Goal: Task Accomplishment & Management: Manage account settings

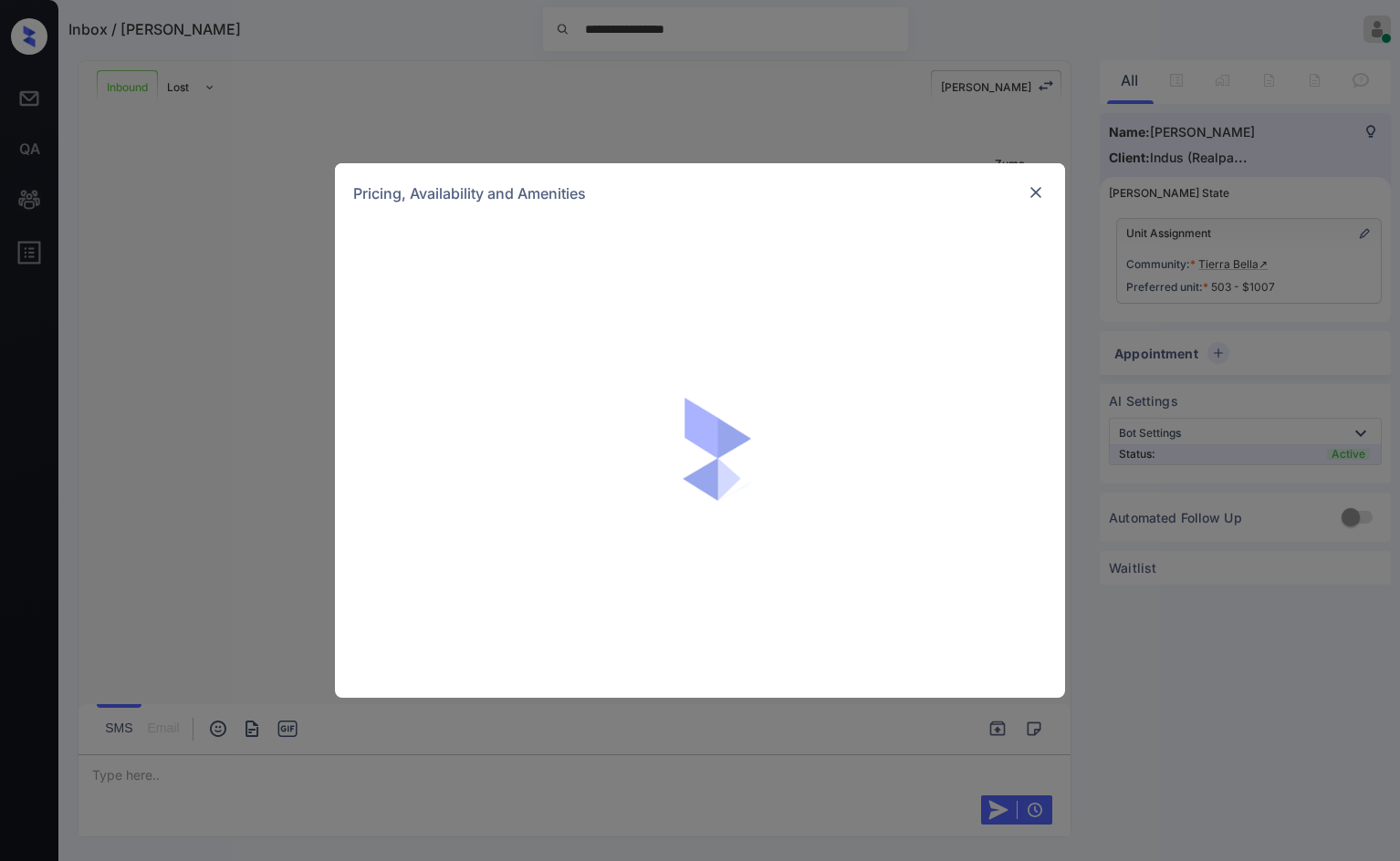
scroll to position [2007, 0]
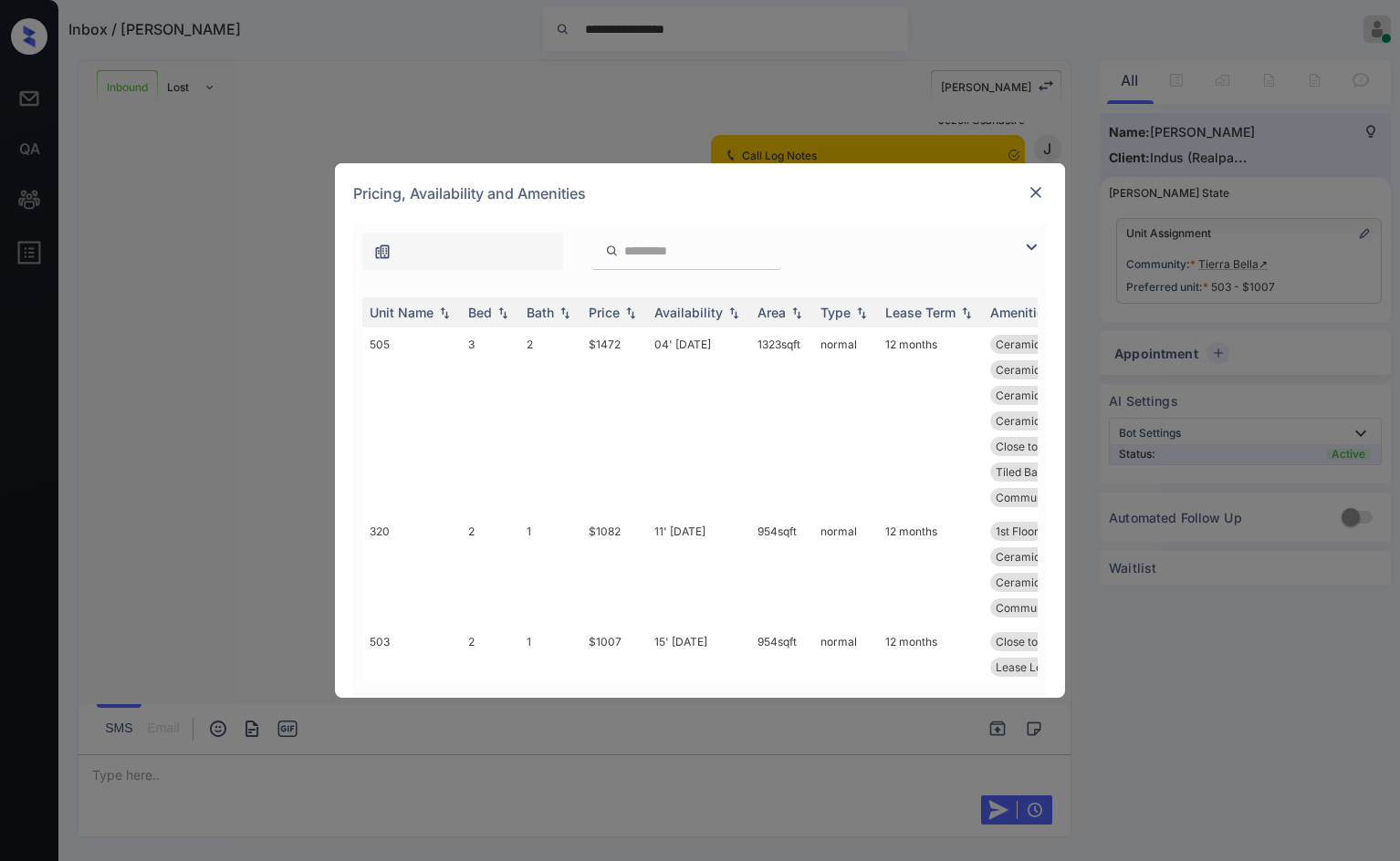
click at [1033, 250] on img at bounding box center [1031, 247] width 22 height 22
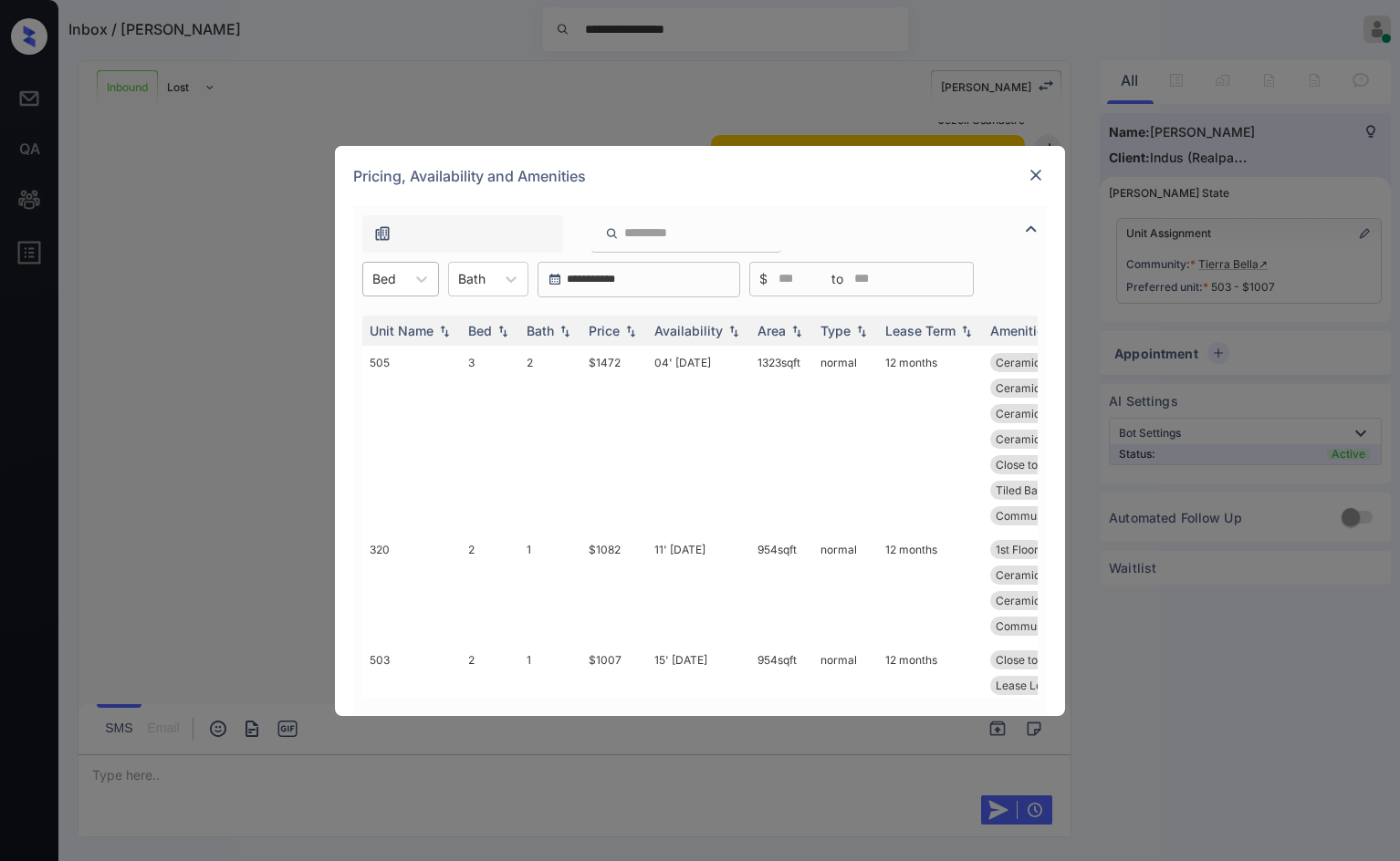
click at [389, 273] on div at bounding box center [384, 279] width 24 height 19
click at [384, 354] on div "2" at bounding box center [400, 356] width 77 height 32
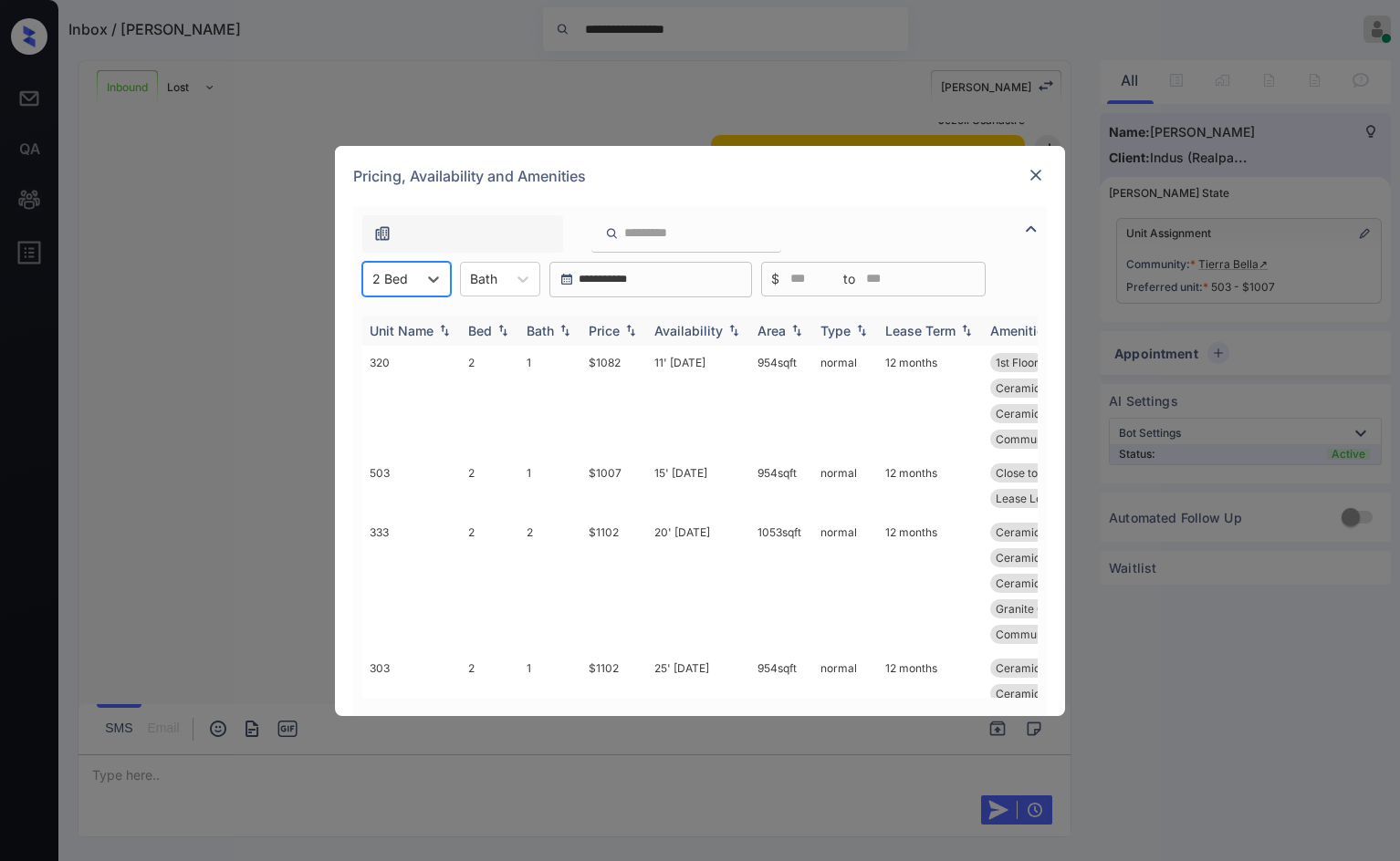
click at [637, 331] on img at bounding box center [631, 331] width 19 height 13
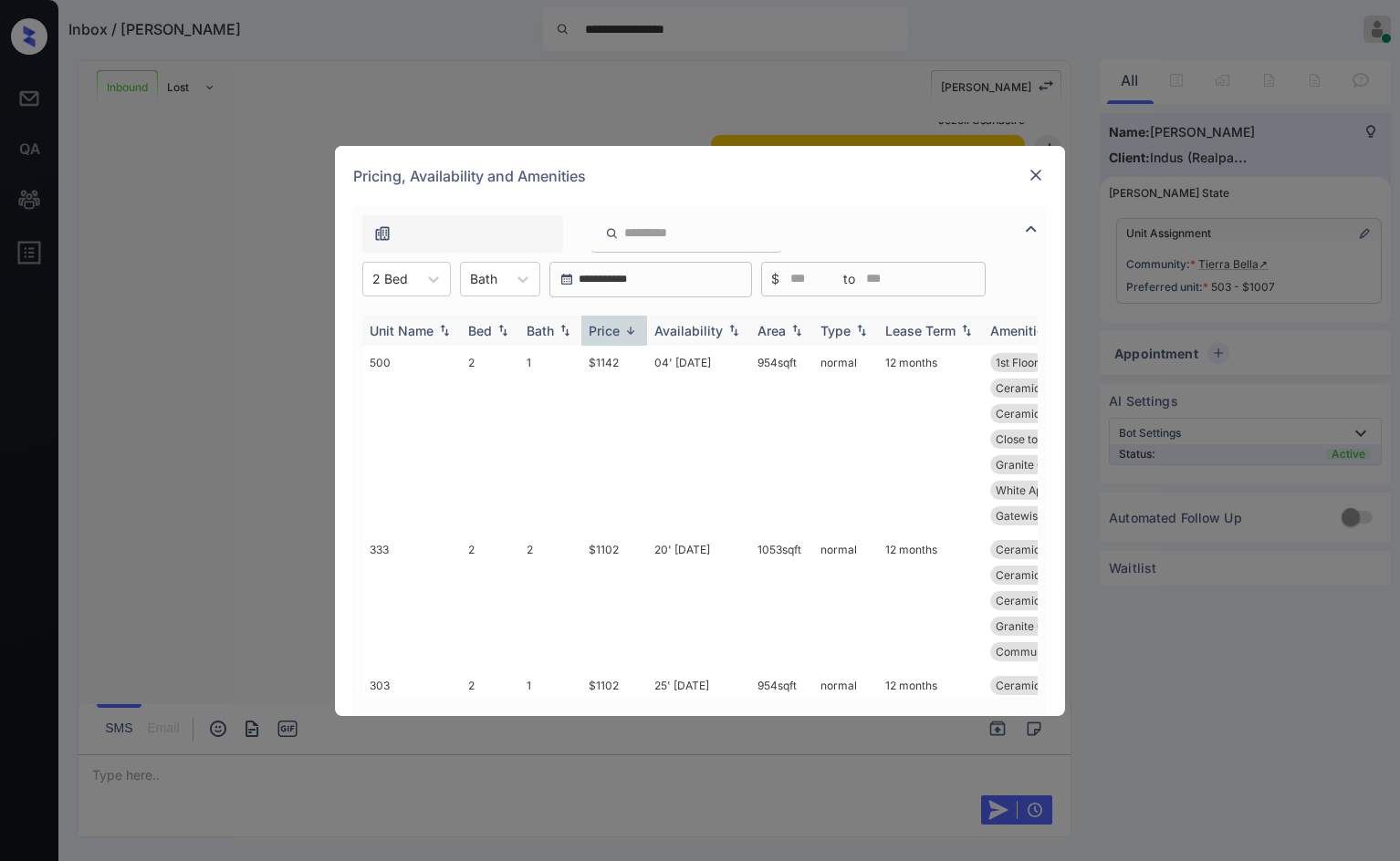
click at [636, 331] on img at bounding box center [631, 331] width 19 height 14
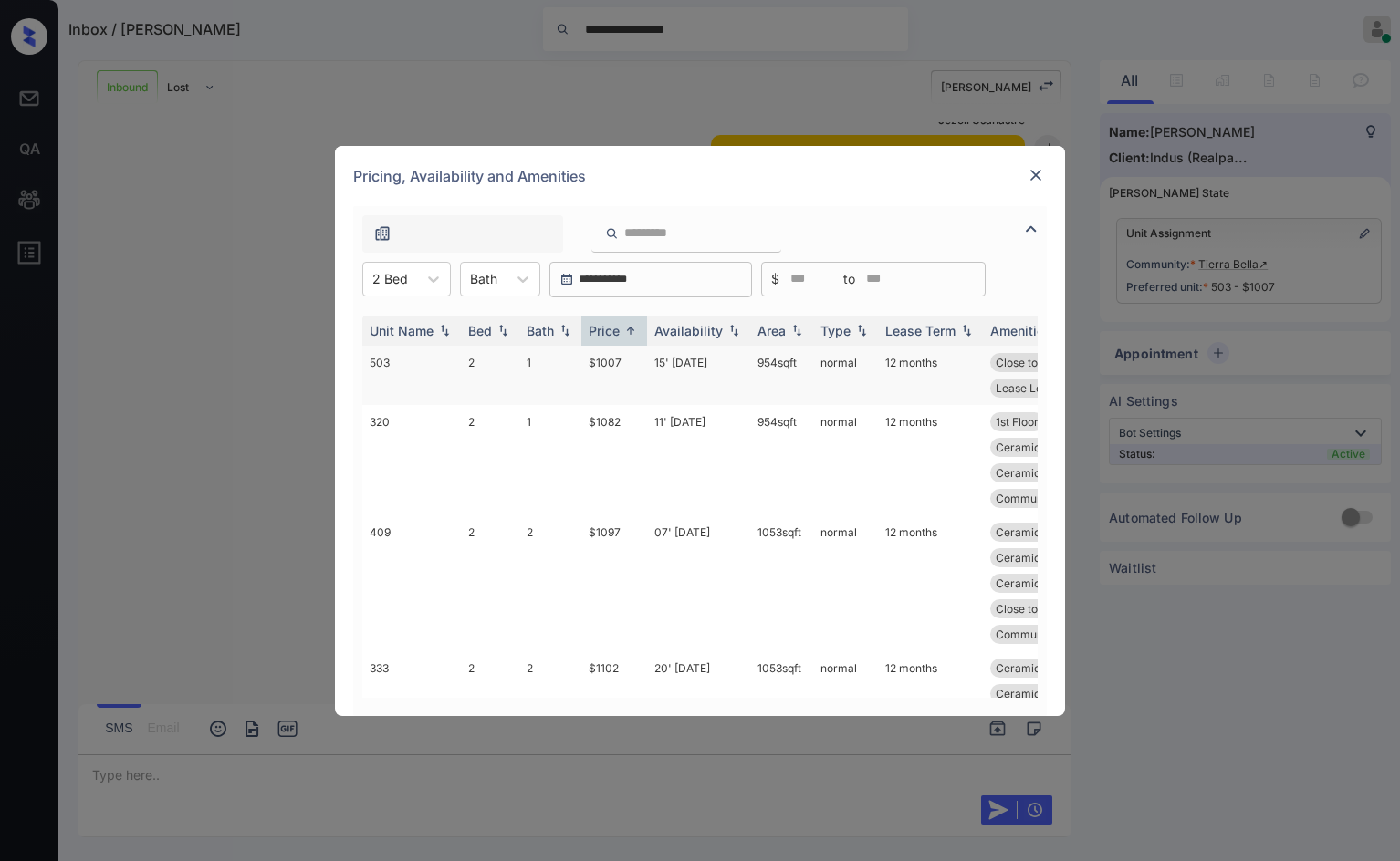
click at [671, 381] on td "15' Aug 25" at bounding box center [698, 376] width 103 height 59
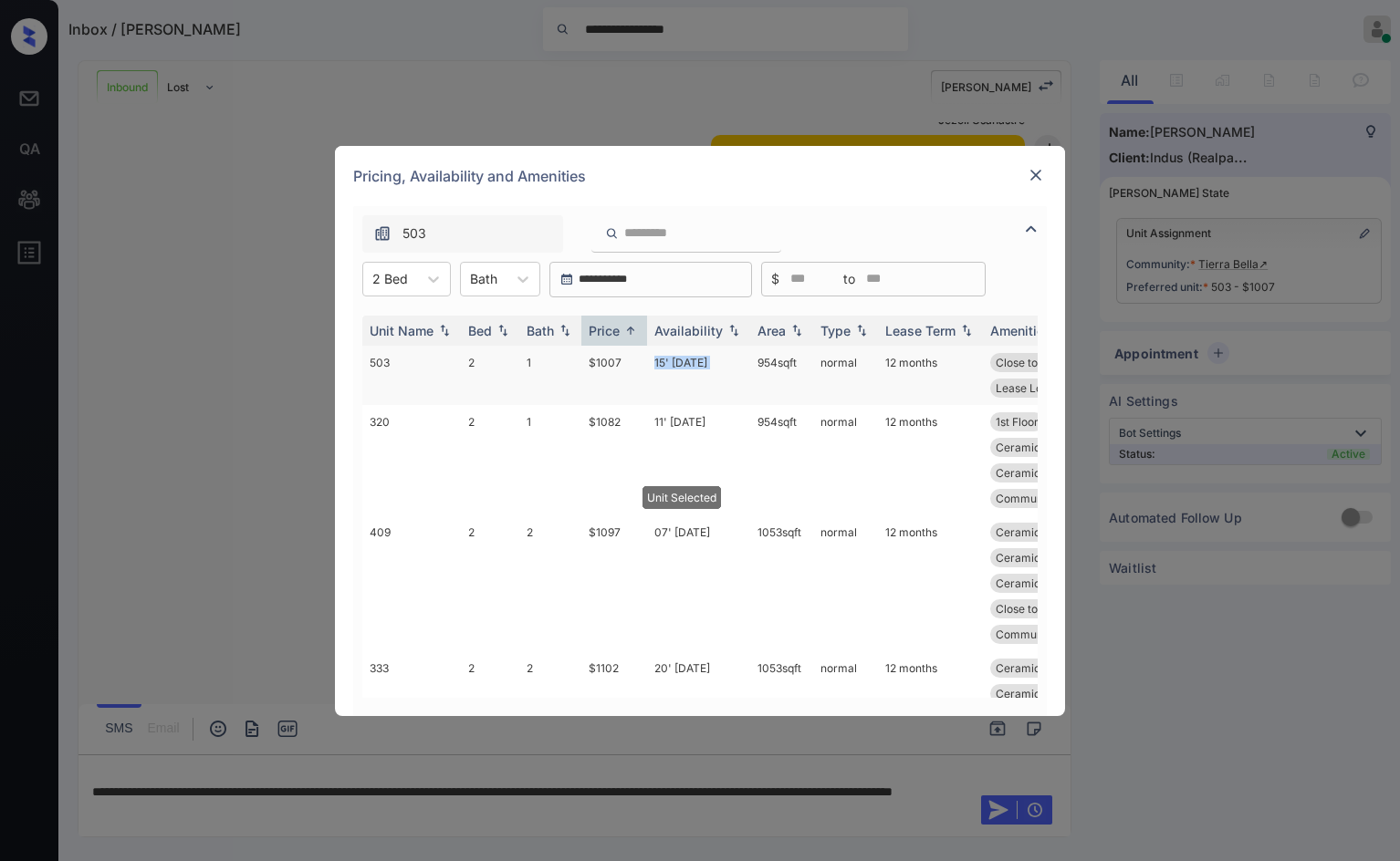
click at [671, 381] on td "15' Aug 25" at bounding box center [698, 376] width 103 height 59
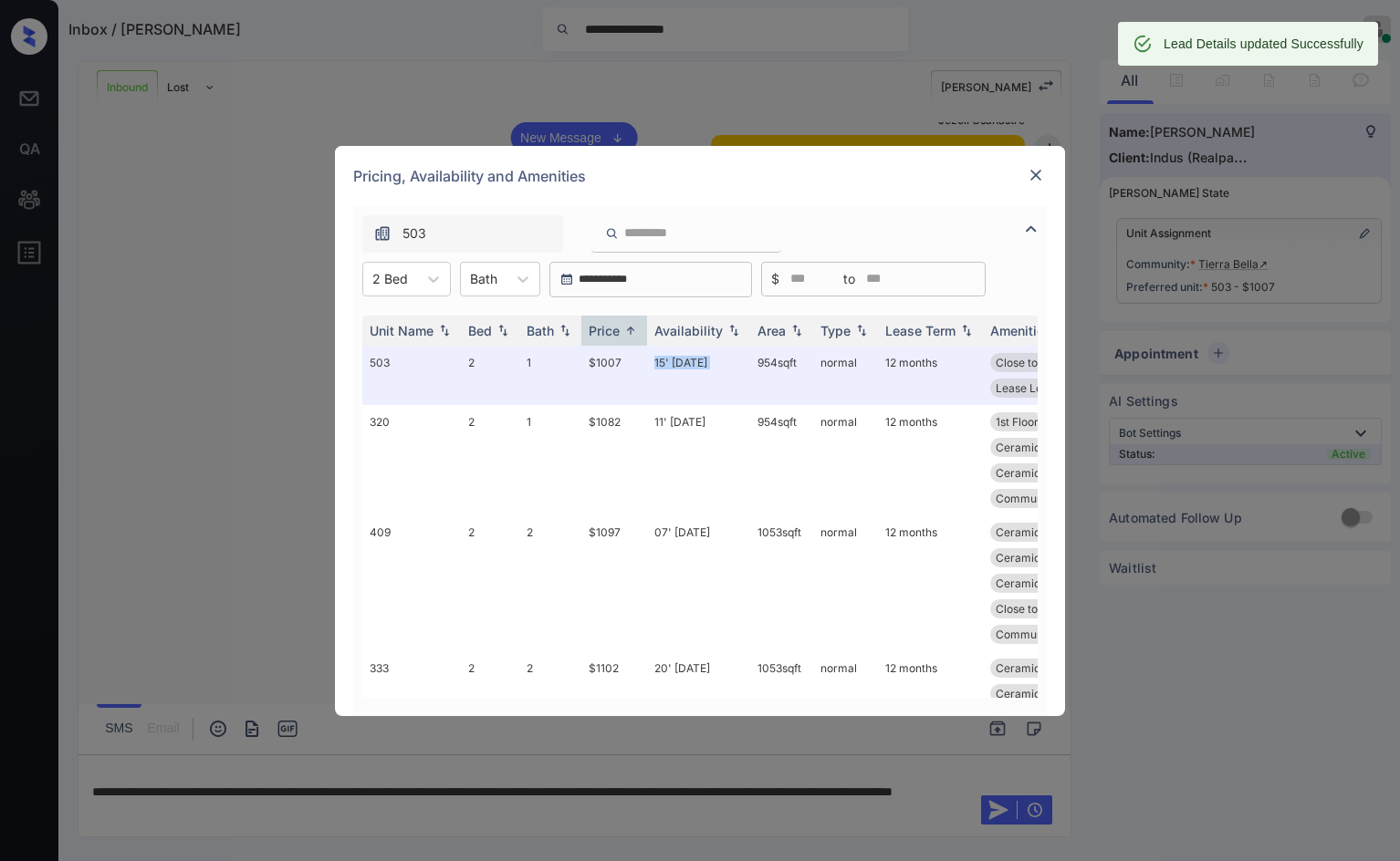
click at [1034, 172] on img at bounding box center [1036, 175] width 19 height 19
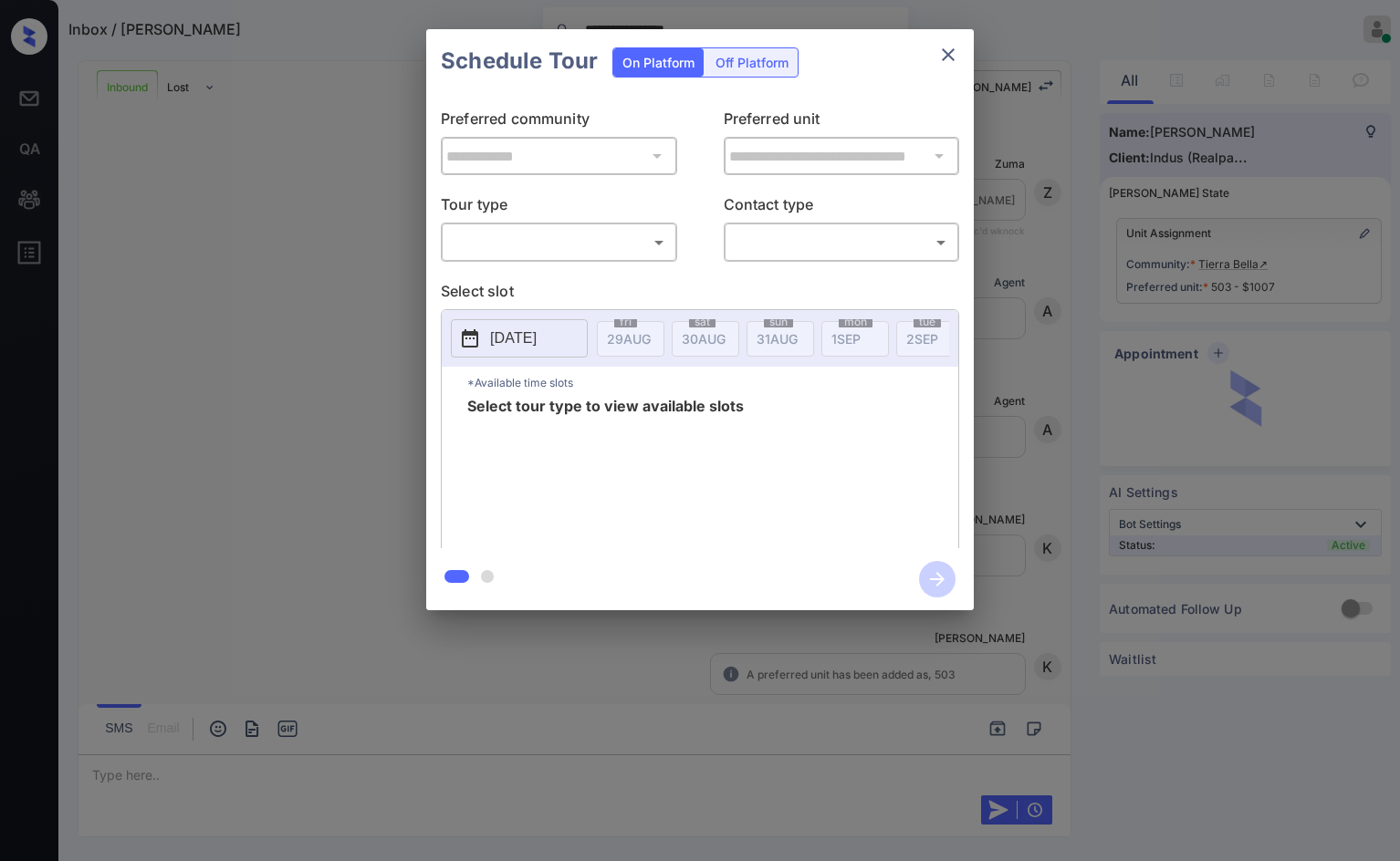
scroll to position [2308, 0]
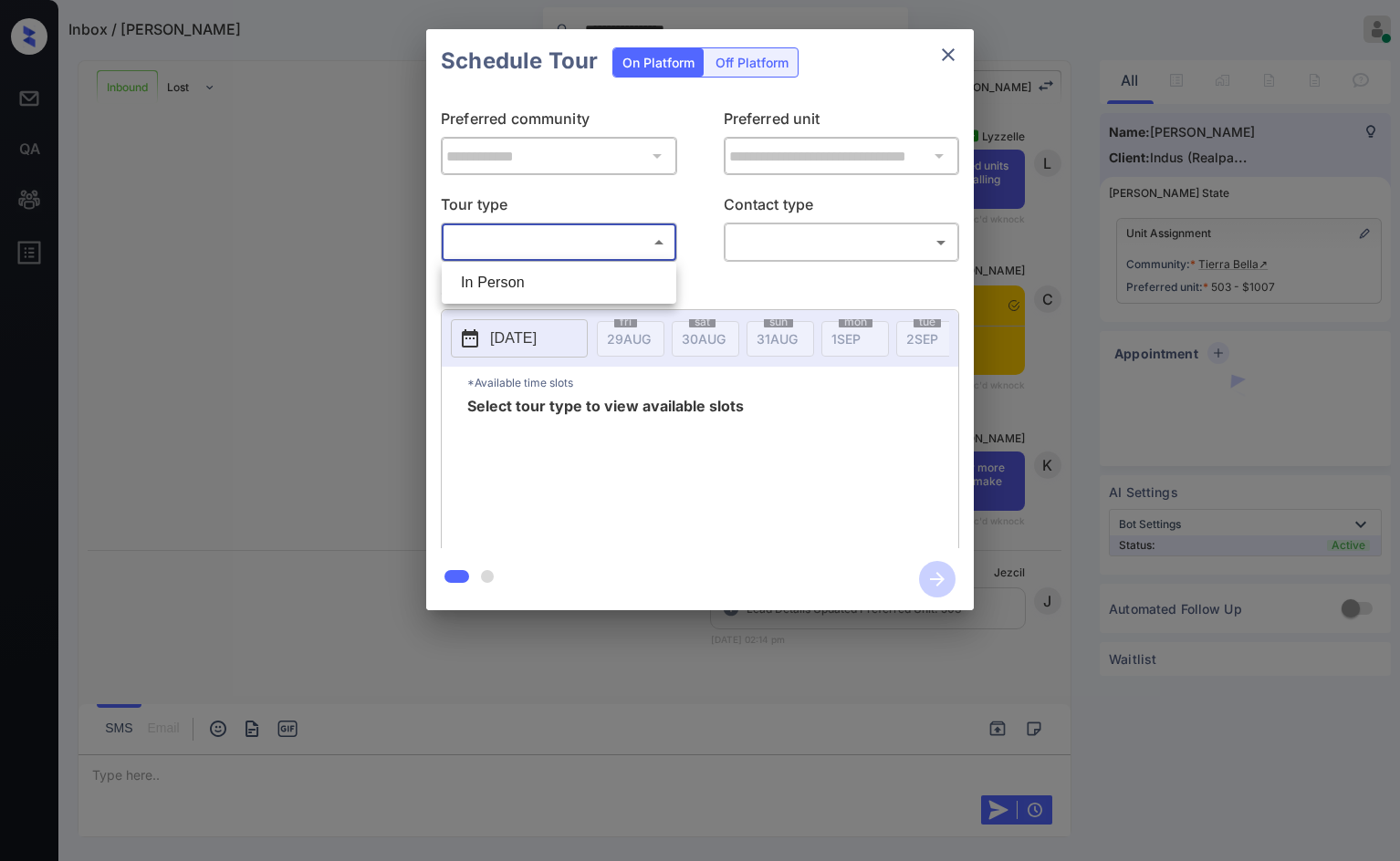
click at [607, 231] on body "**********" at bounding box center [700, 430] width 1400 height 861
click at [606, 268] on li "In Person" at bounding box center [558, 282] width 225 height 32
type input "********"
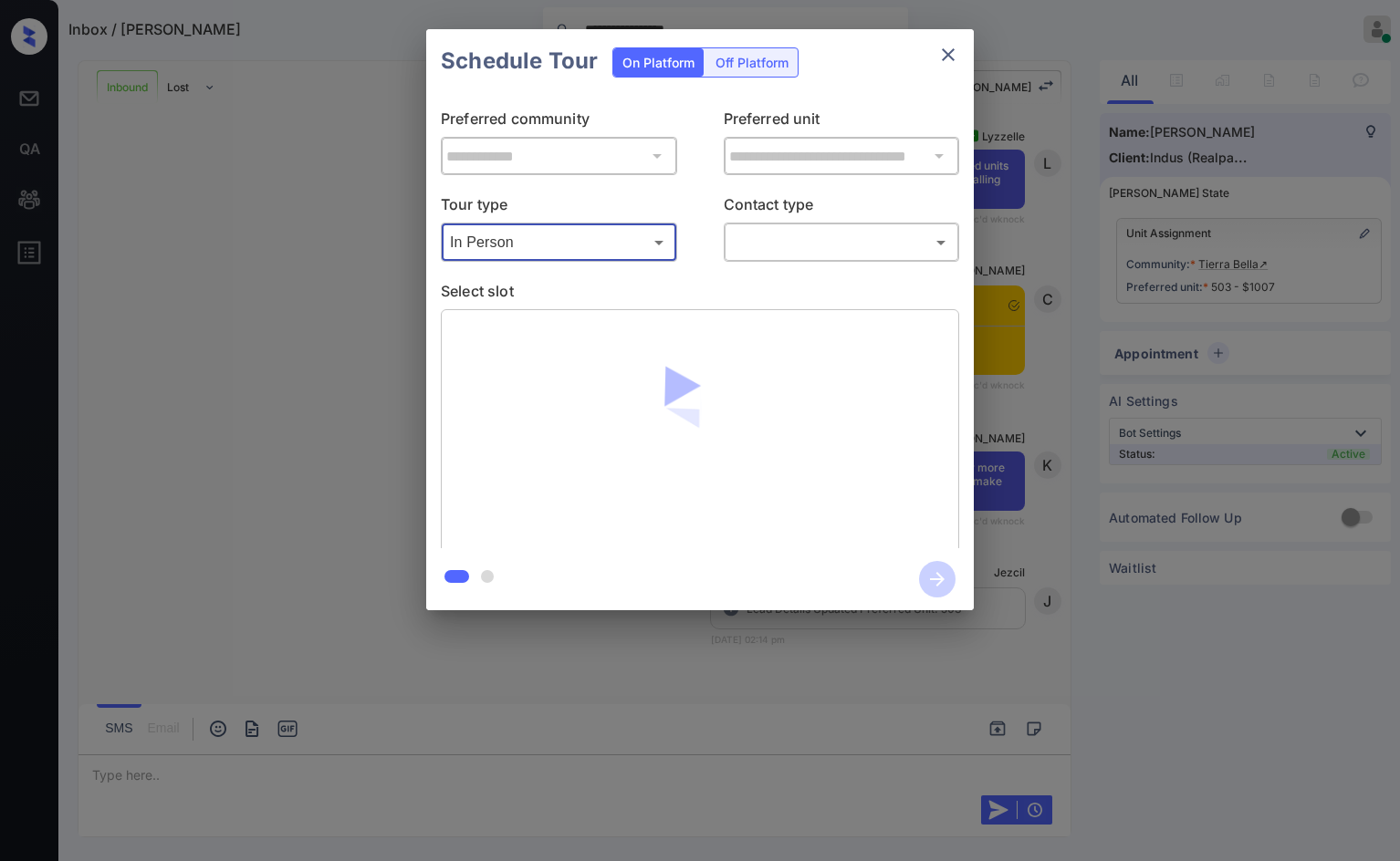
click at [818, 242] on body "**********" at bounding box center [700, 430] width 1400 height 861
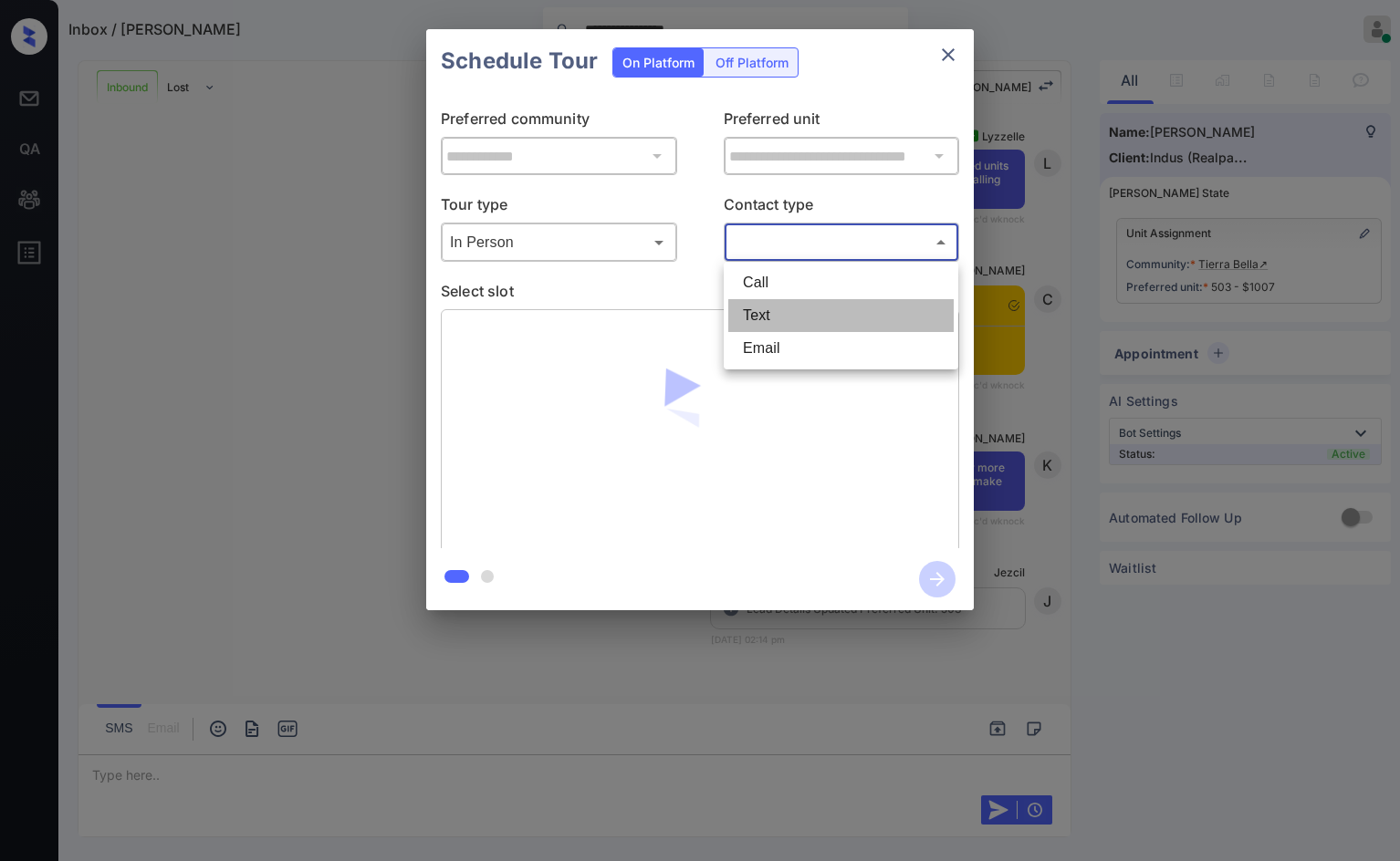
click at [813, 308] on li "Text" at bounding box center [840, 315] width 225 height 32
type input "****"
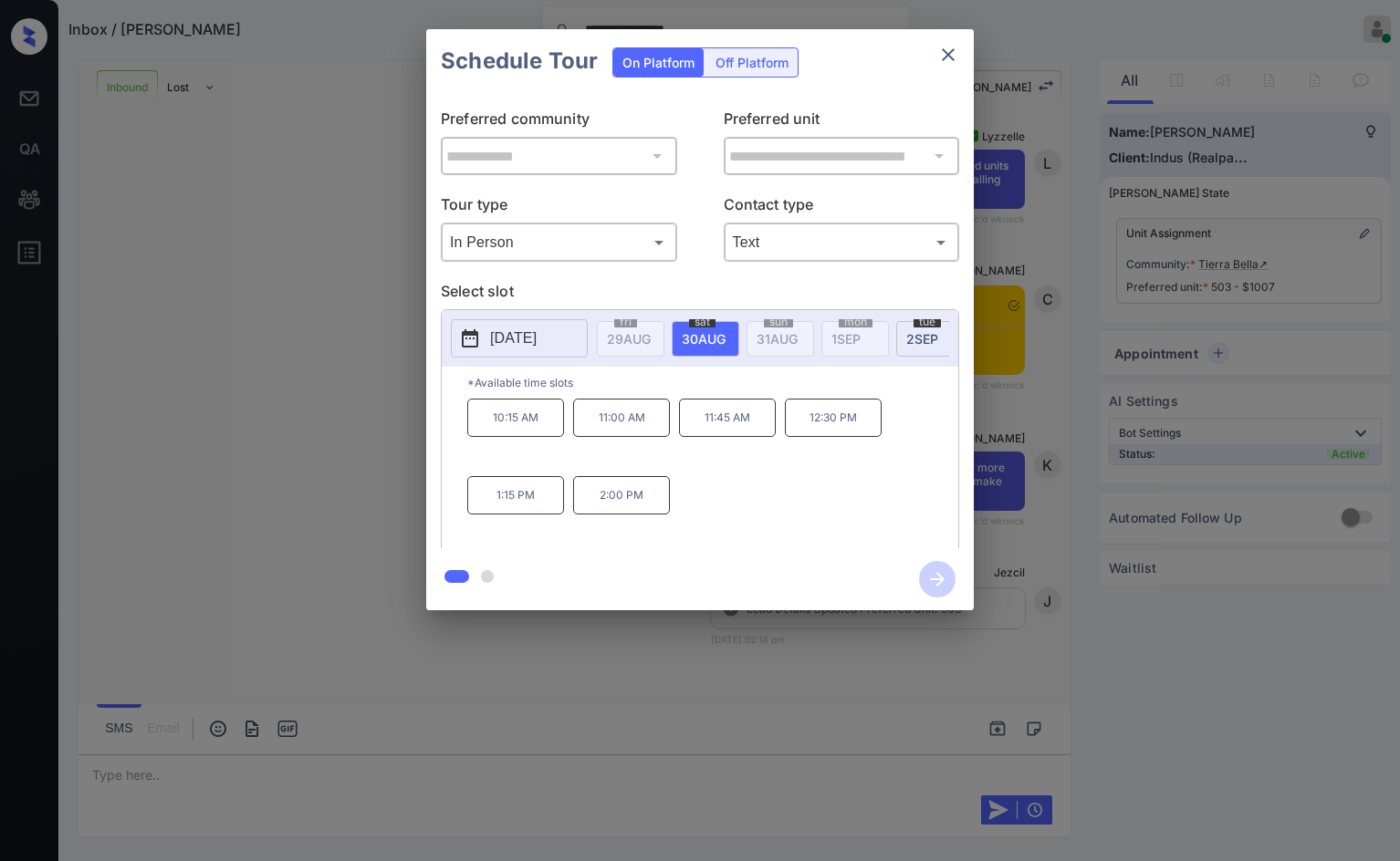
click at [1306, 301] on div "**********" at bounding box center [700, 319] width 1400 height 640
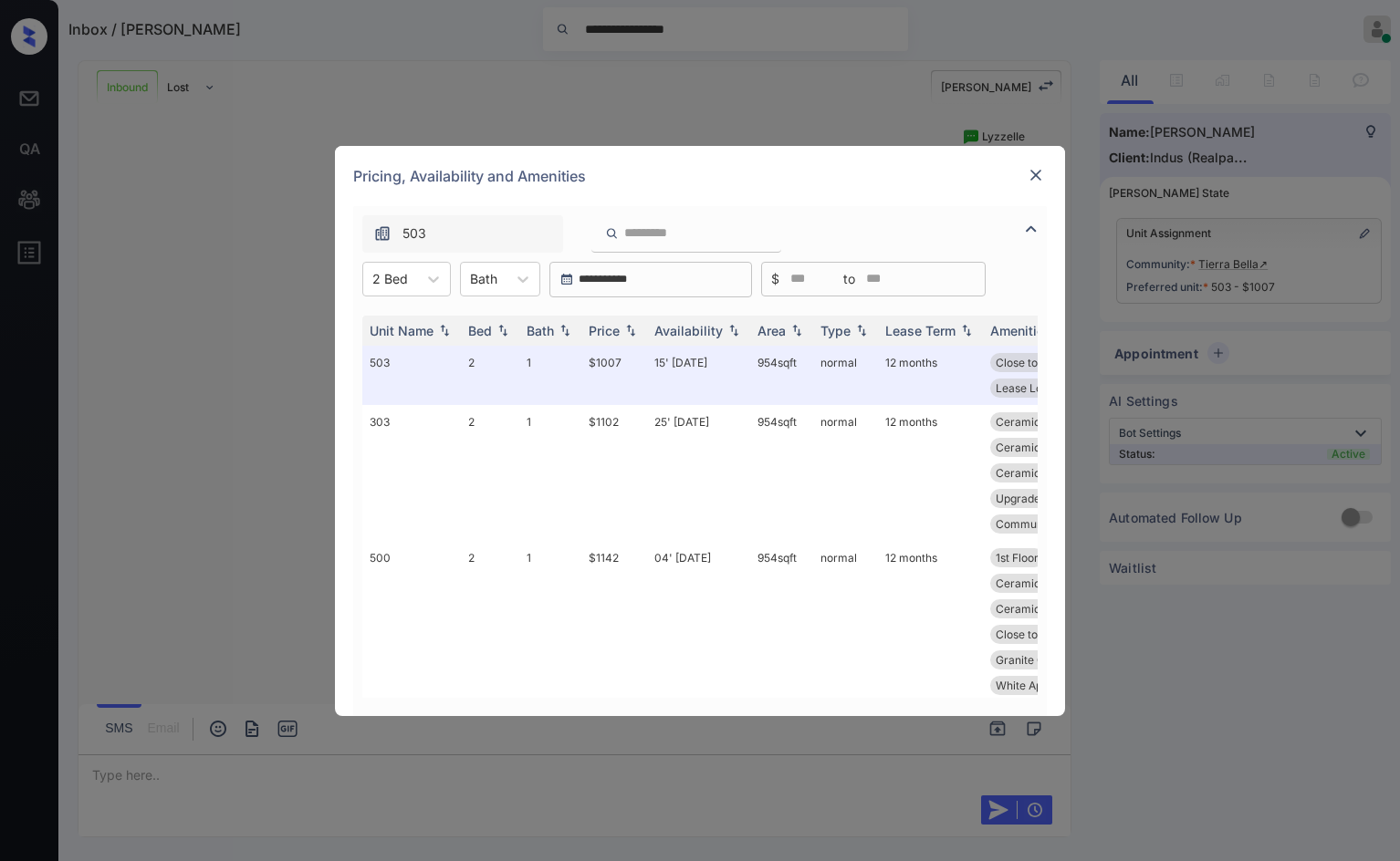
click at [1027, 181] on div at bounding box center [1036, 175] width 22 height 22
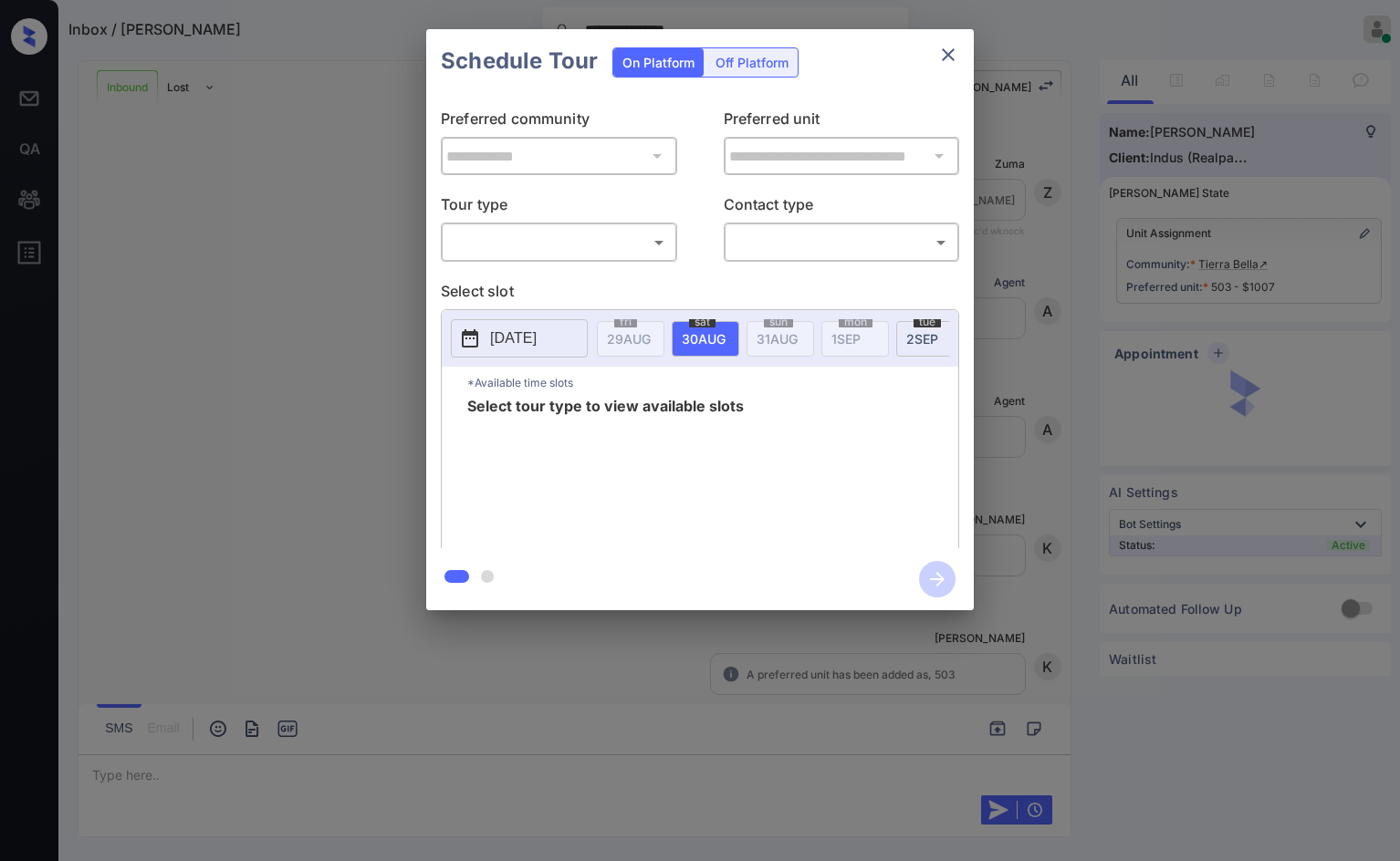
scroll to position [2308, 0]
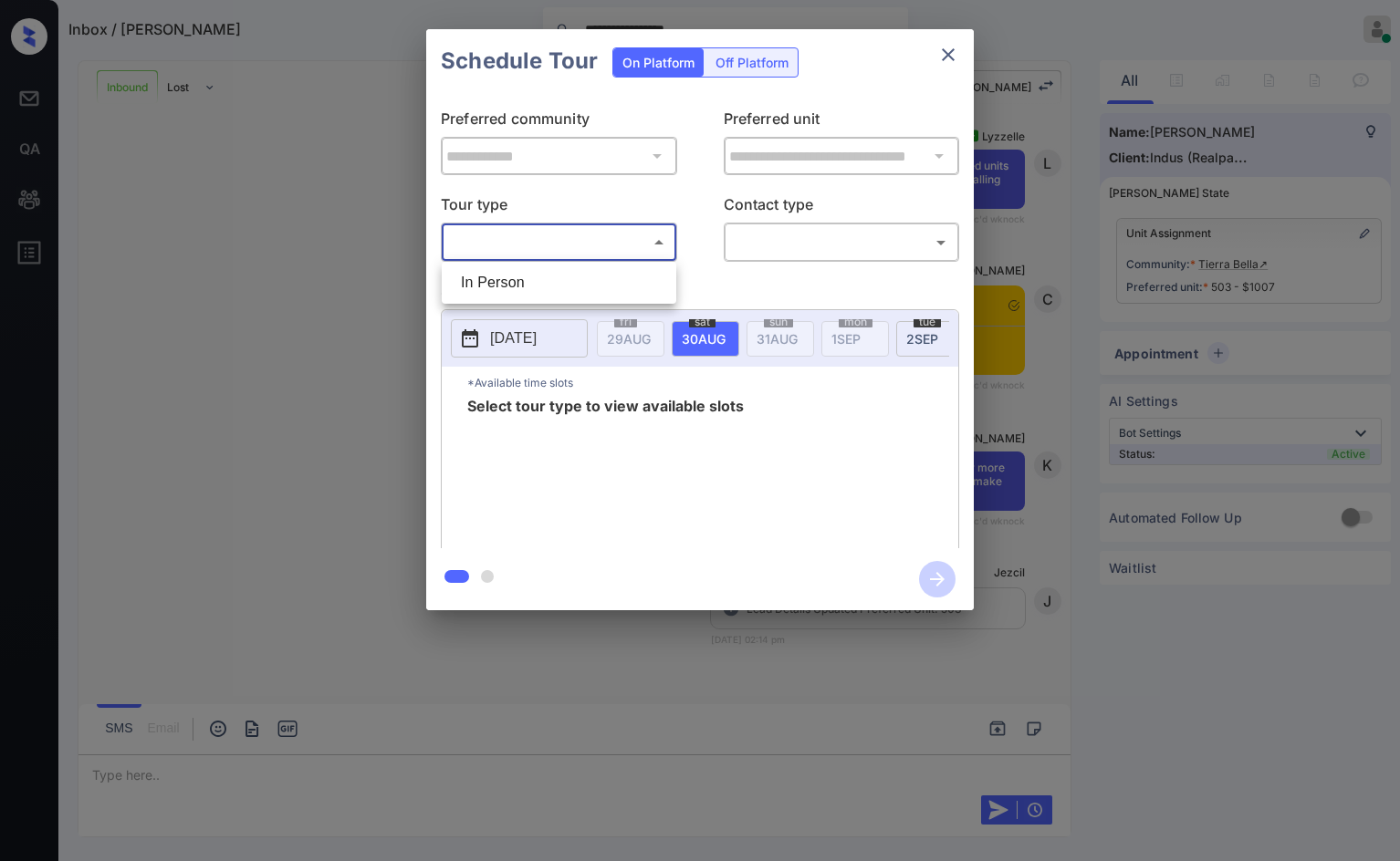
click at [641, 252] on body "**********" at bounding box center [700, 430] width 1400 height 861
click at [604, 280] on li "In Person" at bounding box center [558, 282] width 225 height 32
type input "********"
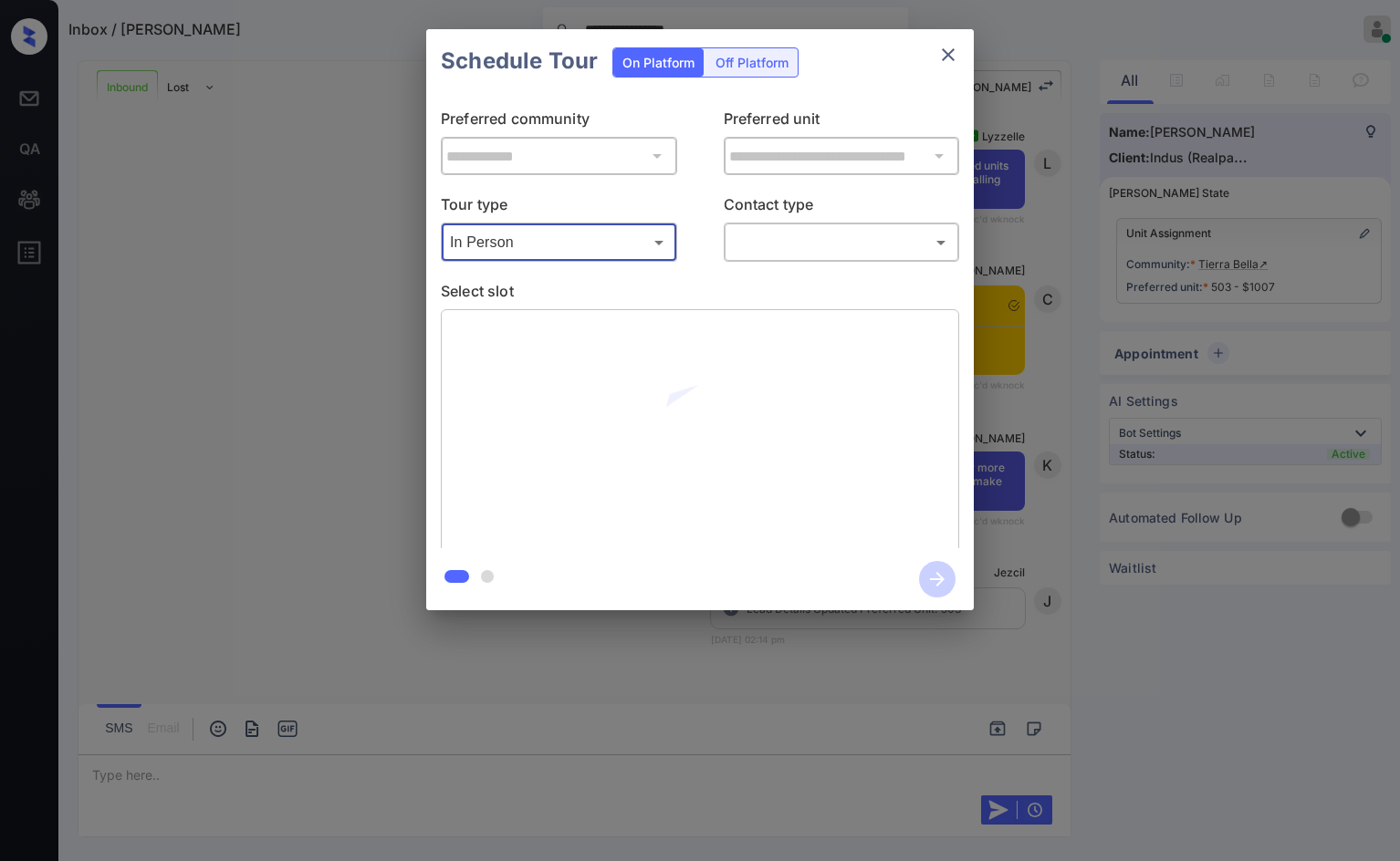
click at [778, 247] on body "**********" at bounding box center [700, 430] width 1400 height 861
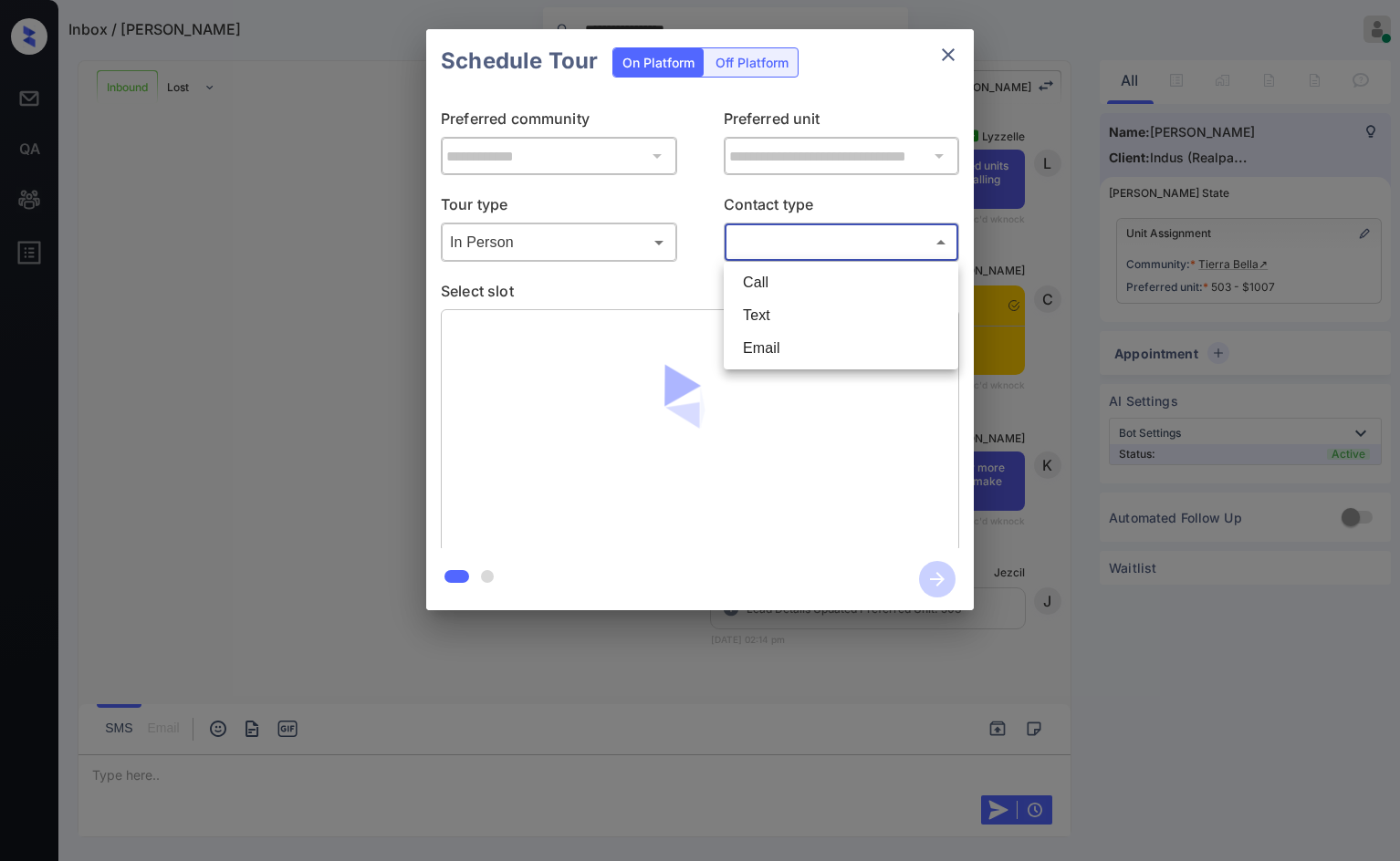
click at [776, 315] on li "Text" at bounding box center [840, 315] width 225 height 32
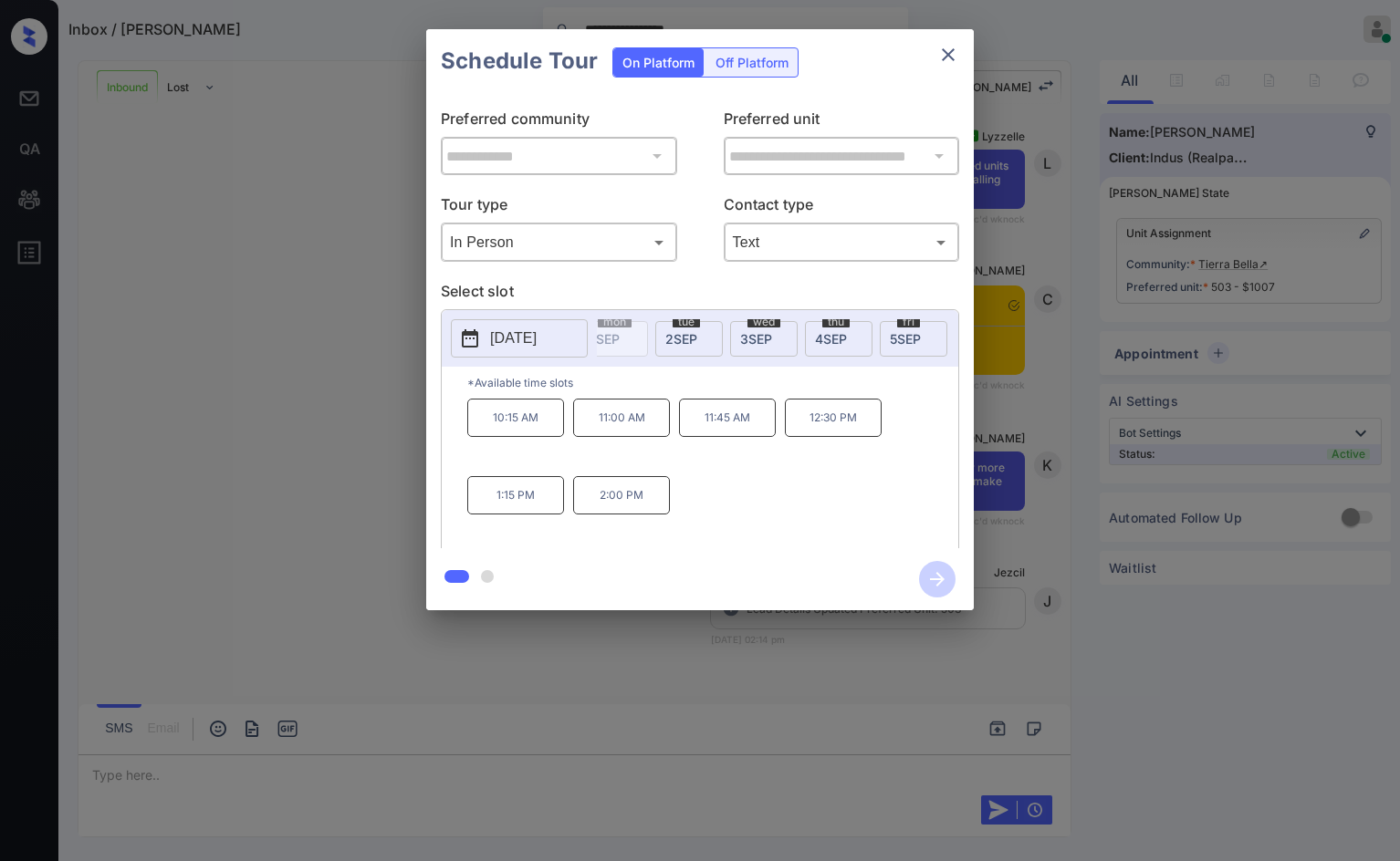
scroll to position [0, 281]
click at [526, 334] on p "[DATE]" at bounding box center [513, 339] width 46 height 22
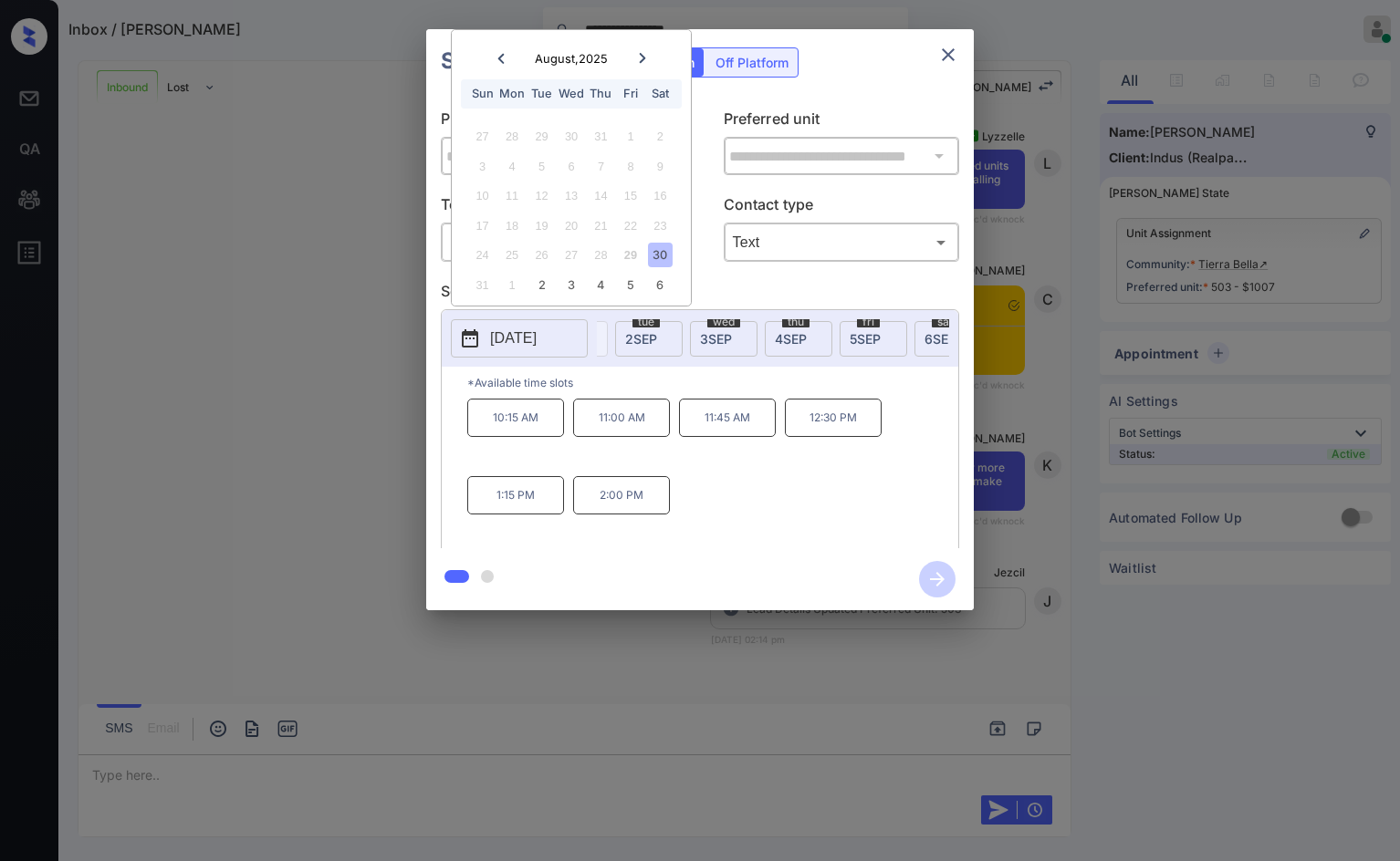
click at [717, 388] on p "*Available time slots" at bounding box center [713, 382] width 491 height 31
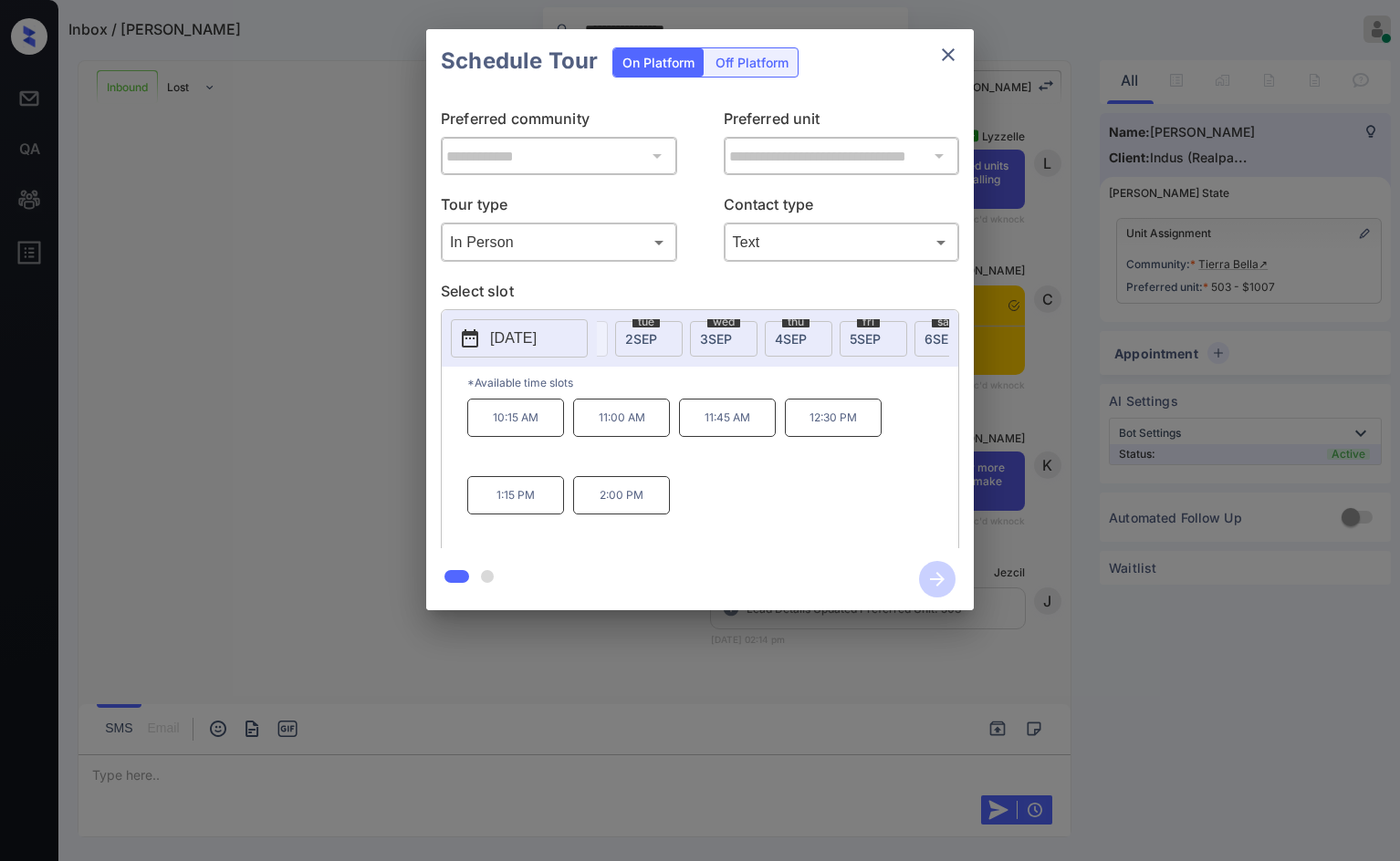
drag, startPoint x: 649, startPoint y: 369, endPoint x: 630, endPoint y: 368, distance: 19.0
click at [545, 367] on div "2025-08-30 fri 29 AUG sat 30 AUG sun 31 AUG mon 1 SEP tue 2 SEP wed 3 SEP thu 4…" at bounding box center [700, 338] width 517 height 56
click at [686, 349] on div "wed 3 SEP" at bounding box center [708, 339] width 68 height 35
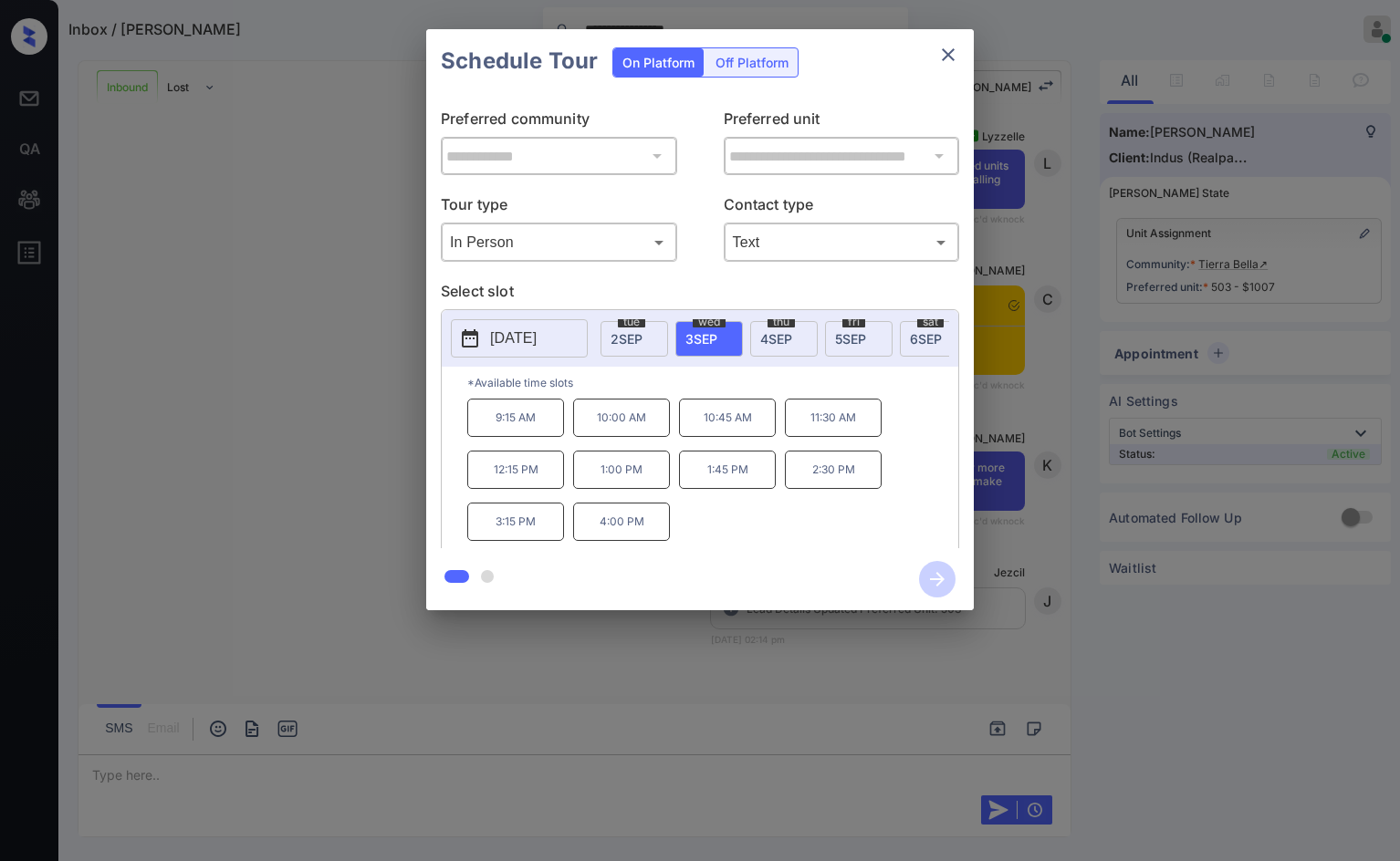
click at [656, 337] on div "tue 2 SEP" at bounding box center [633, 339] width 68 height 35
click at [637, 319] on span "sat" at bounding box center [625, 322] width 23 height 11
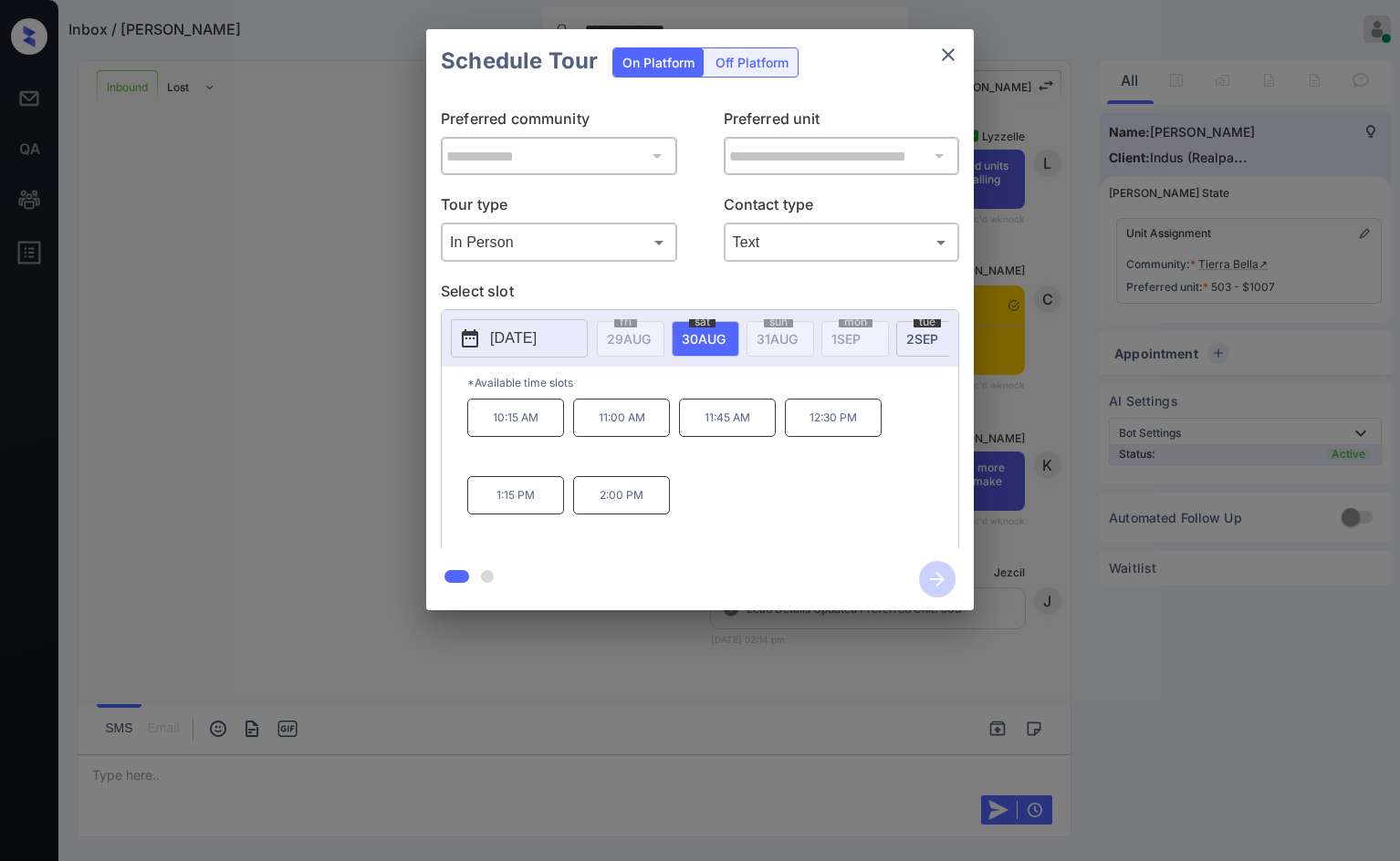
click at [541, 435] on p "10:15 AM" at bounding box center [516, 418] width 96 height 38
click at [779, 248] on body "**********" at bounding box center [700, 430] width 1400 height 861
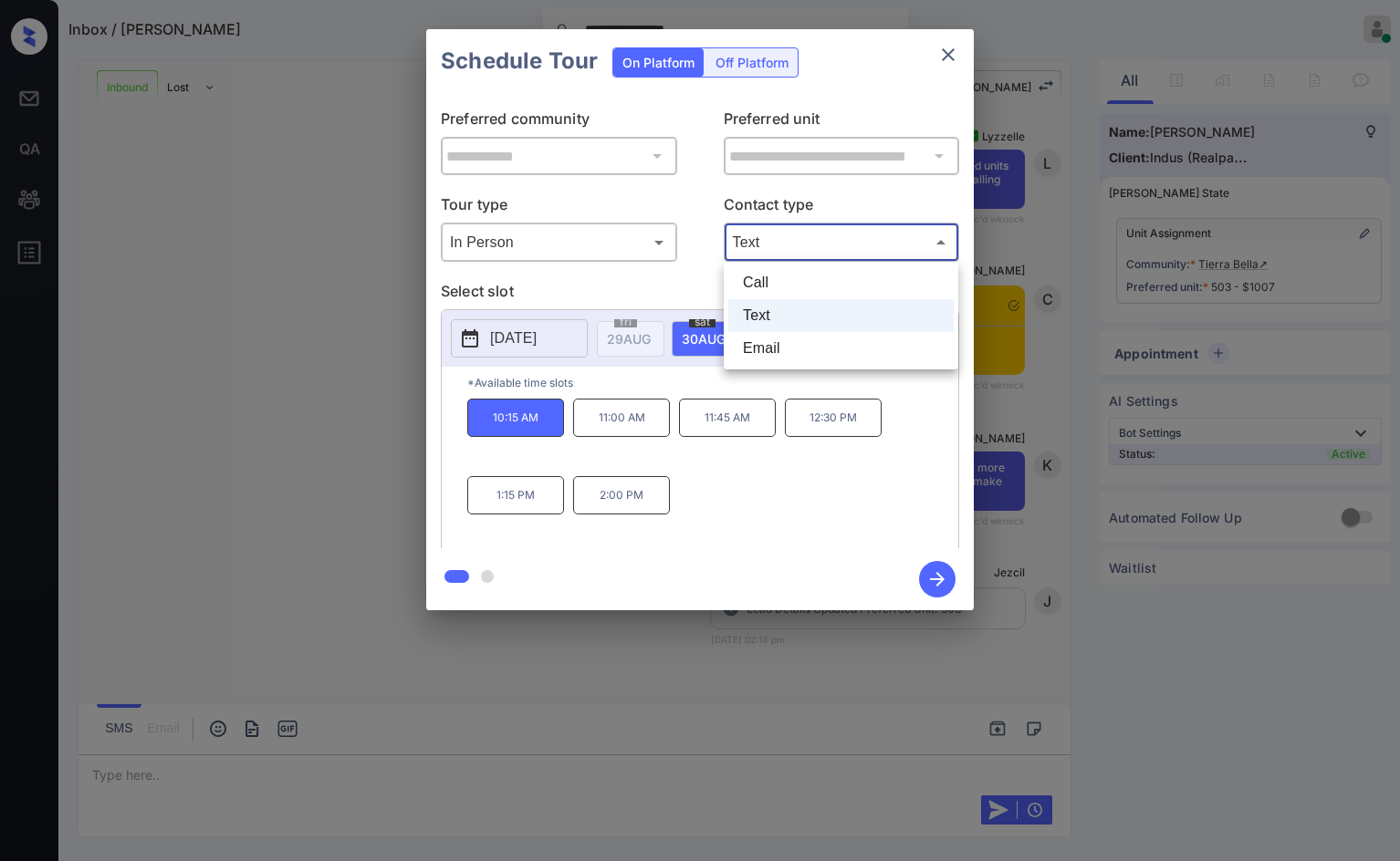
click at [786, 275] on li "Call" at bounding box center [840, 282] width 225 height 32
type input "****"
click at [1157, 221] on div "**********" at bounding box center [700, 319] width 1400 height 640
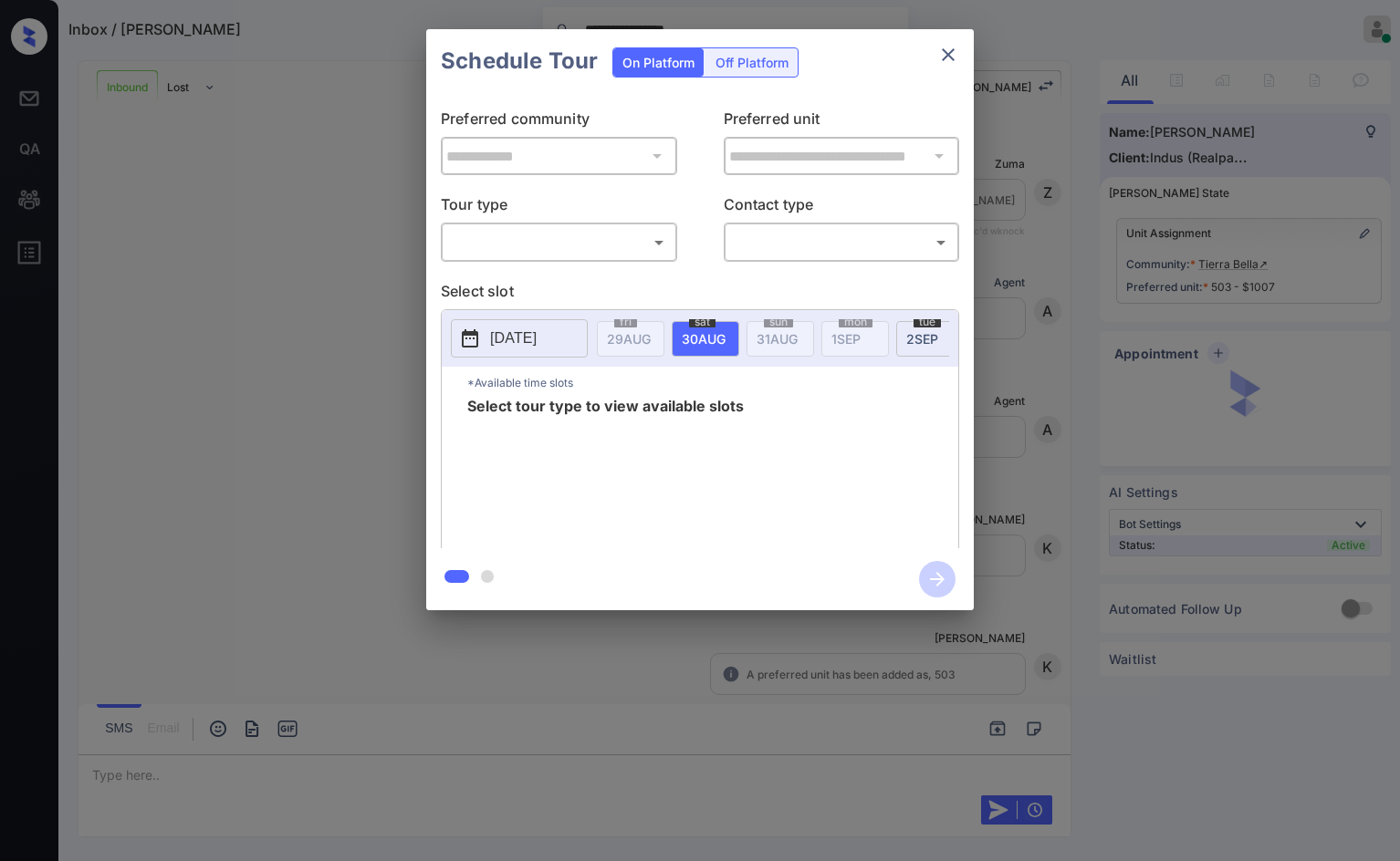
scroll to position [2427, 0]
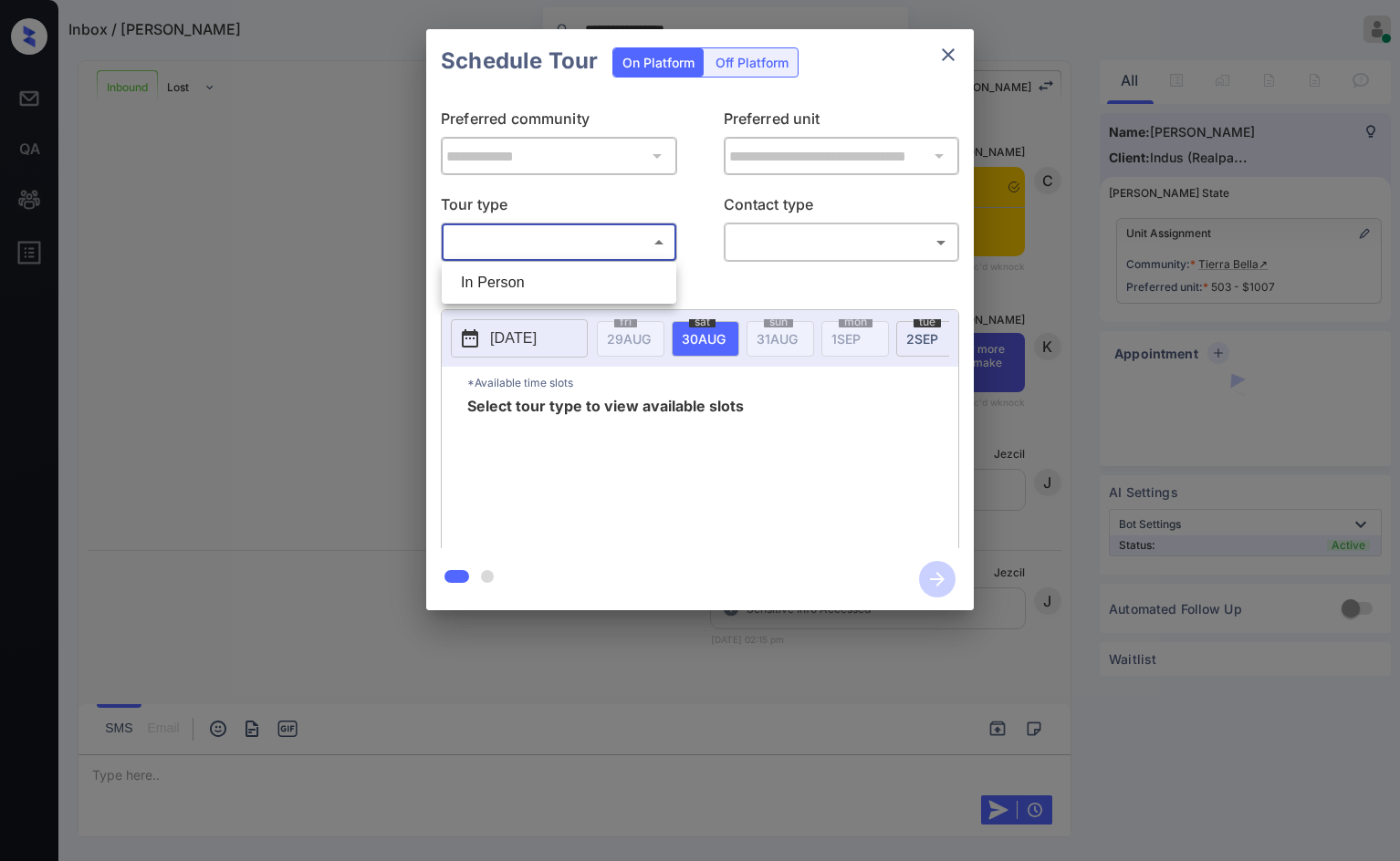
click at [565, 242] on body "**********" at bounding box center [700, 430] width 1400 height 861
click at [564, 296] on li "In Person" at bounding box center [558, 282] width 225 height 32
type input "********"
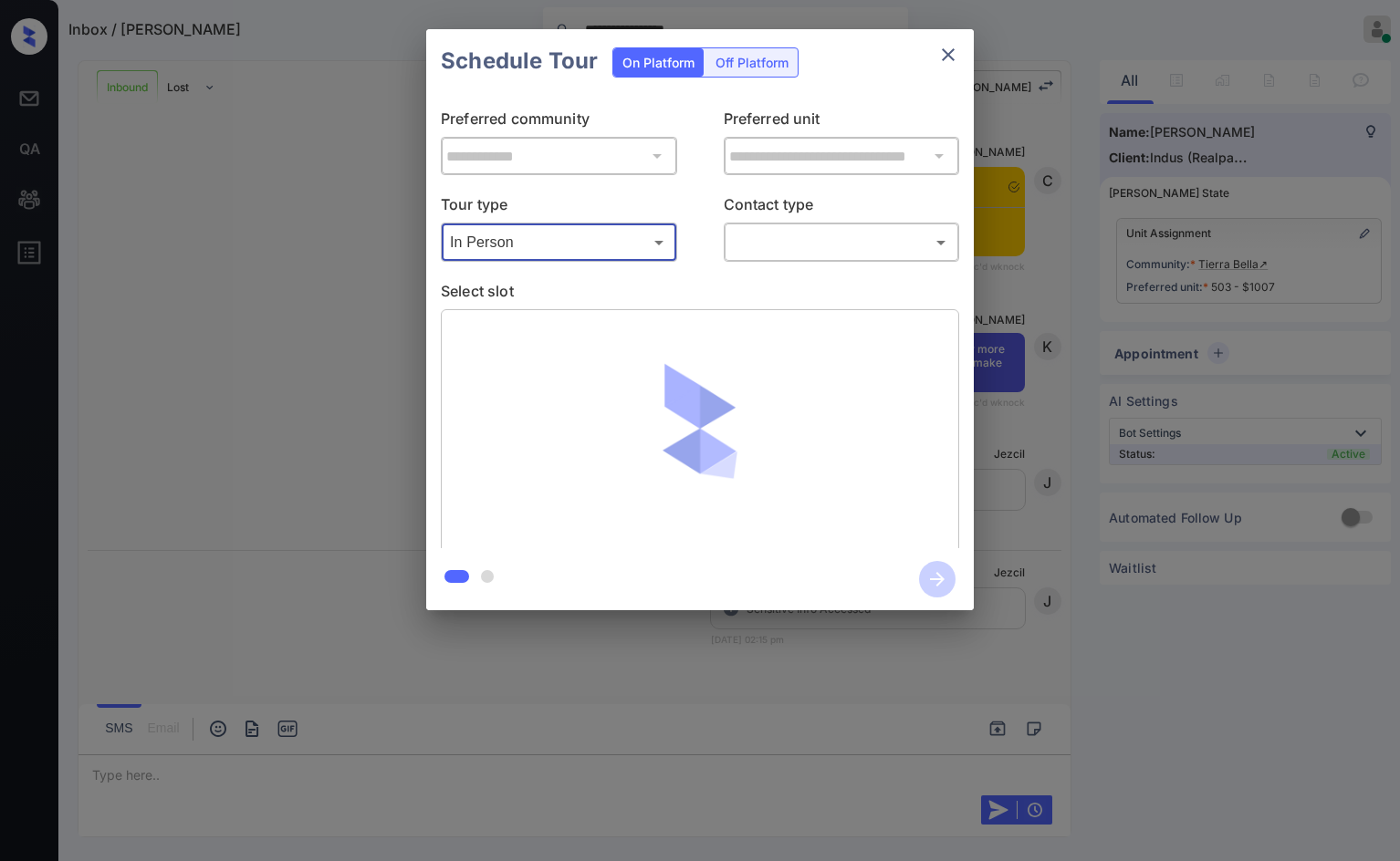
click at [762, 260] on div "​ ​" at bounding box center [842, 242] width 236 height 39
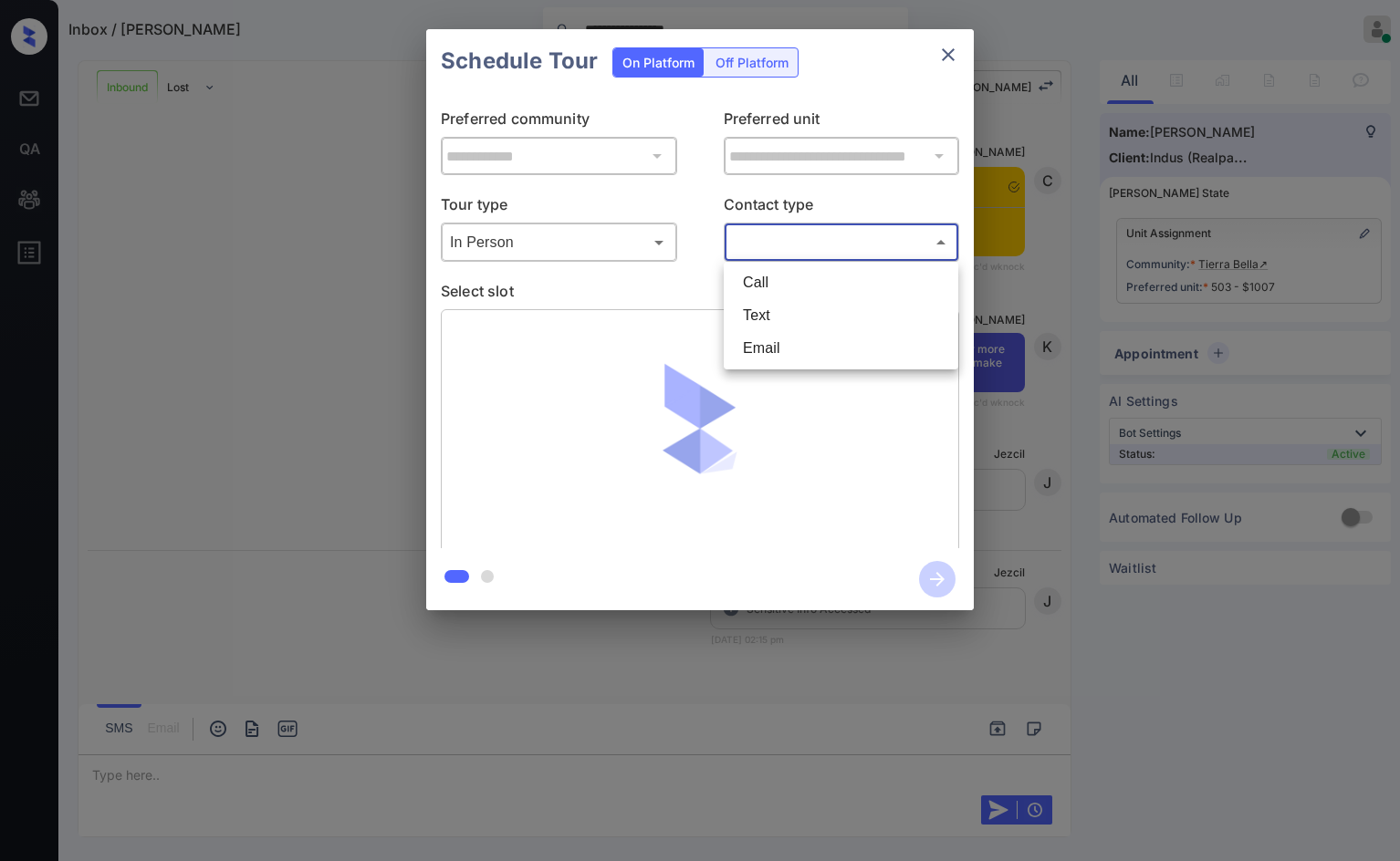
click at [776, 249] on body "**********" at bounding box center [700, 430] width 1400 height 861
click at [777, 278] on li "Call" at bounding box center [840, 282] width 225 height 32
type input "****"
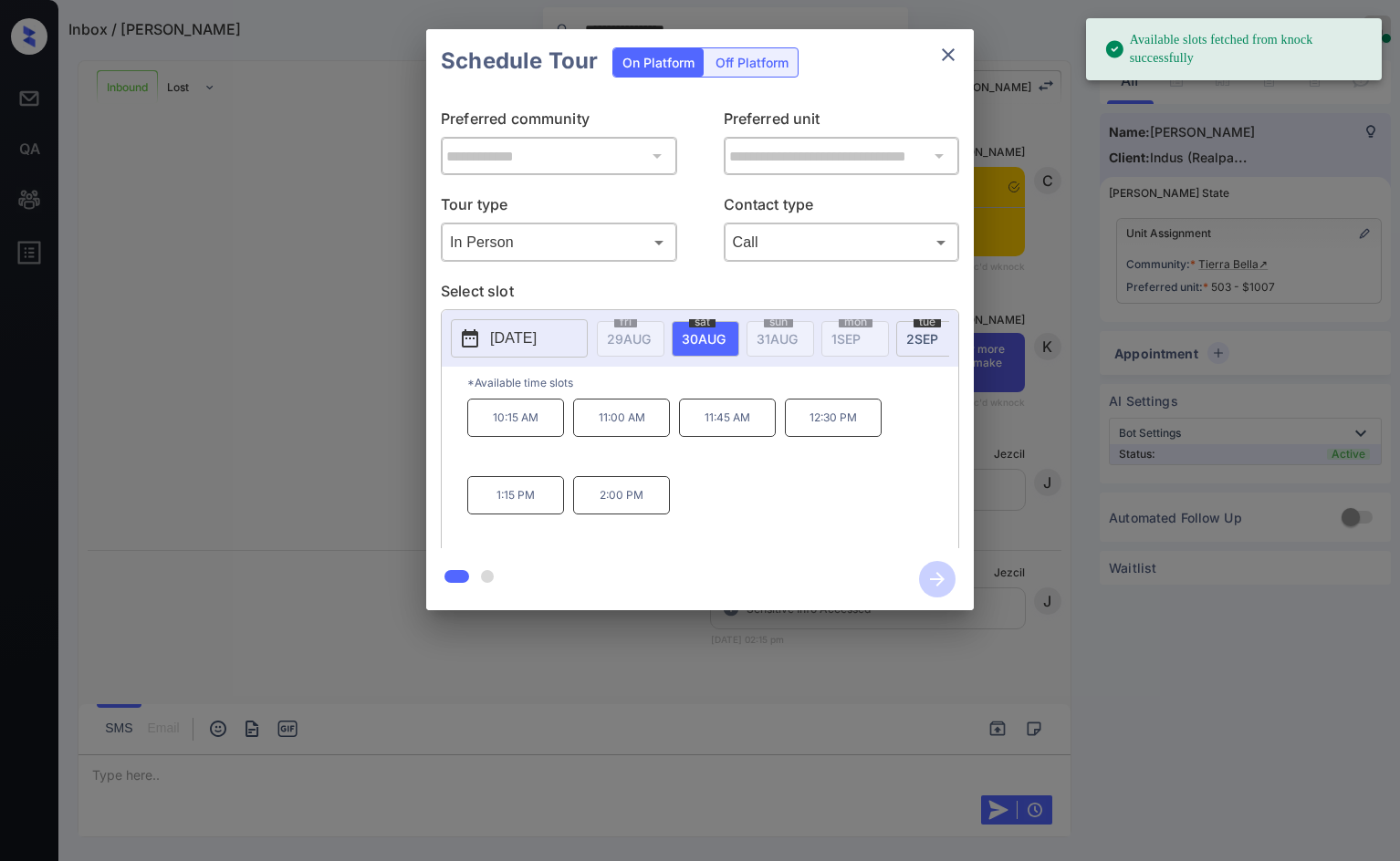
click at [554, 419] on p "10:15 AM" at bounding box center [516, 418] width 96 height 38
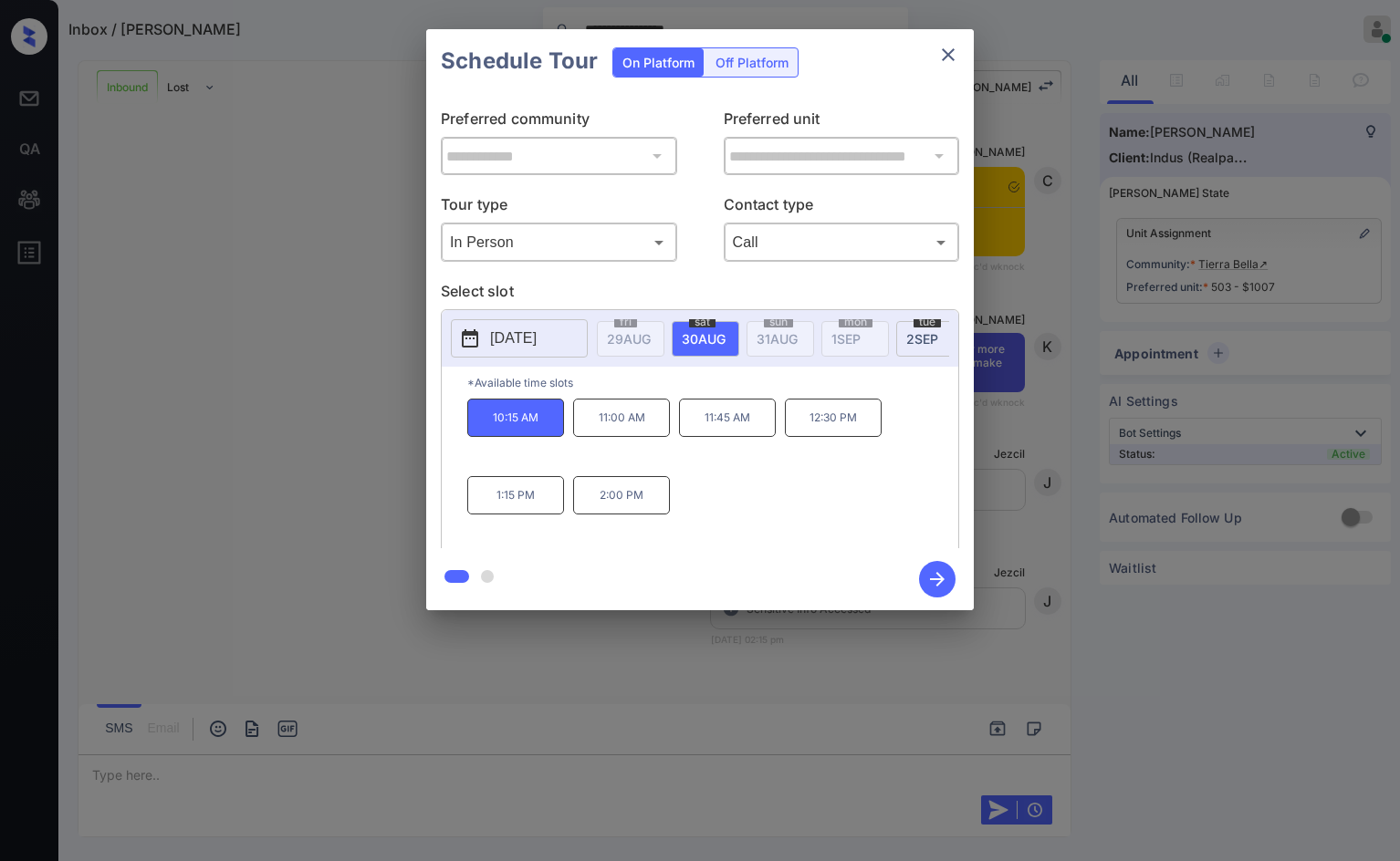
click at [925, 574] on icon "button" at bounding box center [936, 579] width 36 height 36
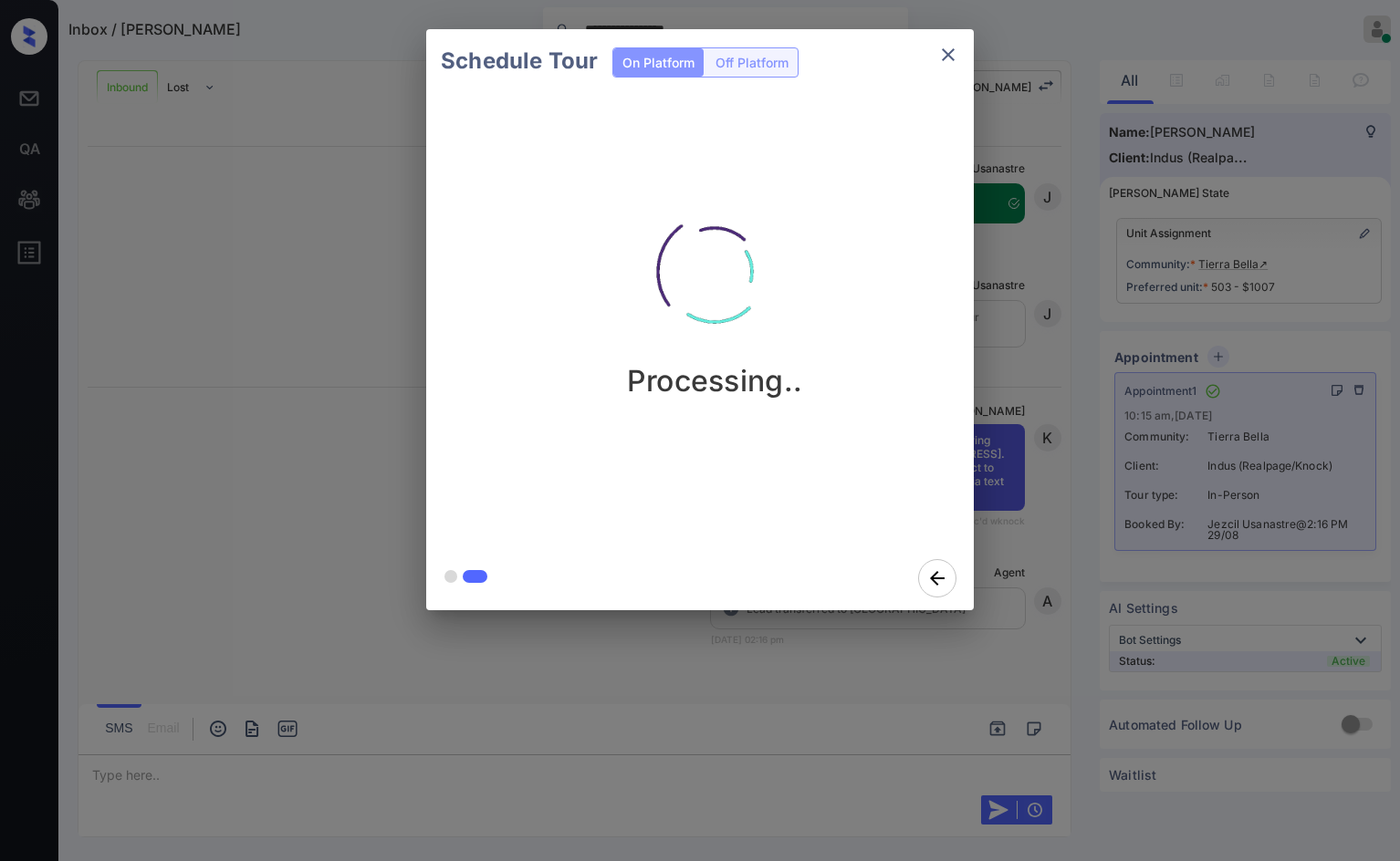
scroll to position [2950, 0]
click at [339, 508] on div "Schedule Tour On Platform Off Platform Processing.." at bounding box center [700, 319] width 1400 height 640
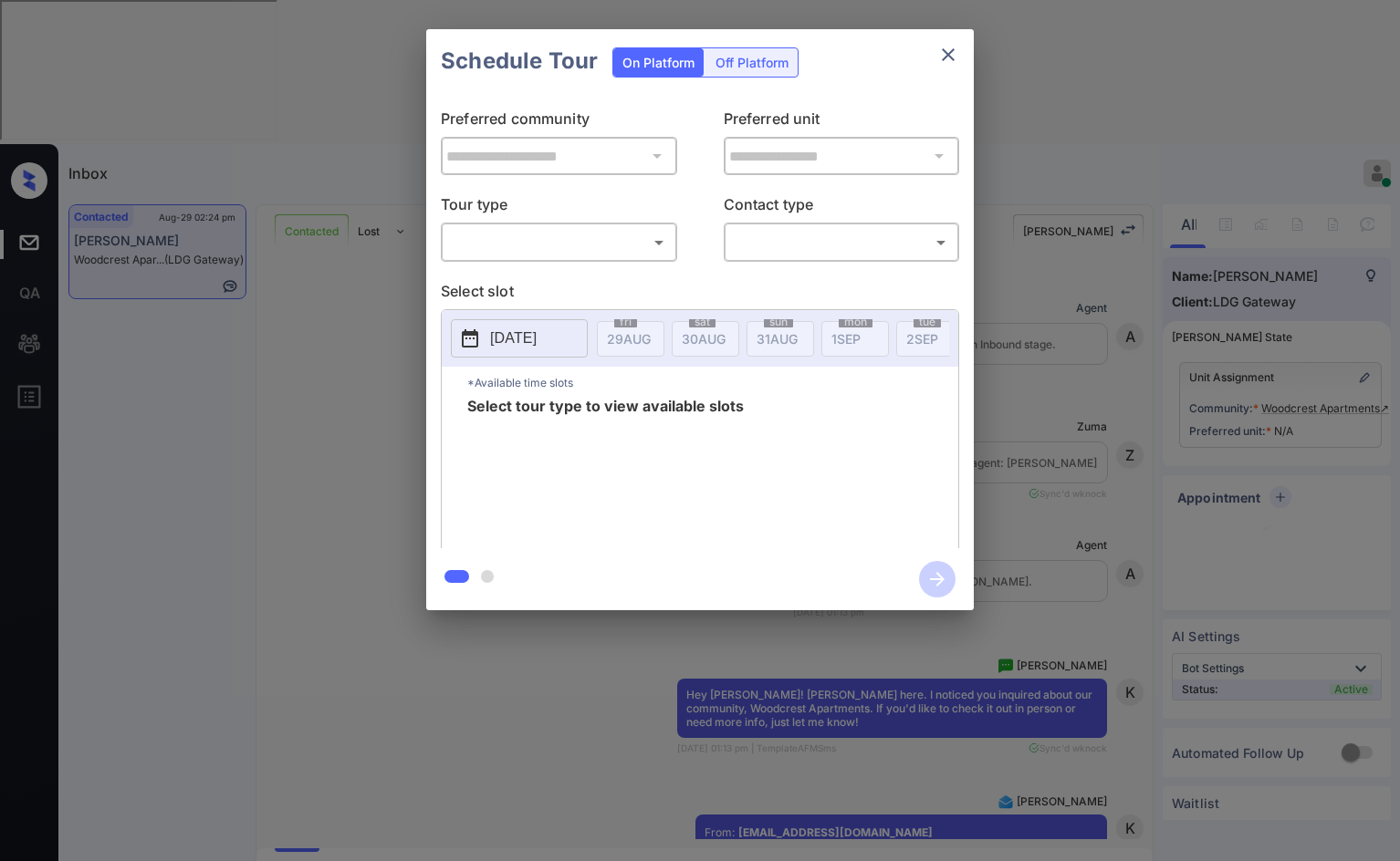
scroll to position [3047, 0]
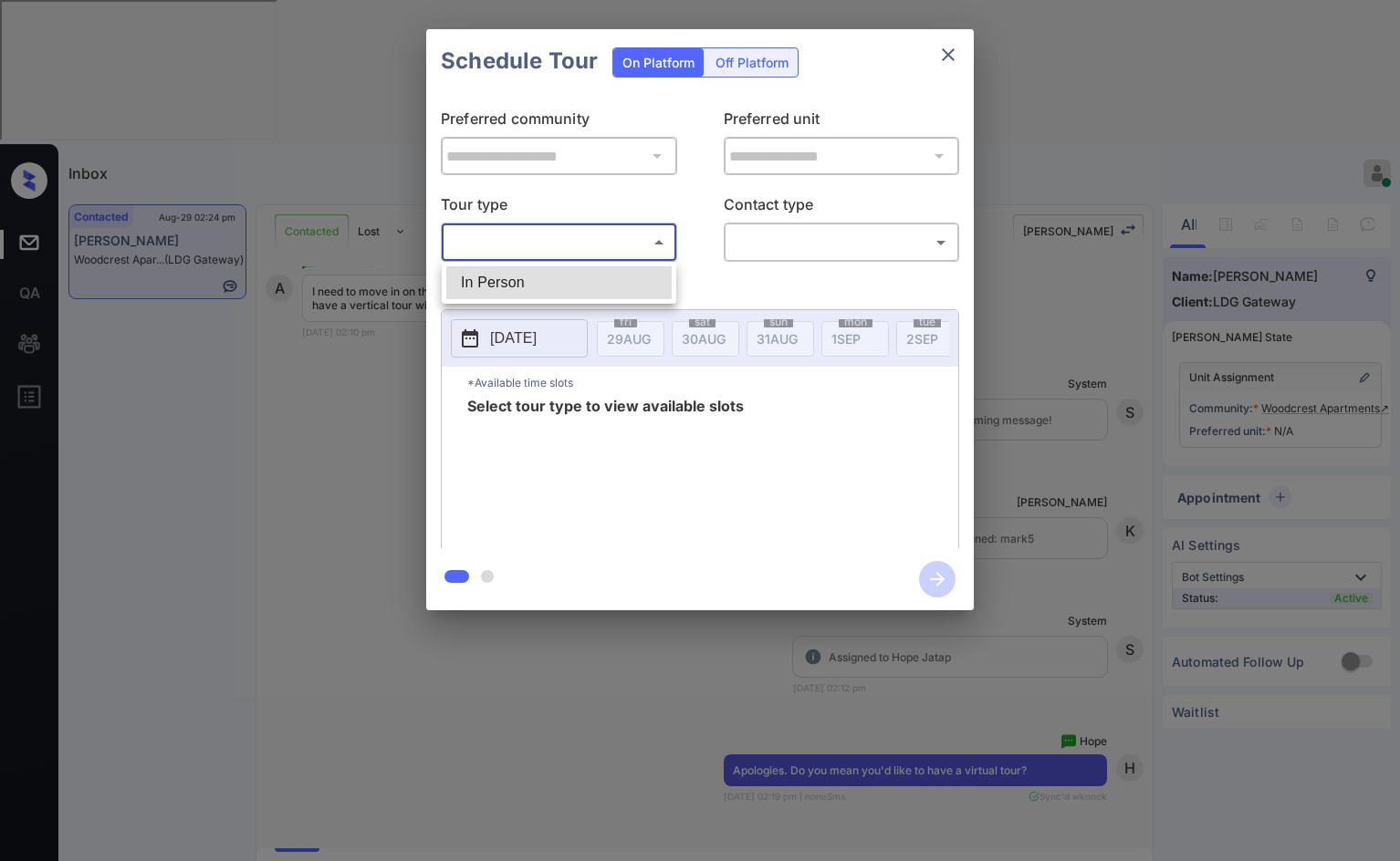
click at [615, 229] on body "Inbox Jezcil Usanastre Online Set yourself offline Set yourself on break Profil…" at bounding box center [700, 430] width 1400 height 861
drag, startPoint x: 406, startPoint y: 424, endPoint x: 401, endPoint y: 416, distance: 9.4
click at [403, 421] on div at bounding box center [700, 430] width 1400 height 861
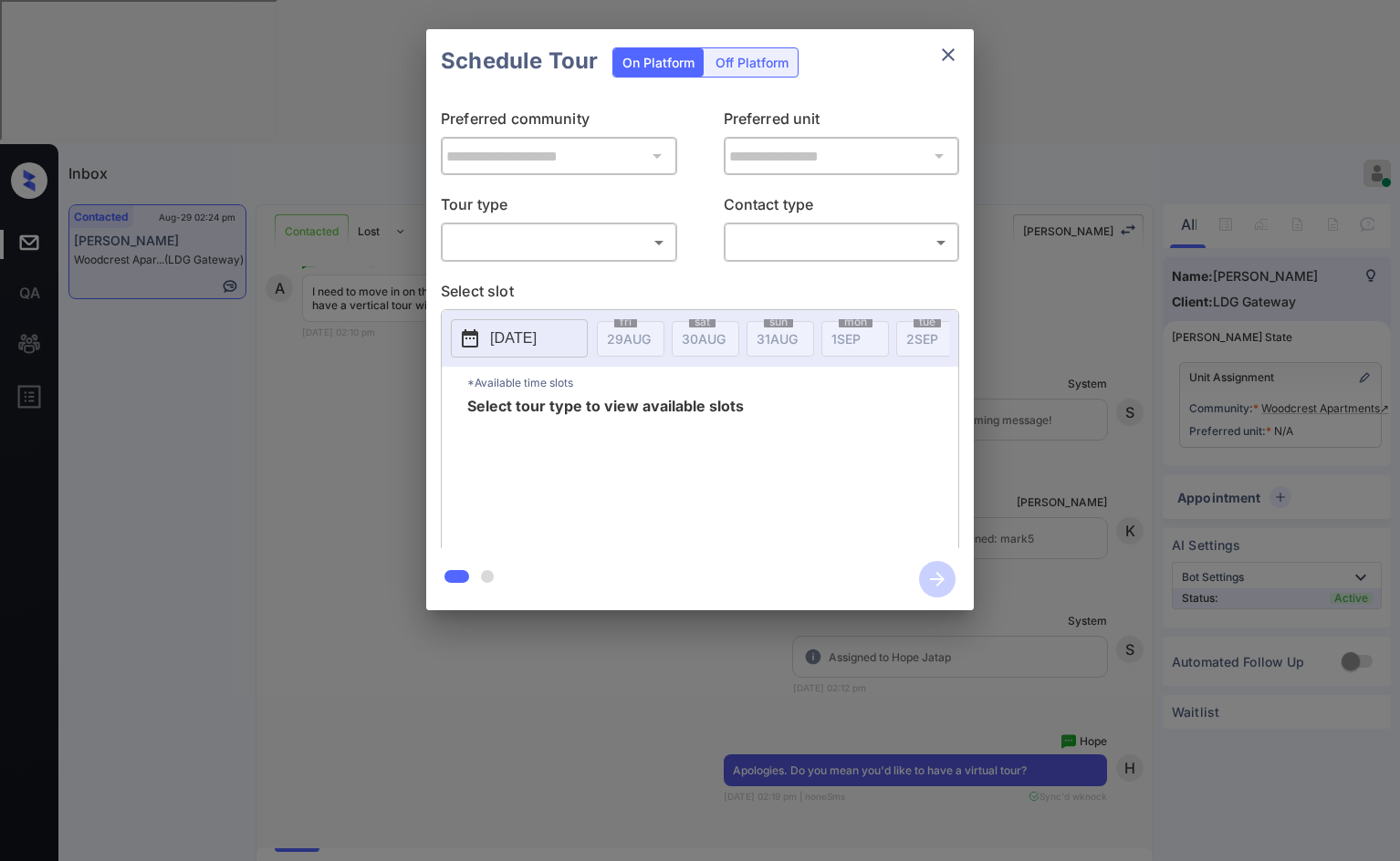
click at [406, 408] on div "**********" at bounding box center [700, 319] width 1400 height 640
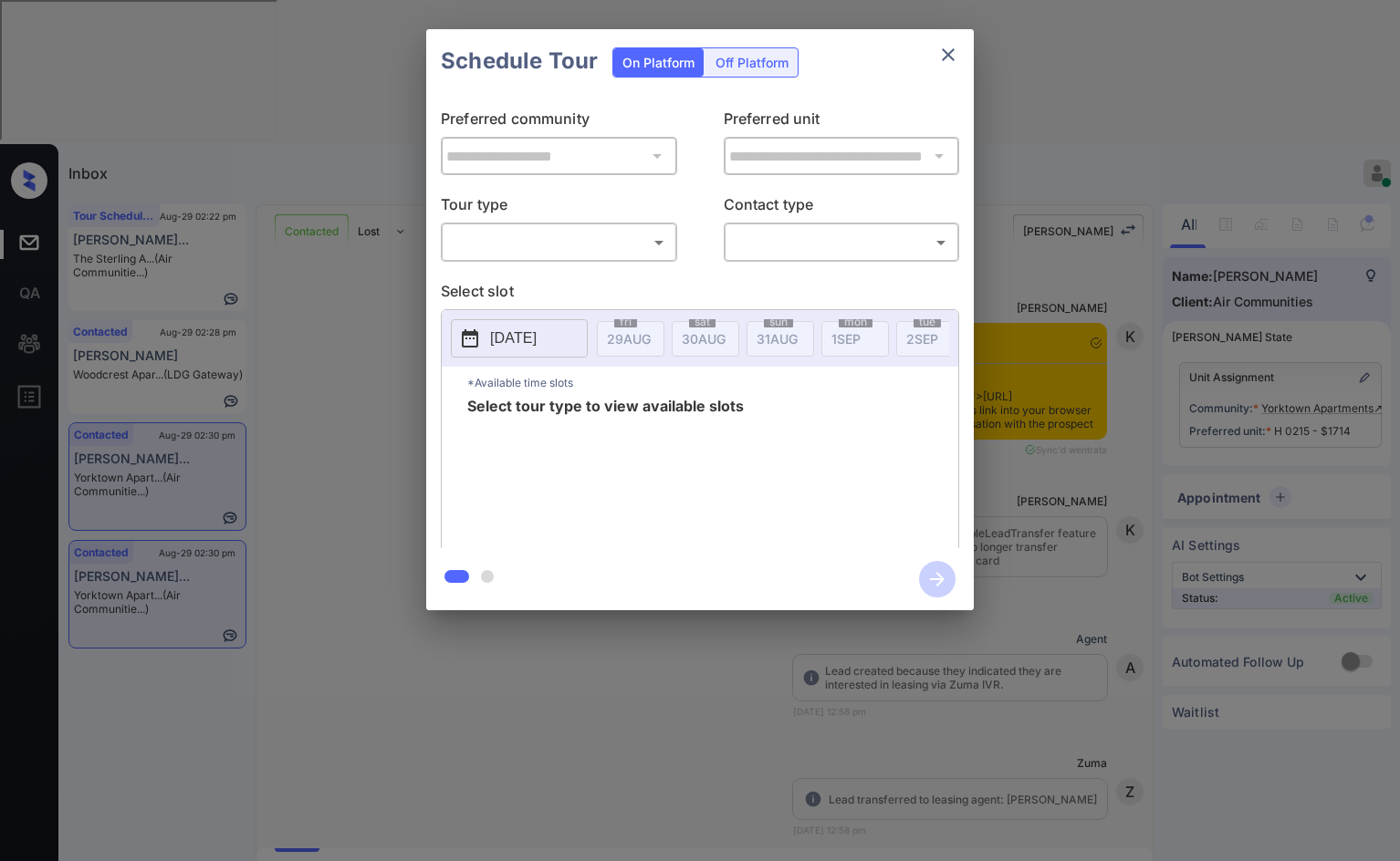
scroll to position [8455, 0]
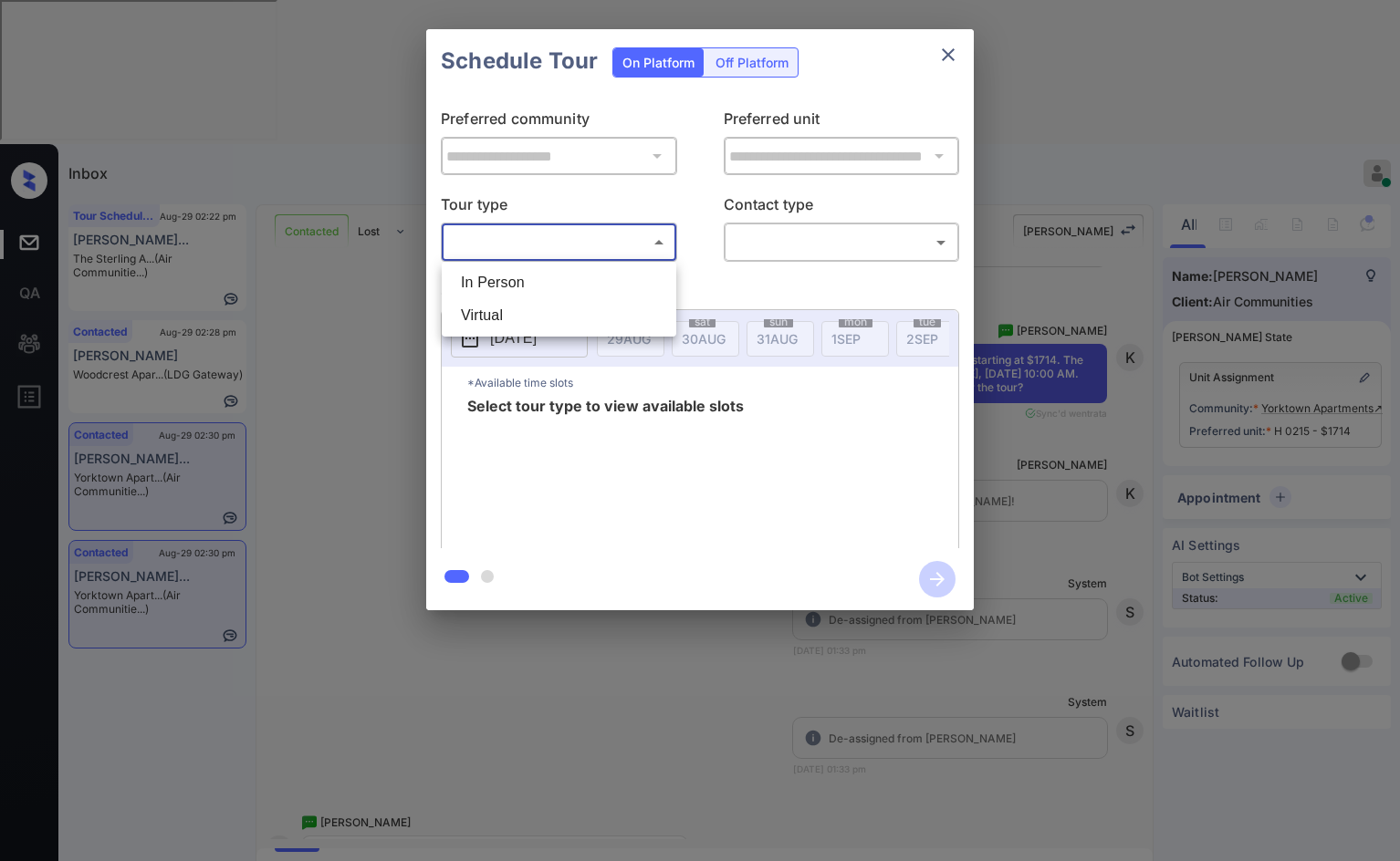
click at [482, 245] on body "Inbox Jezcil Usanastre Online Set yourself offline Set yourself on break Profil…" at bounding box center [700, 430] width 1400 height 861
click at [494, 268] on li "In Person" at bounding box center [558, 282] width 225 height 32
type input "********"
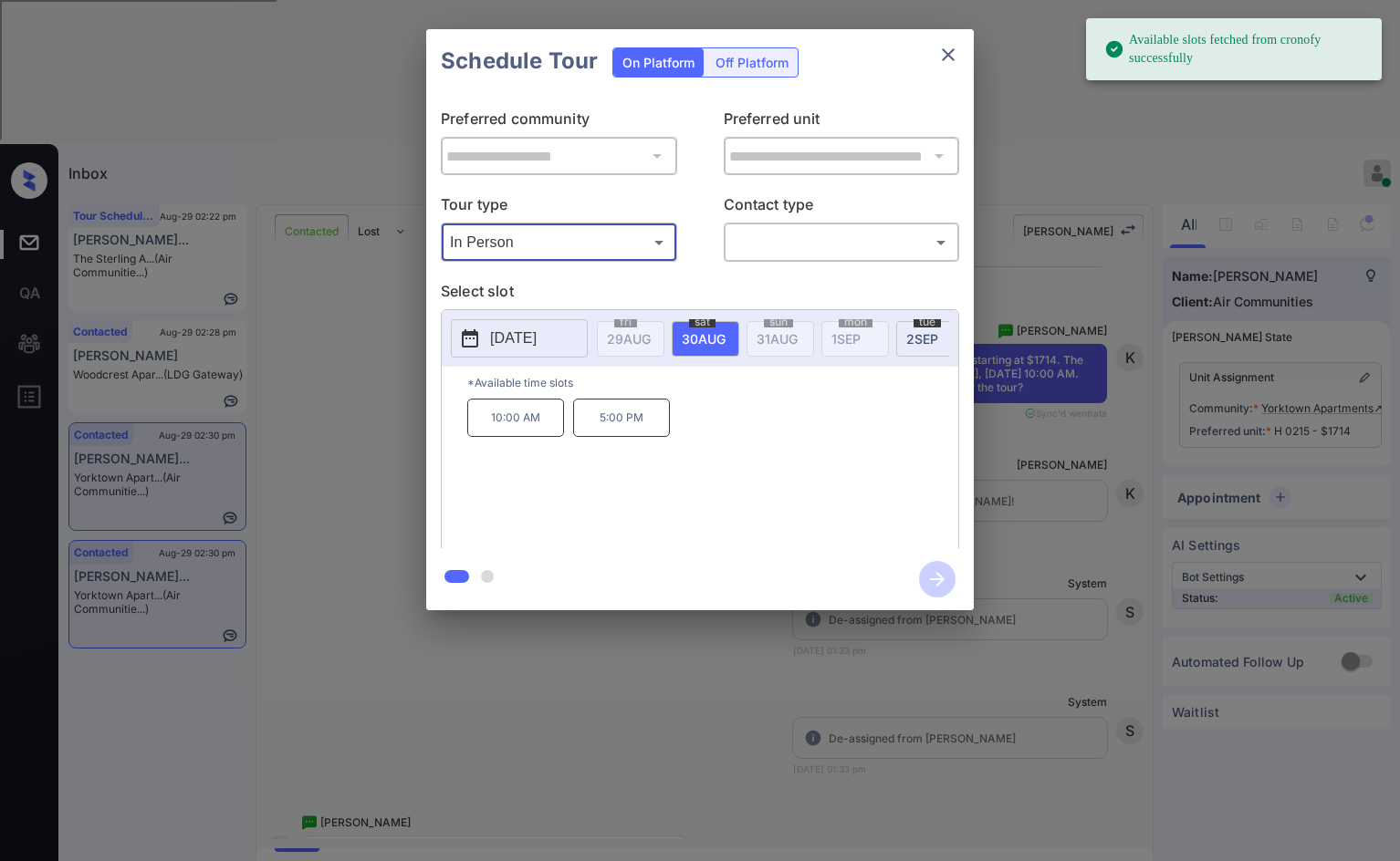
click at [1007, 396] on div "**********" at bounding box center [700, 319] width 1400 height 640
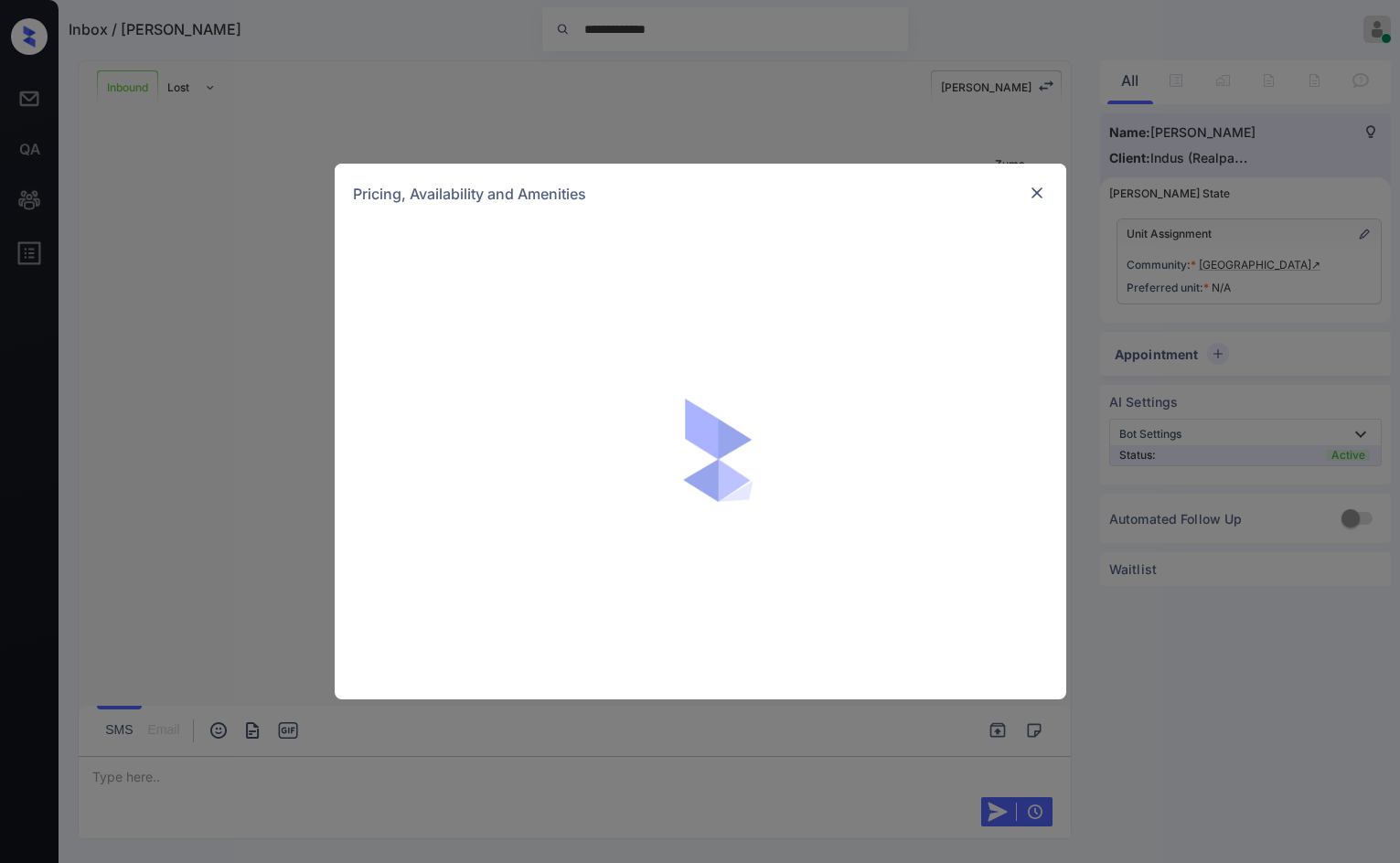
scroll to position [1644, 0]
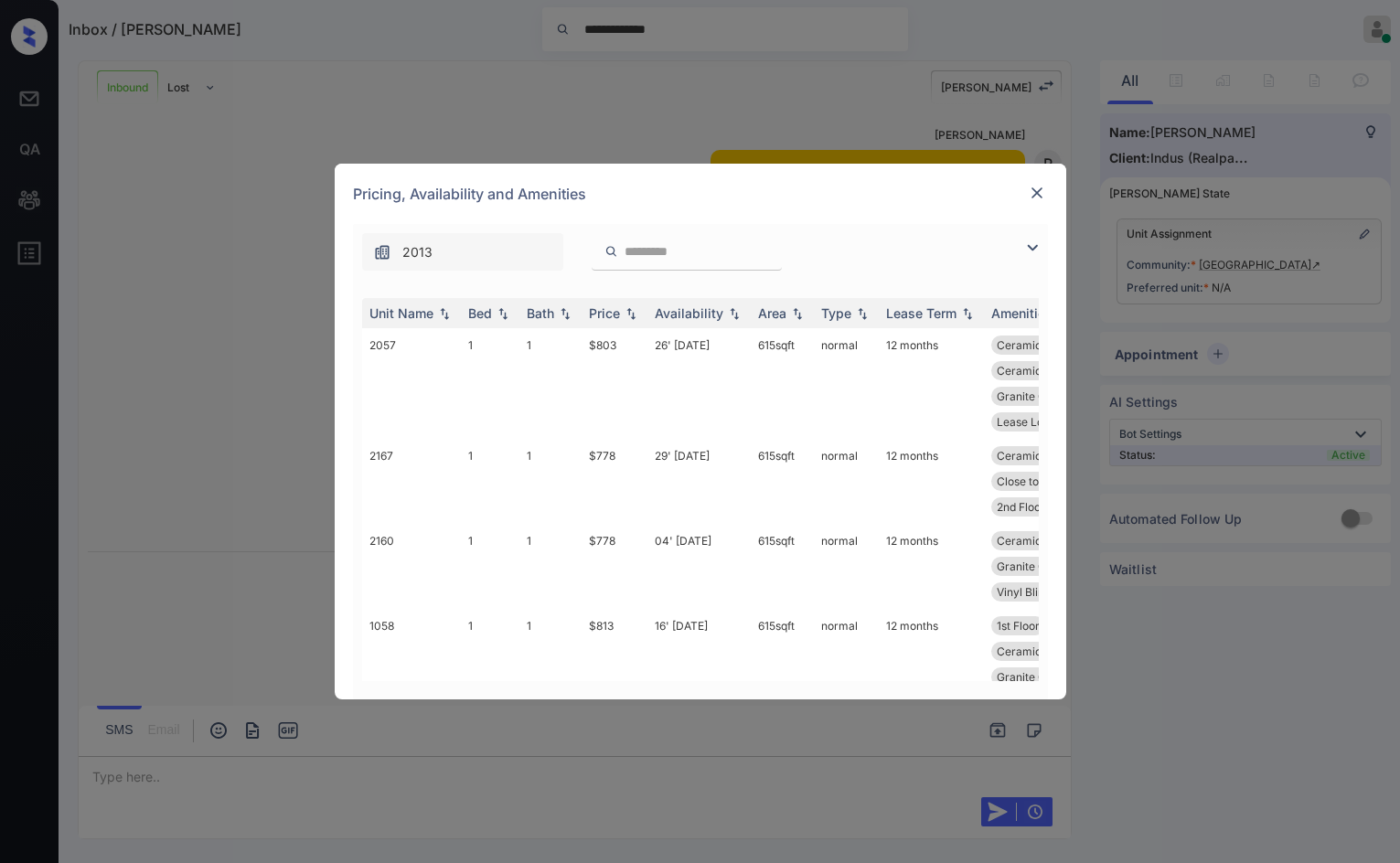
click at [1037, 249] on img at bounding box center [1033, 248] width 22 height 22
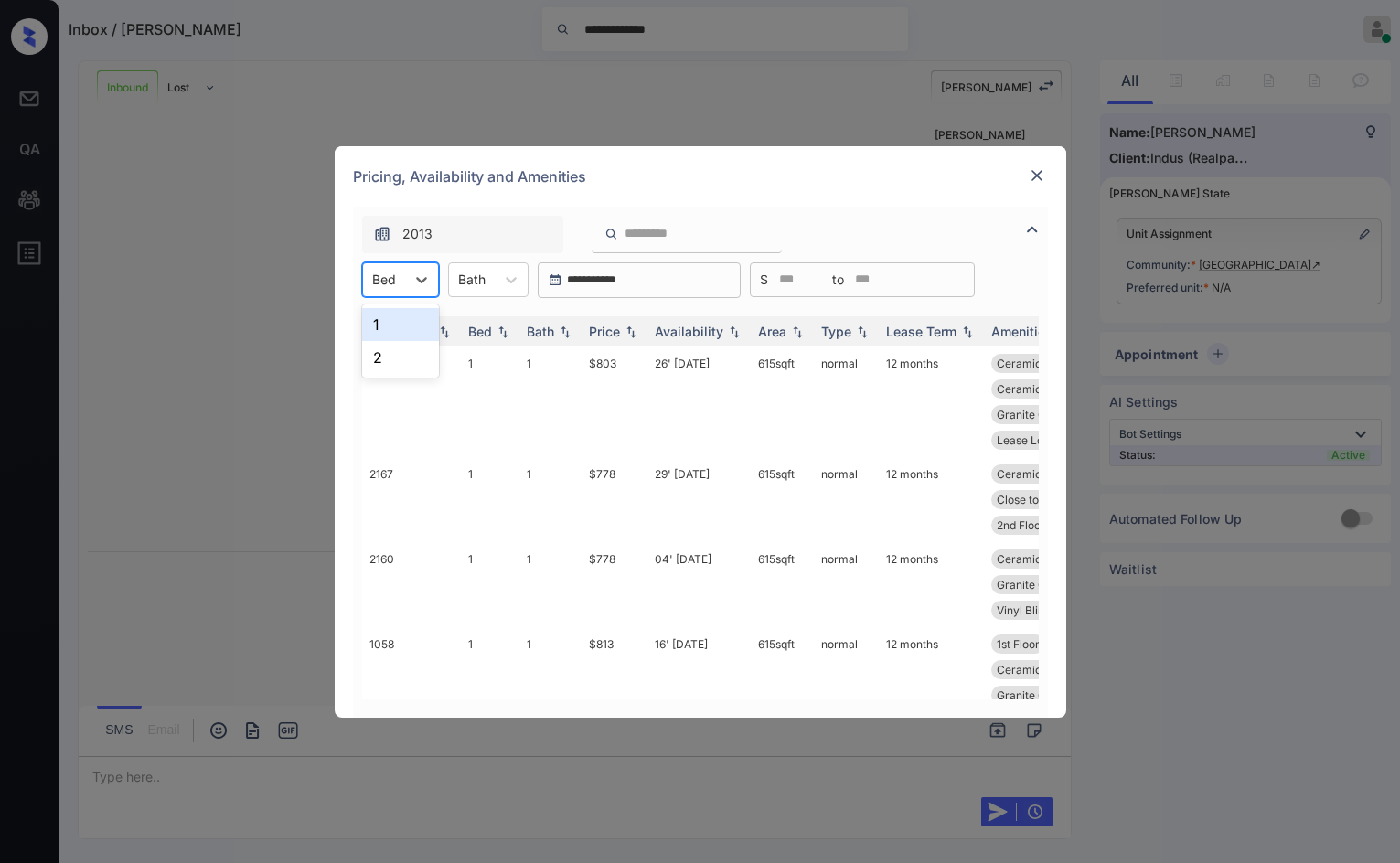
click at [382, 277] on div at bounding box center [384, 279] width 24 height 19
drag, startPoint x: 409, startPoint y: 361, endPoint x: 520, endPoint y: 338, distance: 113.4
click at [411, 361] on div "2" at bounding box center [400, 357] width 77 height 32
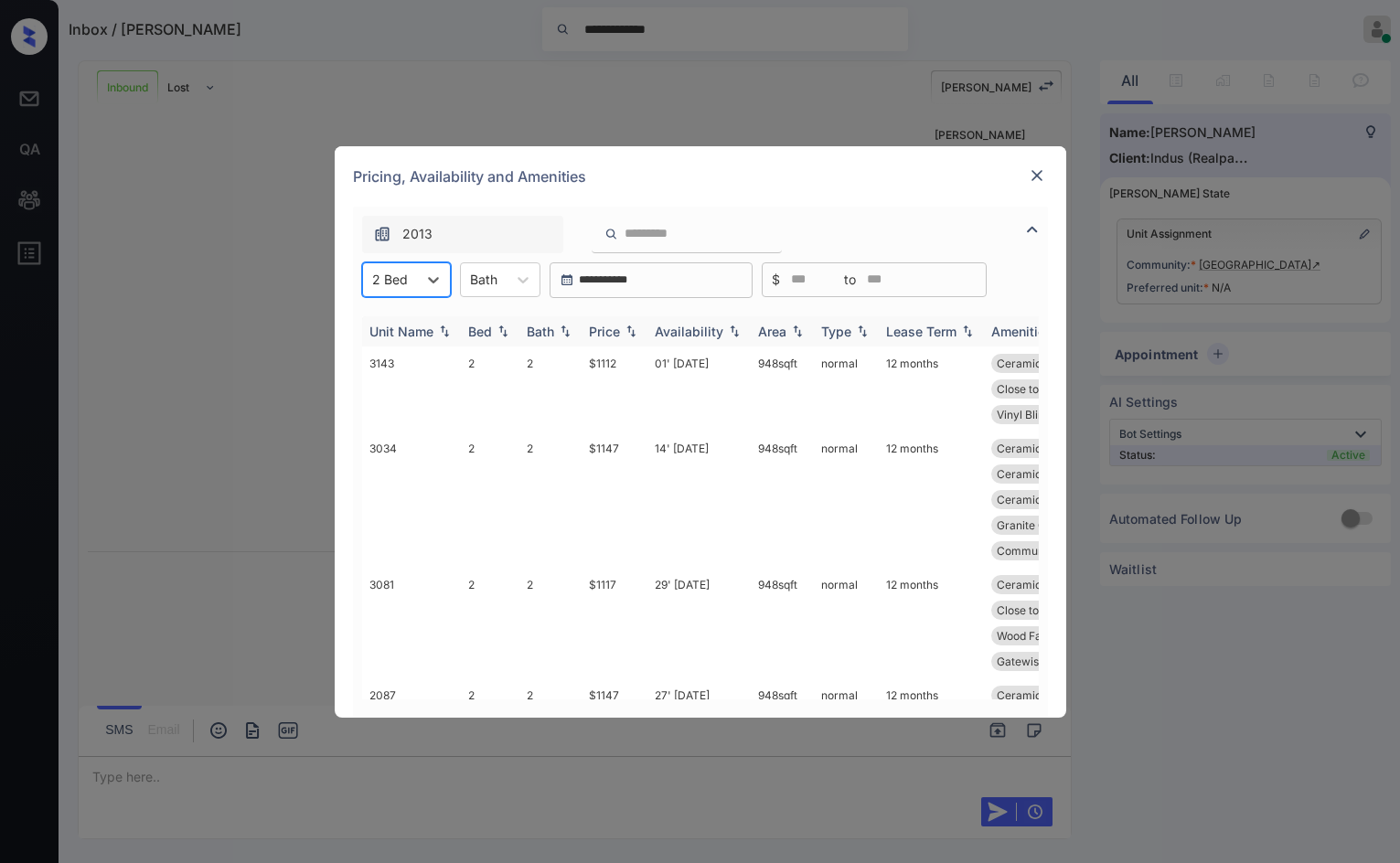
click at [630, 325] on img at bounding box center [631, 331] width 19 height 13
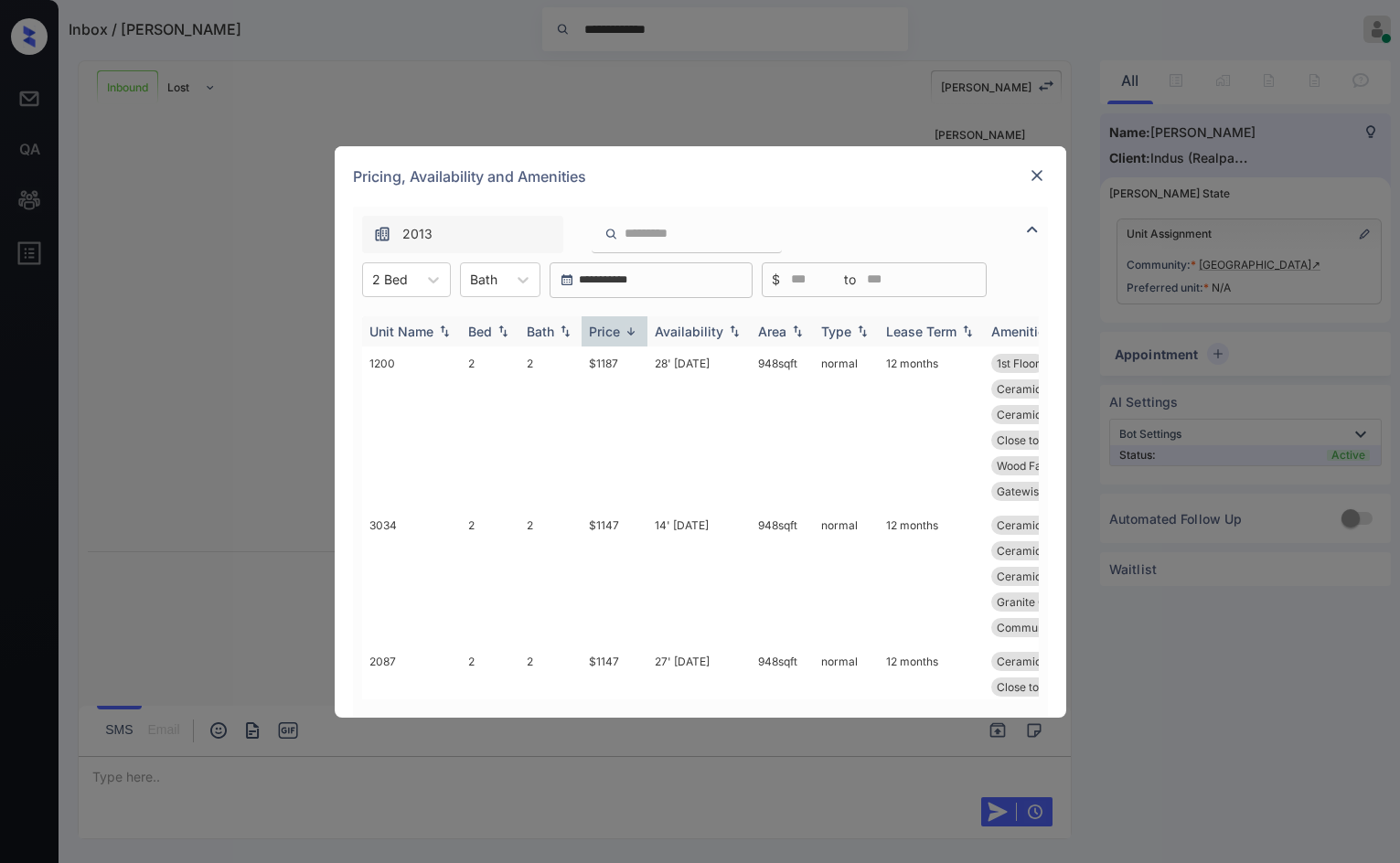
click at [630, 325] on img at bounding box center [631, 331] width 19 height 14
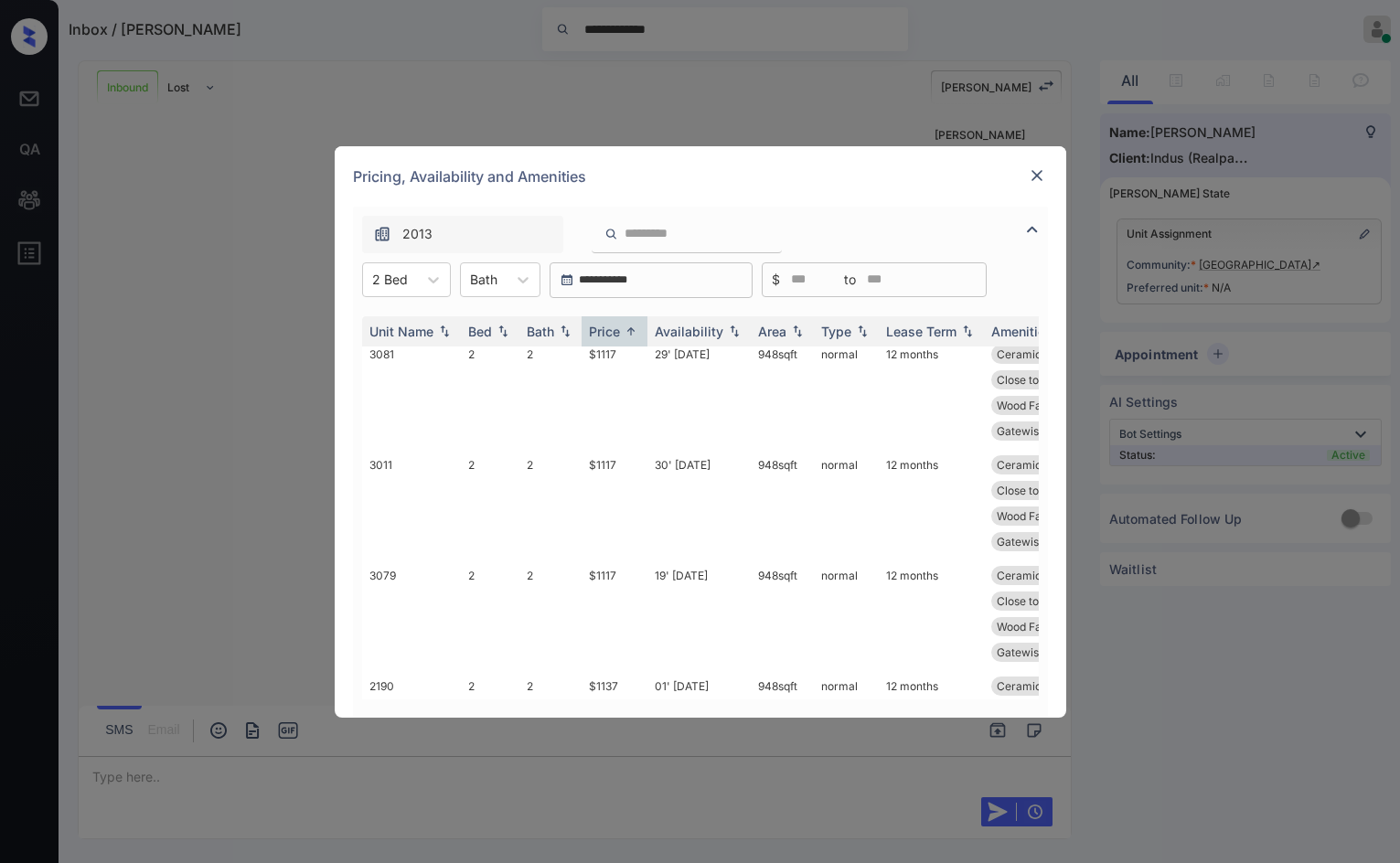
scroll to position [0, 0]
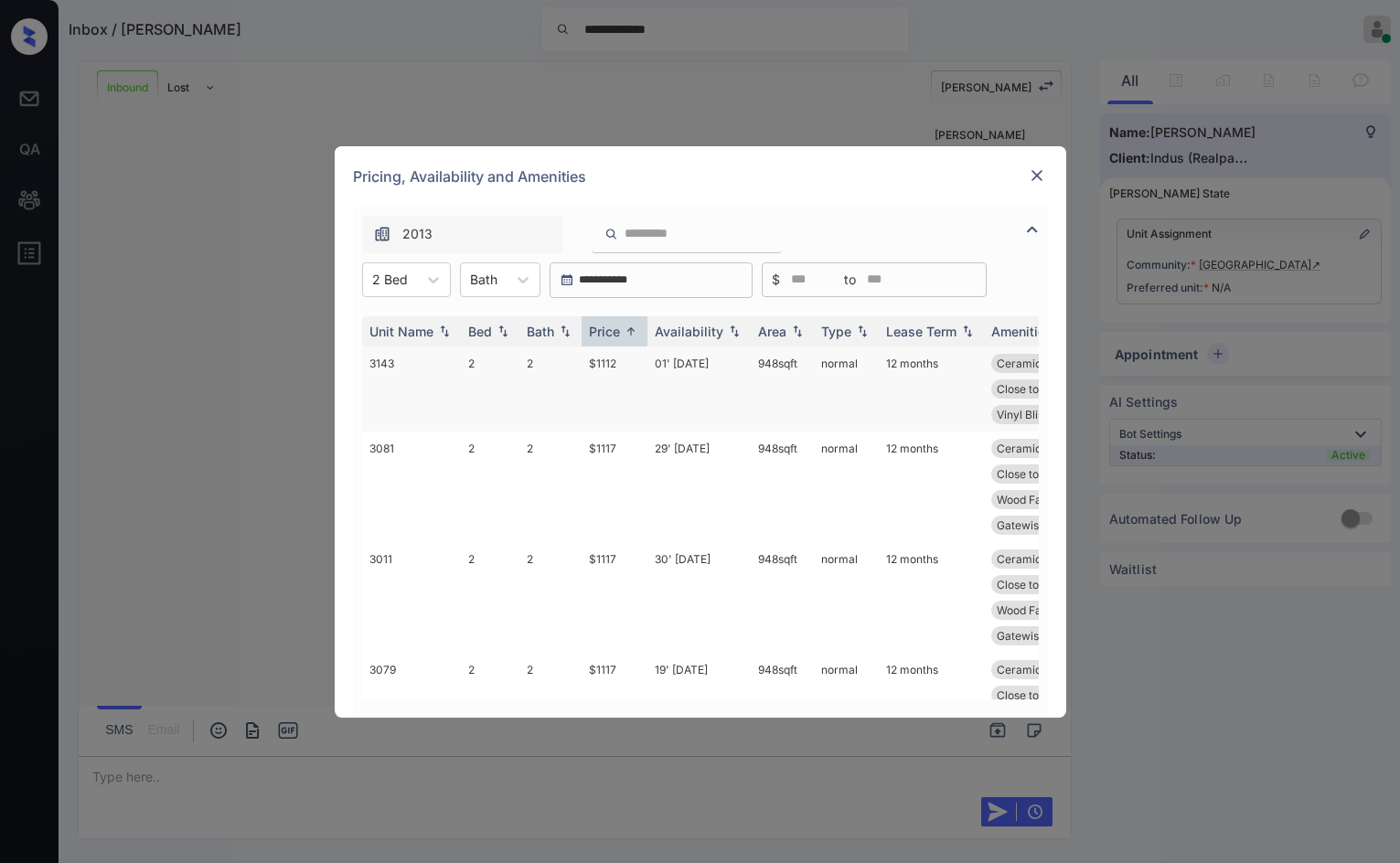
click at [603, 382] on td "$1112" at bounding box center [614, 390] width 66 height 85
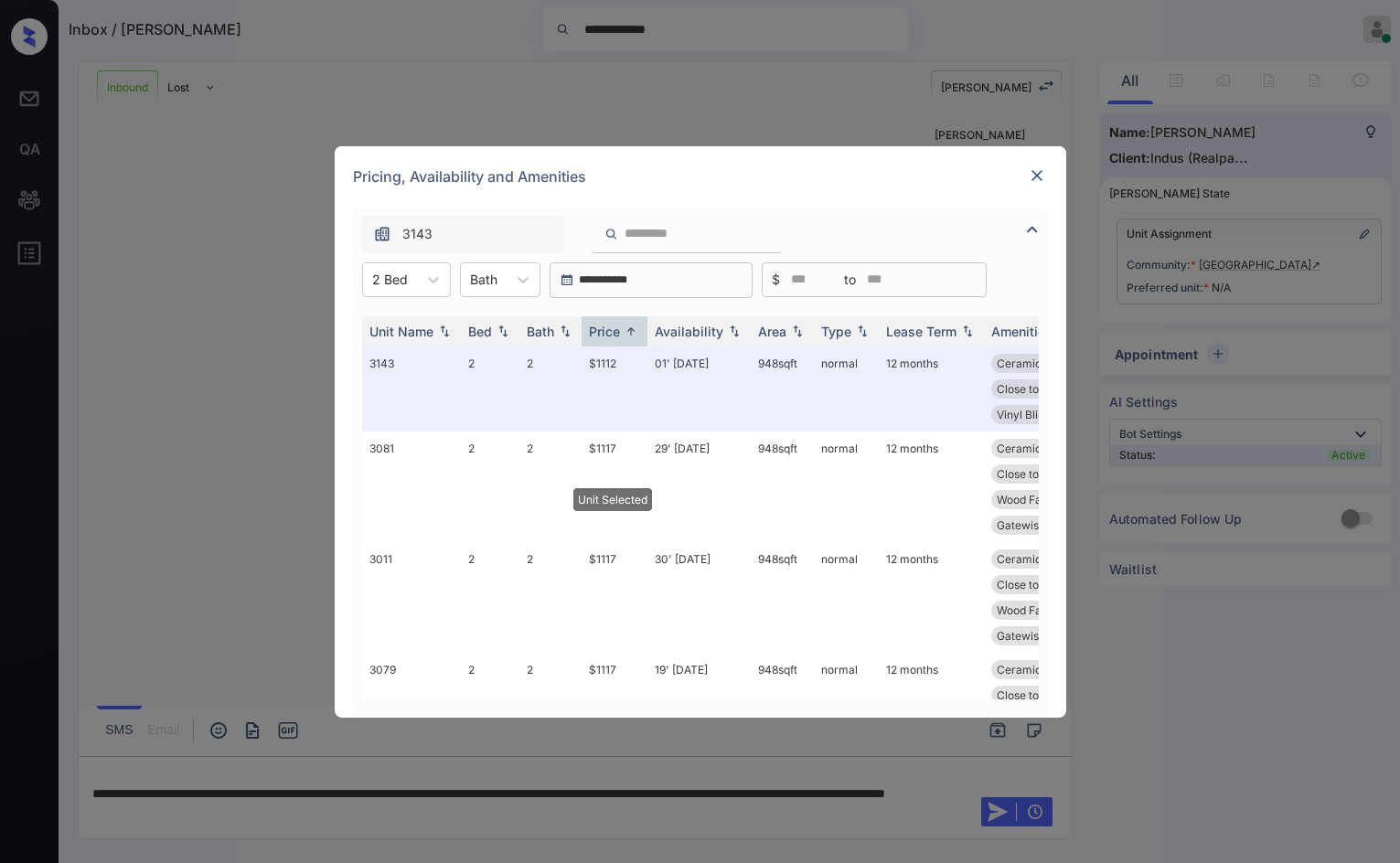
click at [1034, 186] on div at bounding box center [1037, 175] width 22 height 22
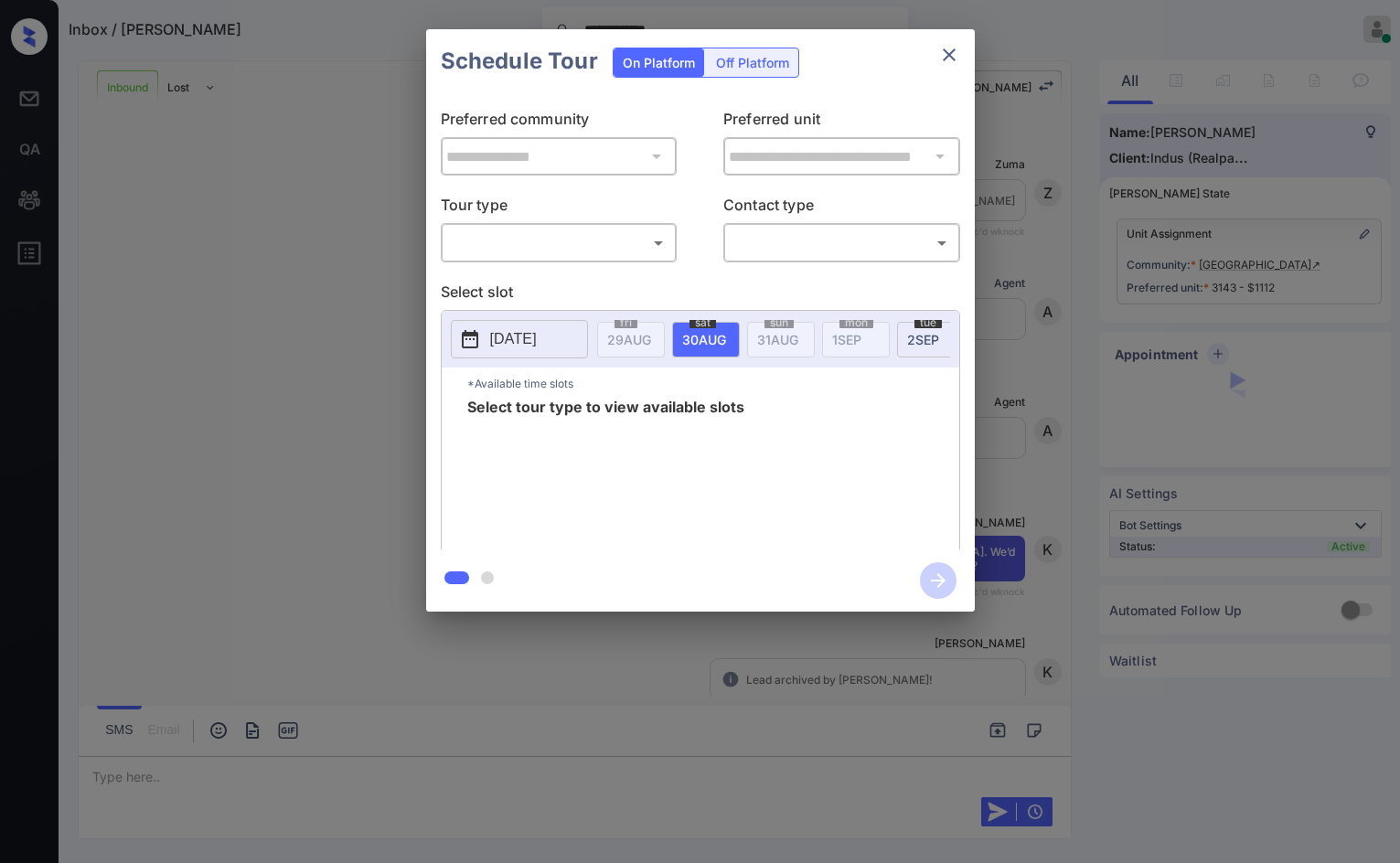
scroll to position [1763, 0]
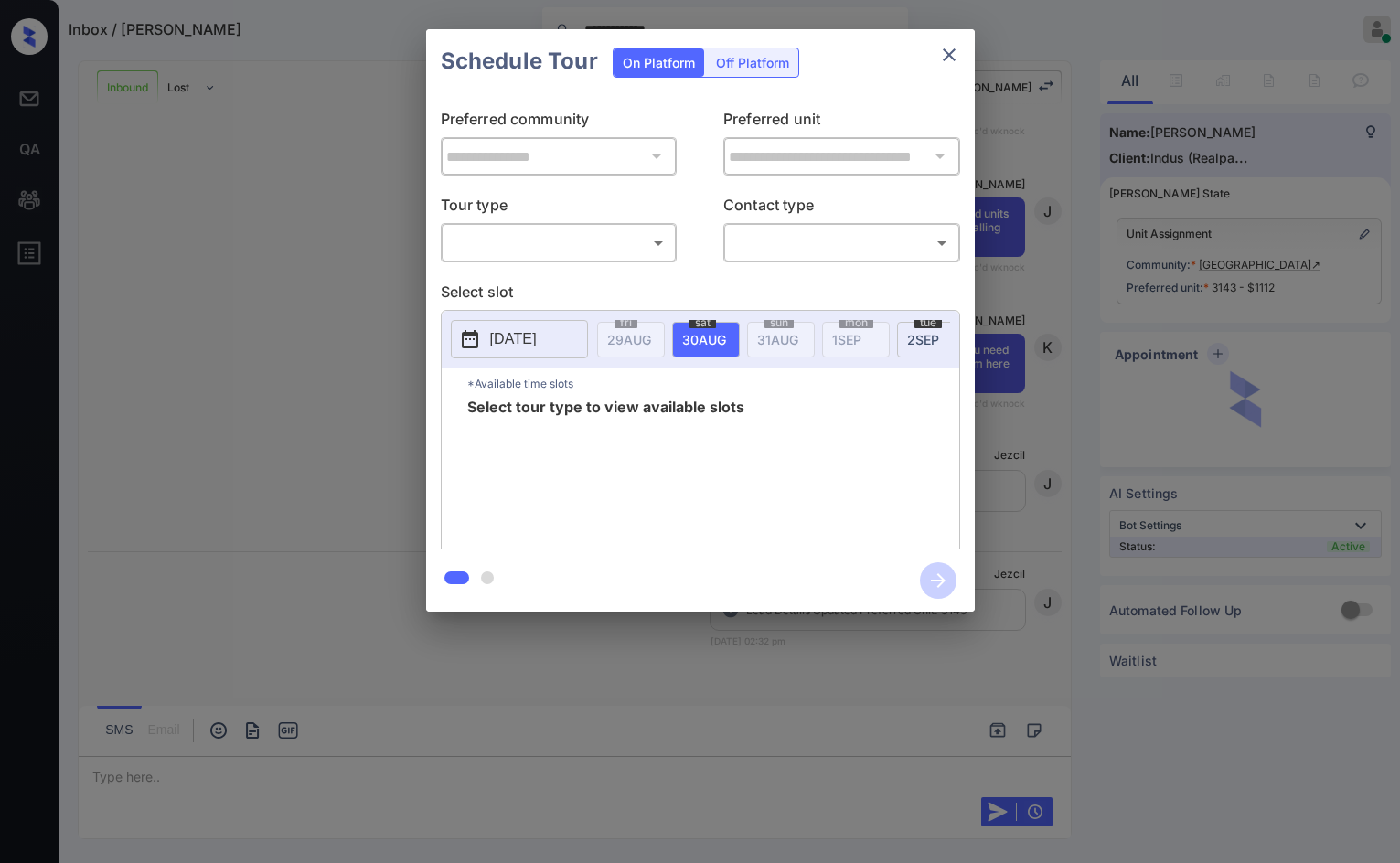
click at [600, 254] on body "**********" at bounding box center [700, 432] width 1400 height 863
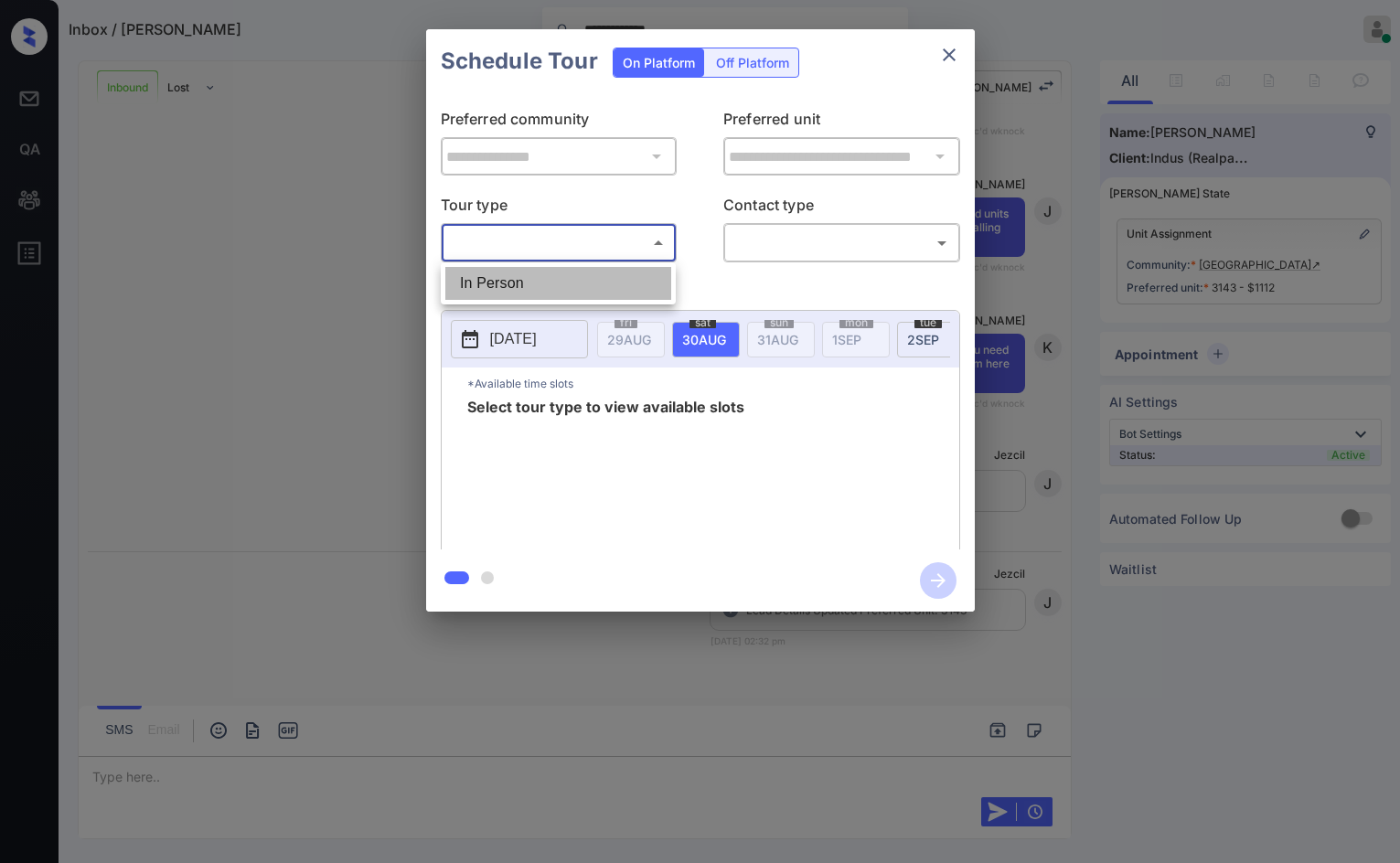
click at [597, 269] on li "In Person" at bounding box center [558, 283] width 225 height 32
type input "********"
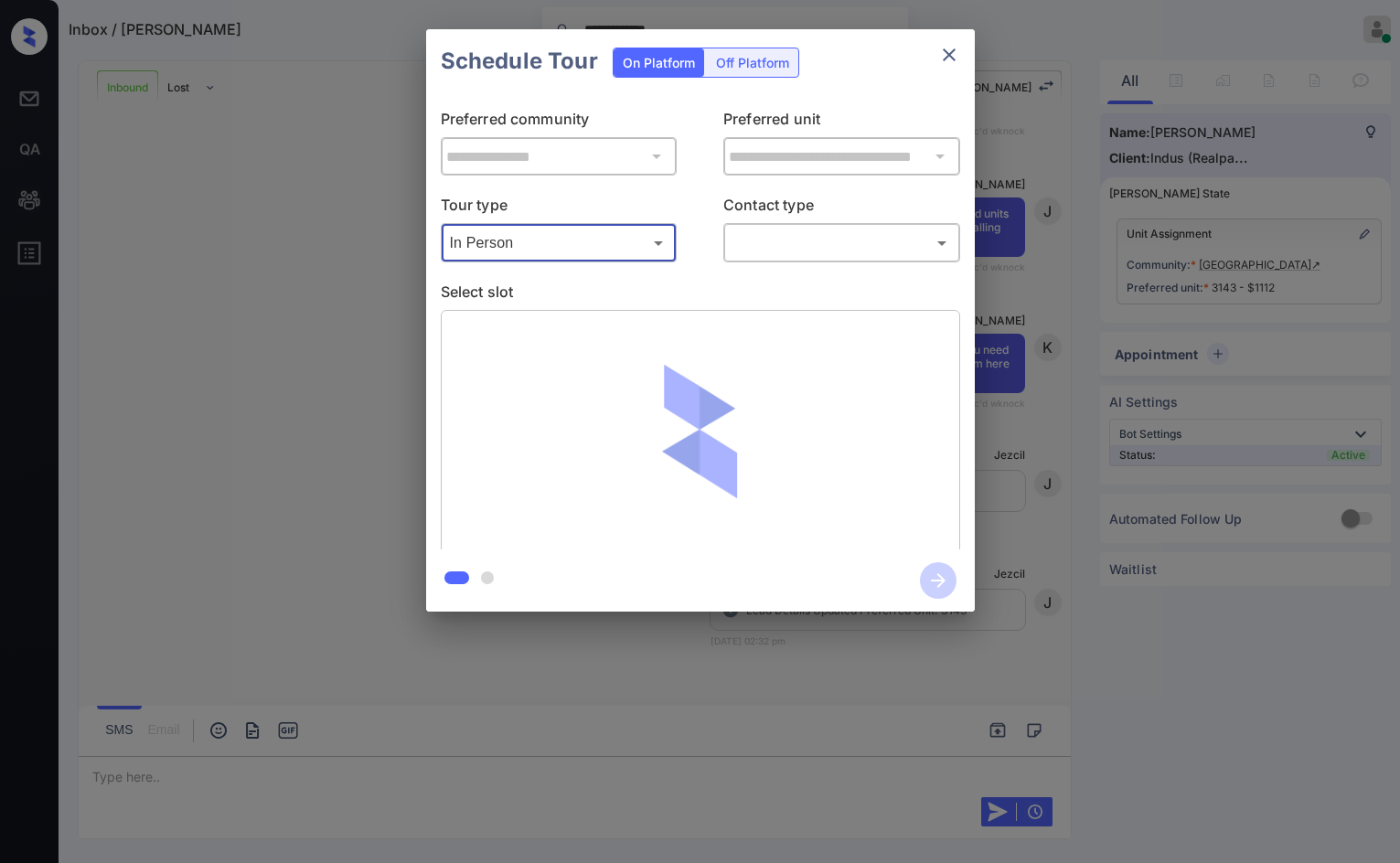
click at [839, 233] on body "**********" at bounding box center [700, 432] width 1400 height 863
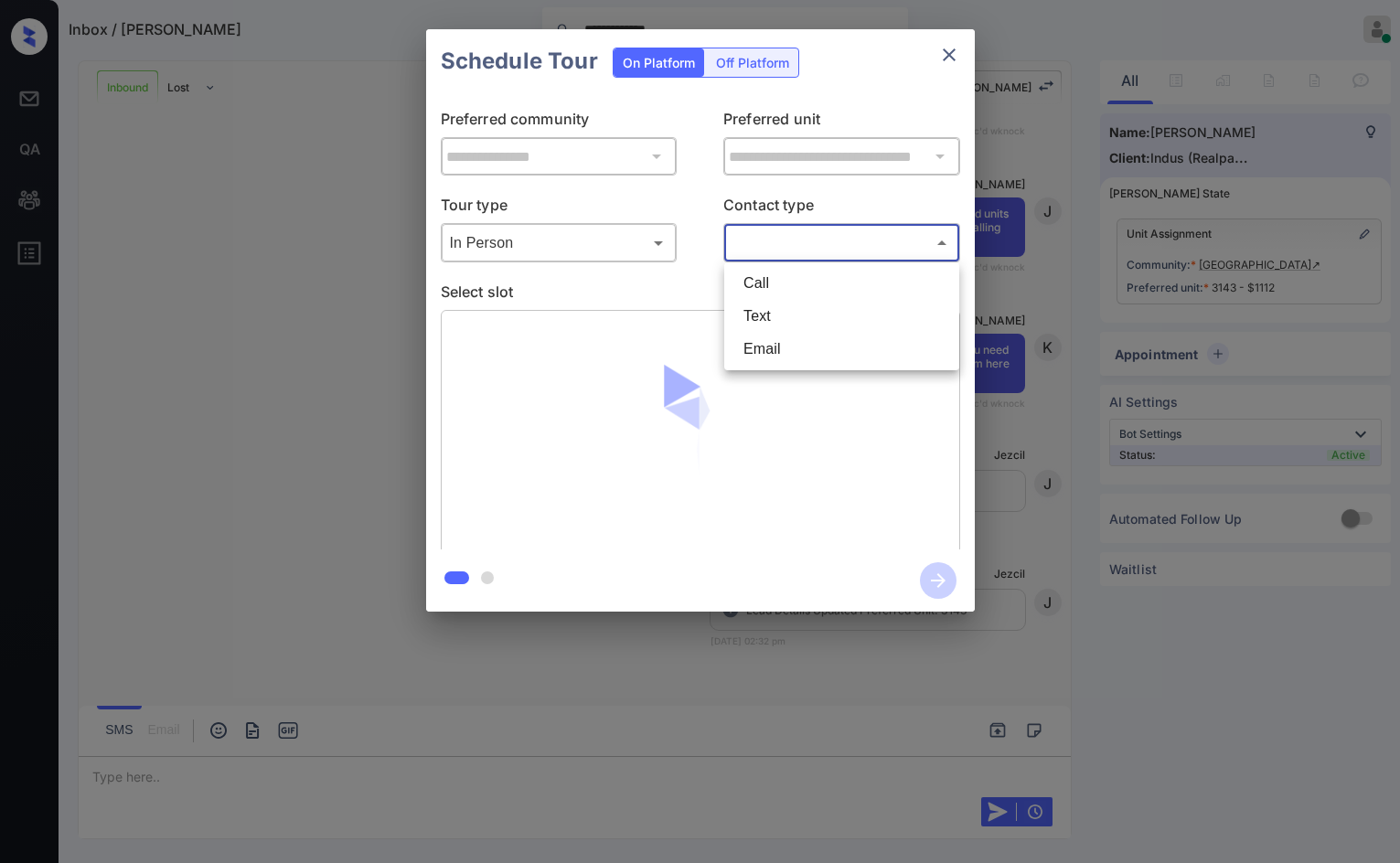
click at [803, 312] on li "Text" at bounding box center [841, 316] width 225 height 32
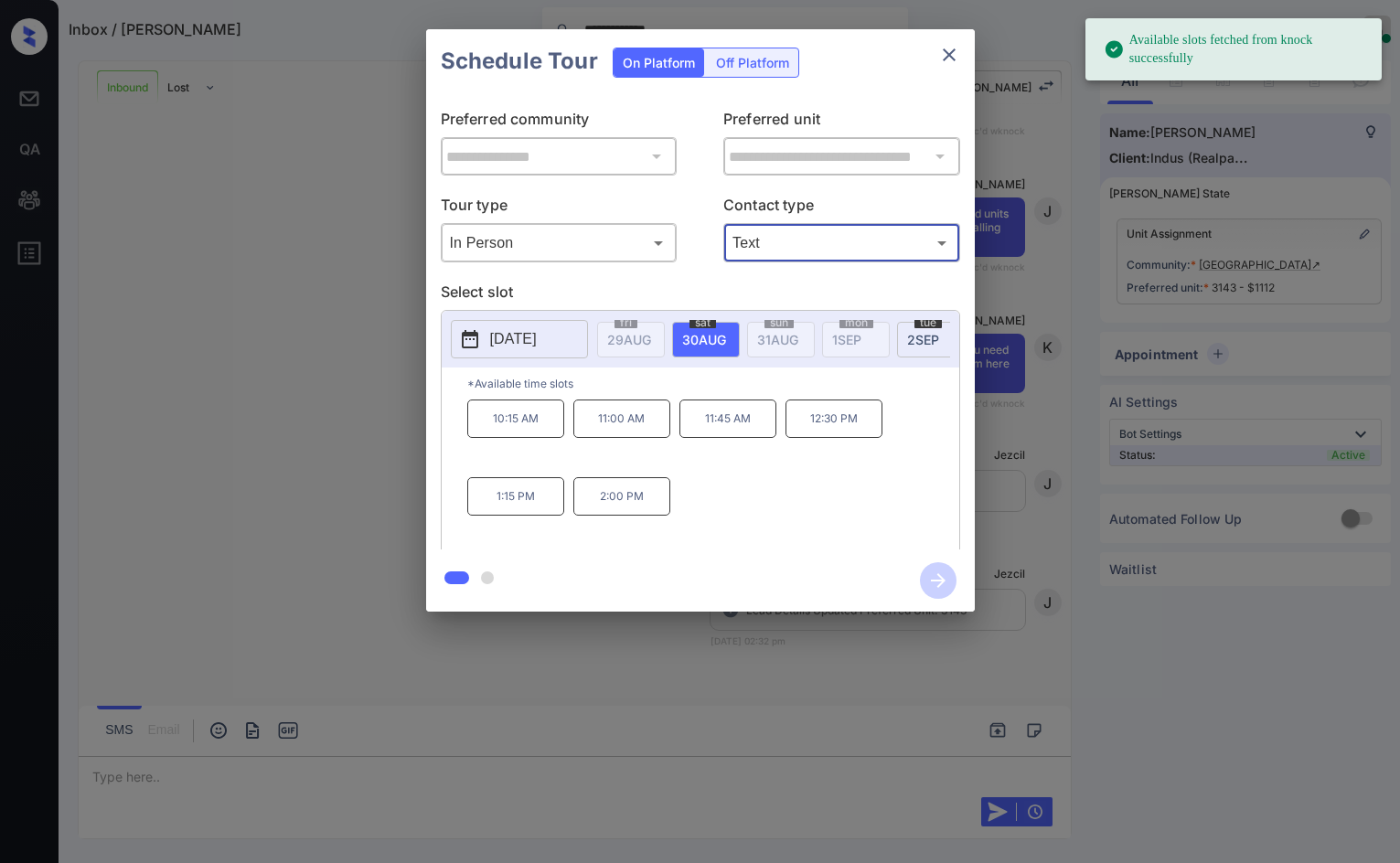
click at [537, 337] on p "[DATE]" at bounding box center [513, 340] width 46 height 22
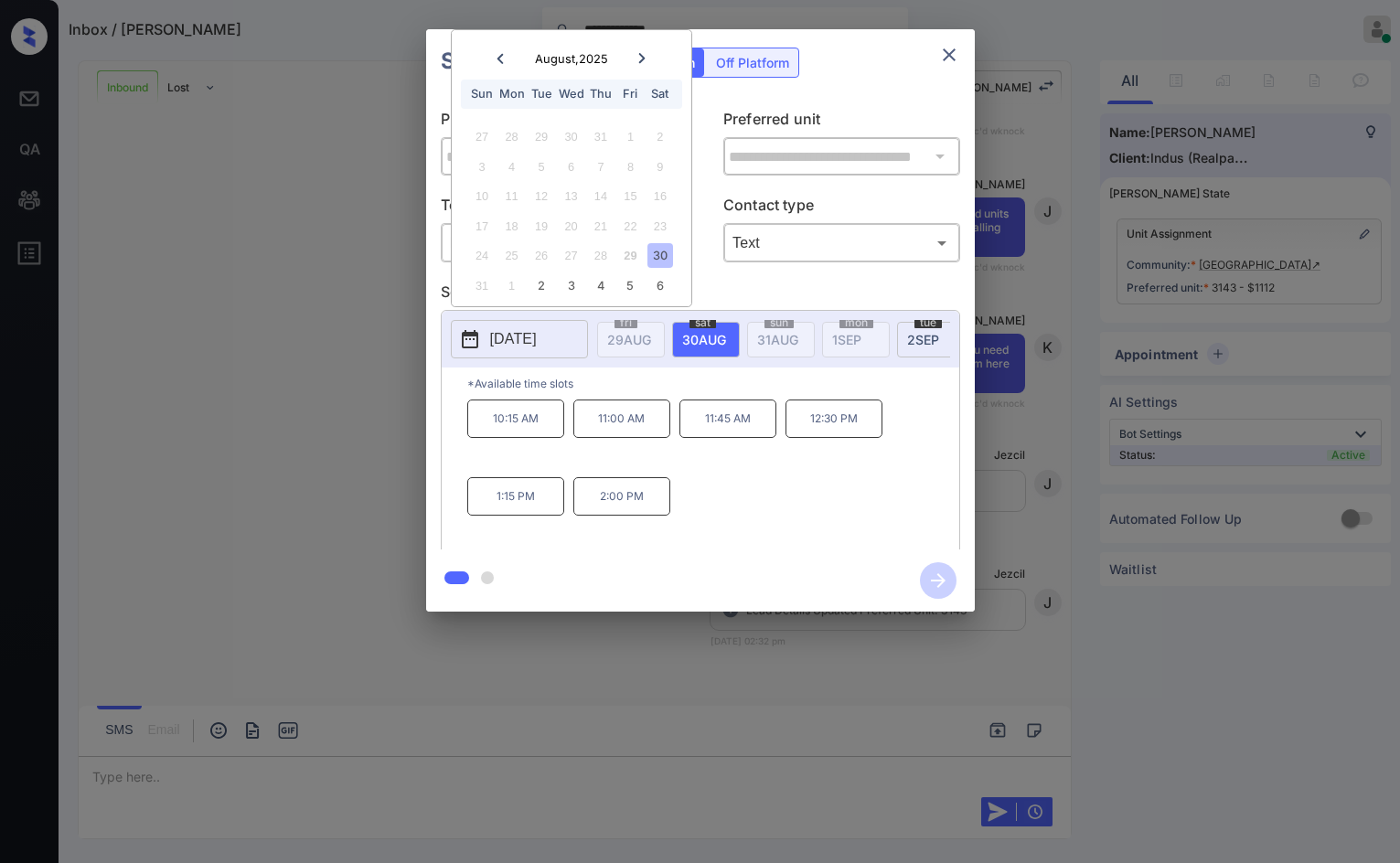
click at [647, 57] on icon at bounding box center [642, 58] width 11 height 11
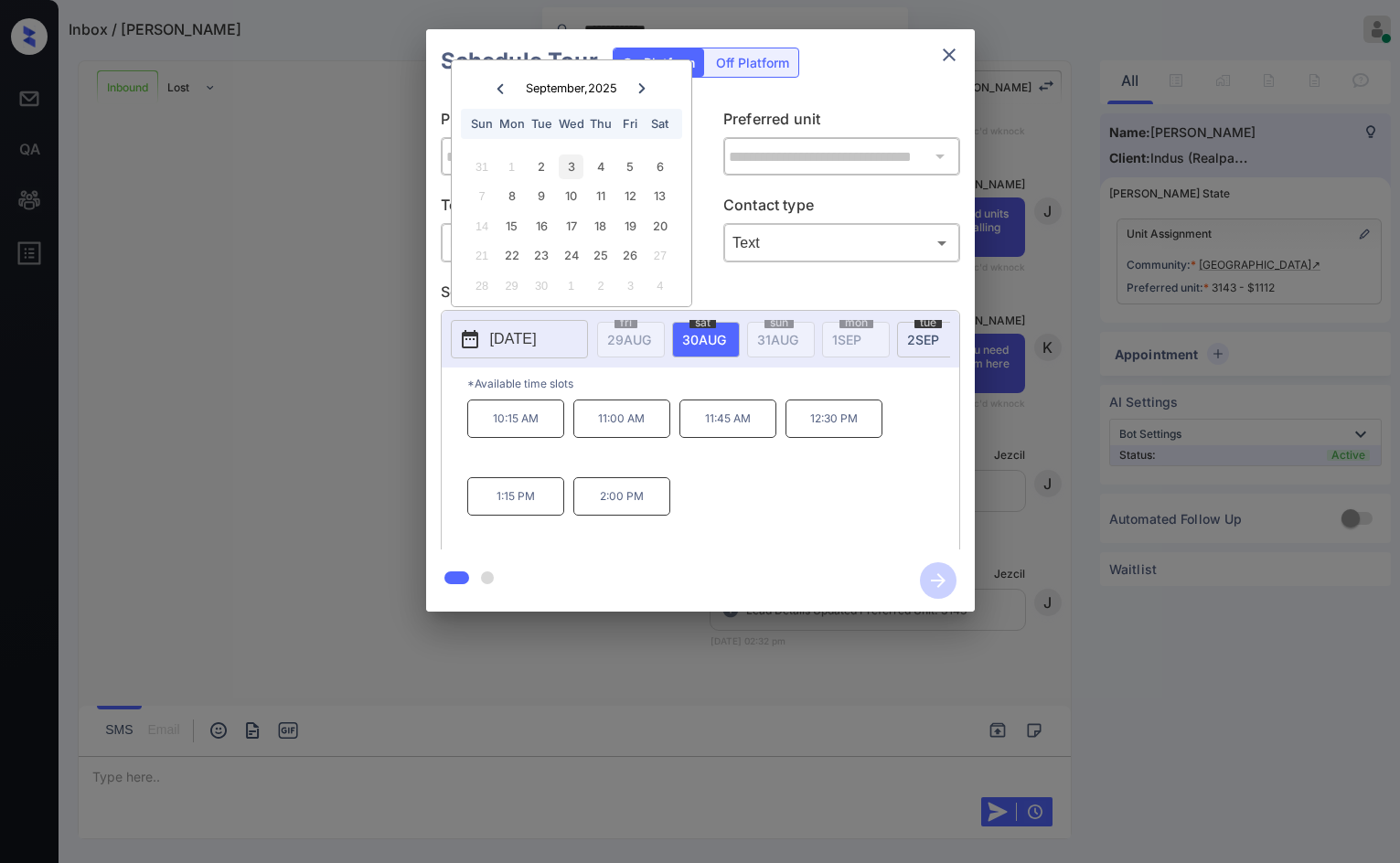
click at [564, 168] on div "3" at bounding box center [571, 167] width 25 height 25
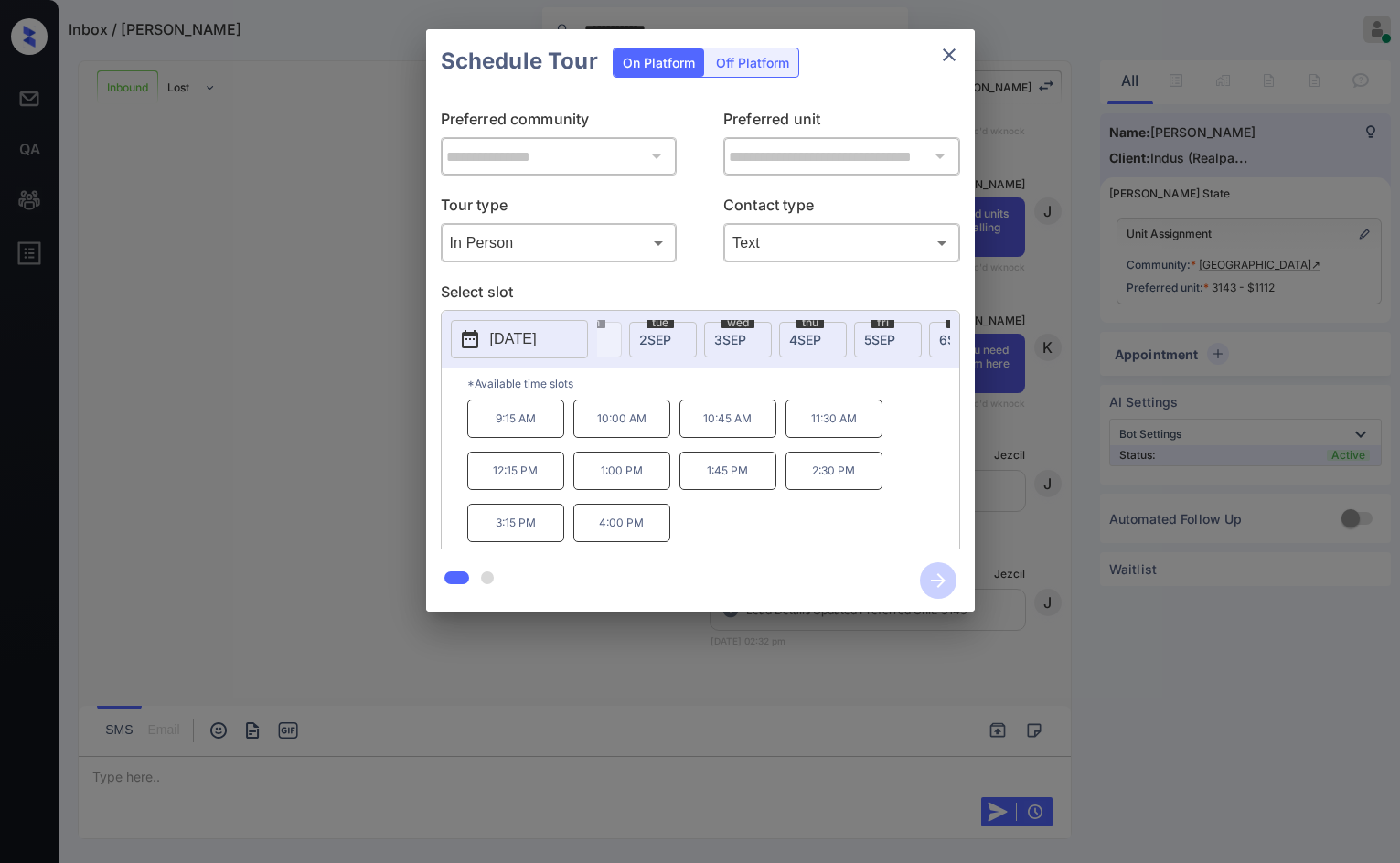
scroll to position [0, 282]
click at [369, 336] on span "[DATE]" at bounding box center [347, 340] width 44 height 16
click at [744, 258] on body "**********" at bounding box center [700, 432] width 1400 height 863
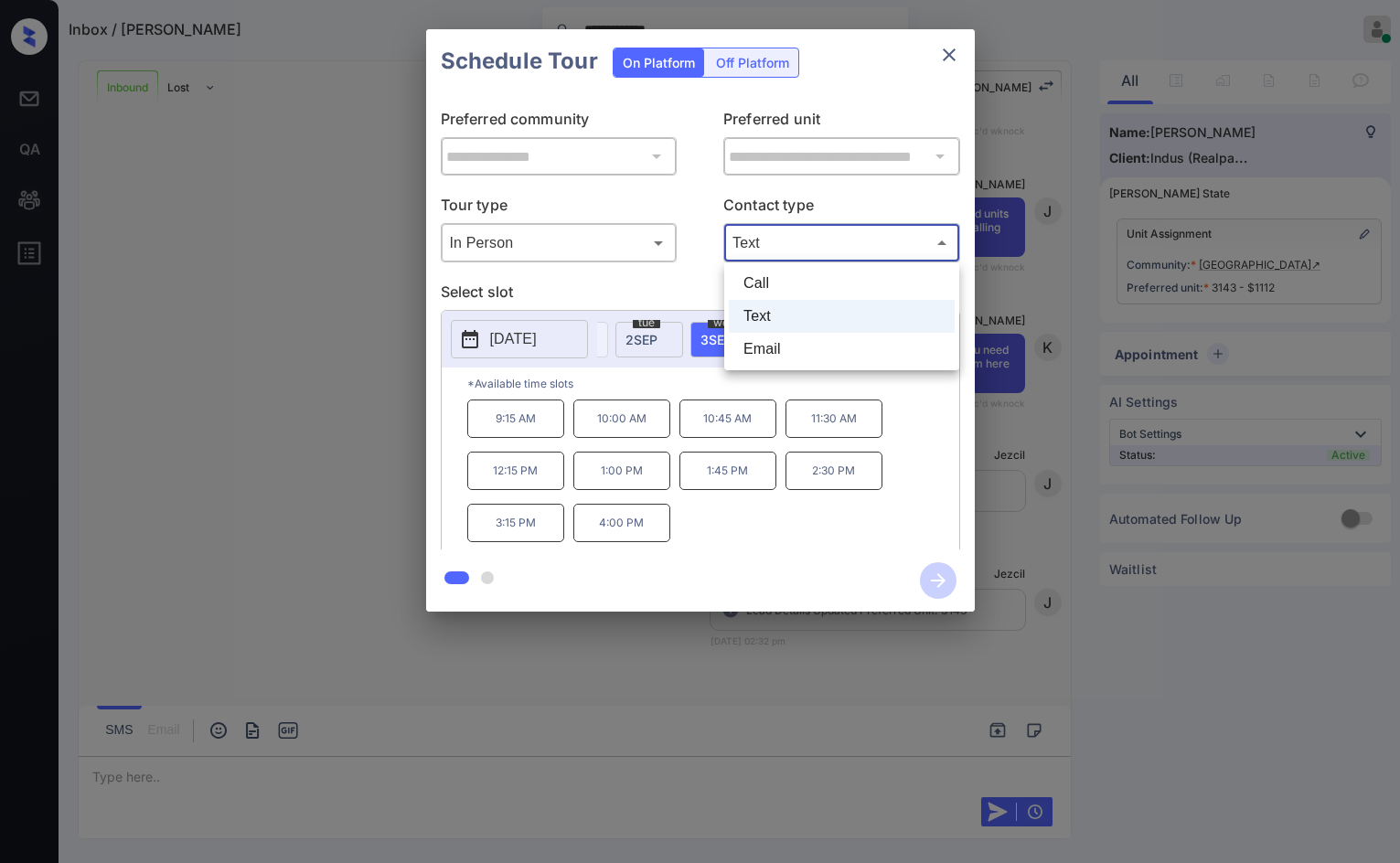
click at [752, 281] on li "Call" at bounding box center [841, 283] width 225 height 32
type input "****"
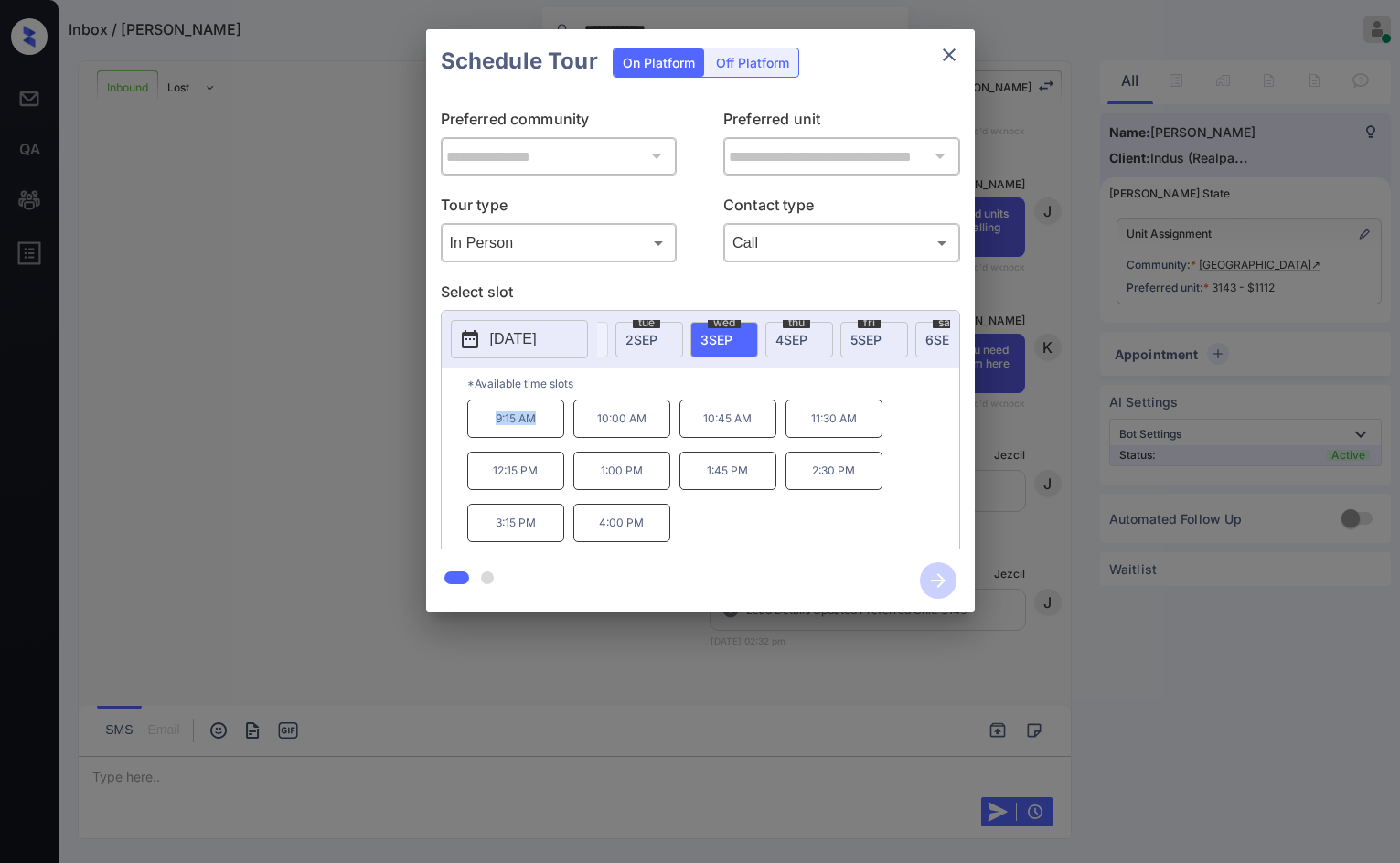
drag, startPoint x: 481, startPoint y: 434, endPoint x: 557, endPoint y: 429, distance: 76.2
click at [557, 429] on p "9:15 AM" at bounding box center [516, 419] width 96 height 38
drag, startPoint x: 586, startPoint y: 444, endPoint x: 652, endPoint y: 443, distance: 66.0
click at [652, 438] on p "10:00 AM" at bounding box center [622, 419] width 96 height 38
drag, startPoint x: 778, startPoint y: 441, endPoint x: 875, endPoint y: 441, distance: 97.0
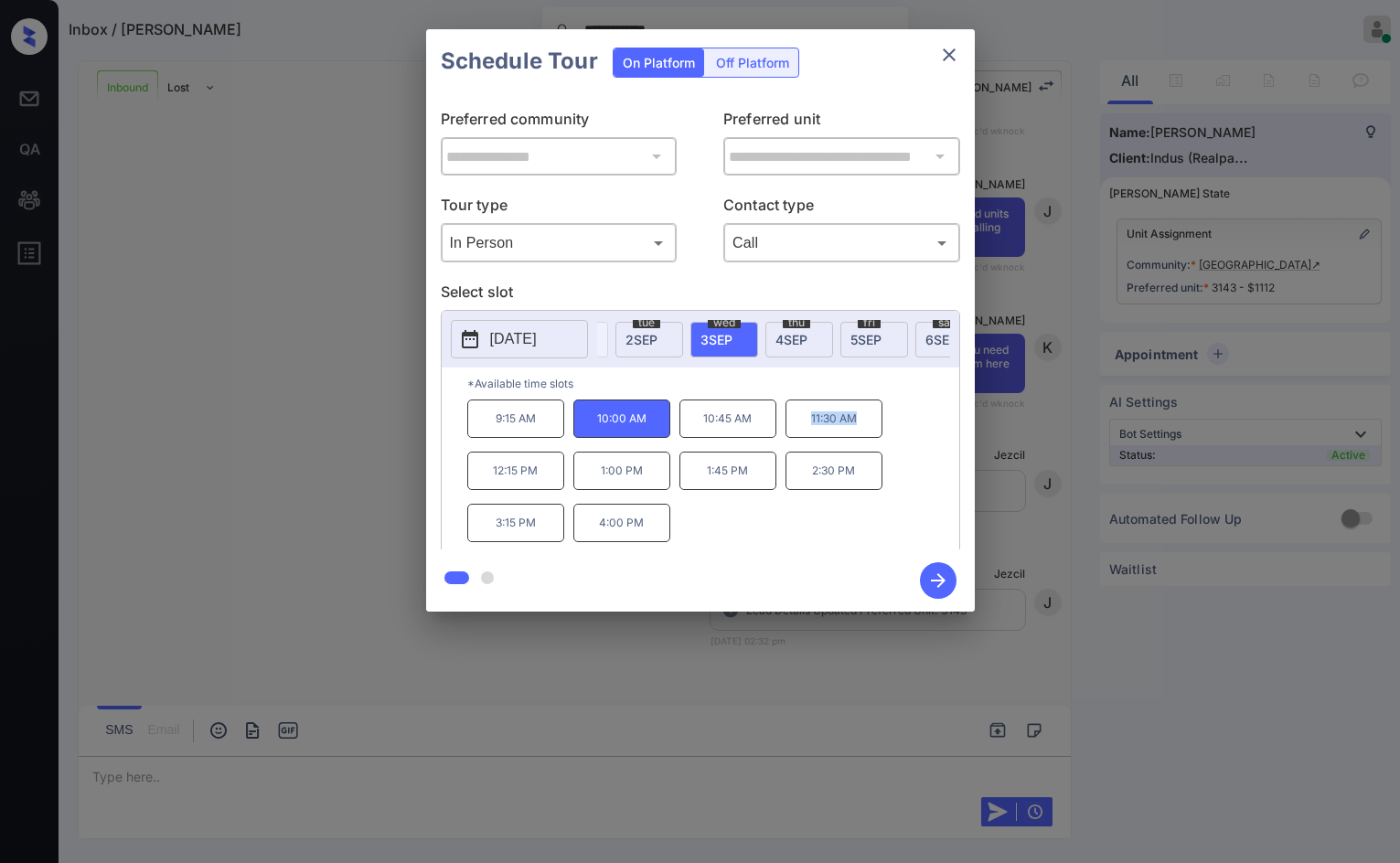
click at [875, 441] on div "9:15 AM 10:00 AM 10:45 AM 11:30 AM 12:15 PM 1:00 PM 1:45 PM 2:30 PM 3:15 PM 4:0…" at bounding box center [713, 473] width 492 height 147
click at [903, 437] on div "9:15 AM 10:00 AM 10:45 AM 11:30 AM 12:15 PM 1:00 PM 1:45 PM 2:30 PM 3:15 PM 4:0…" at bounding box center [713, 473] width 492 height 147
click at [845, 438] on p "11:30 AM" at bounding box center [834, 419] width 96 height 38
click at [1146, 344] on div "**********" at bounding box center [700, 320] width 1400 height 641
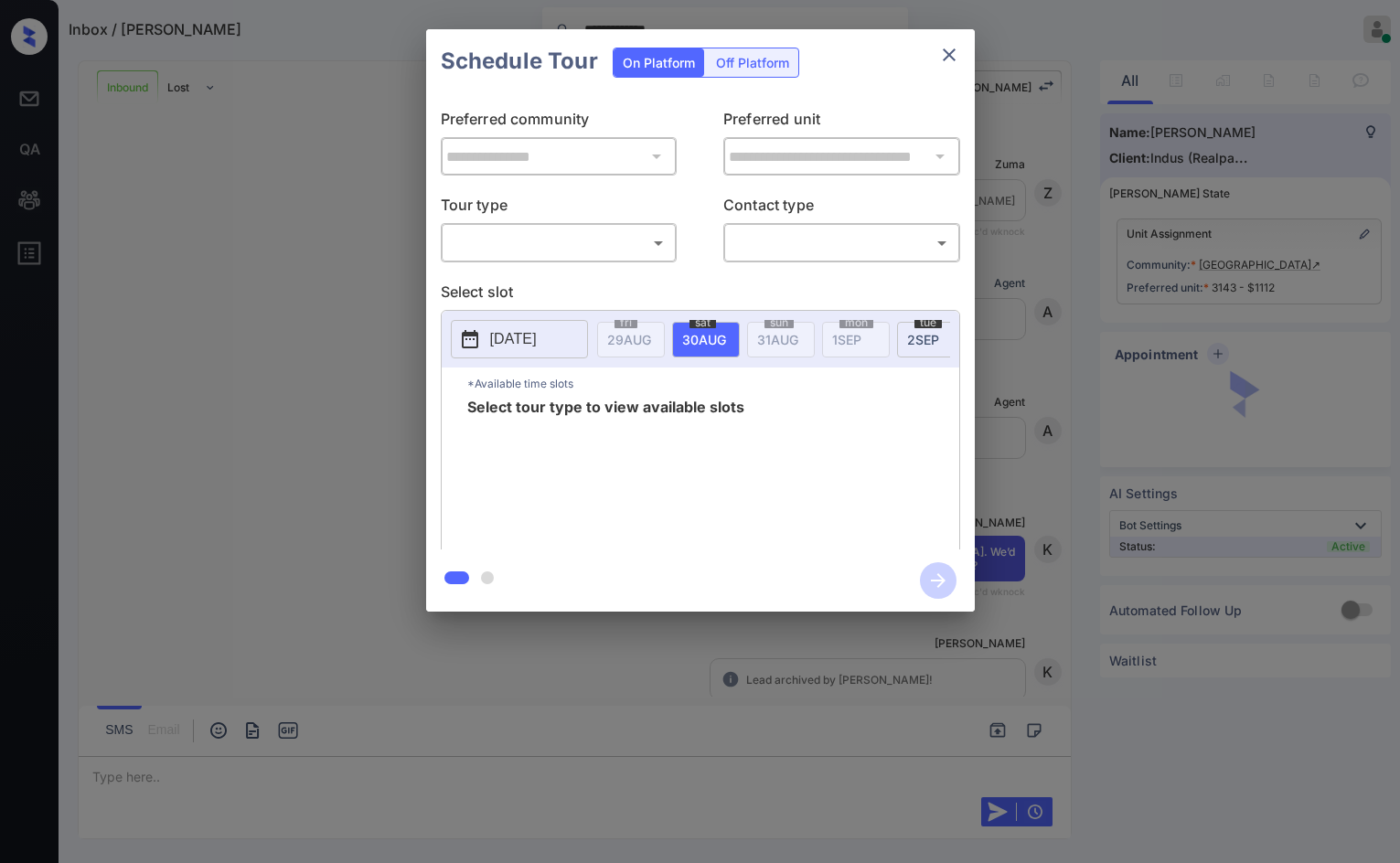
scroll to position [1882, 0]
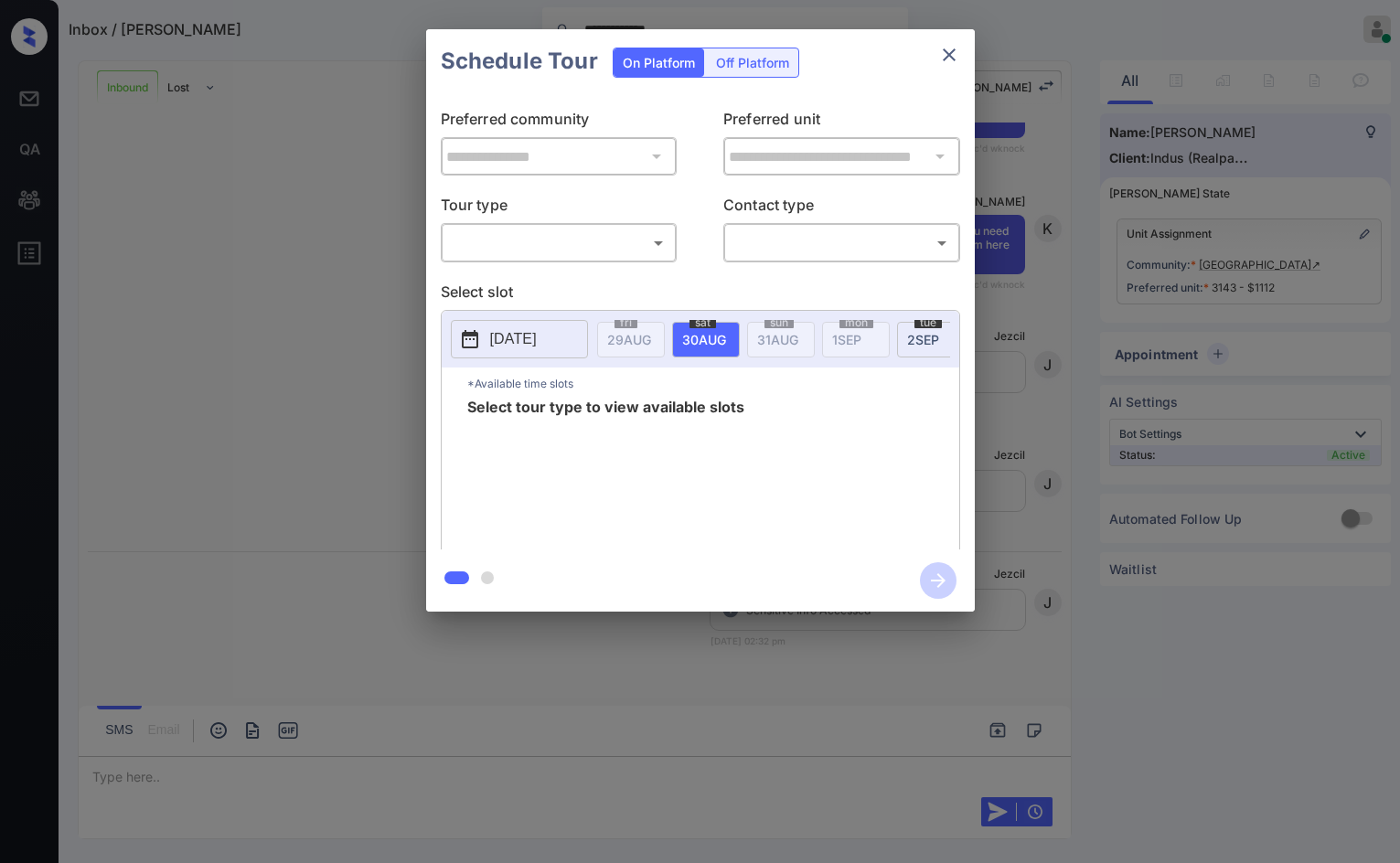
click at [622, 241] on body "**********" at bounding box center [700, 432] width 1400 height 863
click at [607, 274] on li "In Person" at bounding box center [558, 283] width 225 height 32
type input "********"
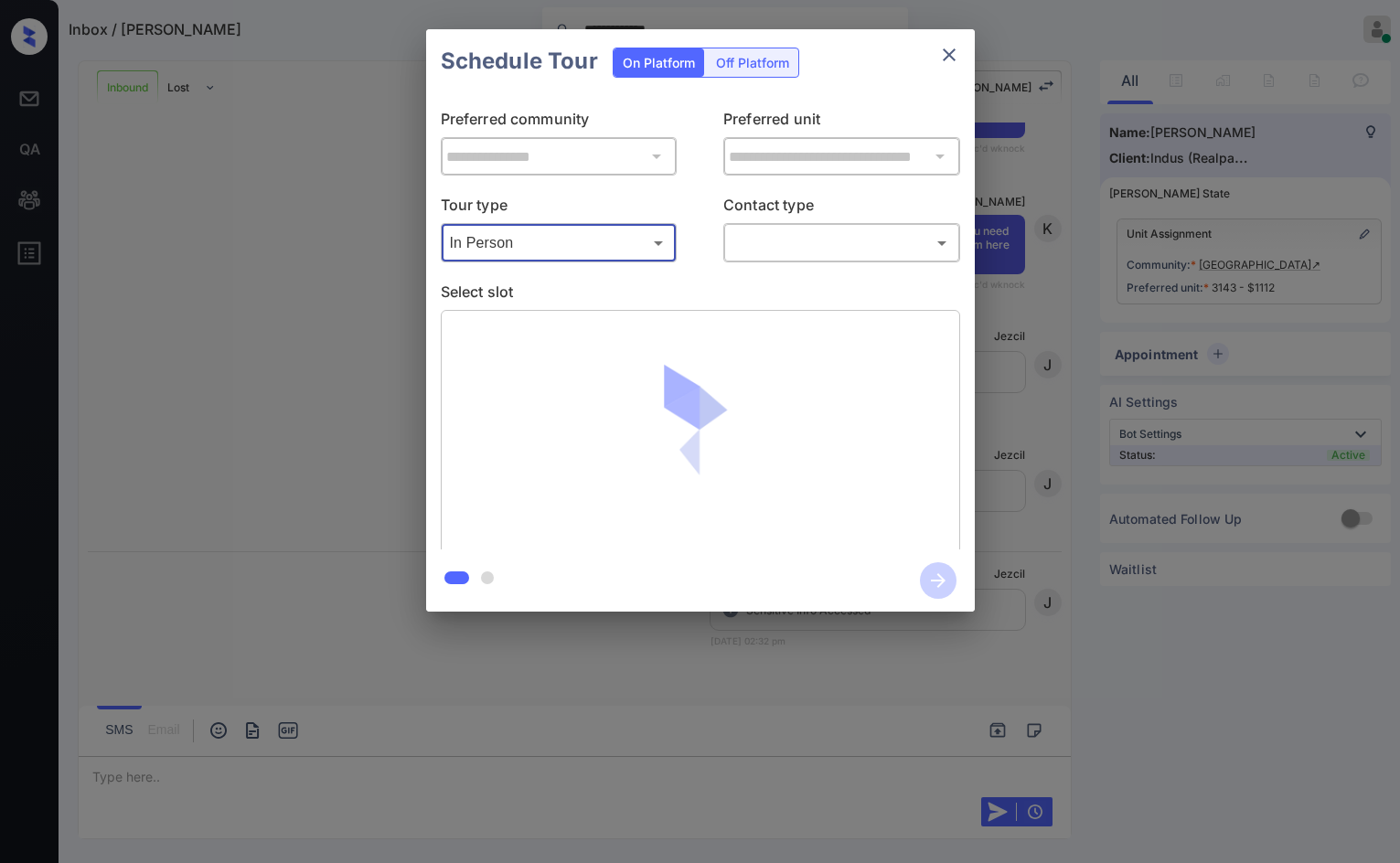
click at [856, 235] on body "**********" at bounding box center [700, 432] width 1400 height 863
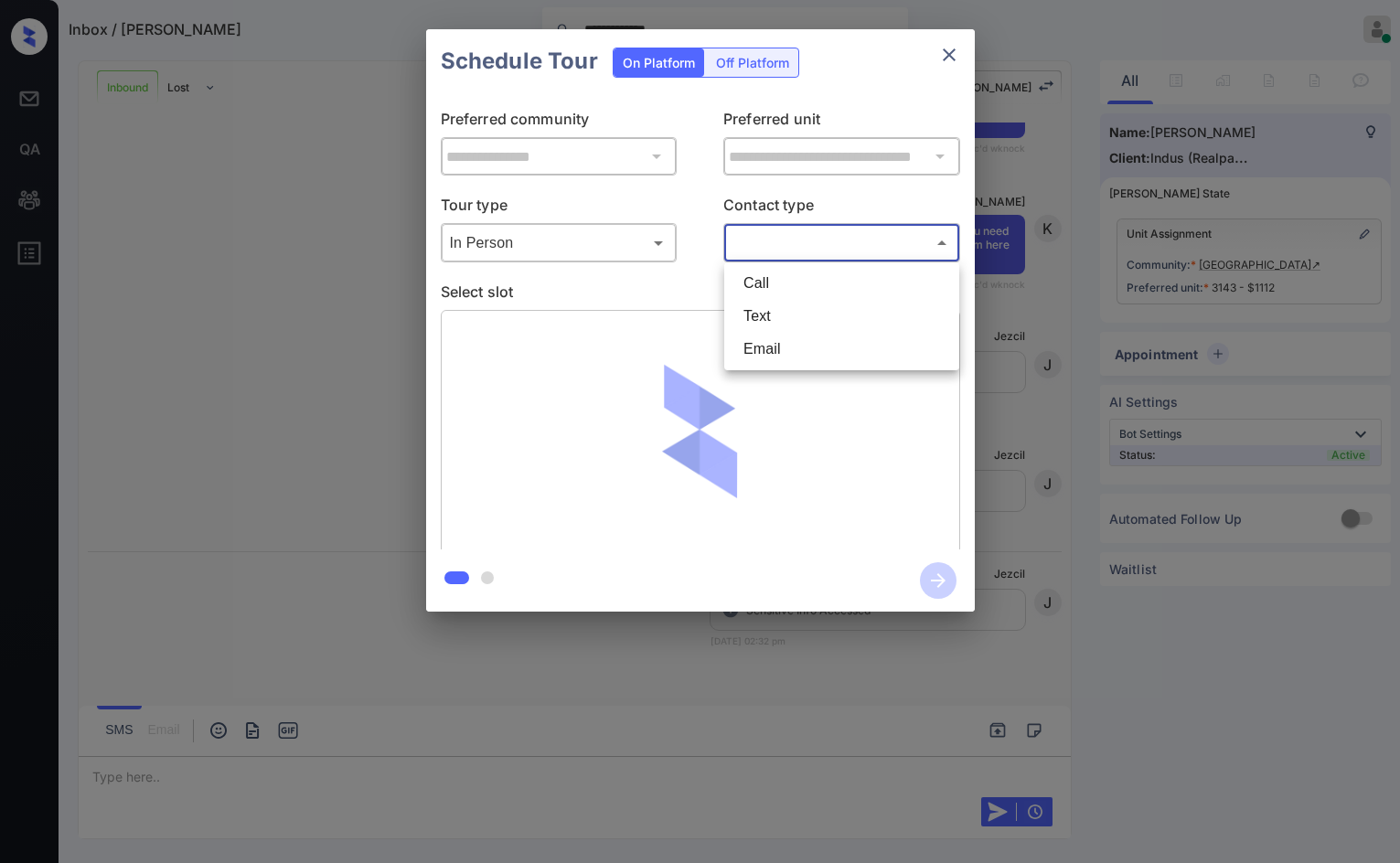
click at [853, 268] on ul "Call Text Email" at bounding box center [841, 316] width 235 height 108
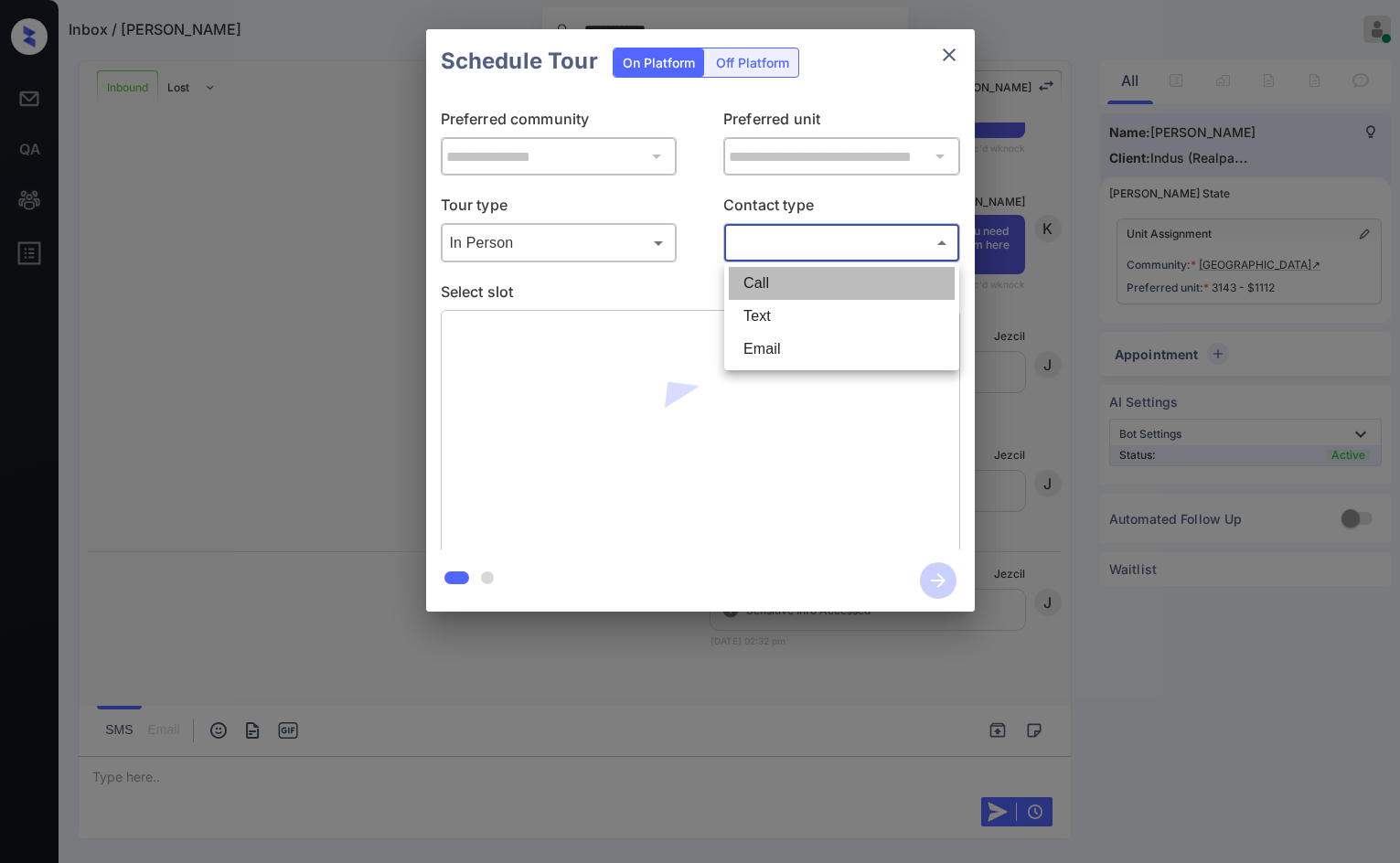
click at [854, 275] on li "Call" at bounding box center [841, 283] width 225 height 32
type input "****"
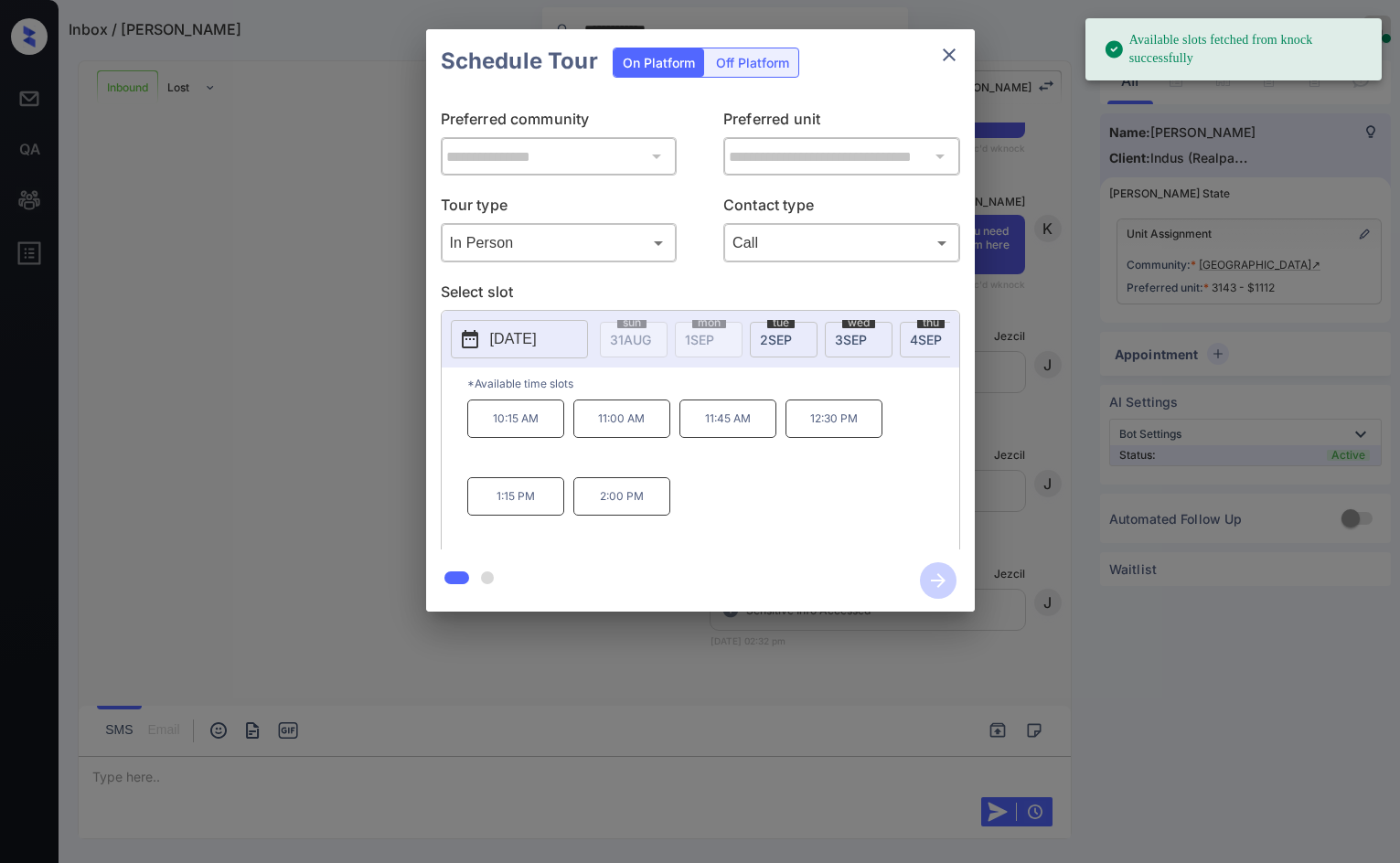
scroll to position [0, 174]
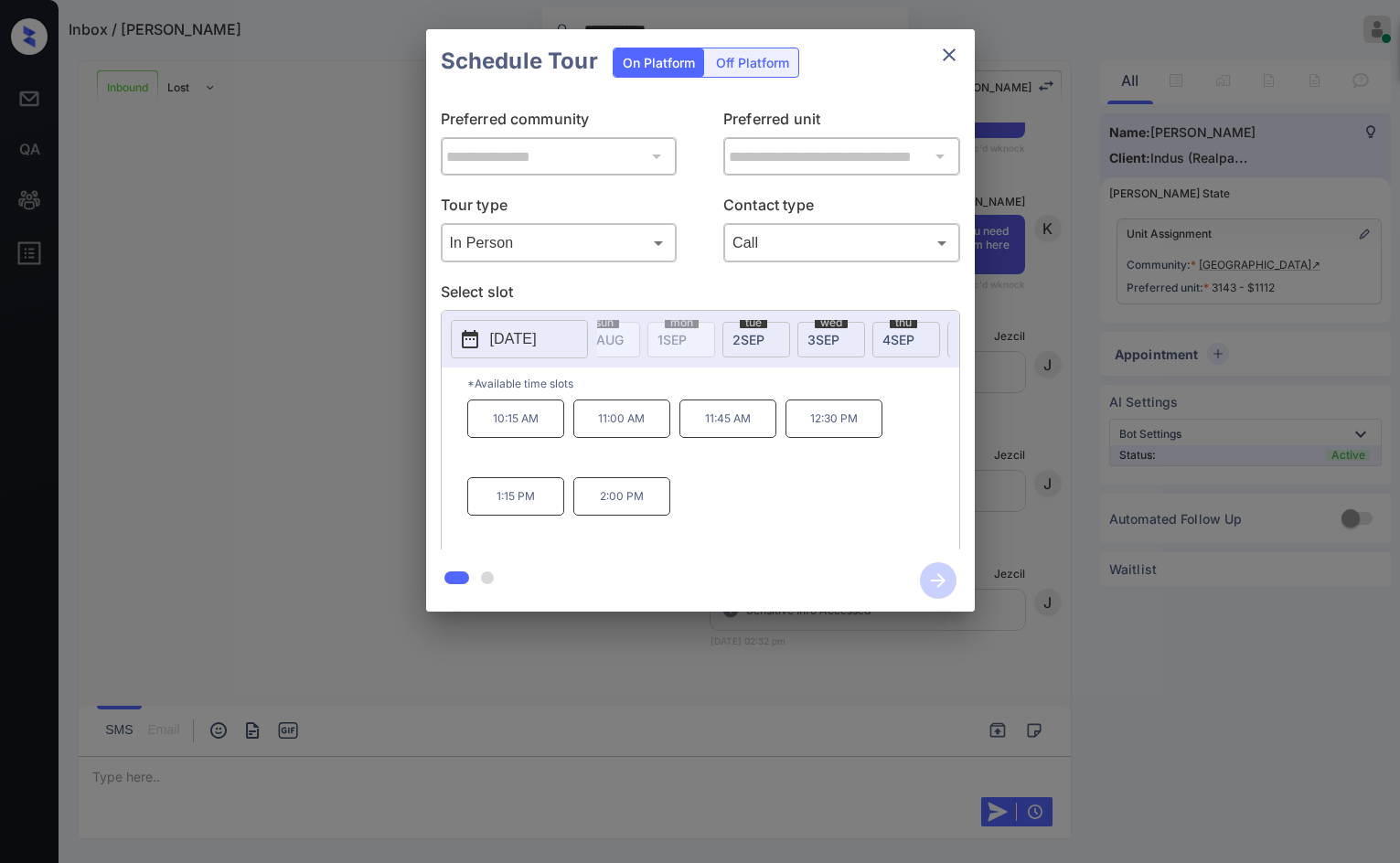
click at [476, 337] on span "[DATE]" at bounding box center [454, 340] width 44 height 16
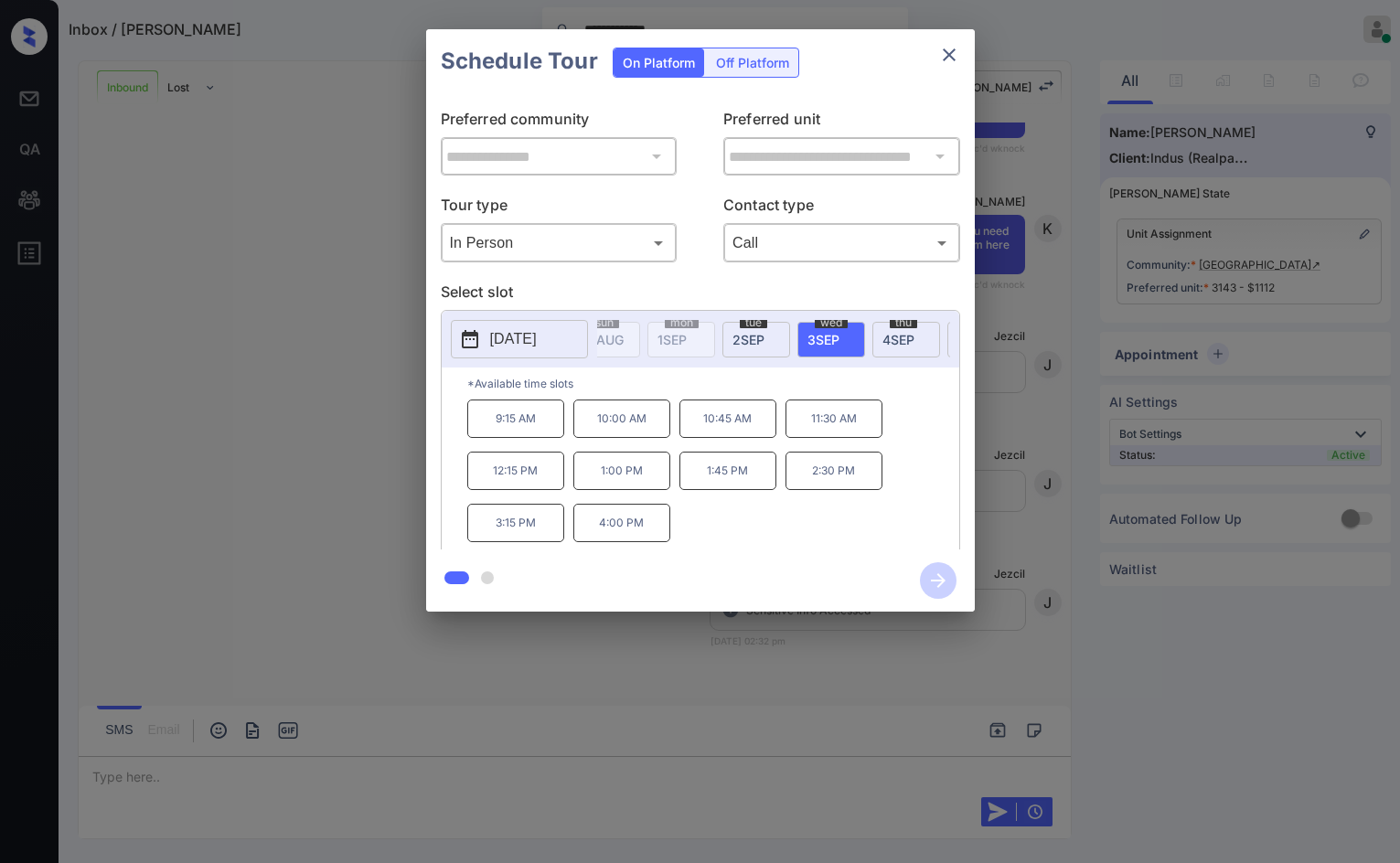
click at [817, 419] on p "11:30 AM" at bounding box center [834, 419] width 96 height 38
click at [945, 586] on icon "button" at bounding box center [937, 580] width 36 height 36
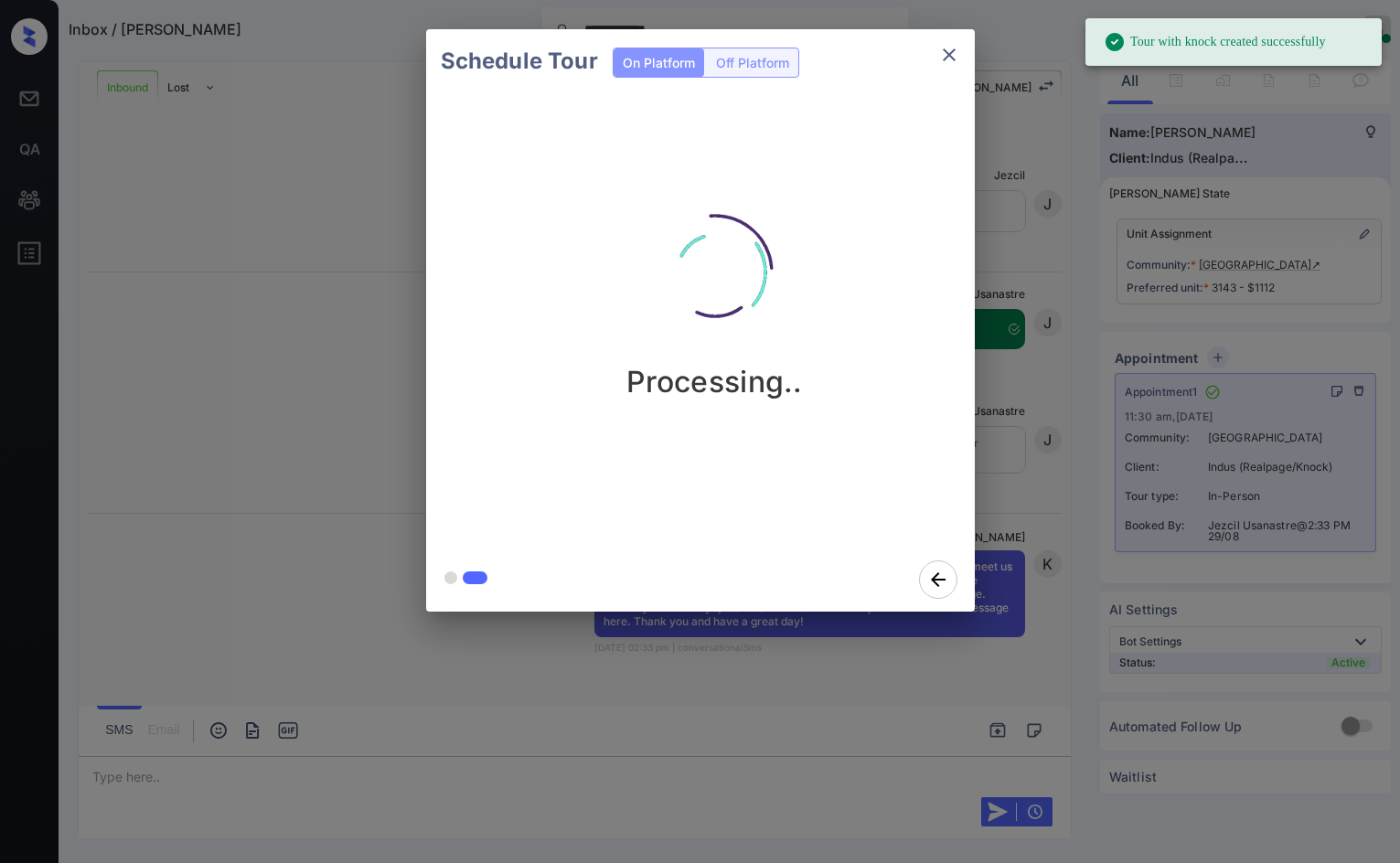
scroll to position [2287, 0]
click at [891, 427] on div "Processing.." at bounding box center [714, 321] width 578 height 455
click at [1013, 497] on div "Schedule Tour On Platform Off Platform Processing.." at bounding box center [700, 320] width 1400 height 641
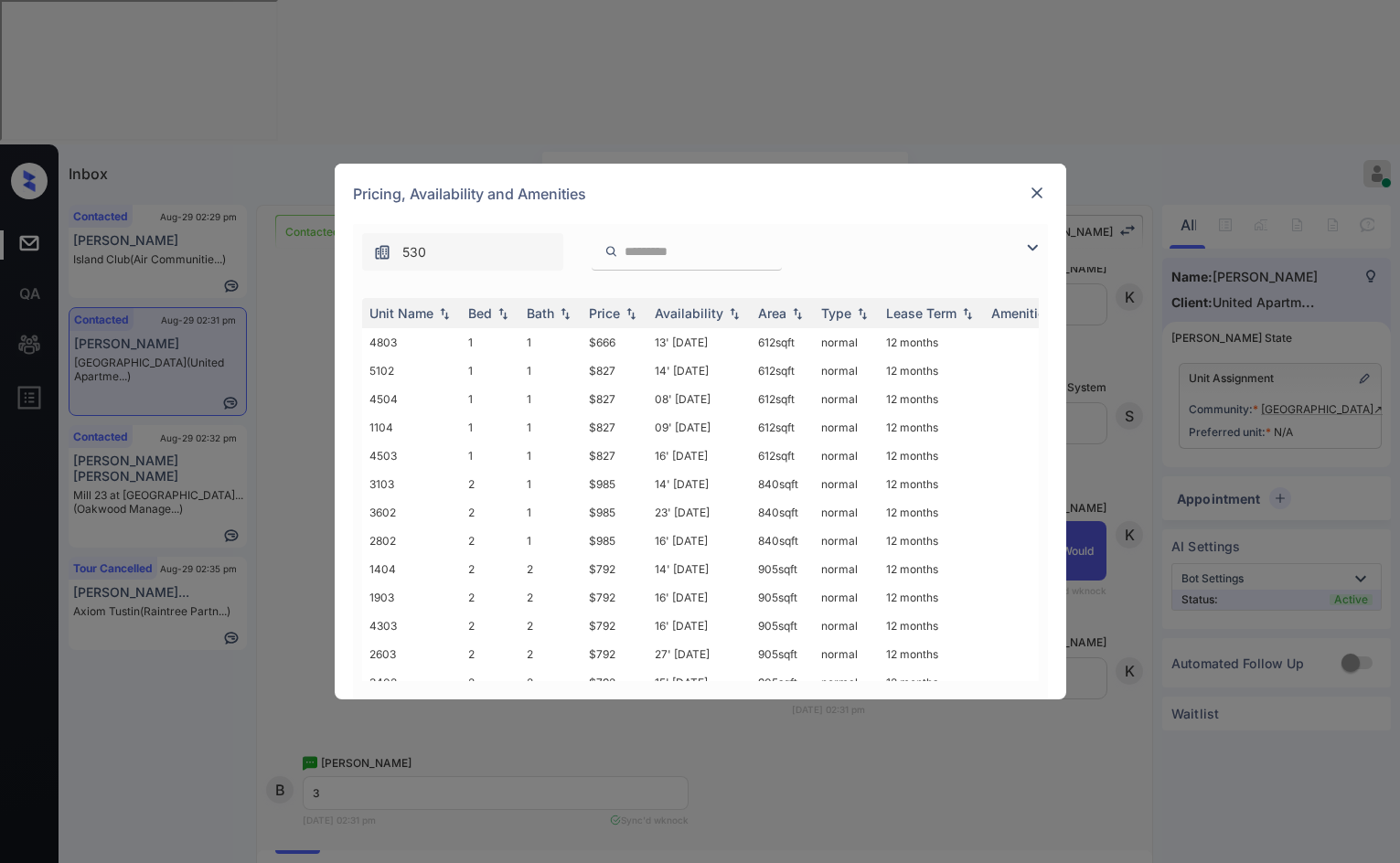
scroll to position [426, 0]
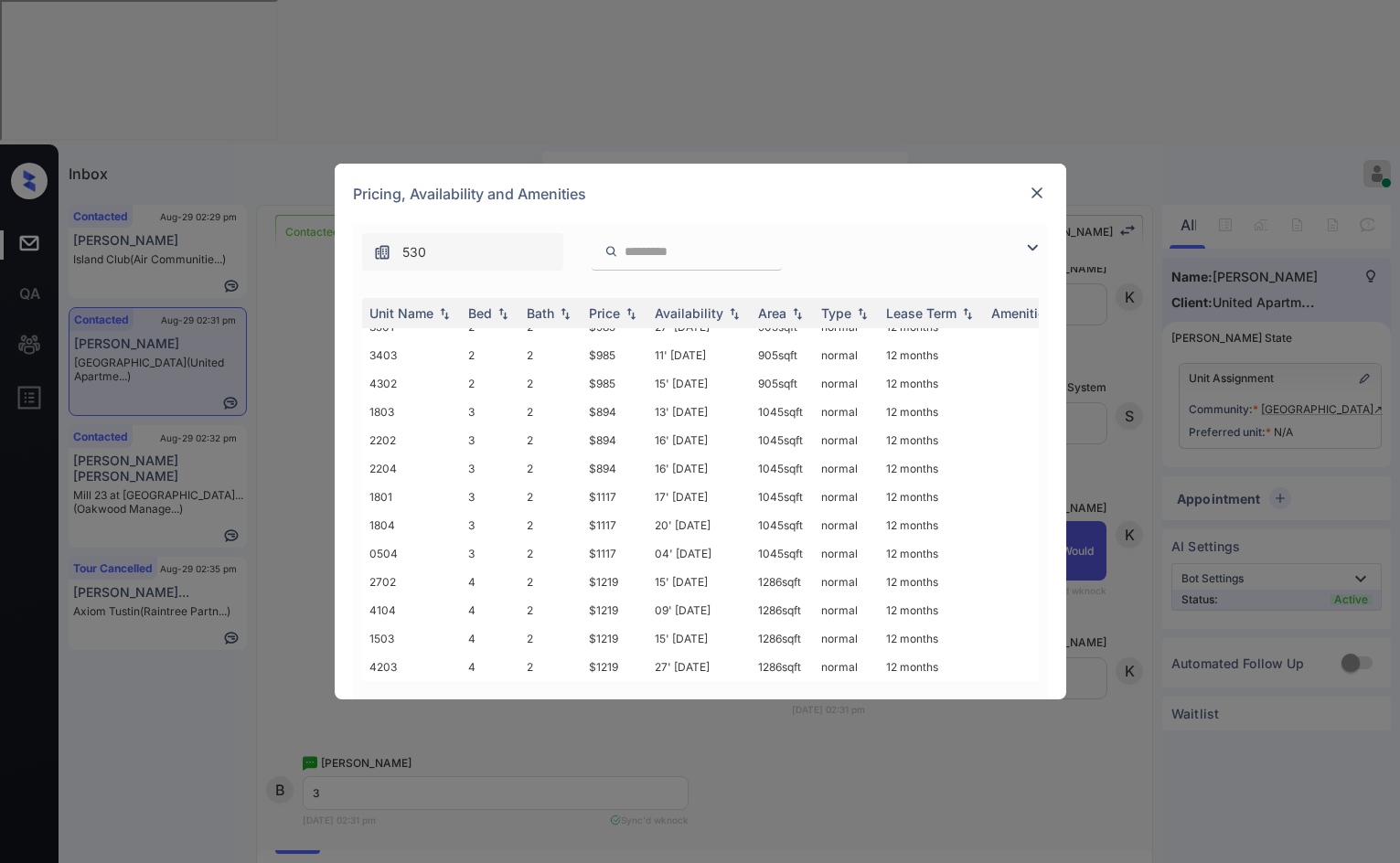
click at [1024, 245] on img at bounding box center [1033, 248] width 22 height 22
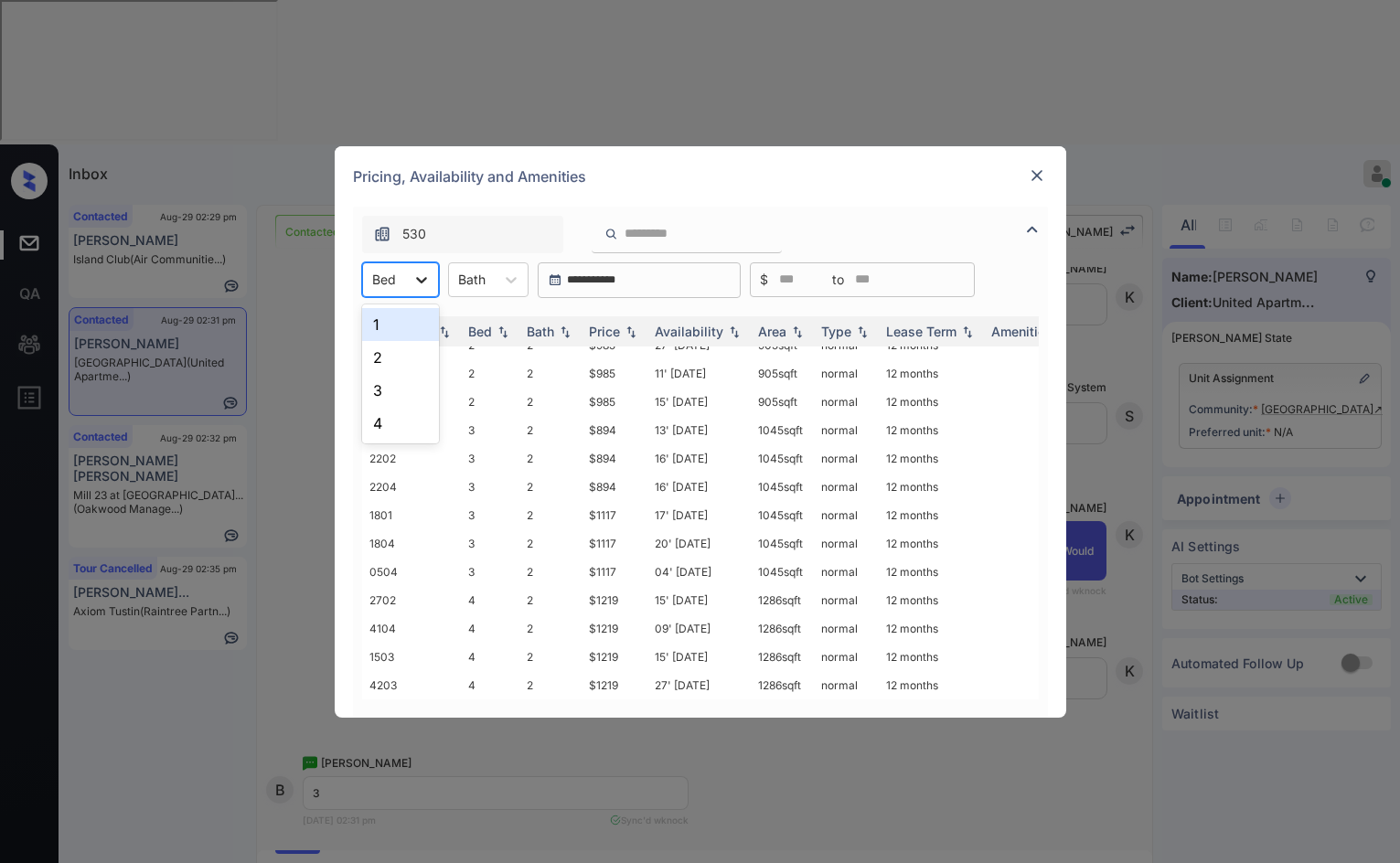
click at [425, 285] on icon at bounding box center [421, 280] width 19 height 19
click at [424, 386] on div "3" at bounding box center [400, 390] width 77 height 32
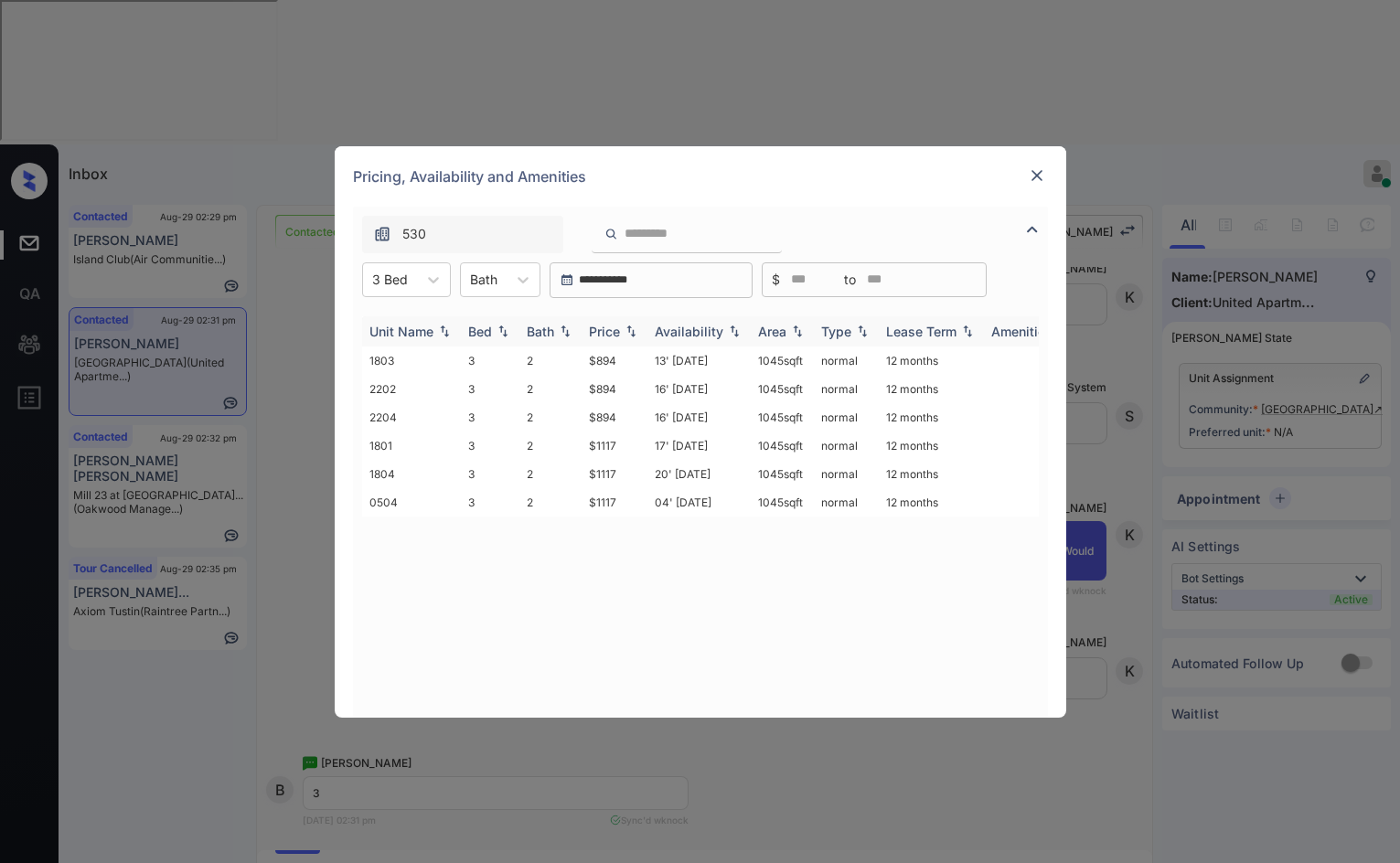
click at [630, 330] on img at bounding box center [631, 331] width 19 height 13
click at [631, 330] on img at bounding box center [631, 331] width 19 height 13
drag, startPoint x: 584, startPoint y: 353, endPoint x: 617, endPoint y: 355, distance: 33.1
click at [617, 355] on td "$894" at bounding box center [614, 361] width 66 height 29
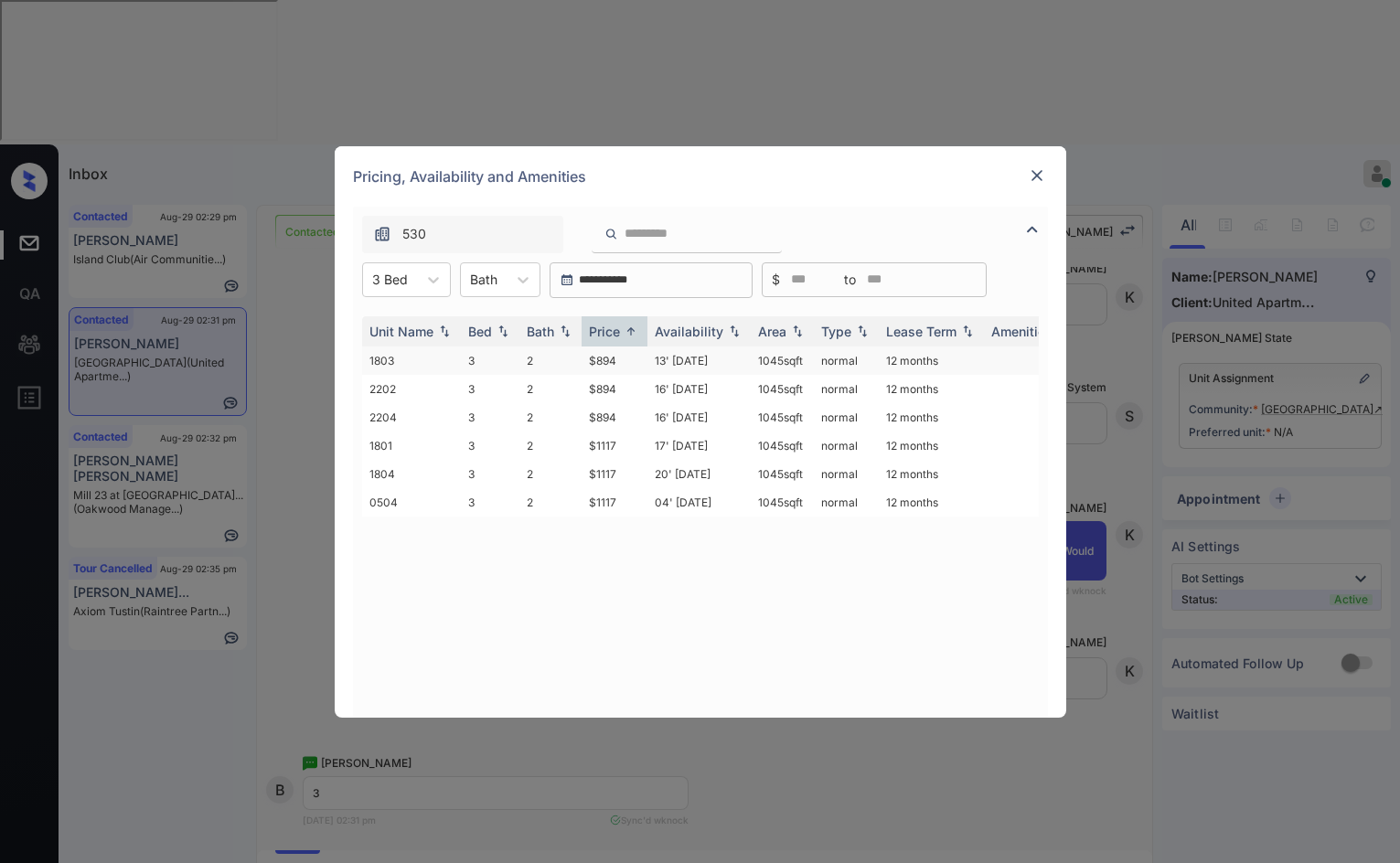
click at [619, 355] on td "$894" at bounding box center [614, 361] width 66 height 29
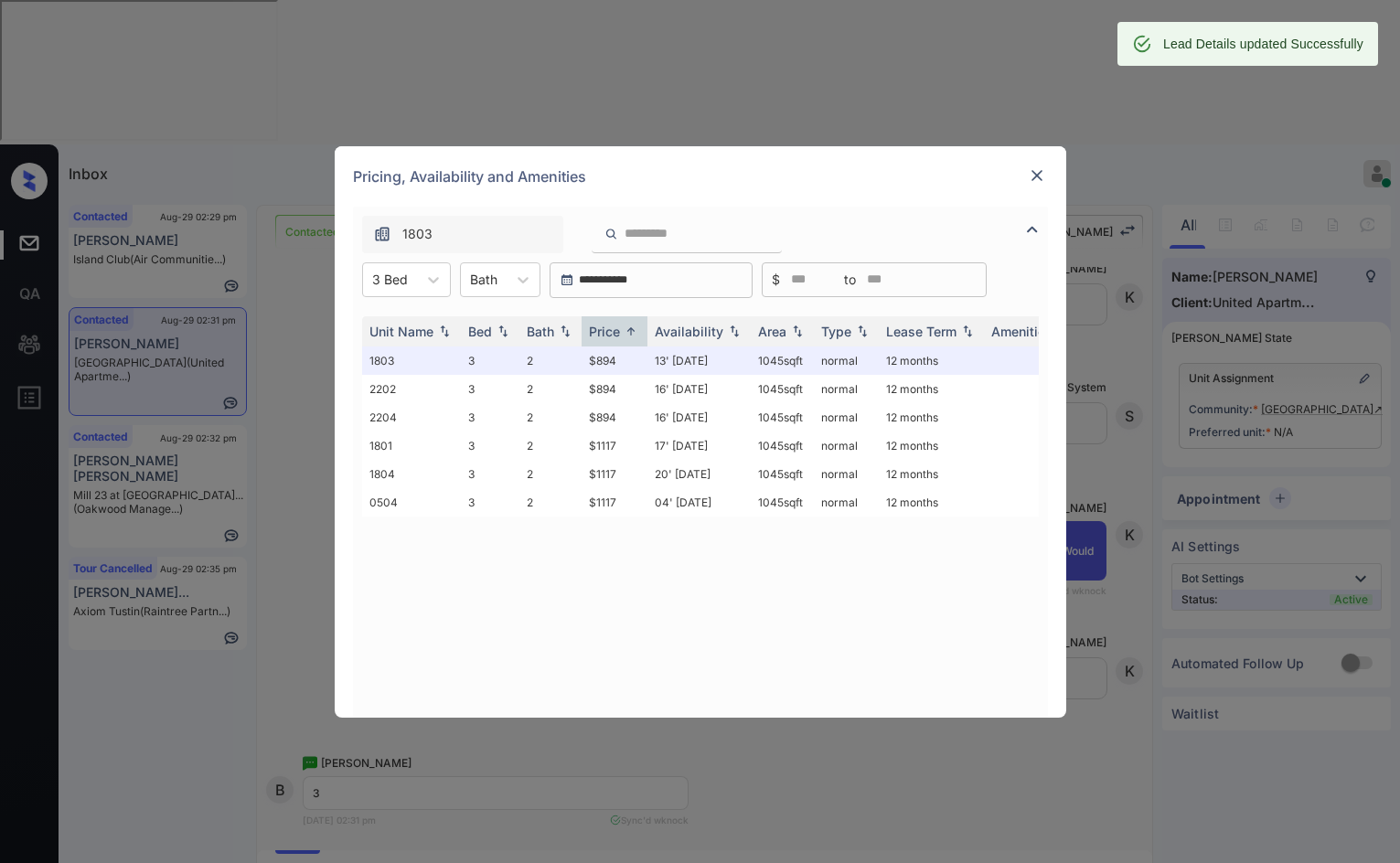
click at [1037, 177] on img at bounding box center [1037, 175] width 19 height 19
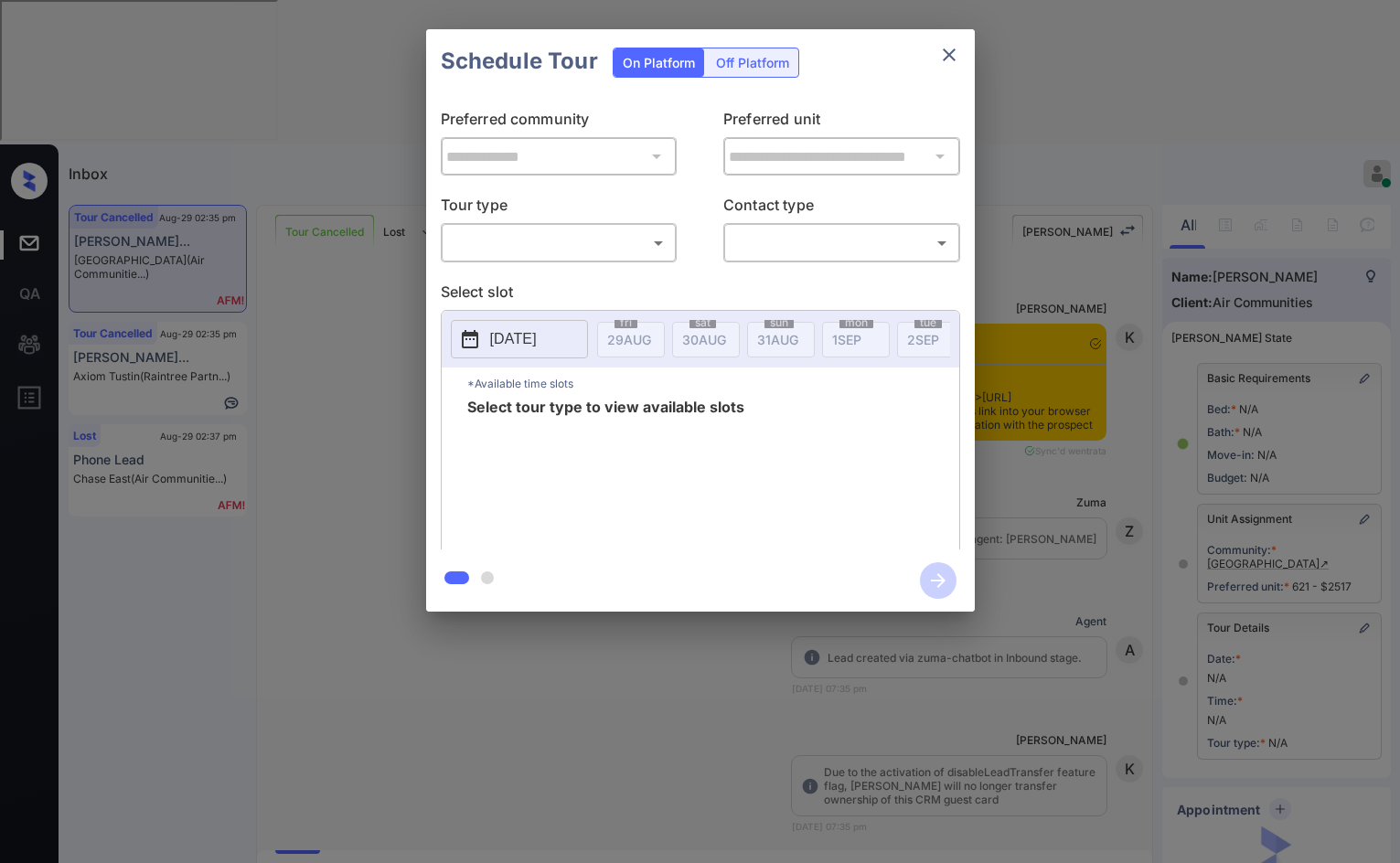
scroll to position [7952, 0]
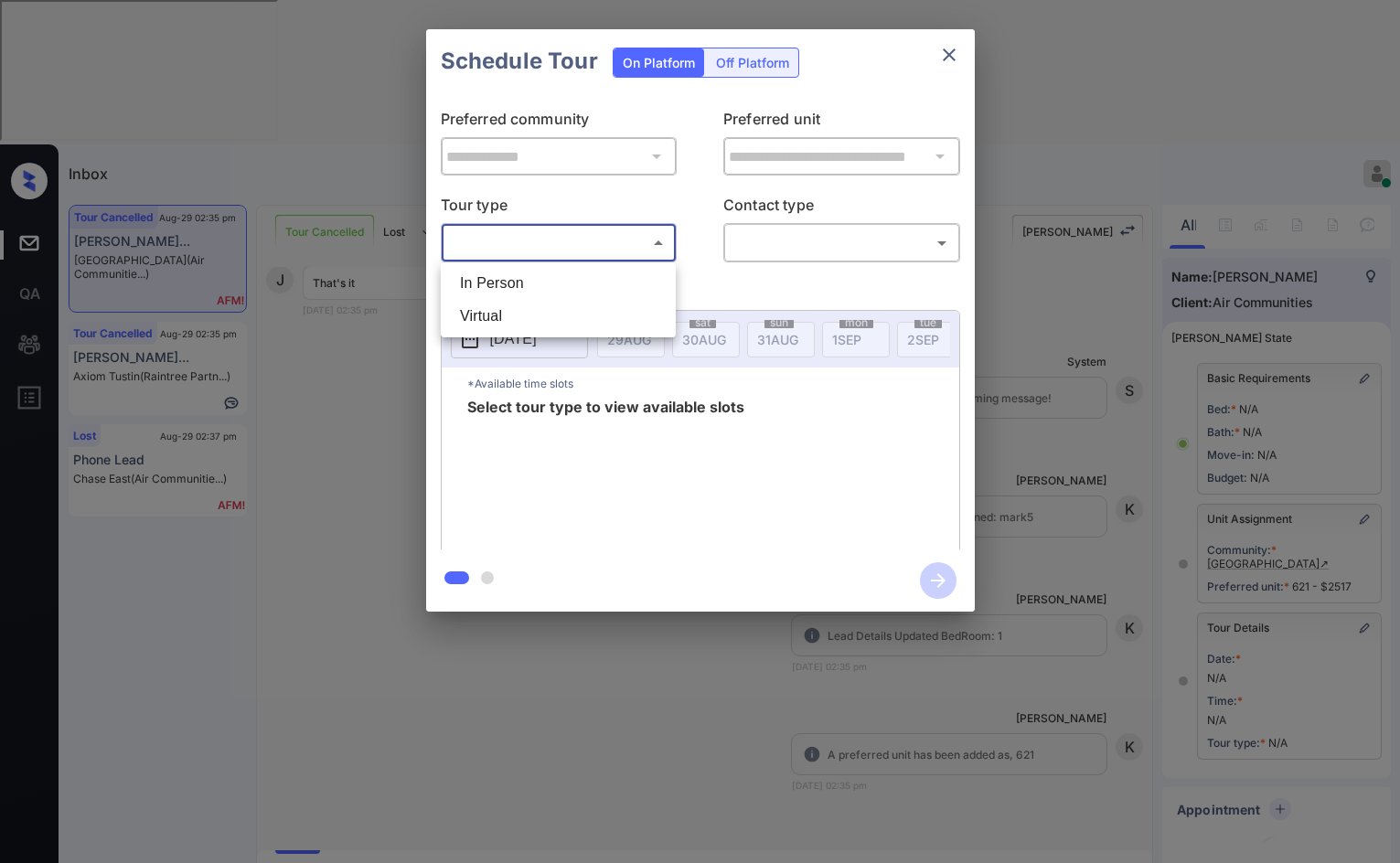
click at [513, 256] on body "Inbox Jezcil Usanastre Online Set yourself offline Set yourself on break Profil…" at bounding box center [700, 432] width 1400 height 863
click at [513, 268] on li "In Person" at bounding box center [558, 283] width 225 height 32
type input "********"
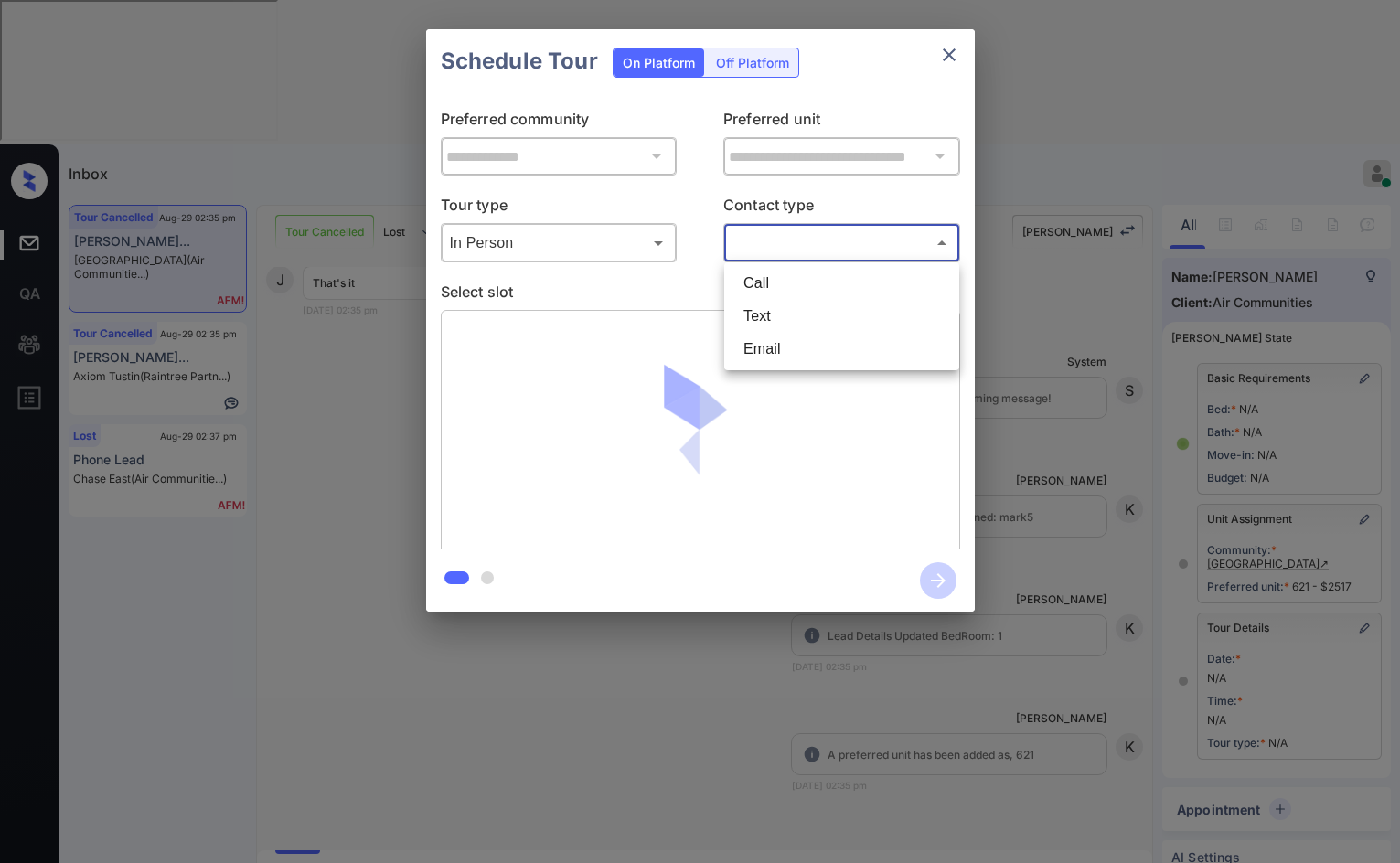
click at [863, 251] on body "Inbox Jezcil Usanastre Online Set yourself offline Set yourself on break Profil…" at bounding box center [700, 432] width 1400 height 863
click at [843, 309] on li "Text" at bounding box center [841, 316] width 225 height 32
type input "****"
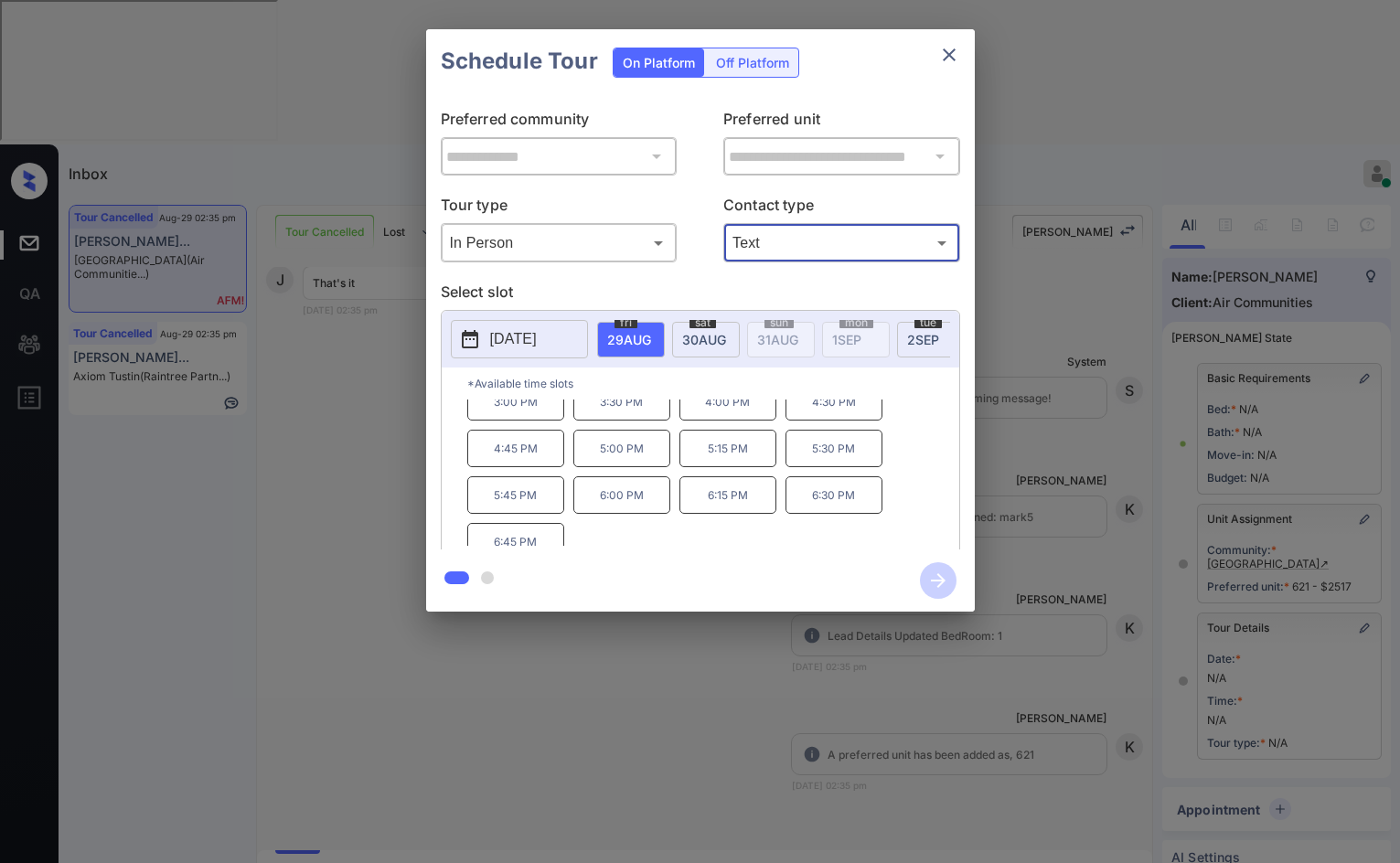
scroll to position [0, 0]
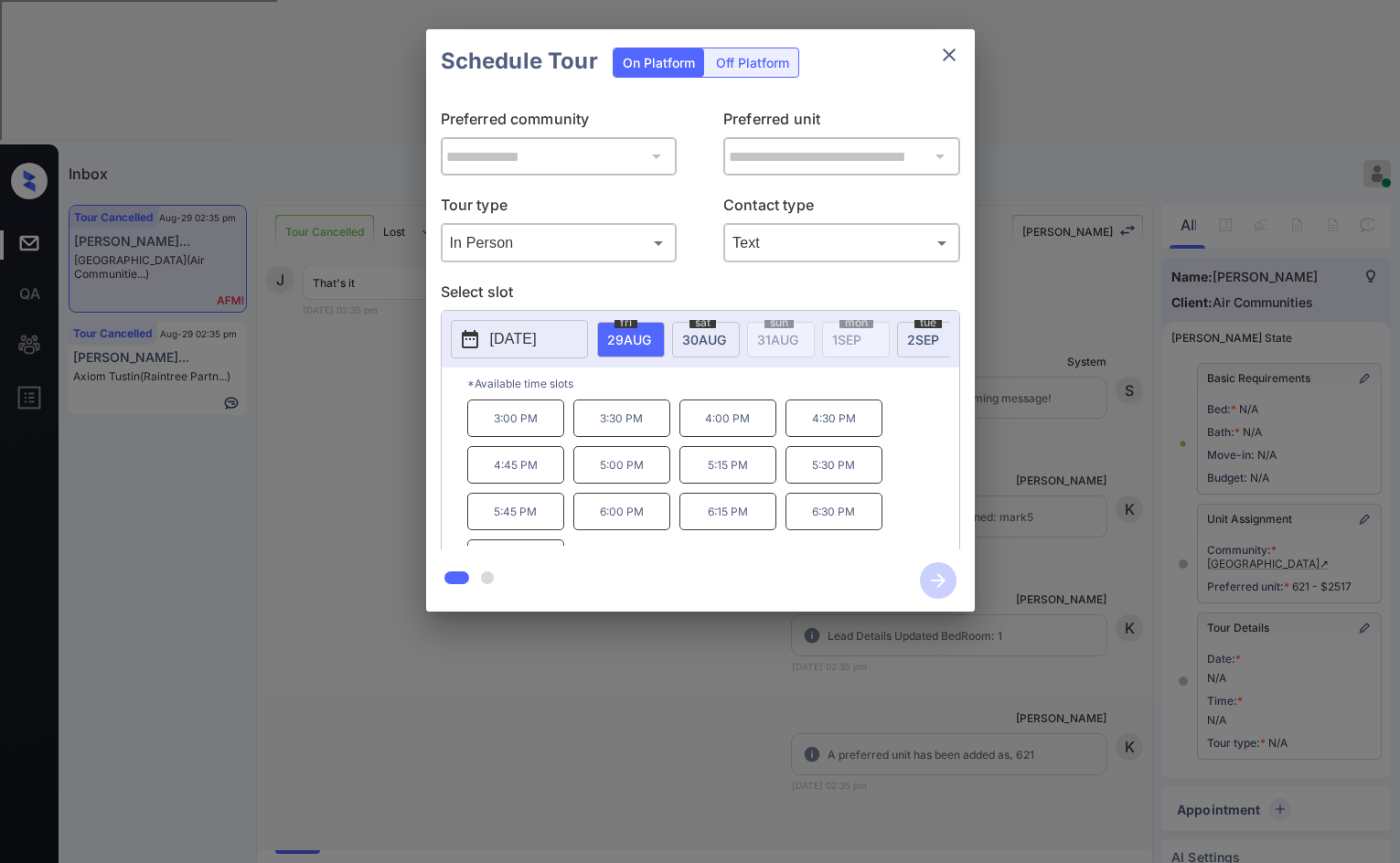
click at [544, 432] on p "3:00 PM" at bounding box center [516, 419] width 96 height 37
click at [930, 579] on icon "button" at bounding box center [937, 580] width 36 height 36
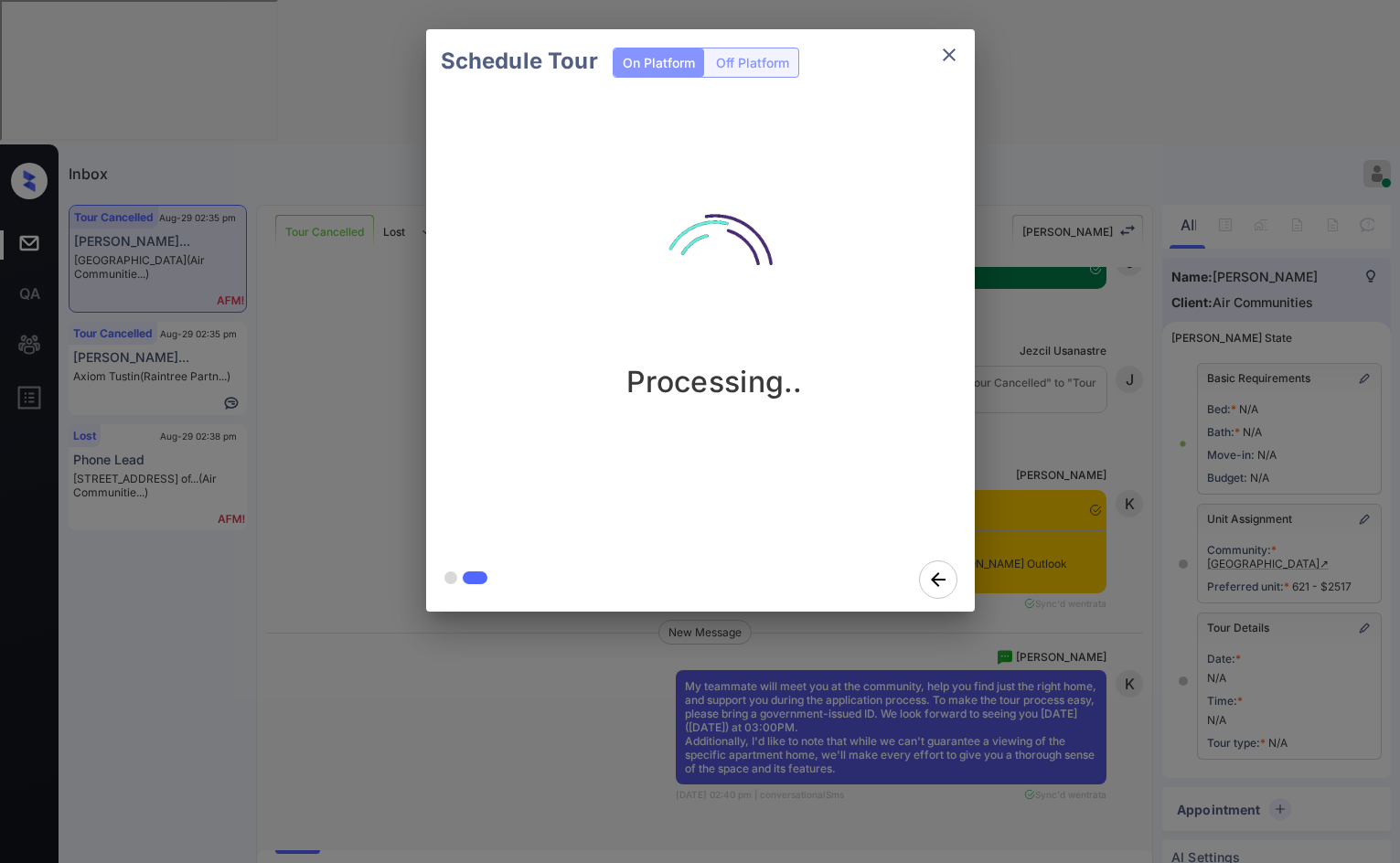
scroll to position [8565, 0]
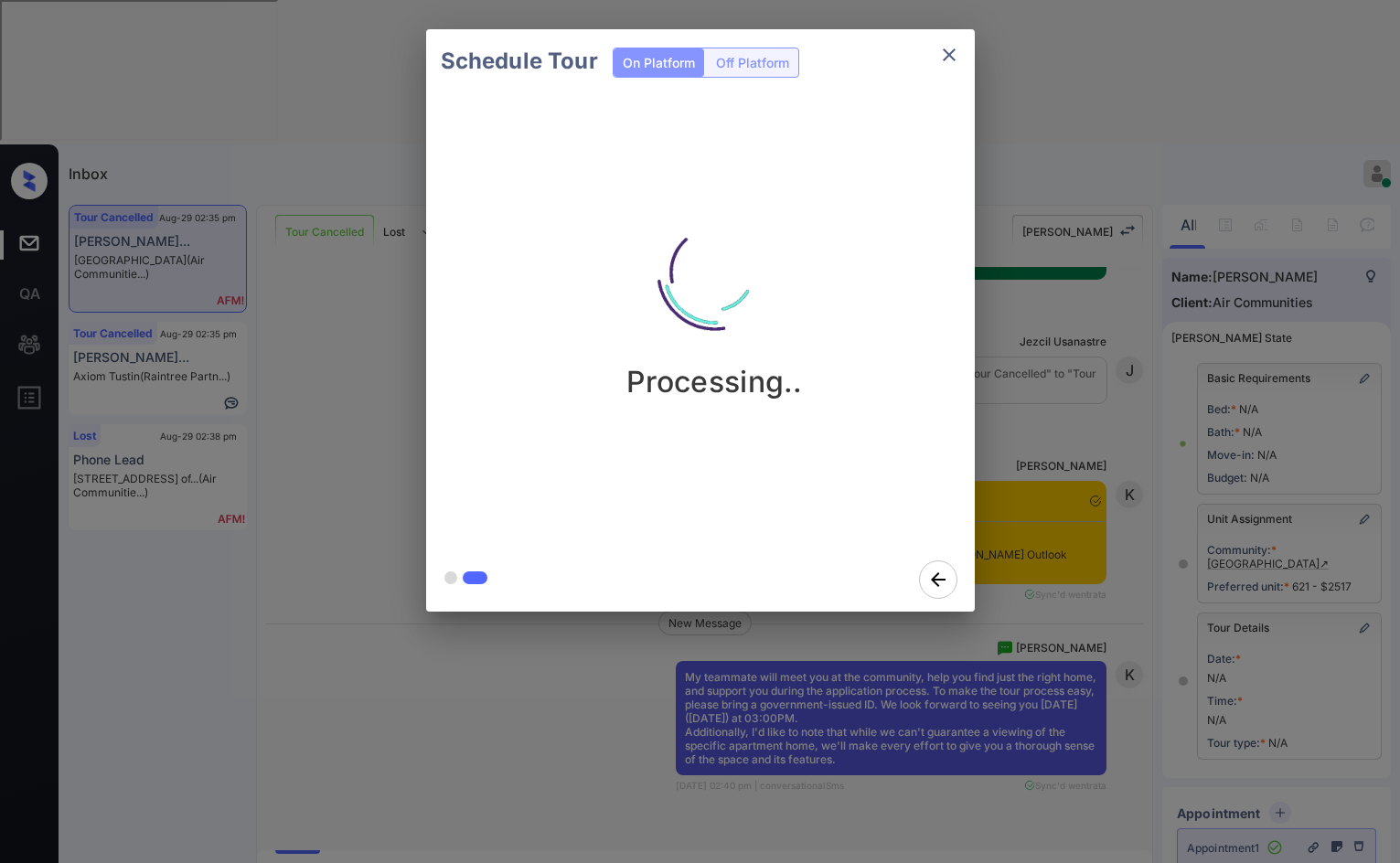
click at [365, 198] on div "Schedule Tour On Platform Off Platform Processing.." at bounding box center [700, 320] width 1400 height 641
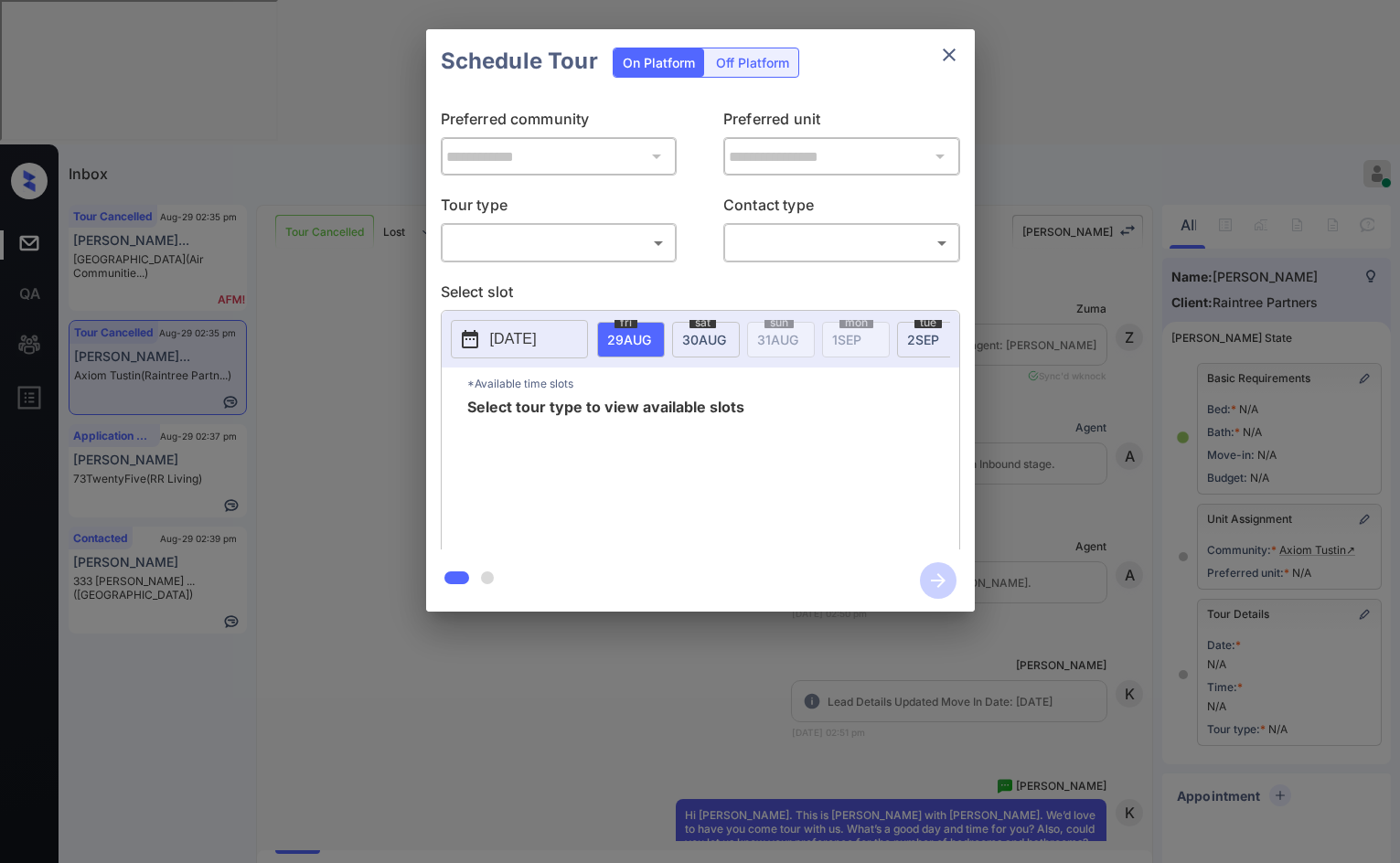
scroll to position [6282, 0]
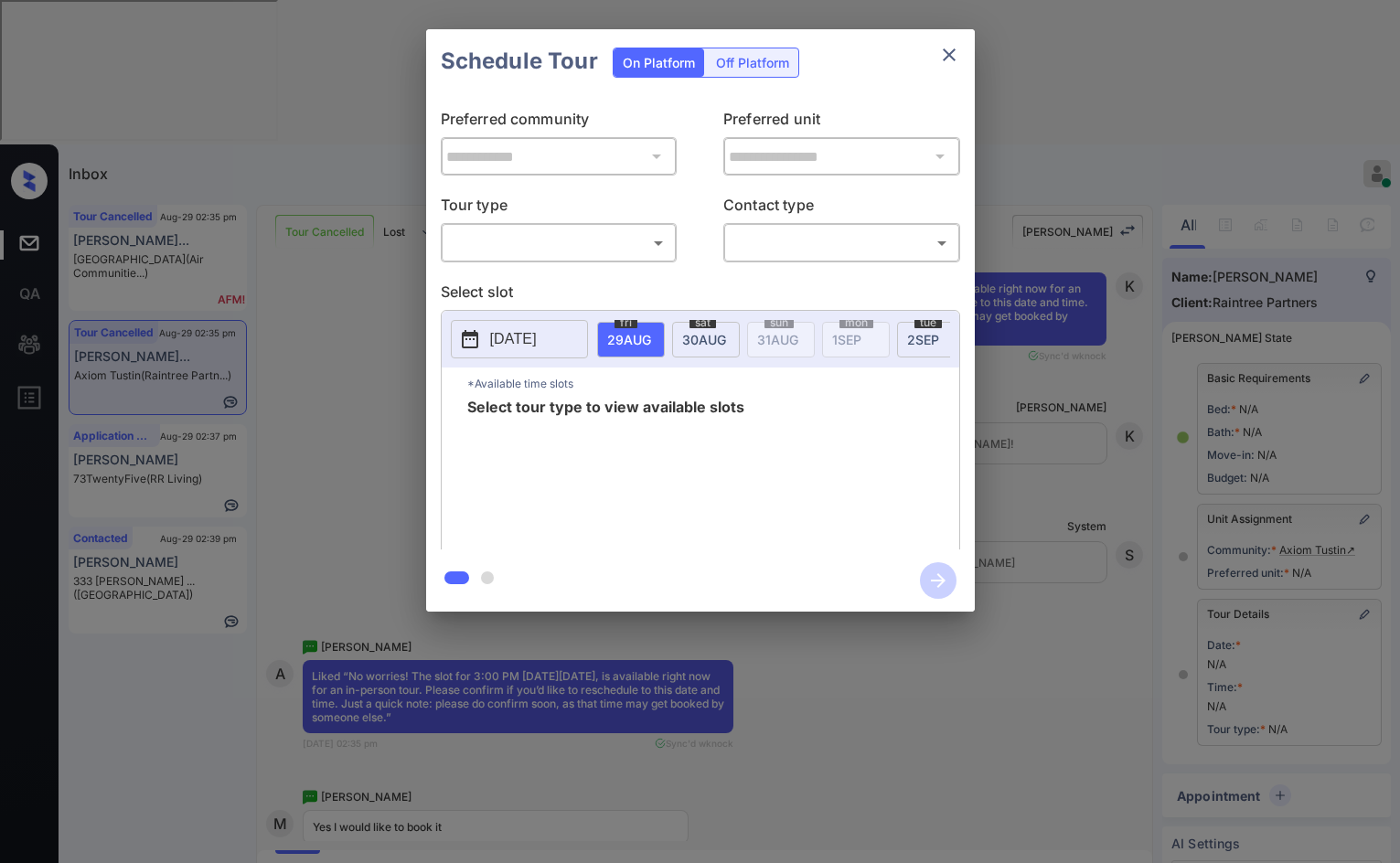
click at [592, 220] on p "Tour type" at bounding box center [559, 209] width 237 height 30
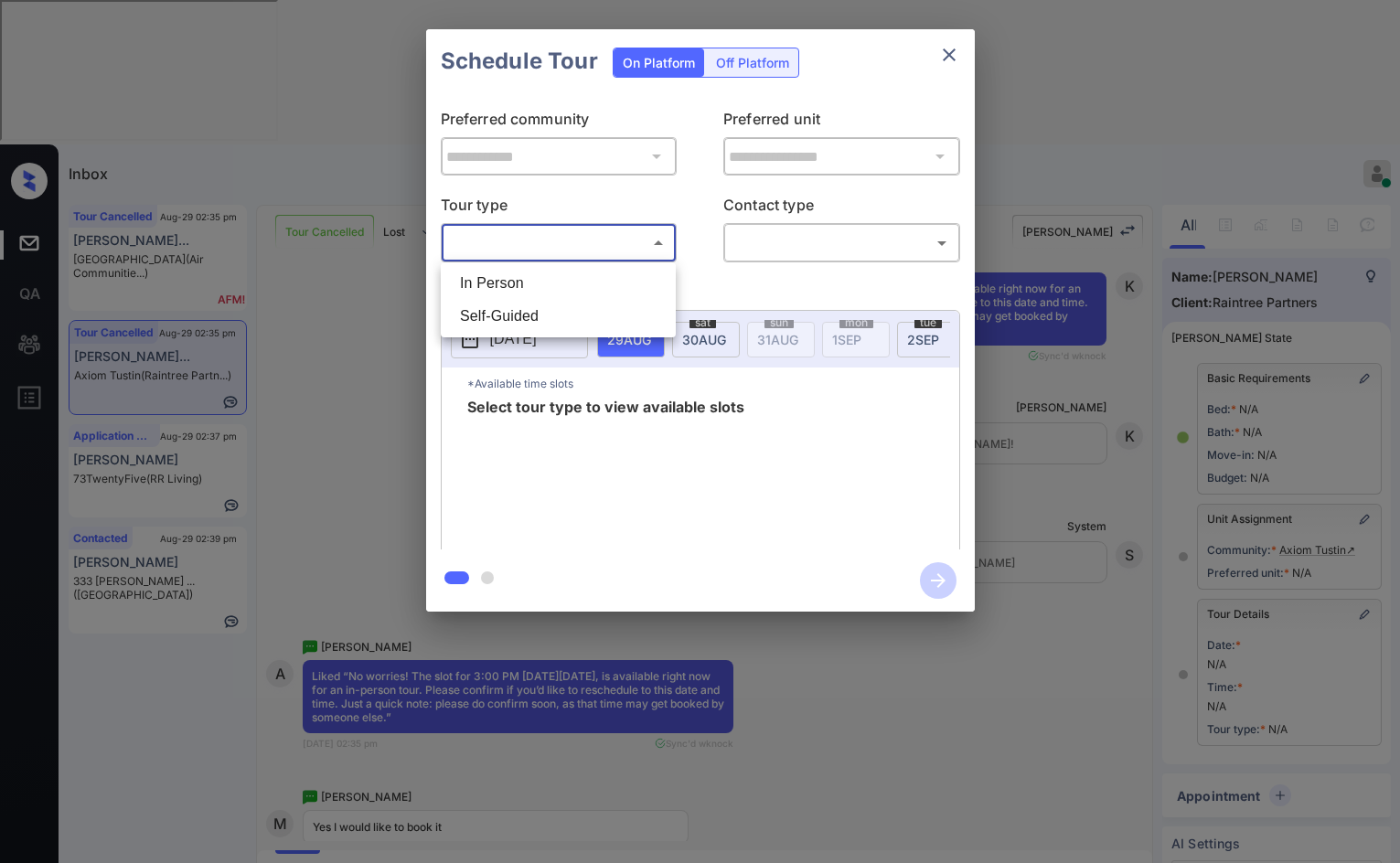
click at [595, 255] on body "Inbox Jezcil Usanastre Online Set yourself offline Set yourself on break Profil…" at bounding box center [700, 432] width 1400 height 863
click at [599, 261] on div at bounding box center [700, 432] width 1400 height 863
click at [645, 253] on body "Inbox Jezcil Usanastre Online Set yourself offline Set yourself on break Profil…" at bounding box center [700, 432] width 1400 height 863
click at [644, 276] on li "In Person" at bounding box center [558, 283] width 225 height 32
type input "********"
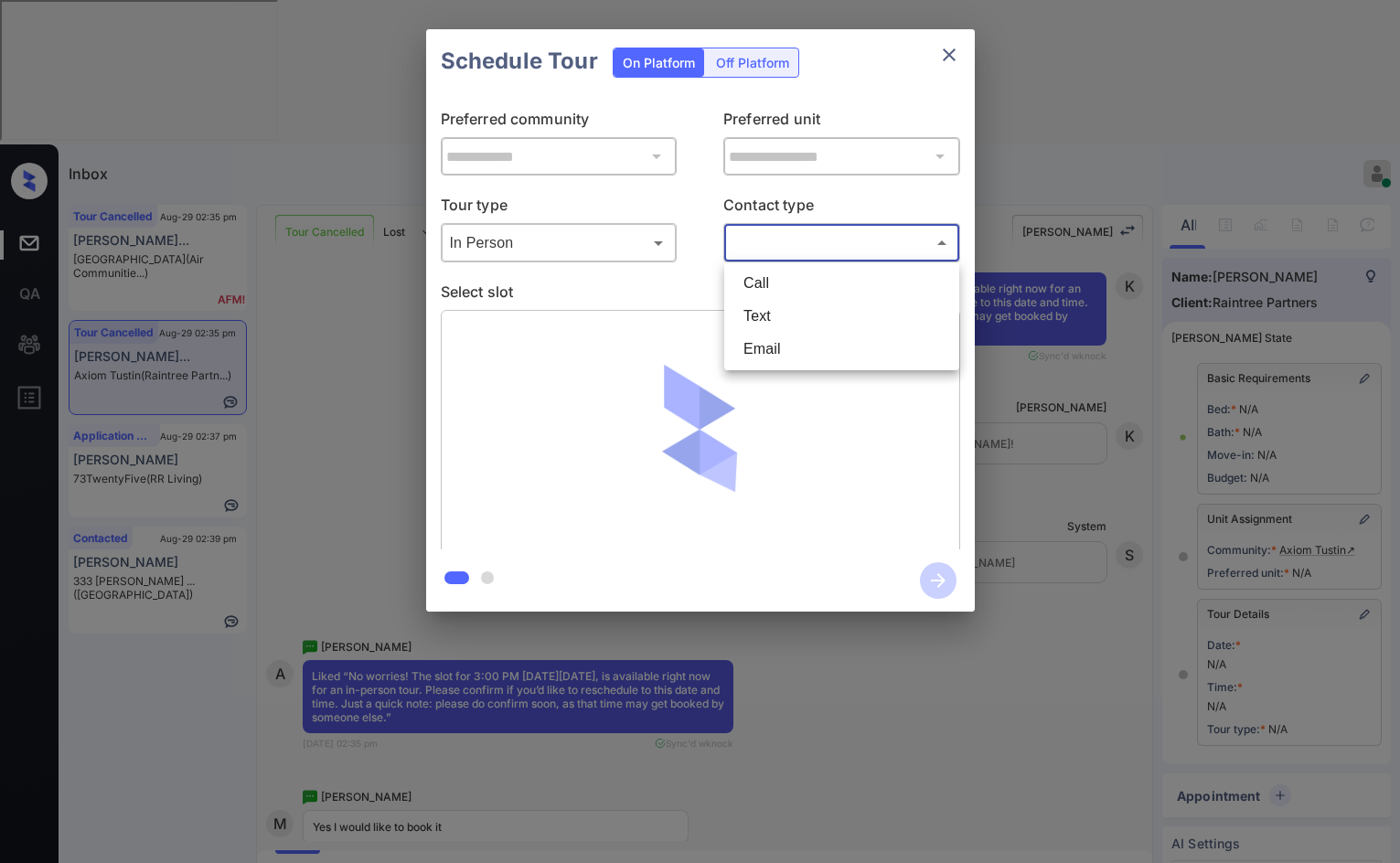
click at [793, 244] on body "Inbox Jezcil Usanastre Online Set yourself offline Set yourself on break Profil…" at bounding box center [700, 432] width 1400 height 863
click at [792, 305] on li "Text" at bounding box center [841, 316] width 225 height 32
type input "****"
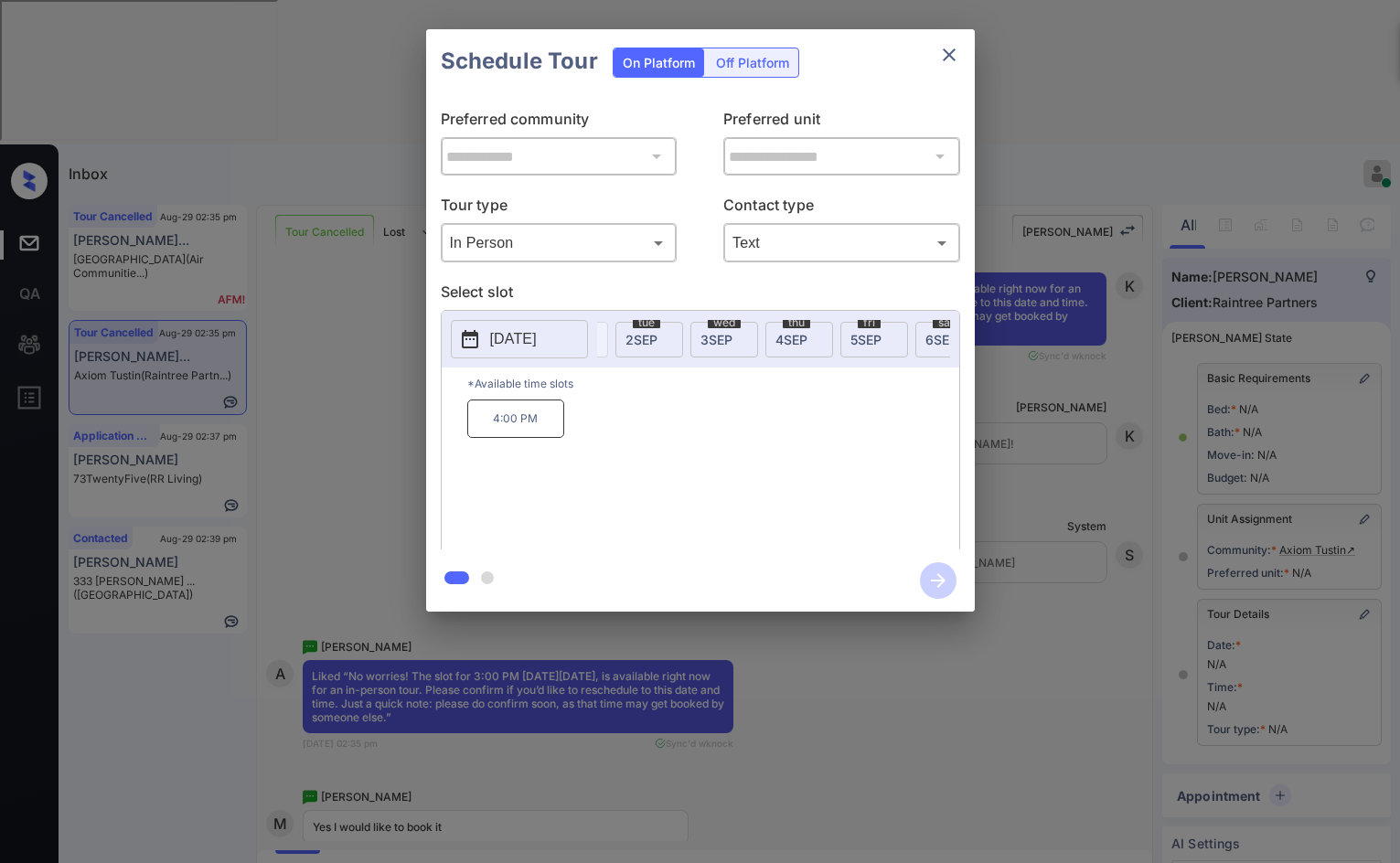
scroll to position [0, 309]
click at [342, 346] on span "6 SEP" at bounding box center [319, 340] width 44 height 16
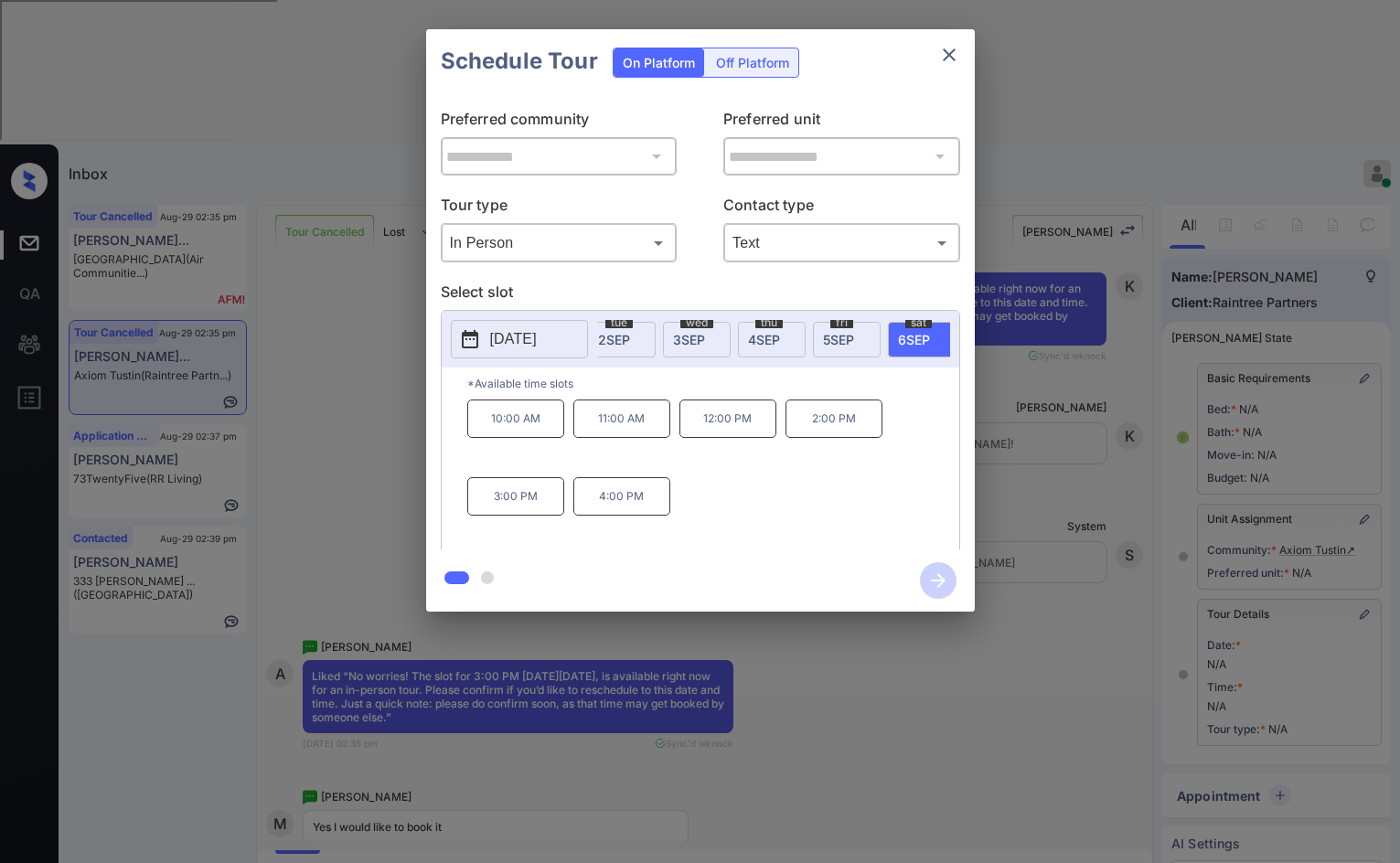
click at [1061, 330] on div "**********" at bounding box center [700, 320] width 1400 height 641
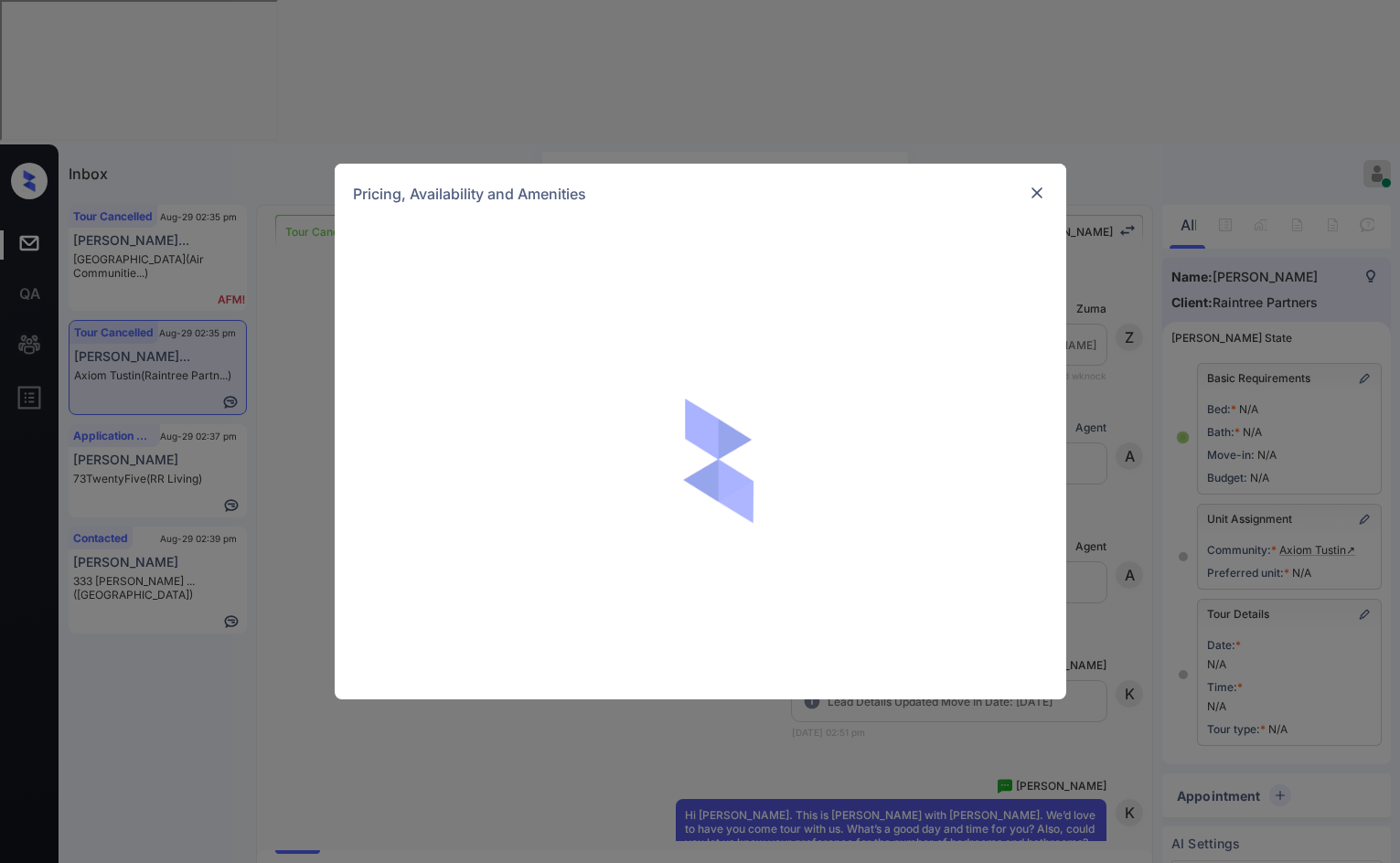
scroll to position [1185, 0]
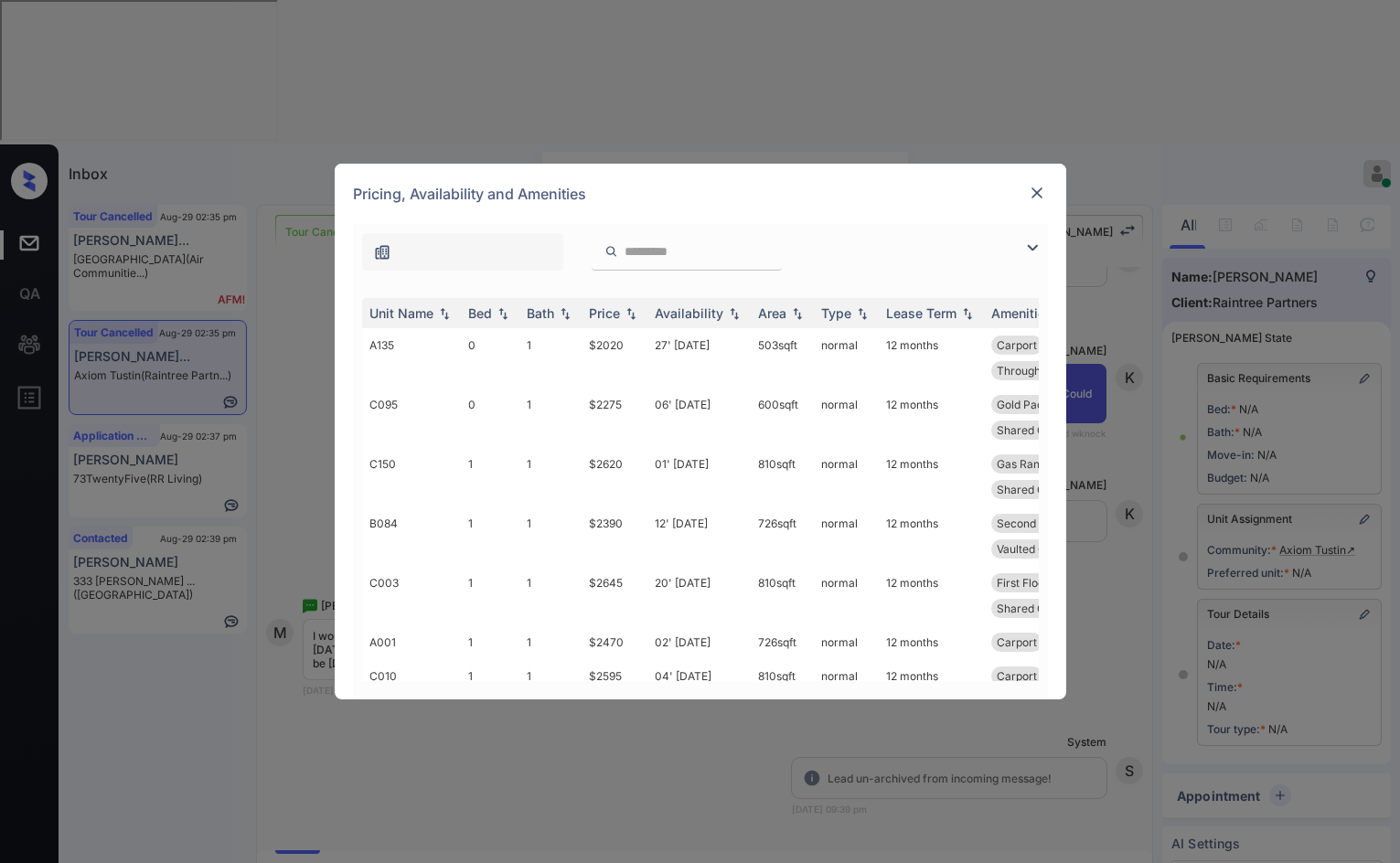
click at [1043, 240] on img at bounding box center [1033, 248] width 22 height 22
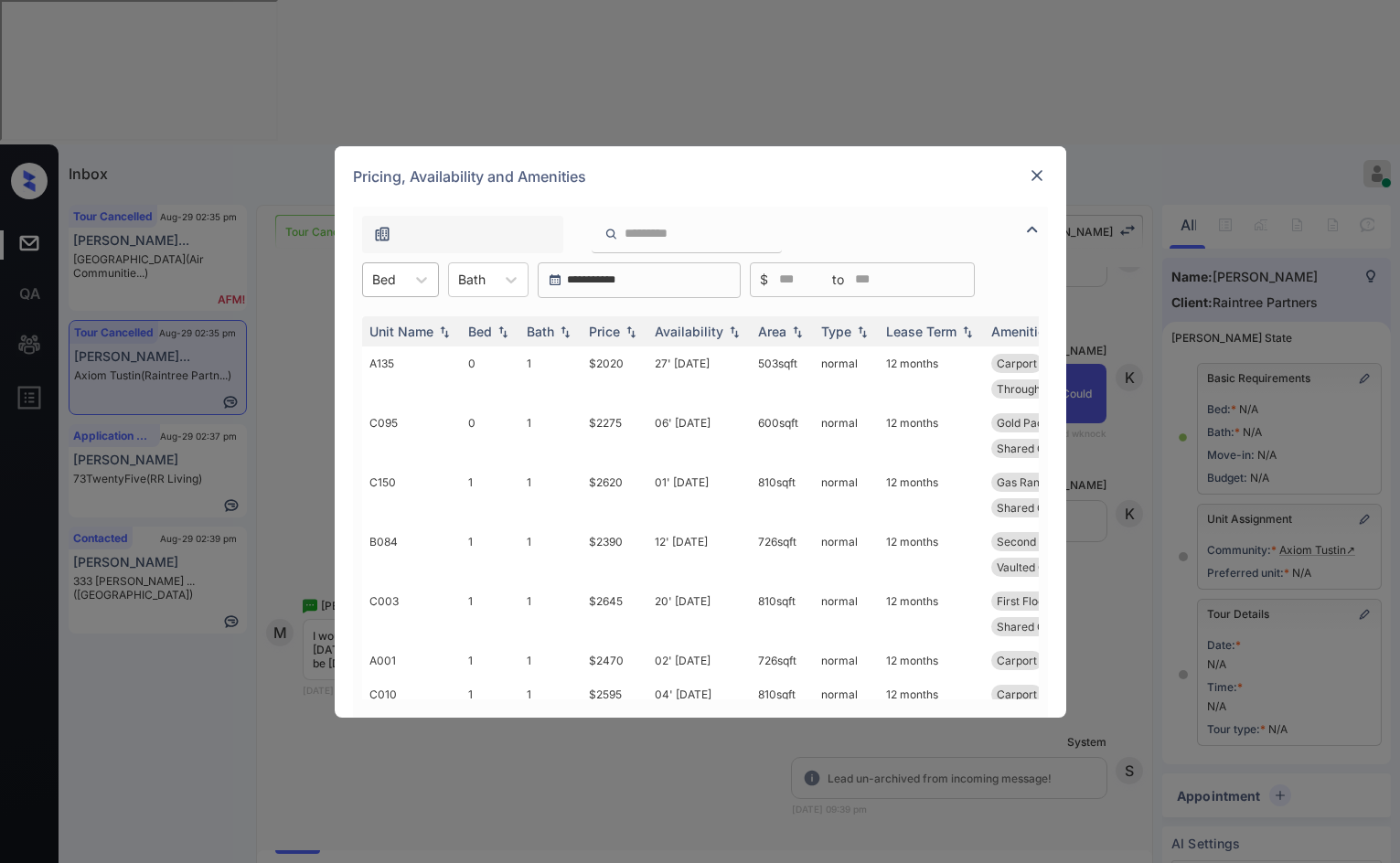
click at [392, 270] on div at bounding box center [384, 279] width 24 height 19
click at [410, 298] on div "Unit Name Bed Bath Price Availability Area Type Lease Term Amenities A135 0 1 $…" at bounding box center [700, 508] width 695 height 419
click at [411, 257] on div "**********" at bounding box center [700, 462] width 695 height 511
click at [411, 302] on div "Unit Name Bed Bath Price Availability Area Type Lease Term Amenities A135 0 1 $…" at bounding box center [700, 508] width 695 height 419
click at [412, 283] on icon at bounding box center [421, 280] width 19 height 19
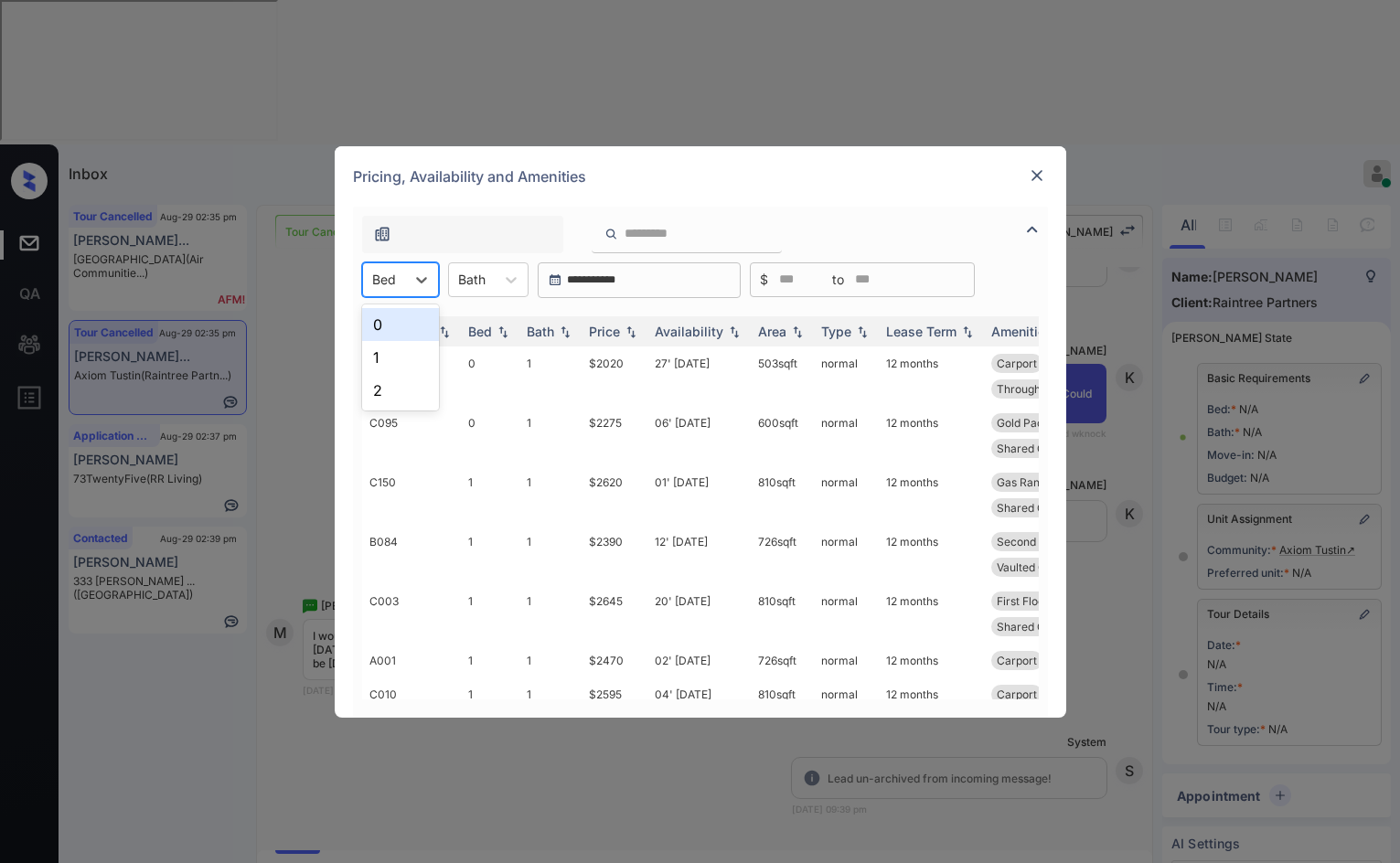
click at [396, 330] on div "0" at bounding box center [400, 324] width 77 height 32
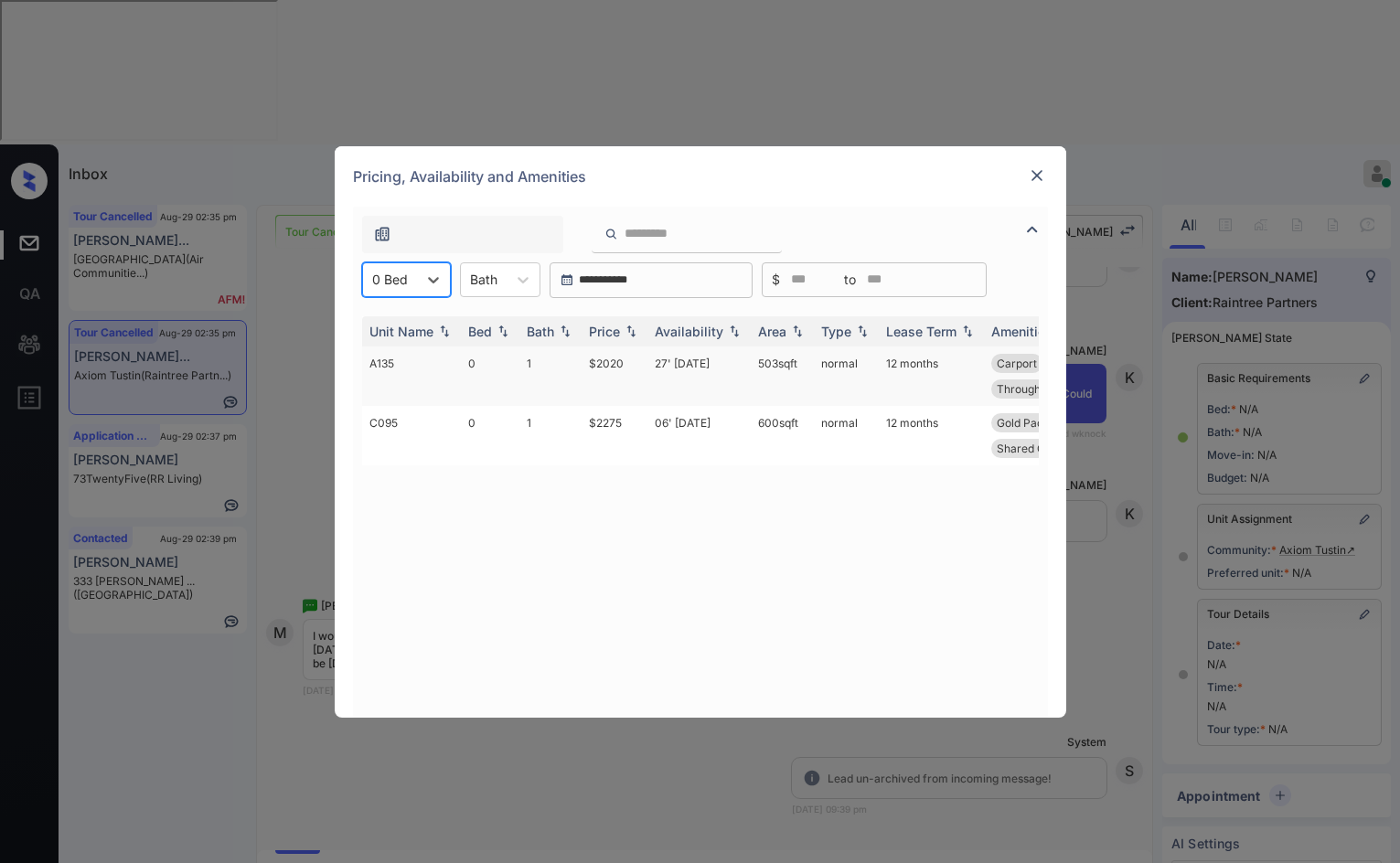
click at [609, 377] on td "$2020" at bounding box center [614, 377] width 66 height 59
click at [614, 406] on td "$2275" at bounding box center [614, 436] width 66 height 59
click at [616, 407] on td "$2275" at bounding box center [614, 436] width 66 height 59
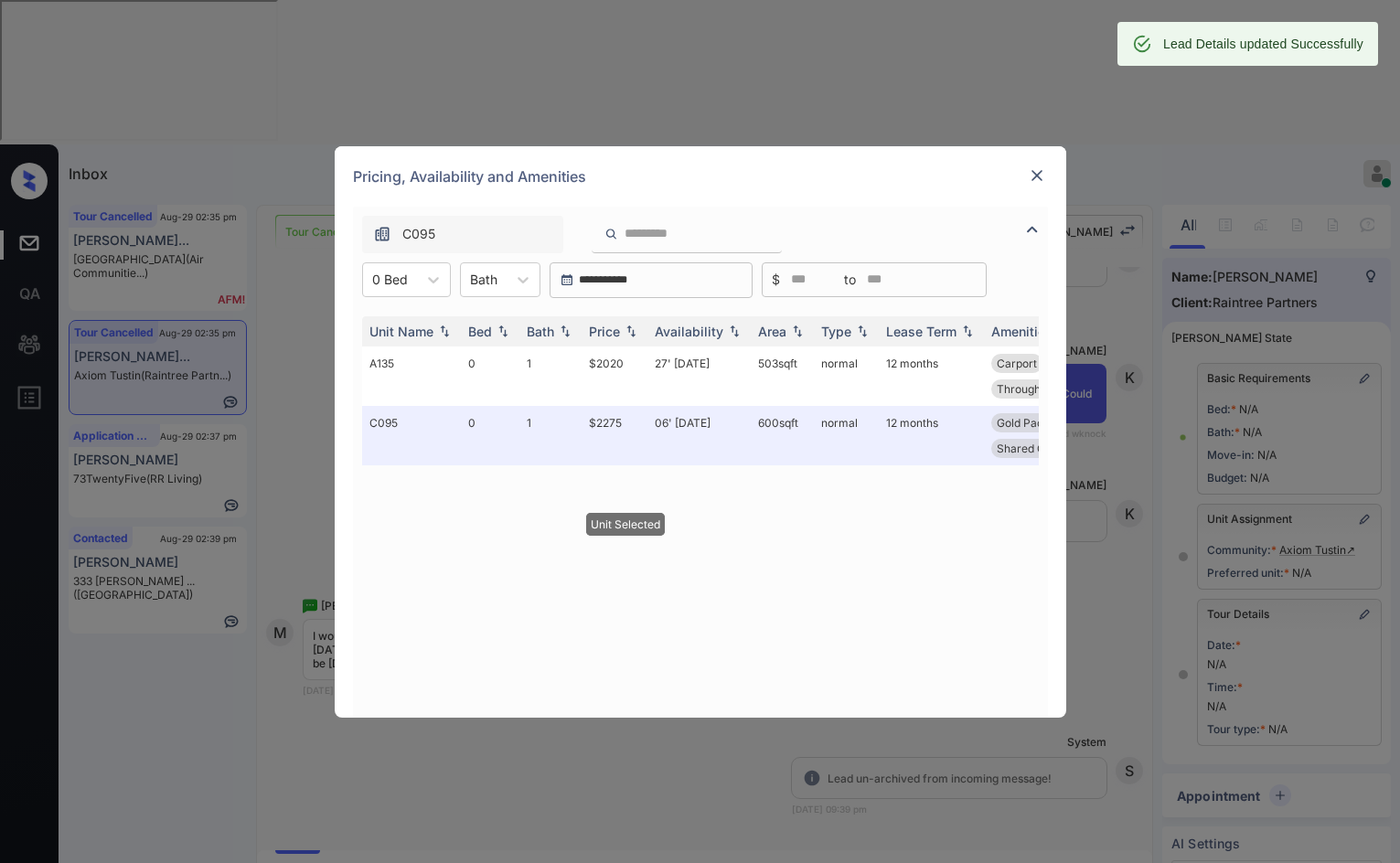
drag, startPoint x: 1047, startPoint y: 181, endPoint x: 1043, endPoint y: 172, distance: 9.8
click at [1045, 175] on div "Pricing, Availability and Amenities" at bounding box center [700, 176] width 731 height 60
click at [1043, 172] on img at bounding box center [1037, 175] width 19 height 19
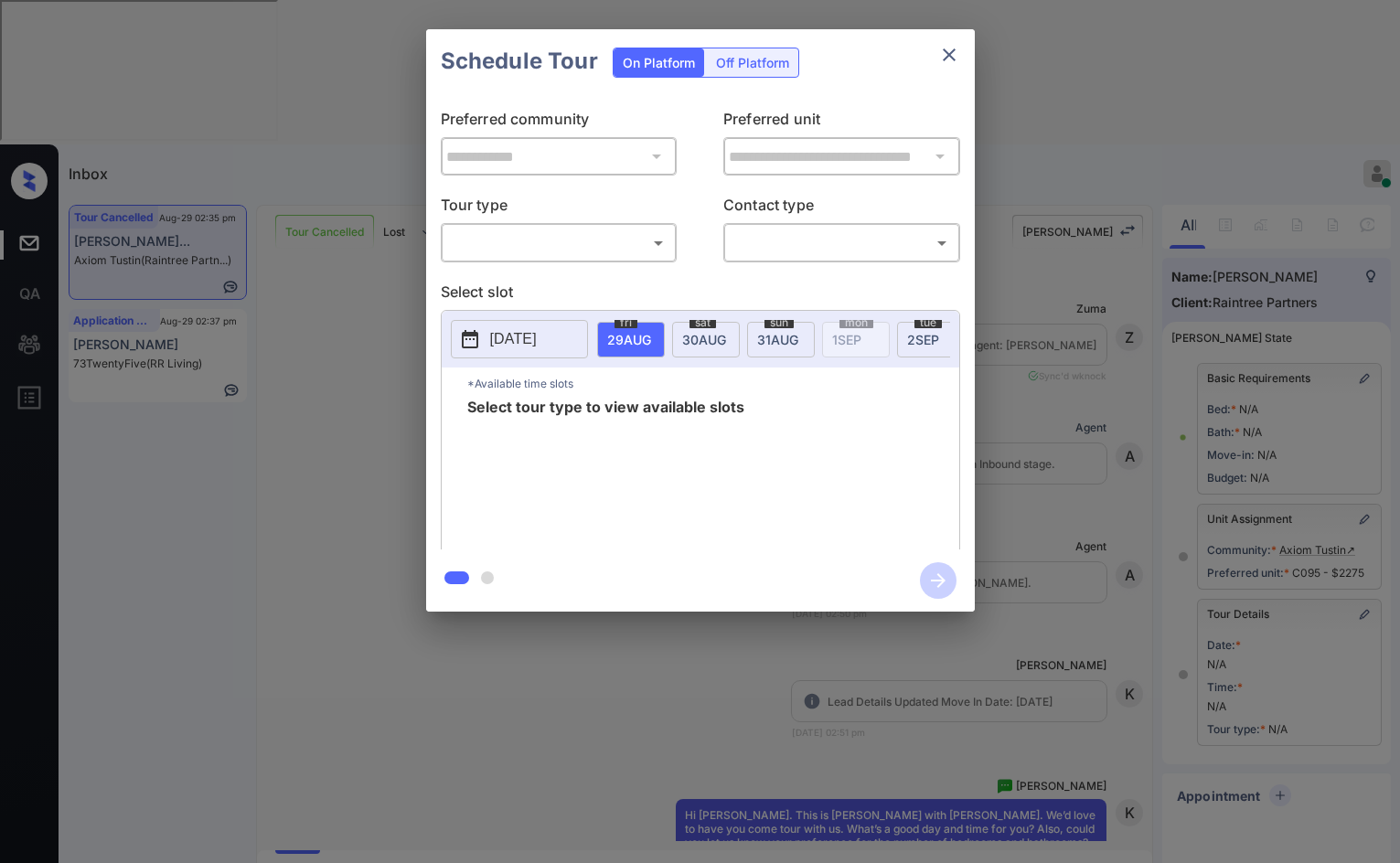
scroll to position [7361, 0]
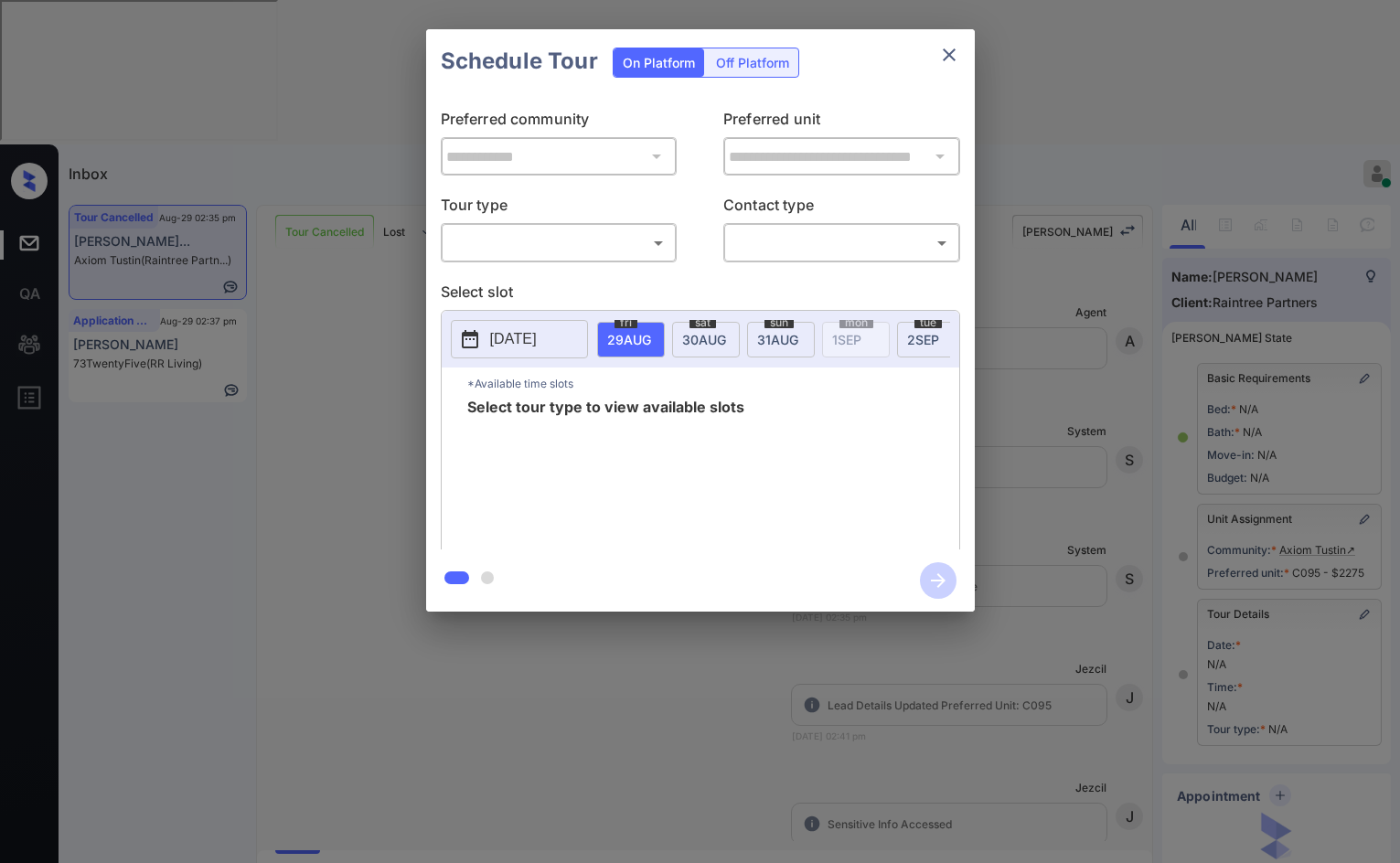
click at [612, 238] on body "Inbox Jezcil Usanastre Online Set yourself offline Set yourself on break Profil…" at bounding box center [700, 432] width 1400 height 863
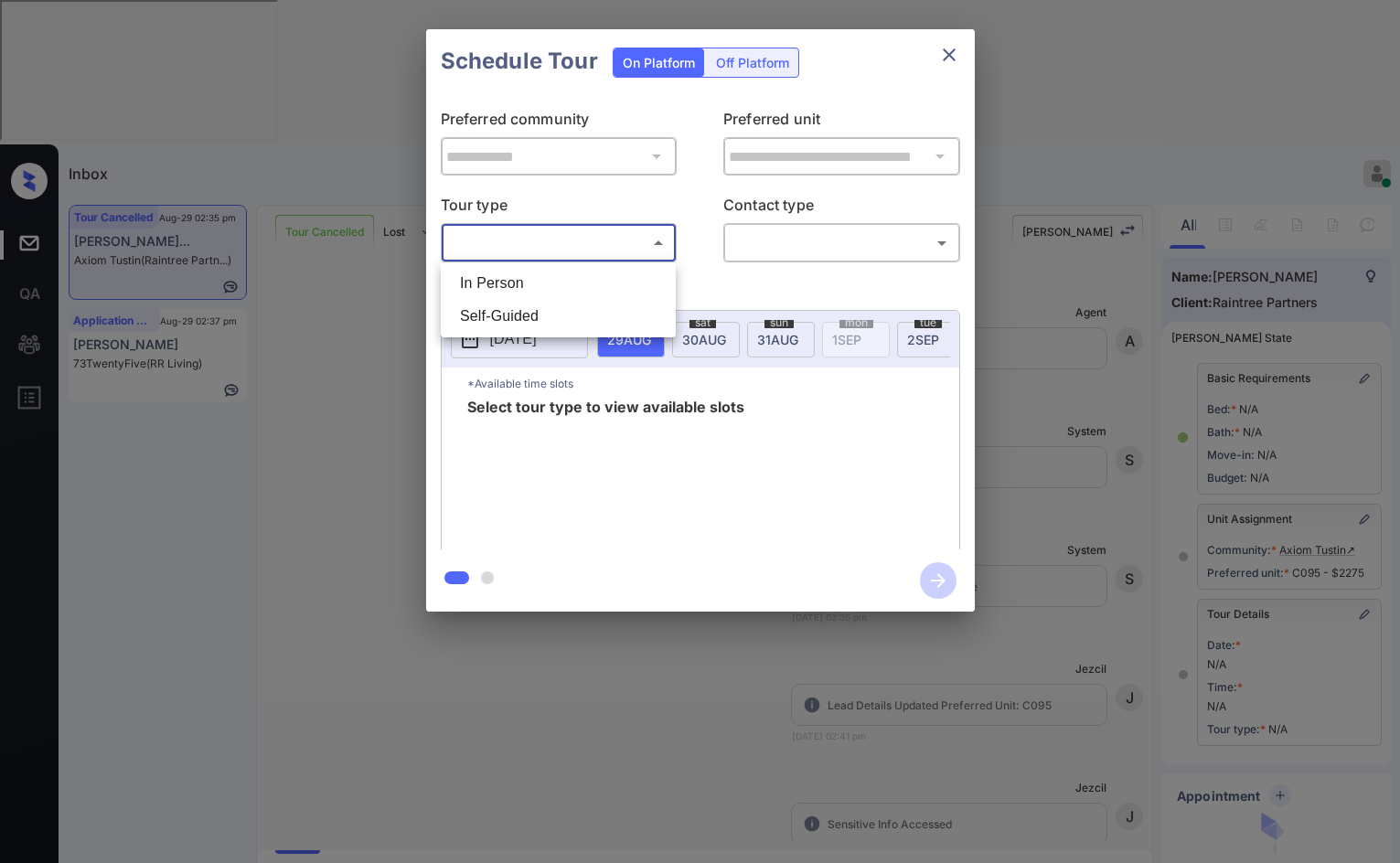
click at [638, 277] on li "In Person" at bounding box center [558, 283] width 225 height 32
type input "********"
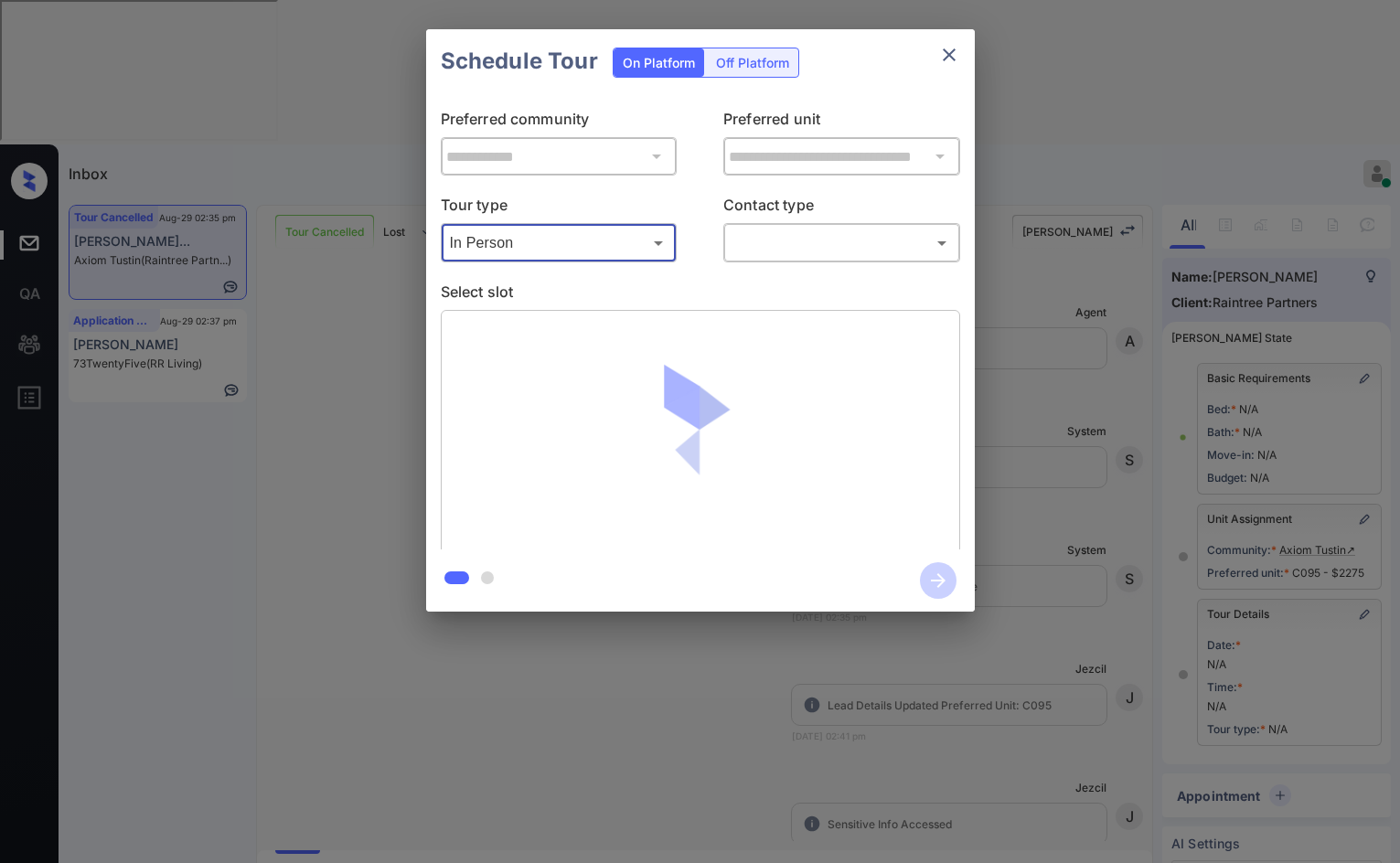
click at [738, 237] on body "Inbox Jezcil Usanastre Online Set yourself offline Set yourself on break Profil…" at bounding box center [700, 432] width 1400 height 863
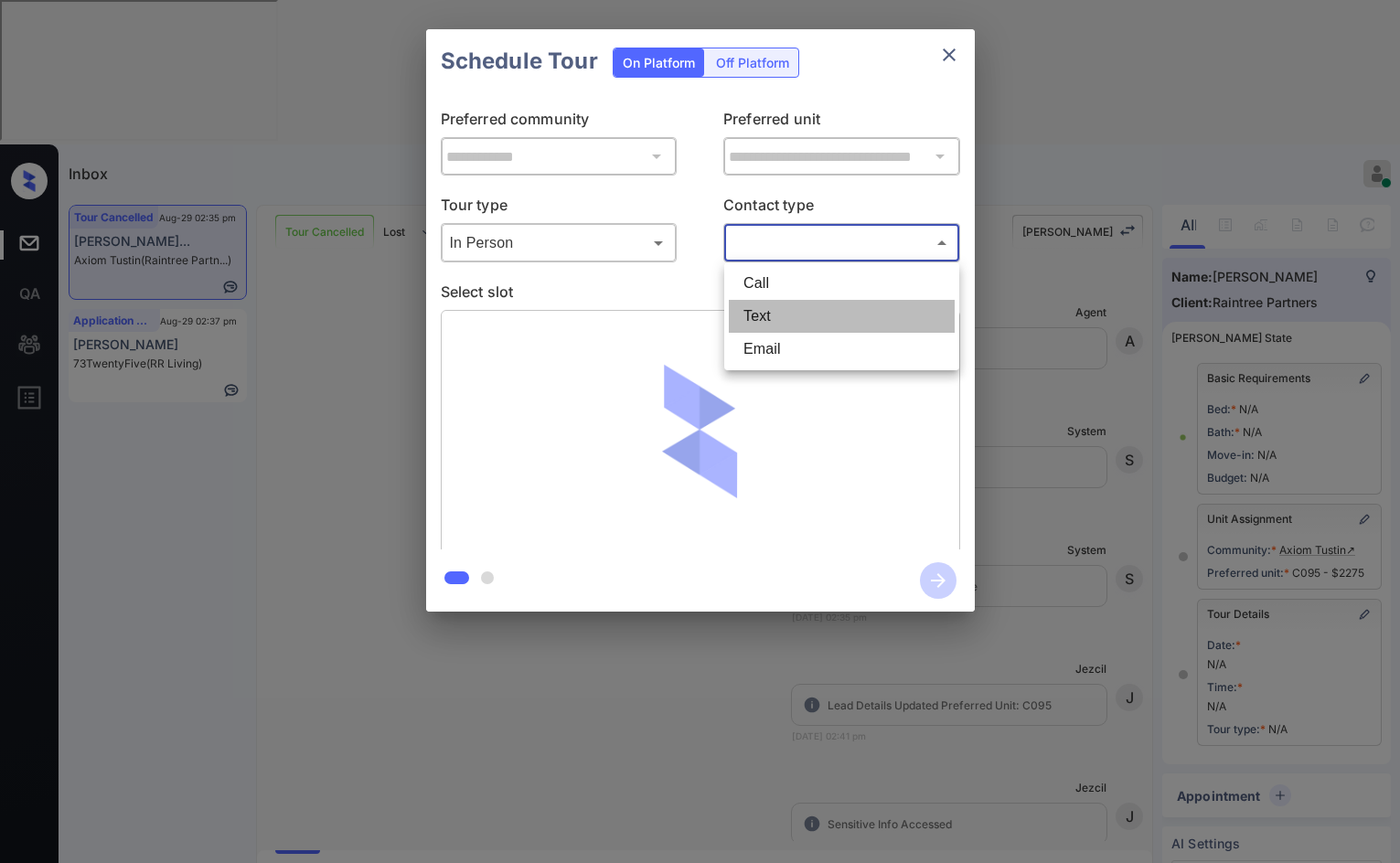
click at [748, 307] on li "Text" at bounding box center [841, 316] width 225 height 32
type input "****"
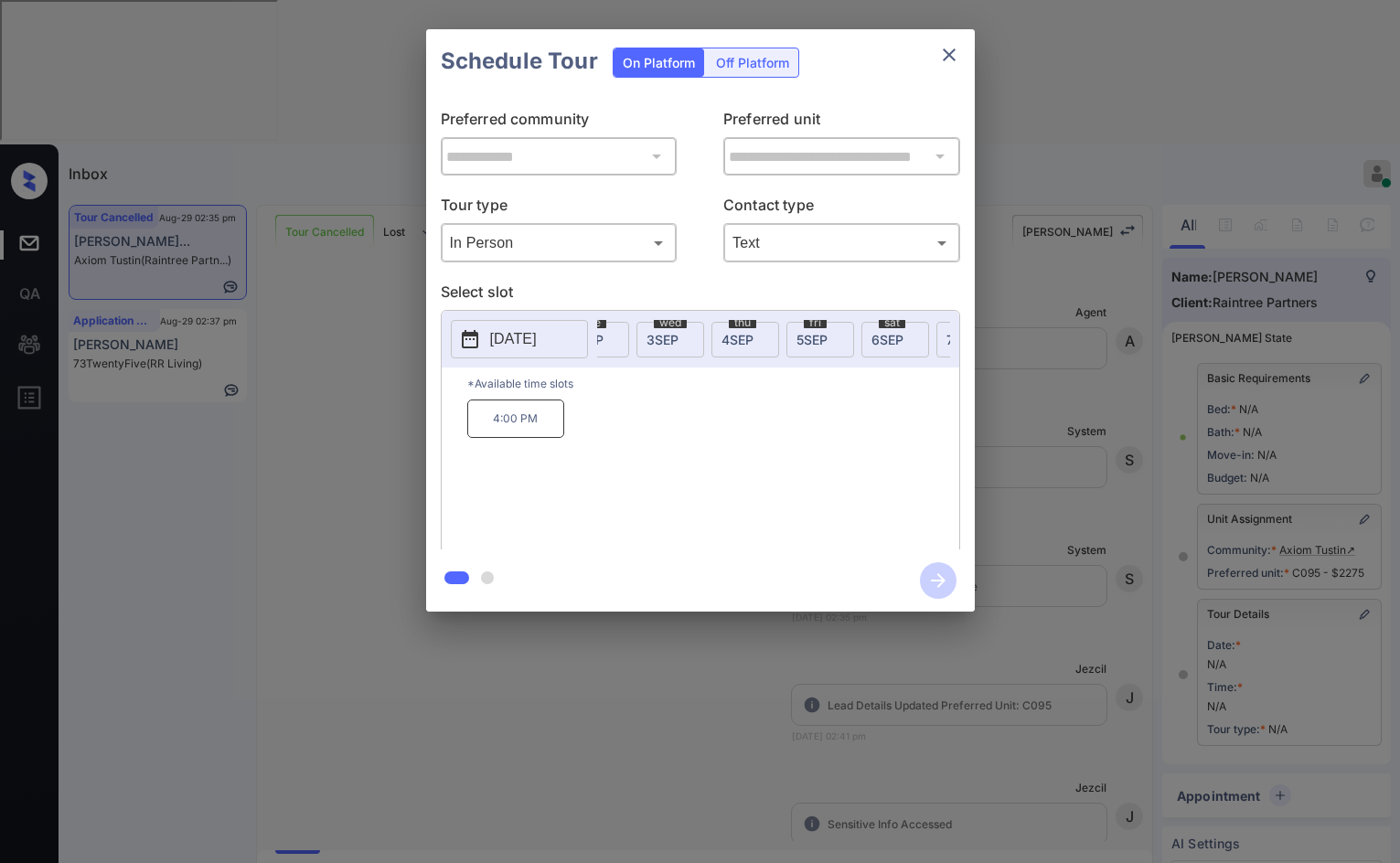
scroll to position [0, 376]
drag, startPoint x: 822, startPoint y: 329, endPoint x: 836, endPoint y: 331, distance: 14.1
click at [827, 329] on div "[DATE]" at bounding box center [854, 340] width 68 height 35
click at [276, 332] on span "6 SEP" at bounding box center [252, 340] width 44 height 16
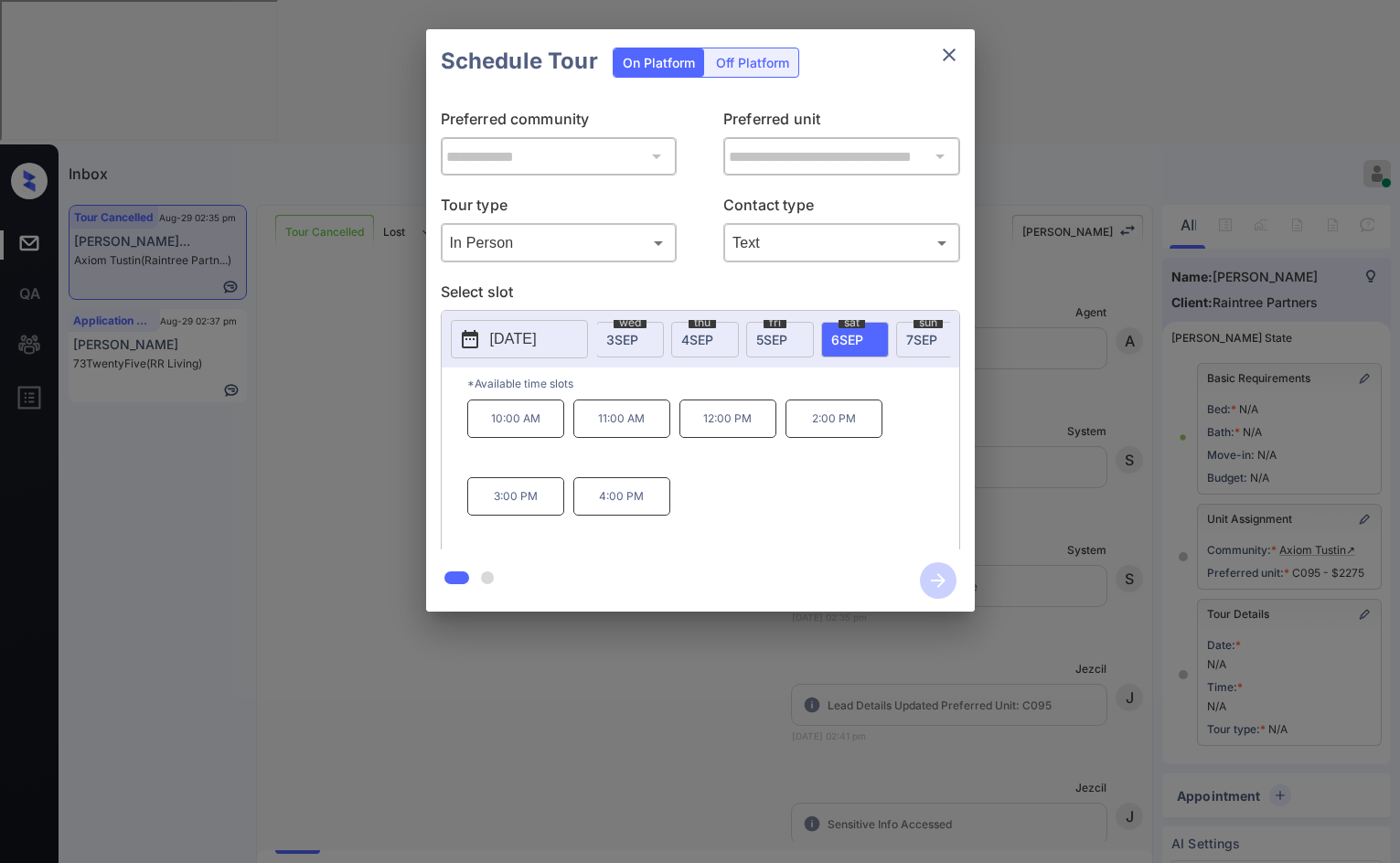
click at [469, 495] on p "3:00 PM" at bounding box center [516, 496] width 96 height 38
click at [942, 570] on icon "button" at bounding box center [937, 580] width 36 height 36
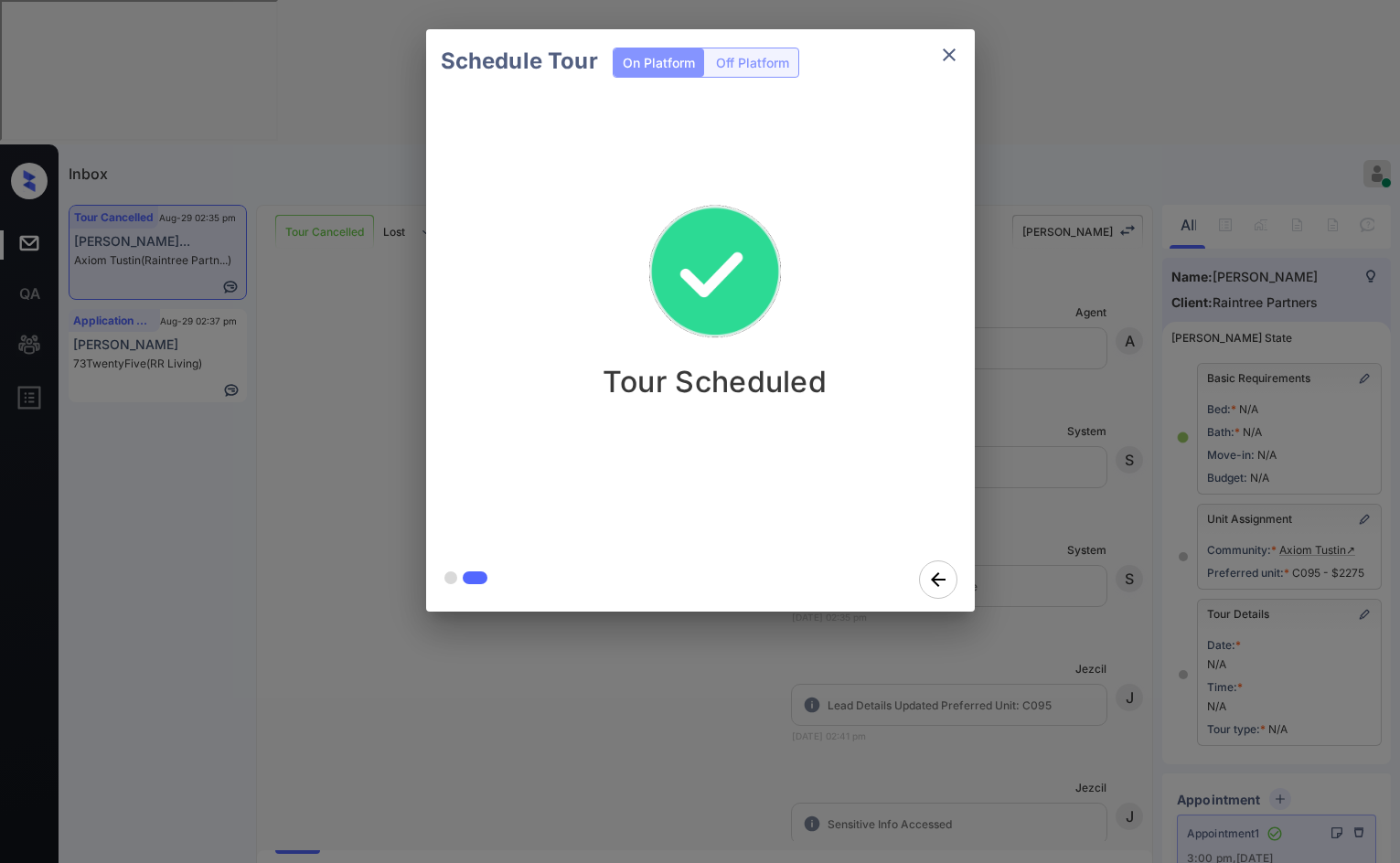
click at [335, 372] on div "Schedule Tour On Platform Off Platform Tour Scheduled" at bounding box center [700, 320] width 1400 height 641
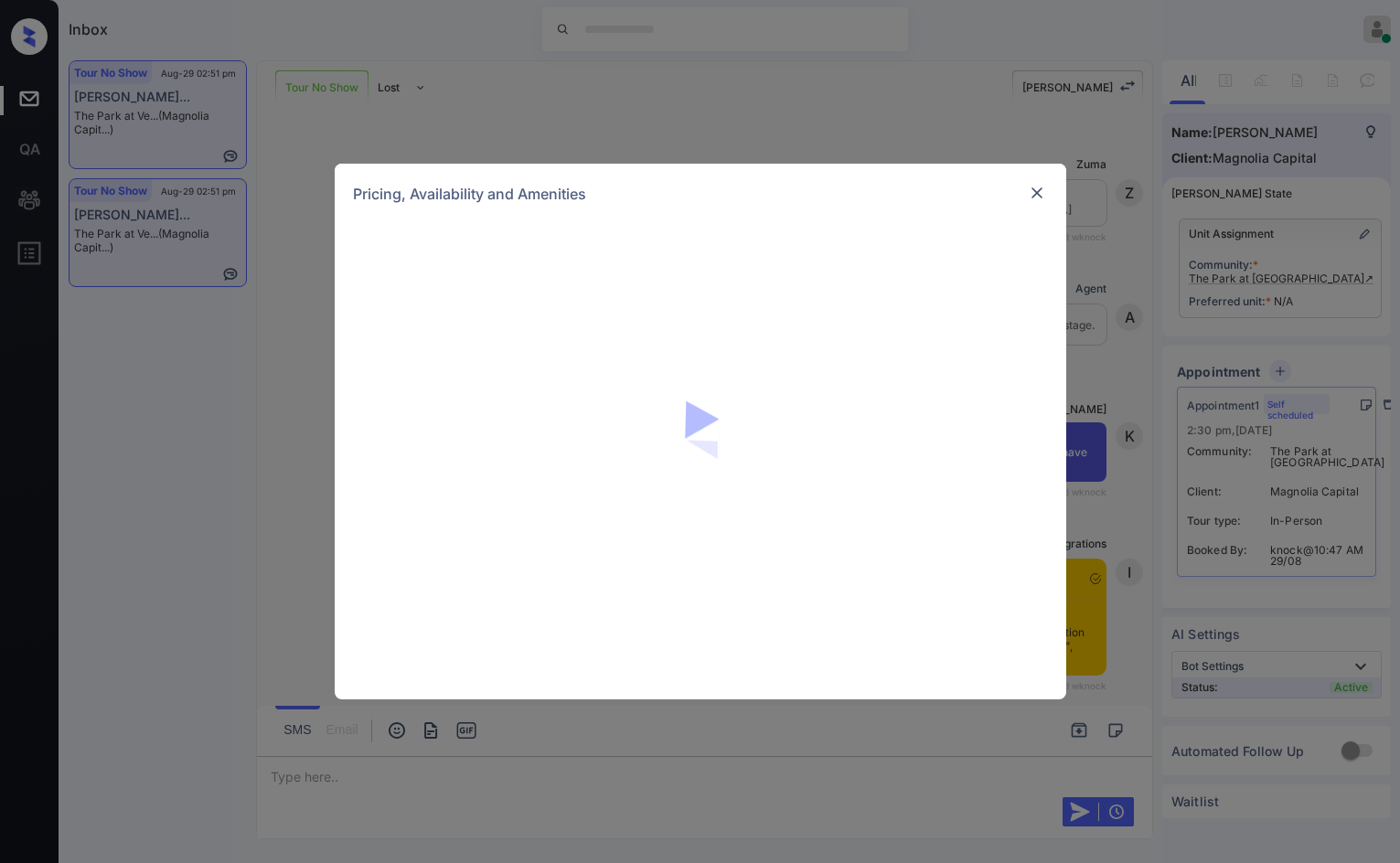
scroll to position [2234, 0]
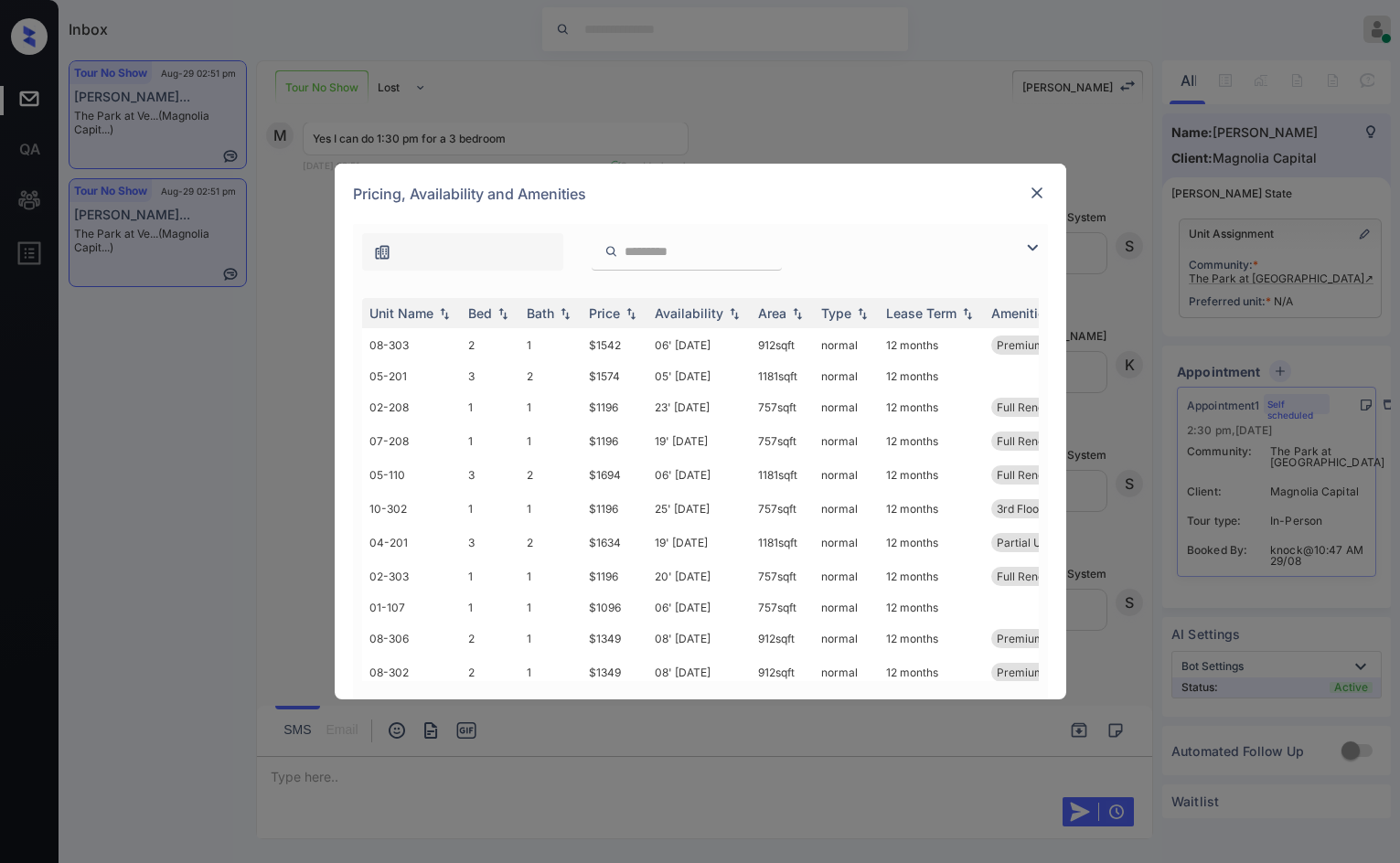
click at [1039, 247] on img at bounding box center [1033, 248] width 22 height 22
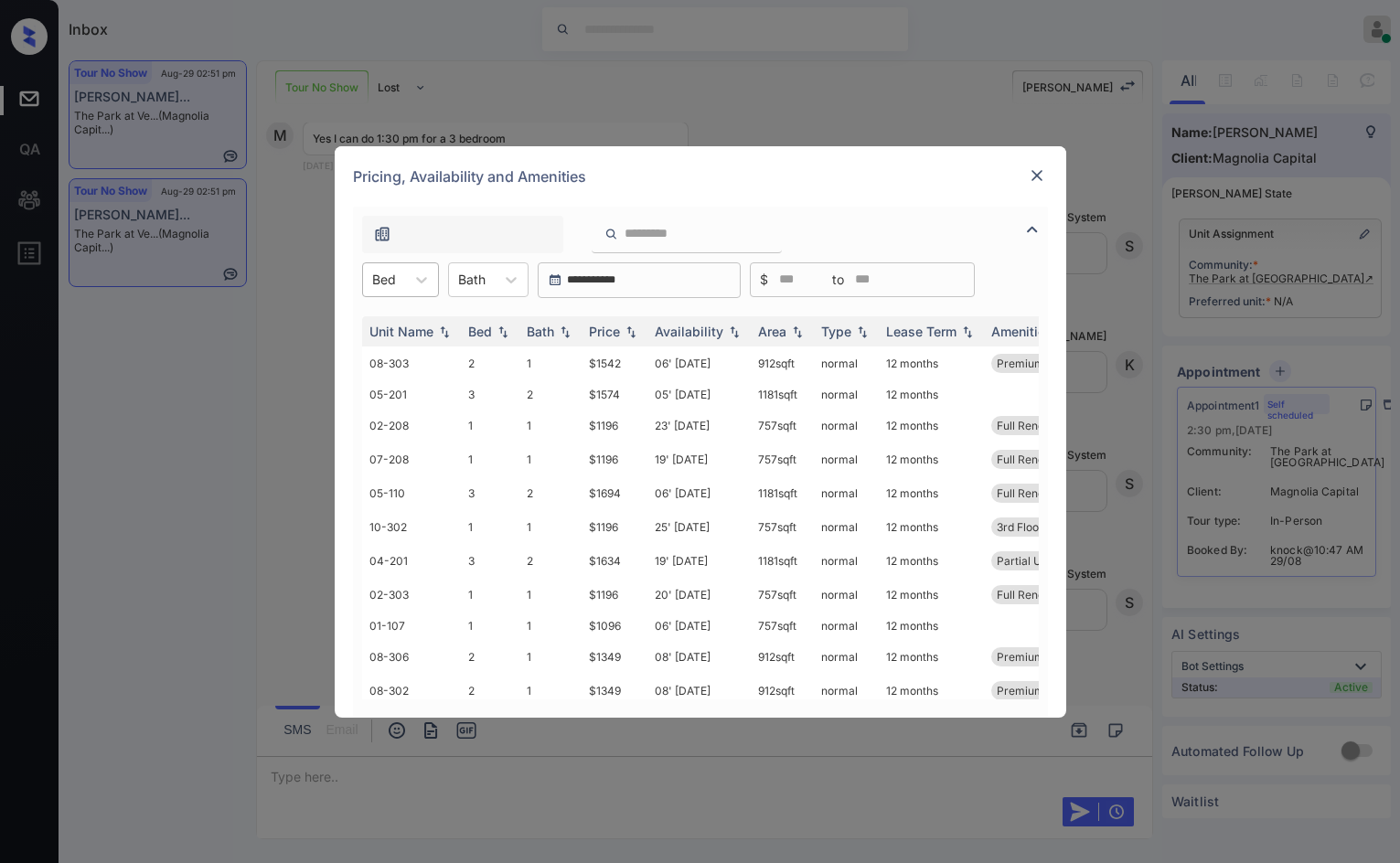
click at [404, 290] on div "Bed" at bounding box center [383, 279] width 42 height 27
click at [417, 374] on div "3" at bounding box center [400, 390] width 77 height 32
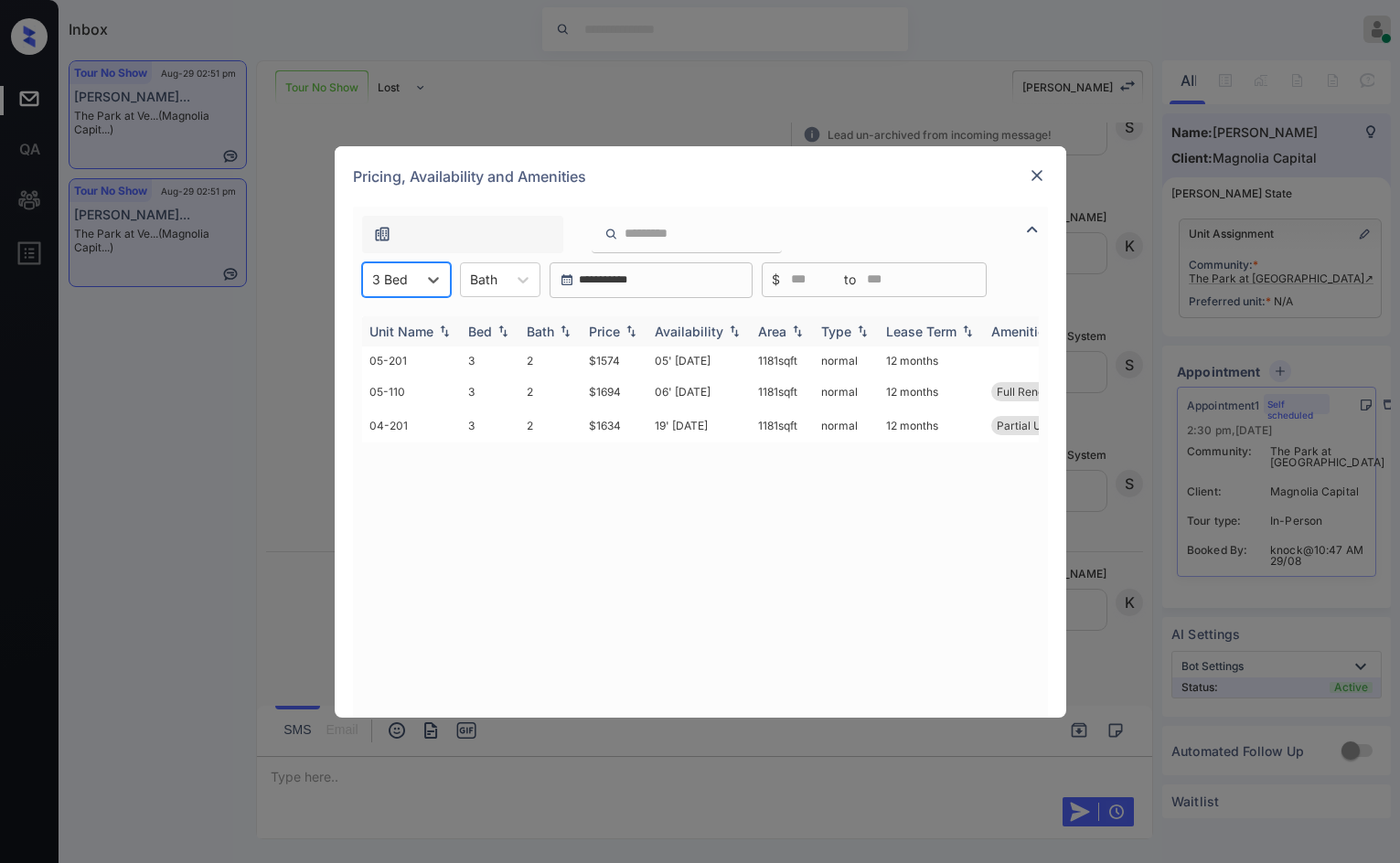
scroll to position [2352, 0]
click at [632, 329] on img at bounding box center [631, 331] width 19 height 13
click at [632, 329] on img at bounding box center [631, 331] width 19 height 14
drag, startPoint x: 566, startPoint y: 361, endPoint x: 631, endPoint y: 360, distance: 65.0
click at [631, 360] on tr "05-201 3 2 $1574 05' Sep 25 1181 sqft normal 12 months" at bounding box center [840, 361] width 956 height 29
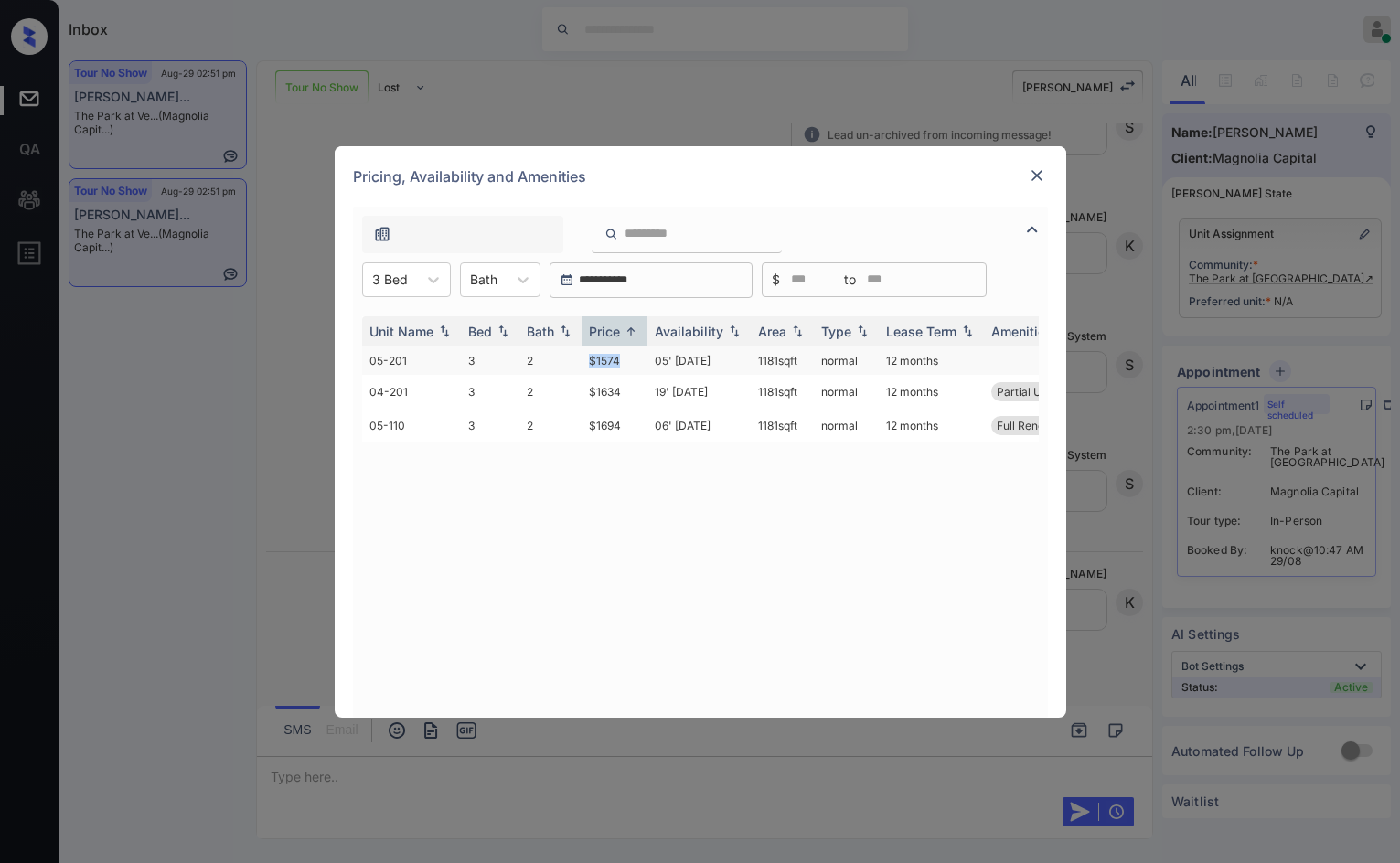
click at [634, 360] on td "$1574" at bounding box center [614, 361] width 66 height 29
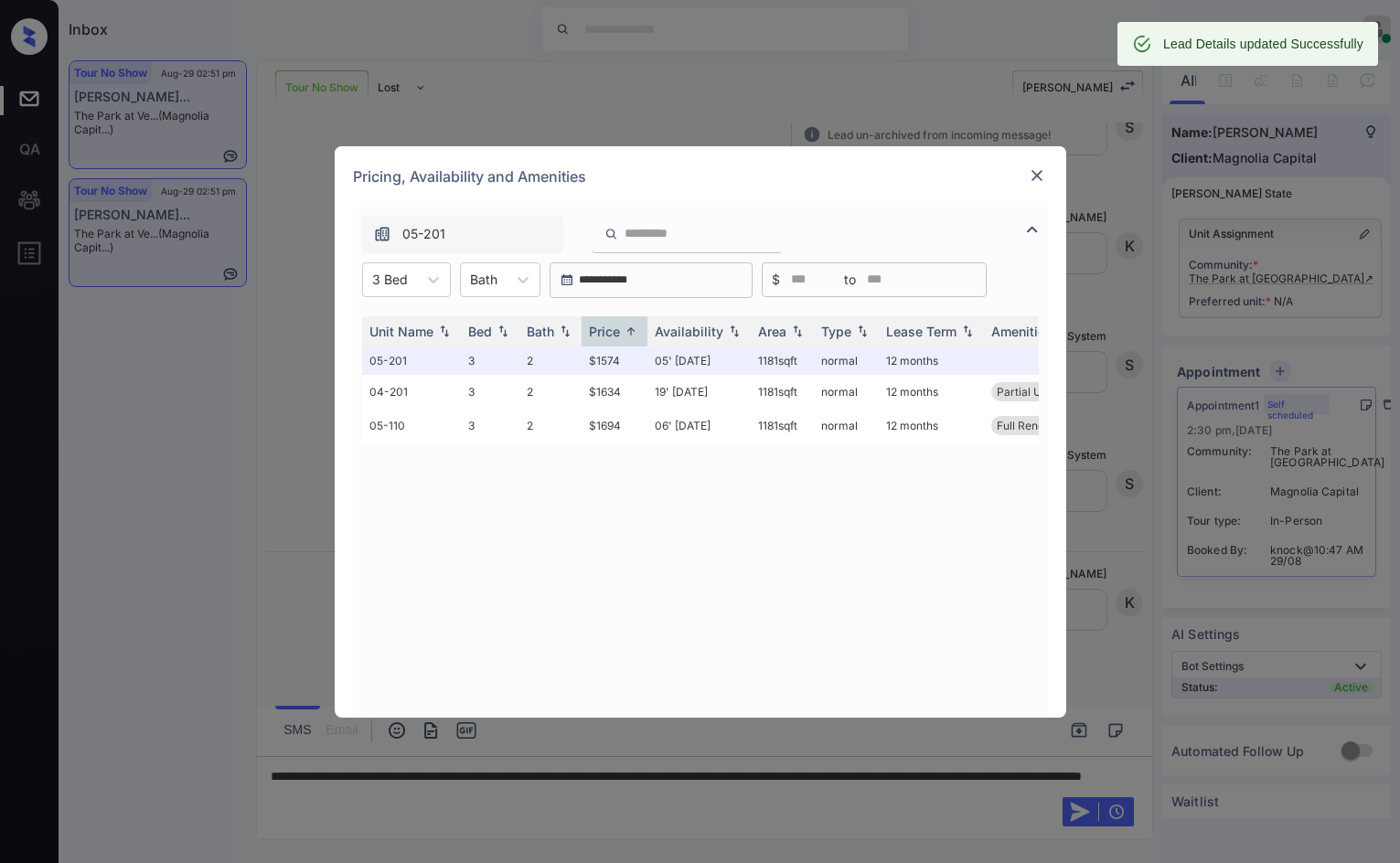
click at [1034, 174] on img at bounding box center [1037, 175] width 19 height 19
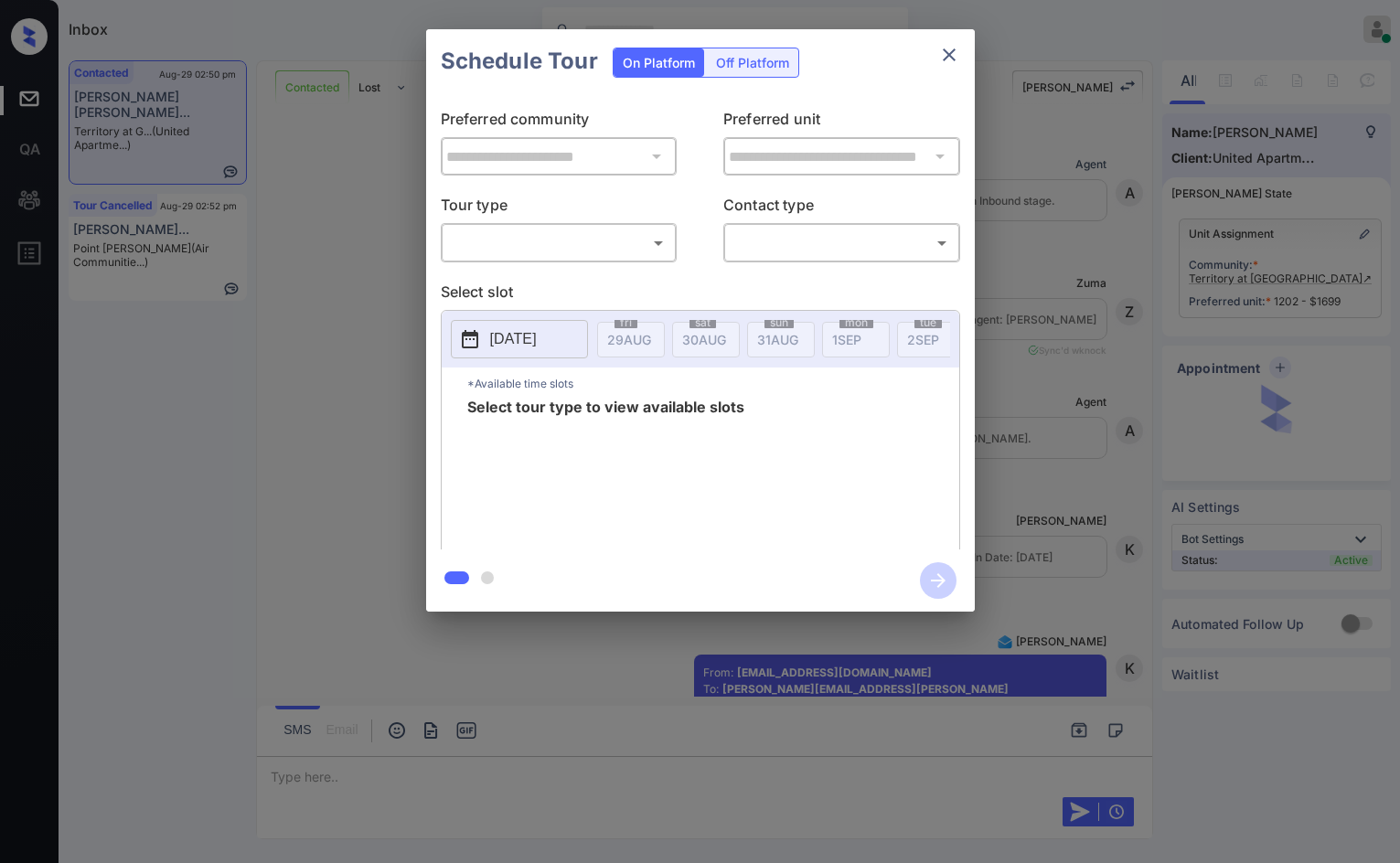
scroll to position [2434, 0]
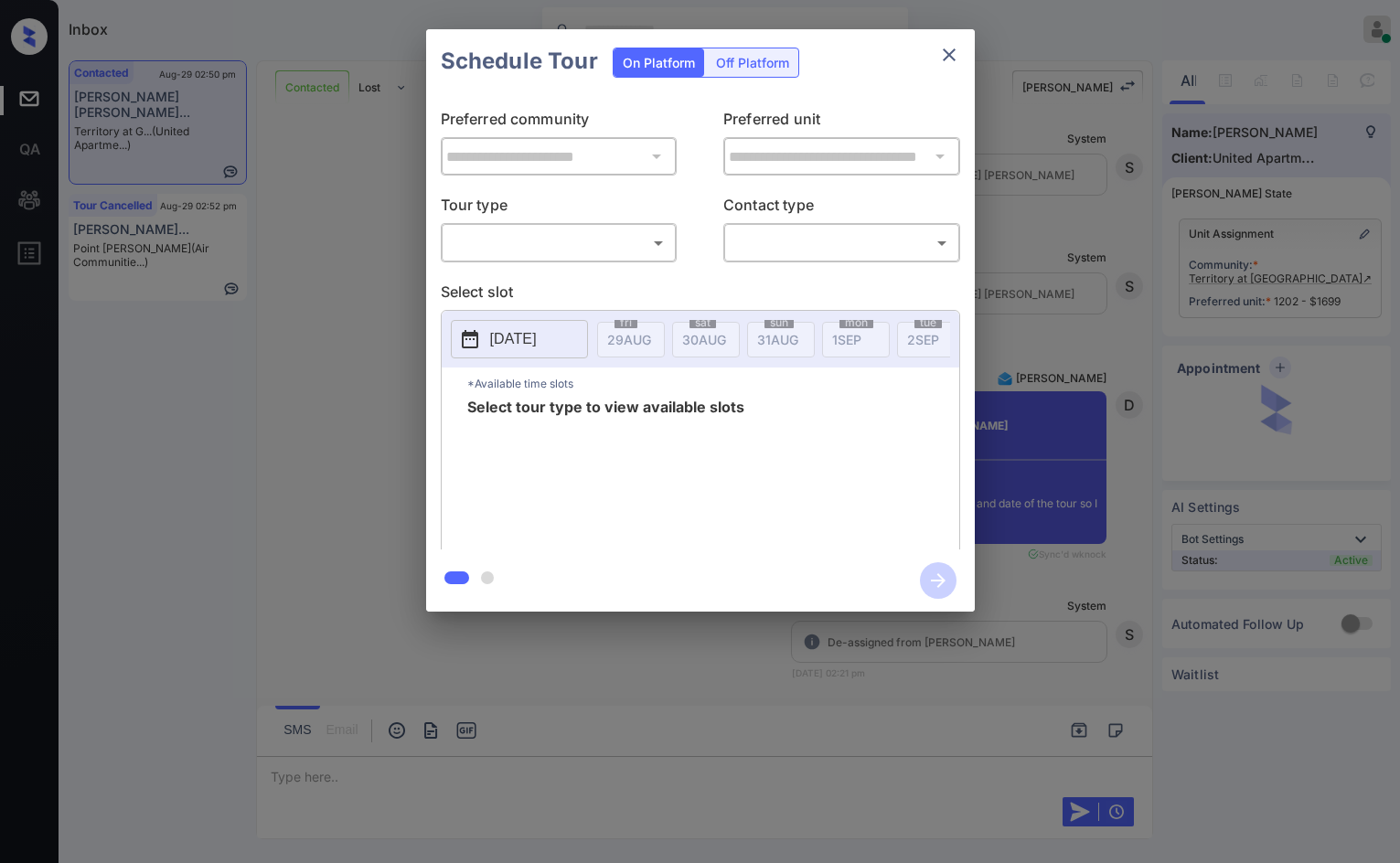
click at [496, 233] on body "Inbox Jezcil Usanastre Online Set yourself offline Set yourself on break Profil…" at bounding box center [700, 432] width 1400 height 863
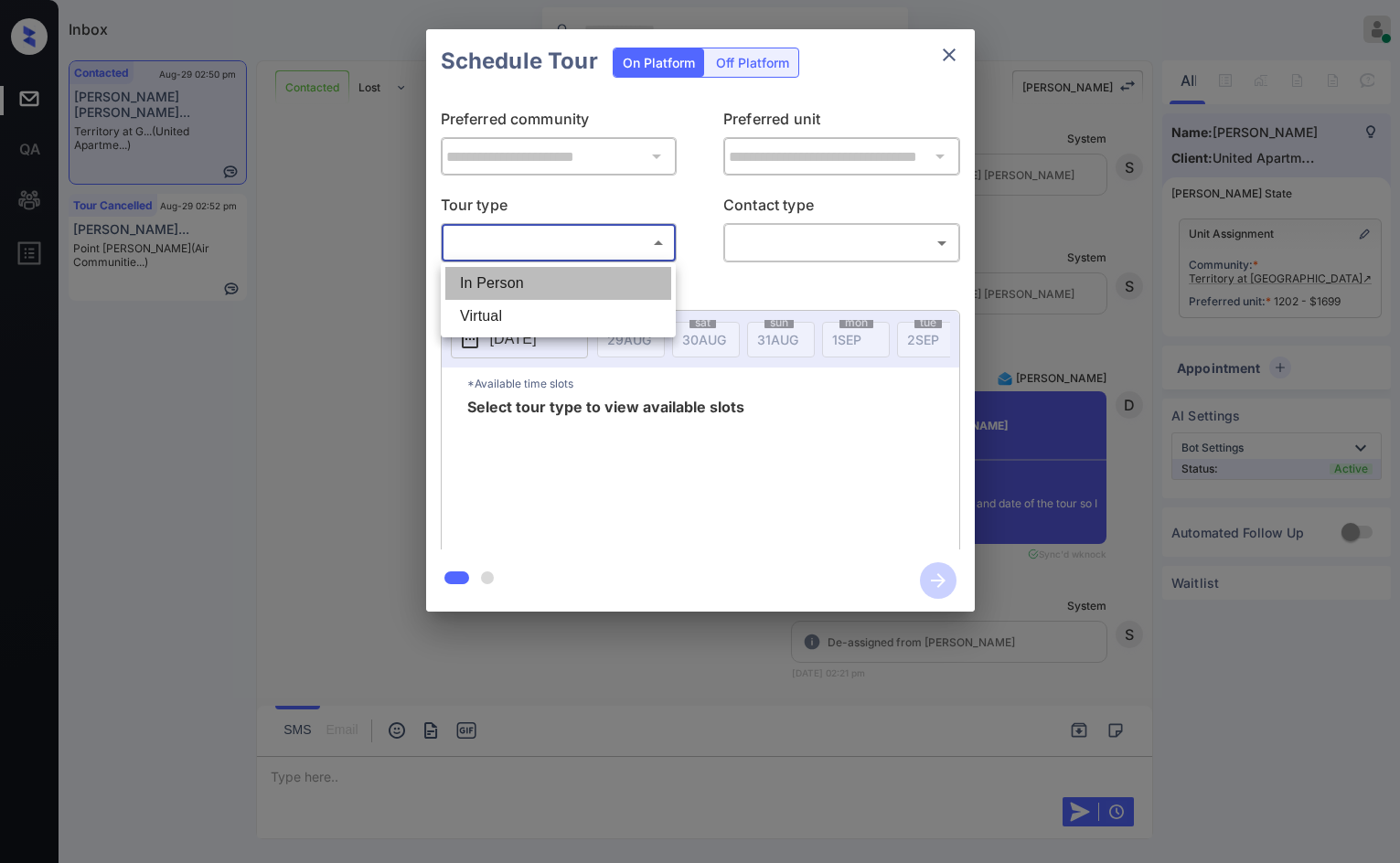
click at [510, 274] on li "In Person" at bounding box center [558, 283] width 225 height 32
type input "********"
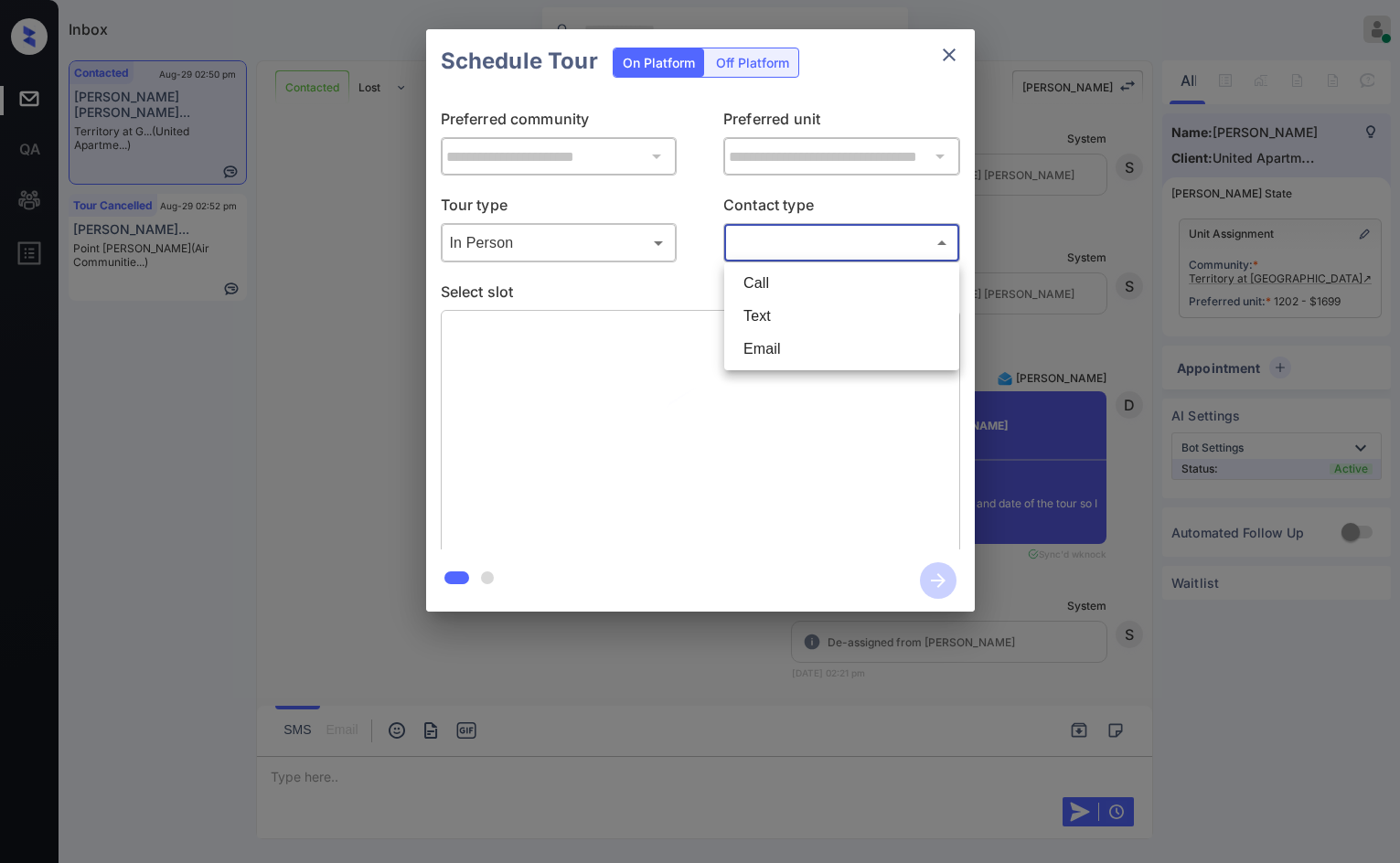
click at [785, 241] on body "Inbox Jezcil Usanastre Online Set yourself offline Set yourself on break Profil…" at bounding box center [700, 432] width 1400 height 863
click at [788, 308] on li "Text" at bounding box center [841, 316] width 225 height 32
type input "****"
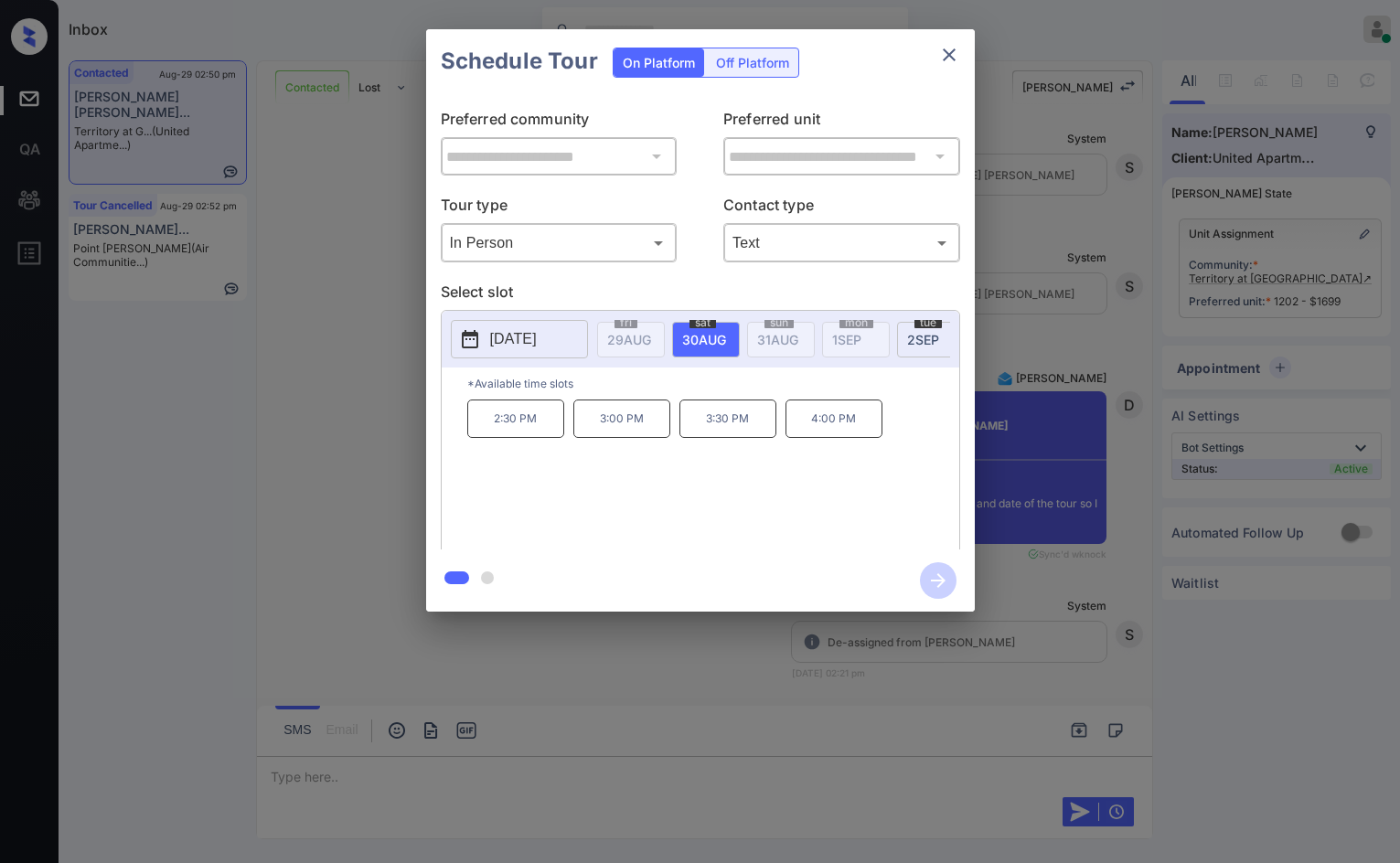
click at [651, 340] on span "2 SEP" at bounding box center [628, 340] width 44 height 16
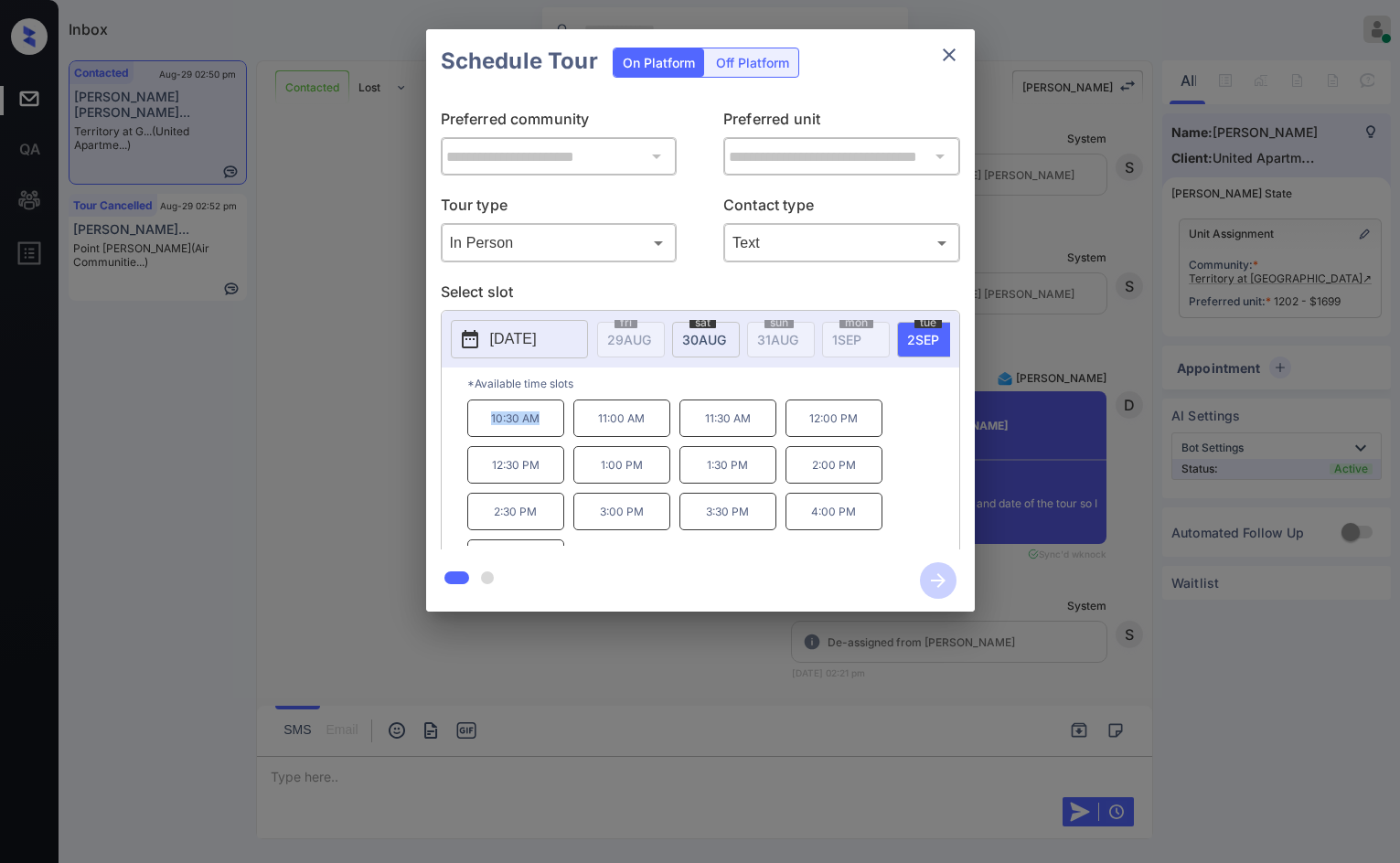
drag, startPoint x: 486, startPoint y: 435, endPoint x: 542, endPoint y: 432, distance: 56.1
click at [542, 432] on p "10:30 AM" at bounding box center [516, 419] width 96 height 37
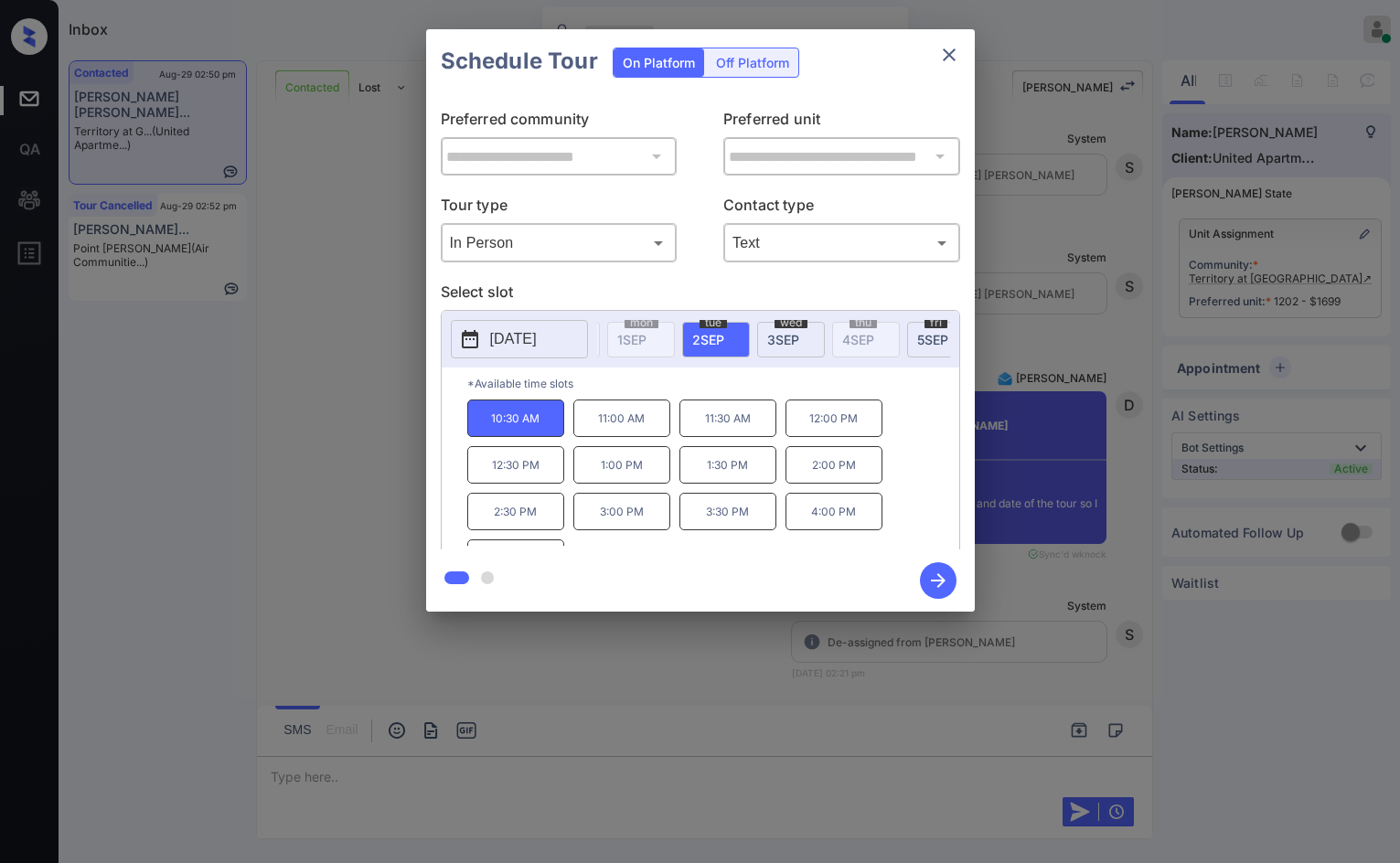
click at [436, 340] on span "3 SEP" at bounding box center [414, 340] width 44 height 16
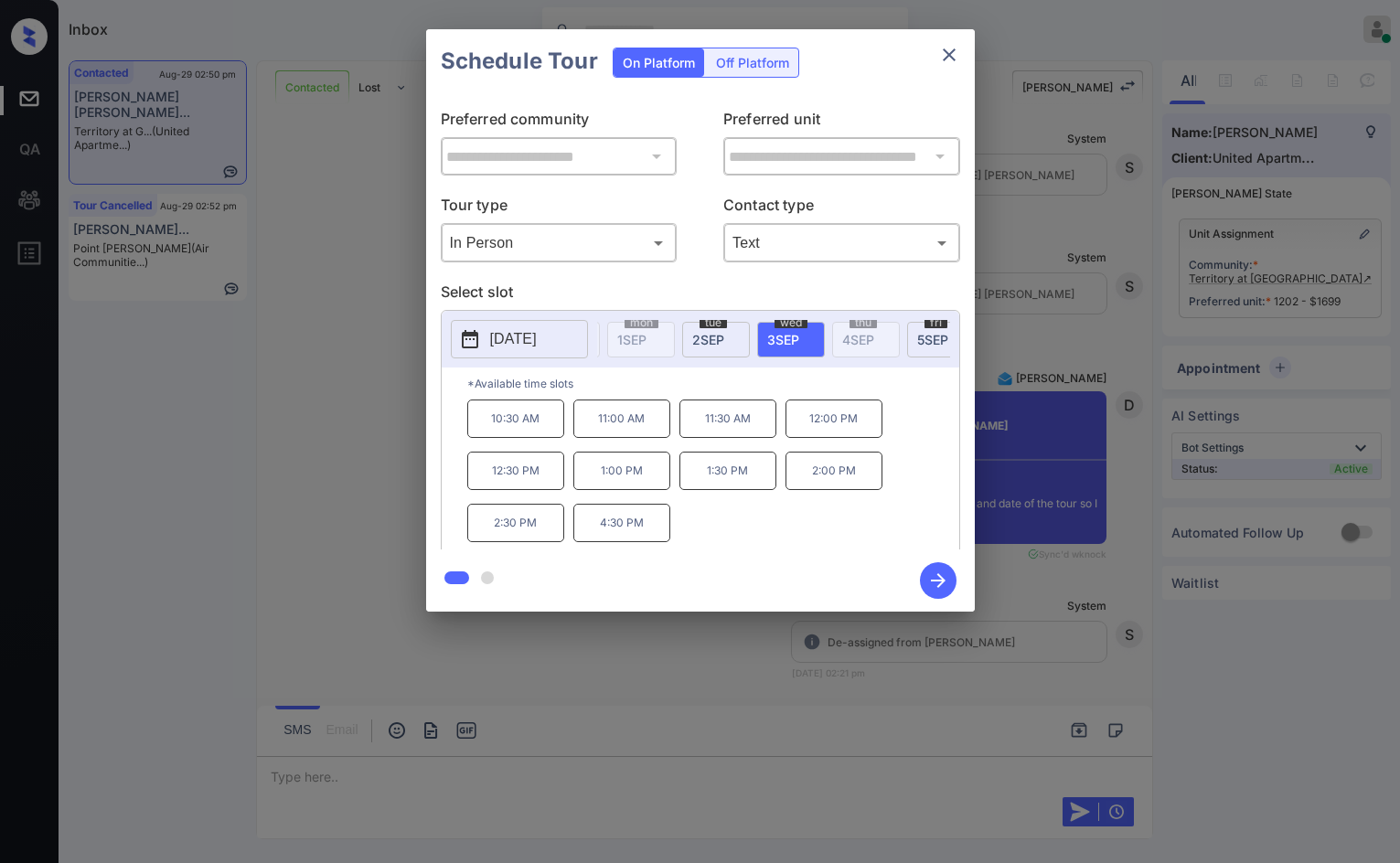
click at [748, 338] on div "tue 2 SEP" at bounding box center [715, 340] width 68 height 35
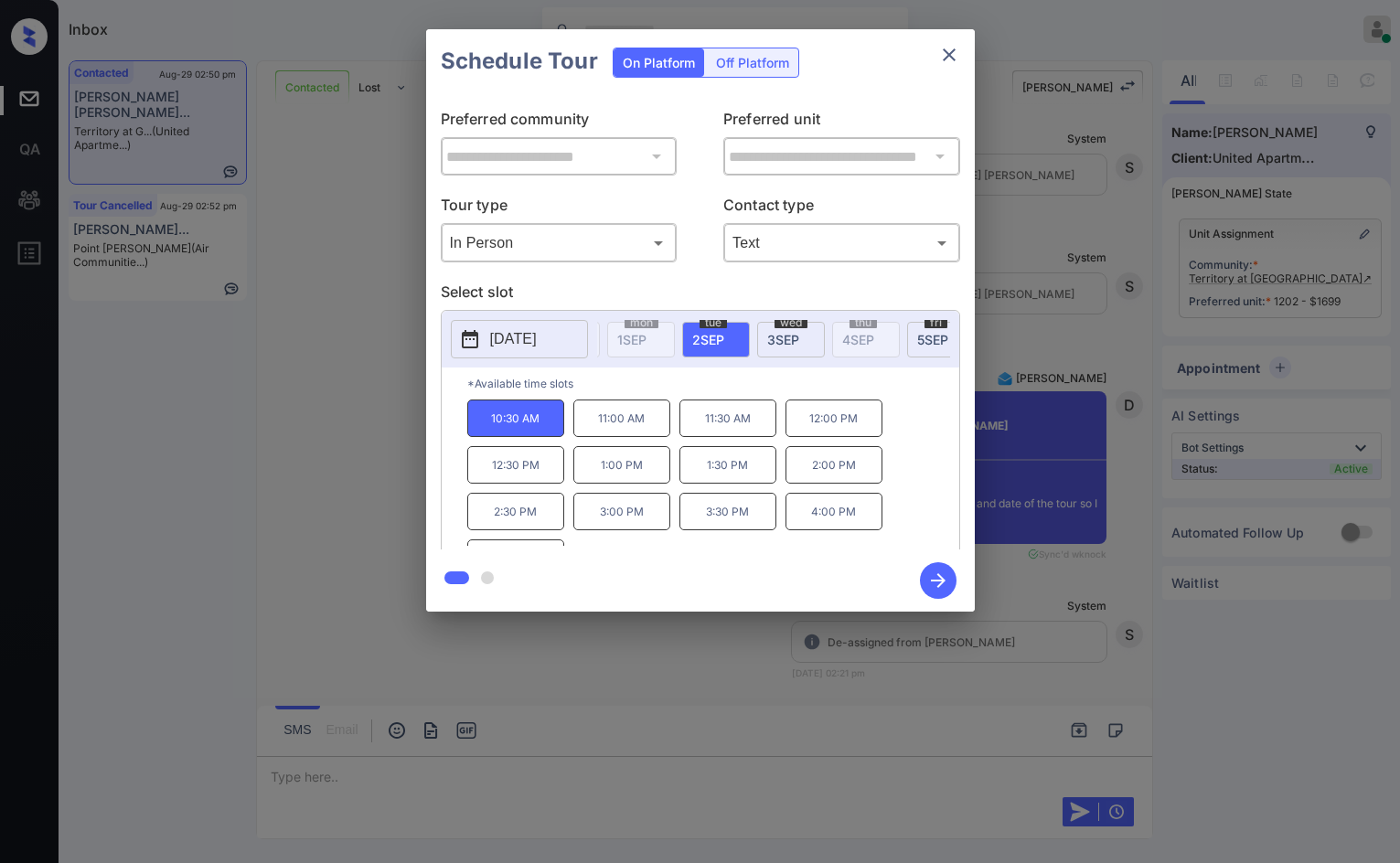
click at [328, 388] on div "**********" at bounding box center [700, 320] width 1400 height 641
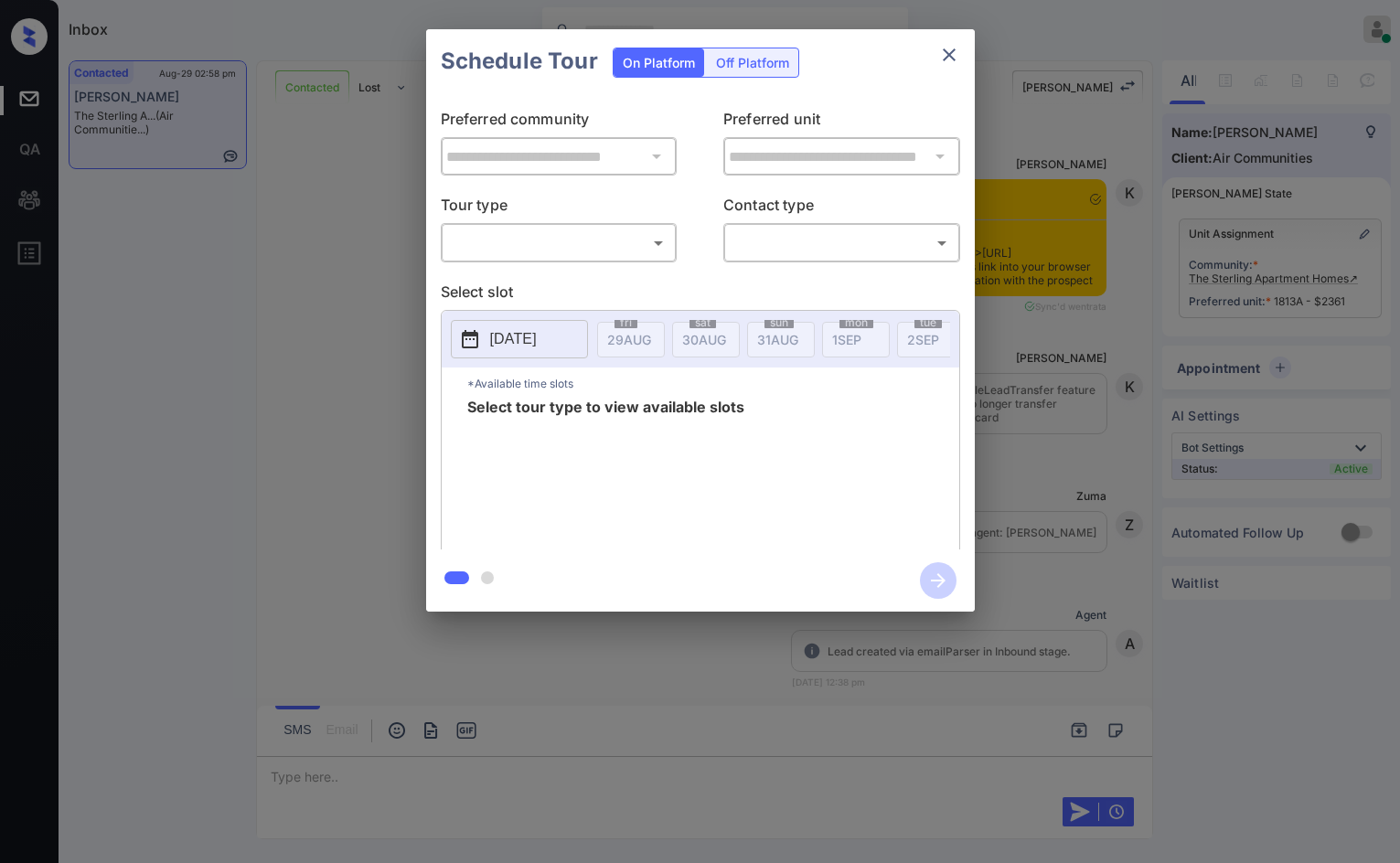
scroll to position [1898, 0]
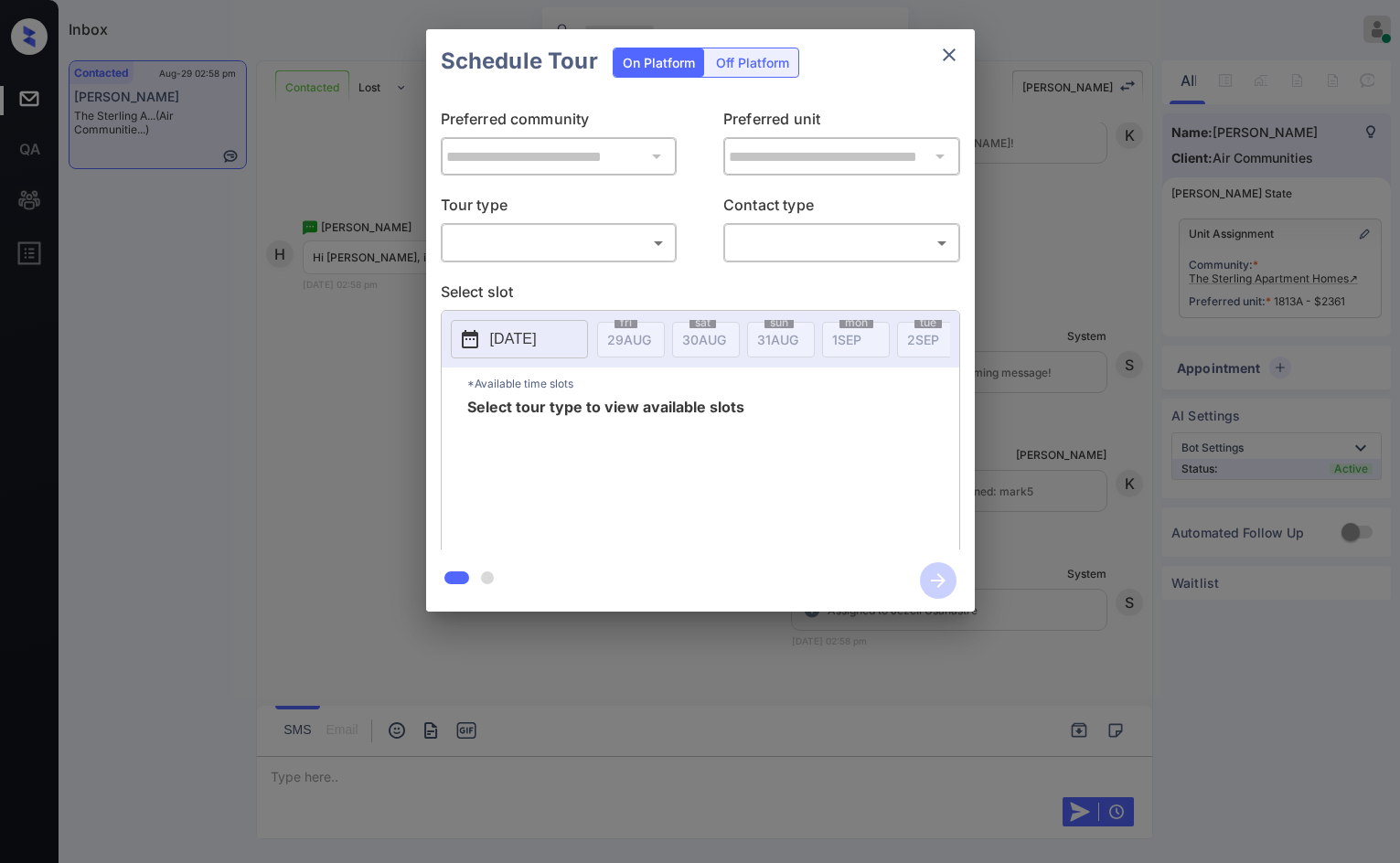
click at [601, 232] on div "Inbox Jezcil Usanastre Online Set yourself offline Set yourself on break Profil…" at bounding box center [700, 432] width 1400 height 863
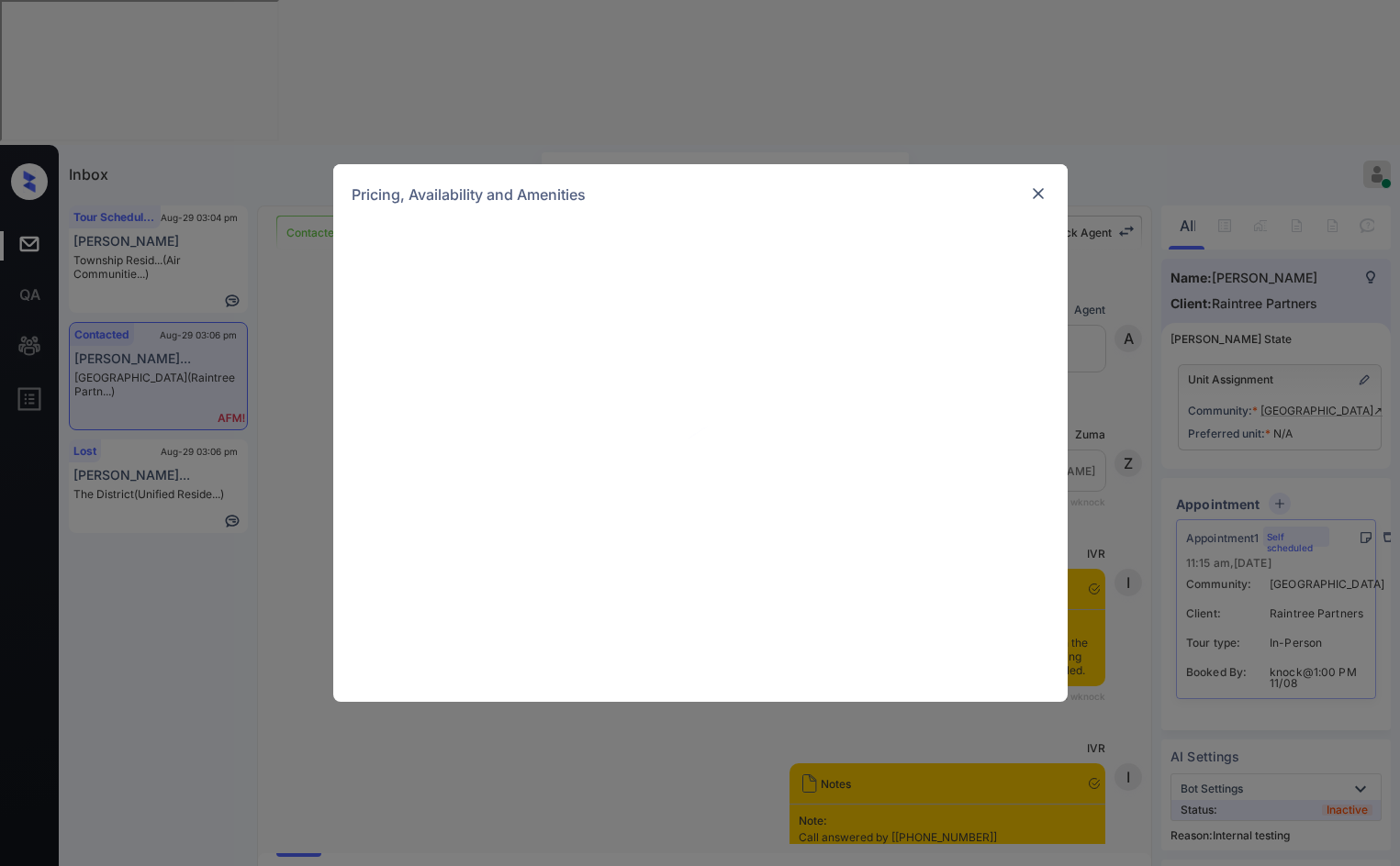
scroll to position [7136, 0]
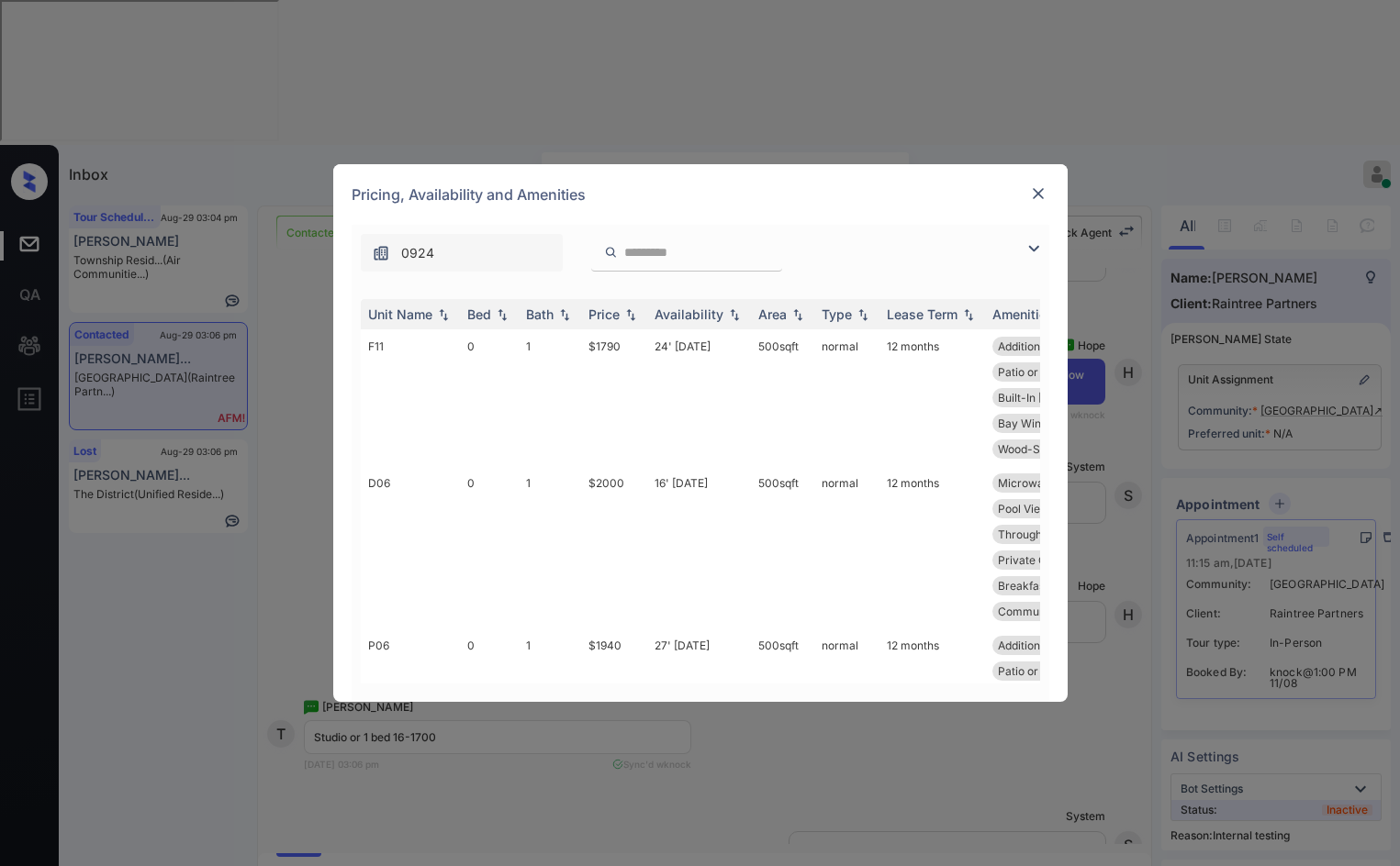
click at [1032, 253] on img at bounding box center [1034, 249] width 22 height 22
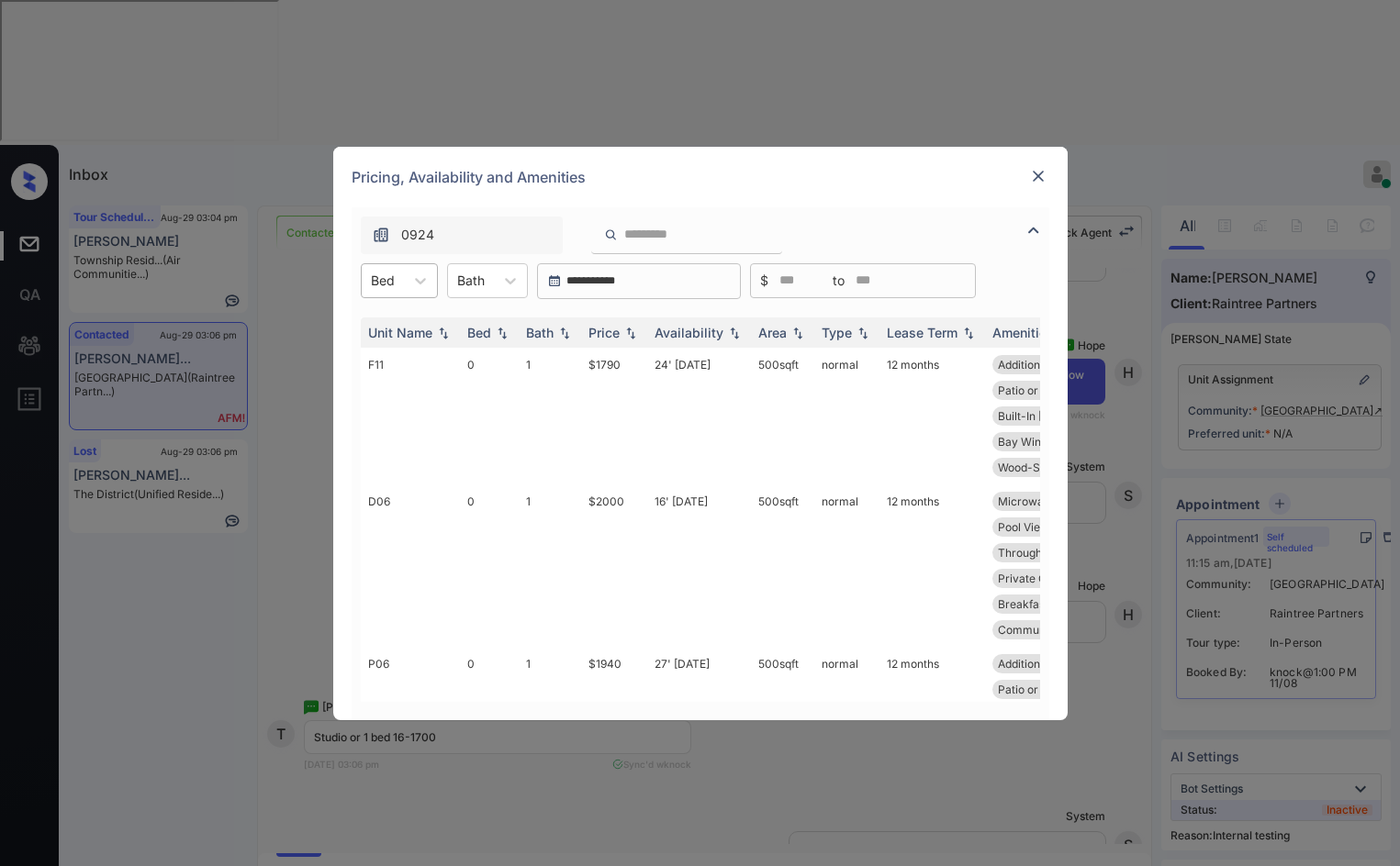
click at [380, 285] on div at bounding box center [383, 280] width 24 height 20
click at [408, 337] on div "0" at bounding box center [399, 325] width 77 height 33
click at [629, 338] on img at bounding box center [631, 332] width 19 height 13
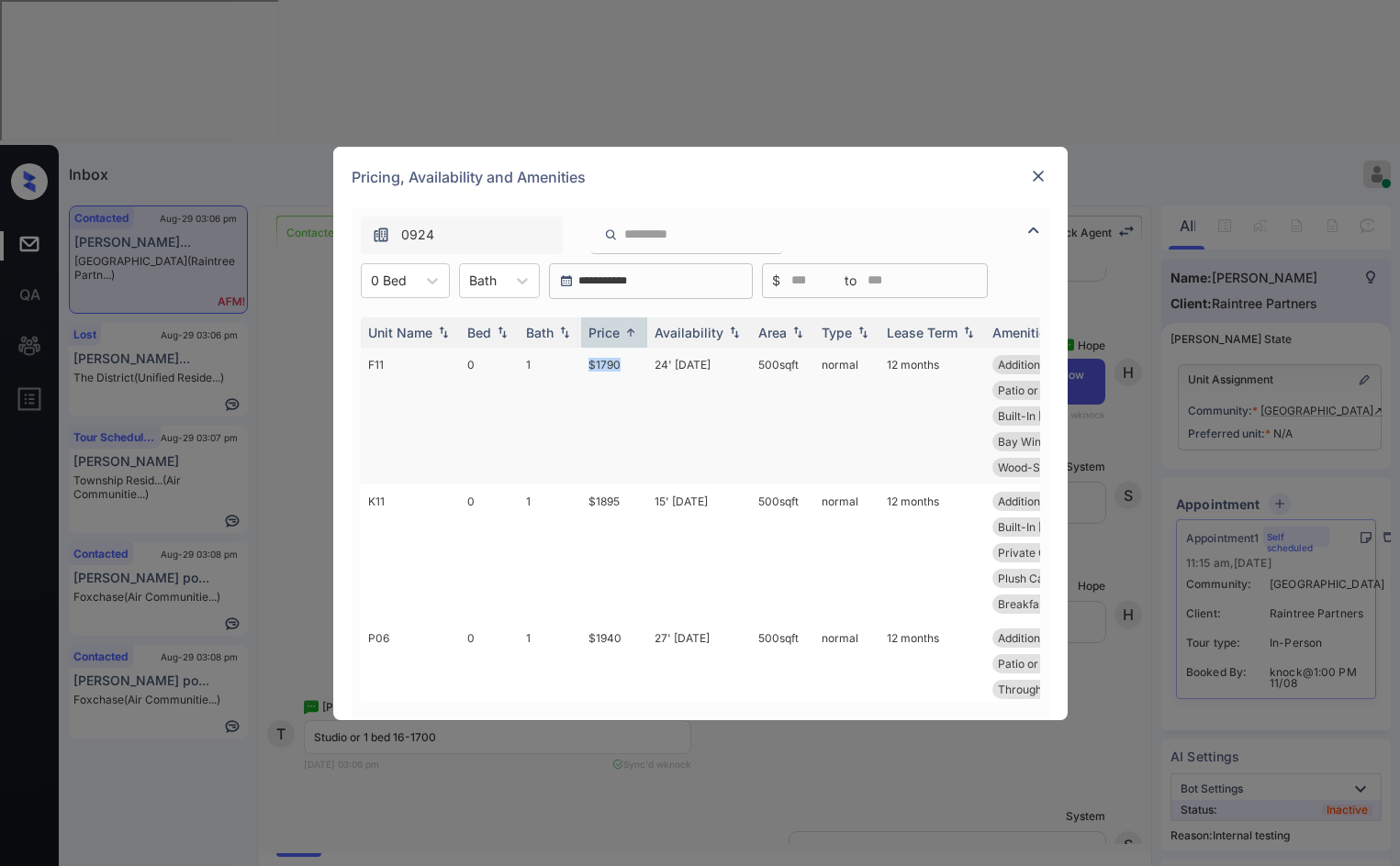
drag, startPoint x: 578, startPoint y: 366, endPoint x: 620, endPoint y: 376, distance: 43.2
click at [620, 376] on tr "F11 0 1 $1790 24' Sep 25 500 sqft normal 12 months Additional Stor... Carport M…" at bounding box center [840, 416] width 959 height 137
copy tr "$1790"
click at [365, 286] on div "0 Bed" at bounding box center [388, 280] width 54 height 27
click at [371, 359] on div "1" at bounding box center [405, 359] width 89 height 33
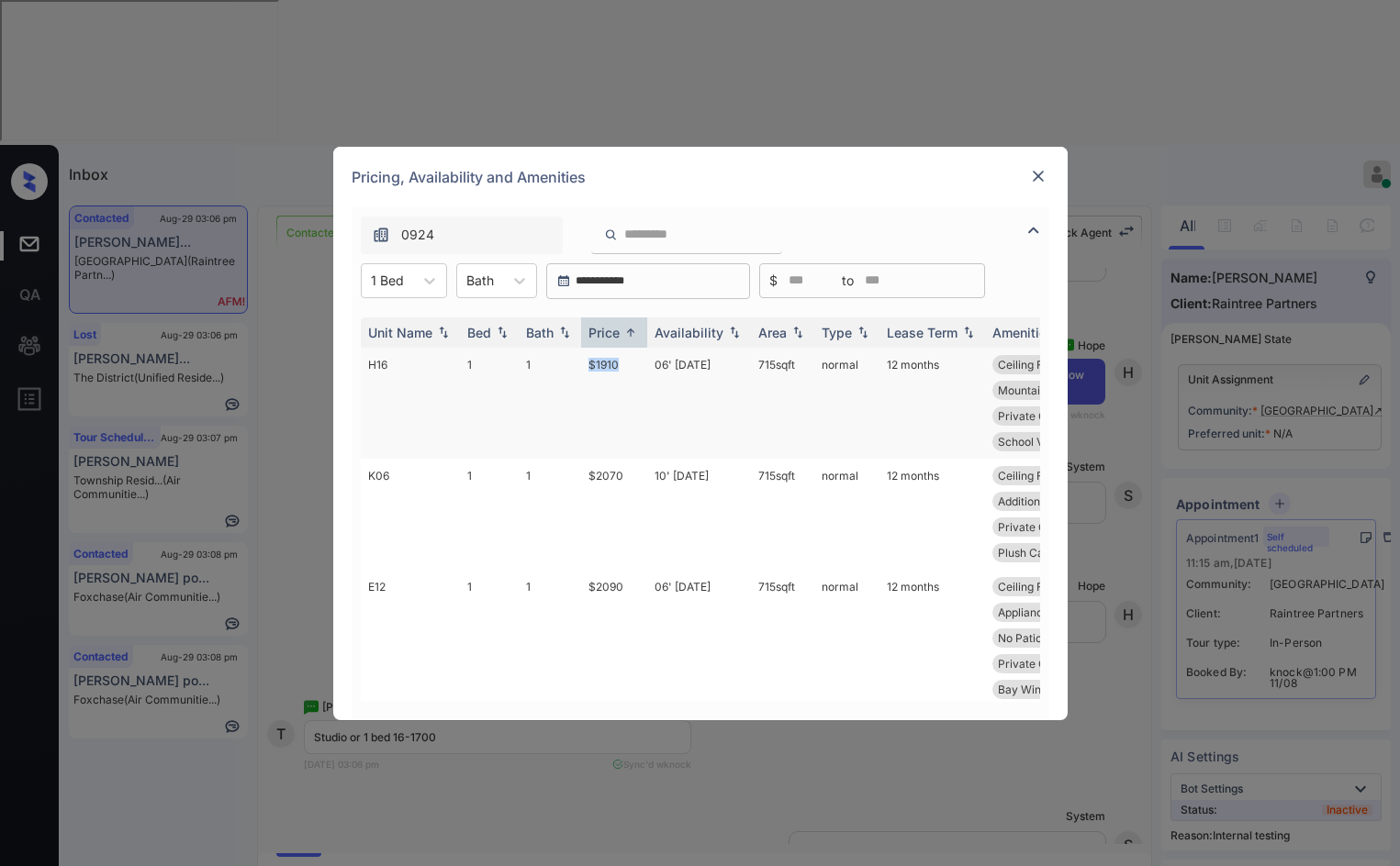
drag, startPoint x: 581, startPoint y: 370, endPoint x: 631, endPoint y: 366, distance: 50.2
click at [631, 366] on td "$1910" at bounding box center [614, 403] width 66 height 111
copy td "$1910"
click at [292, 316] on div "**********" at bounding box center [700, 433] width 1400 height 866
click at [1039, 174] on img at bounding box center [1039, 176] width 19 height 19
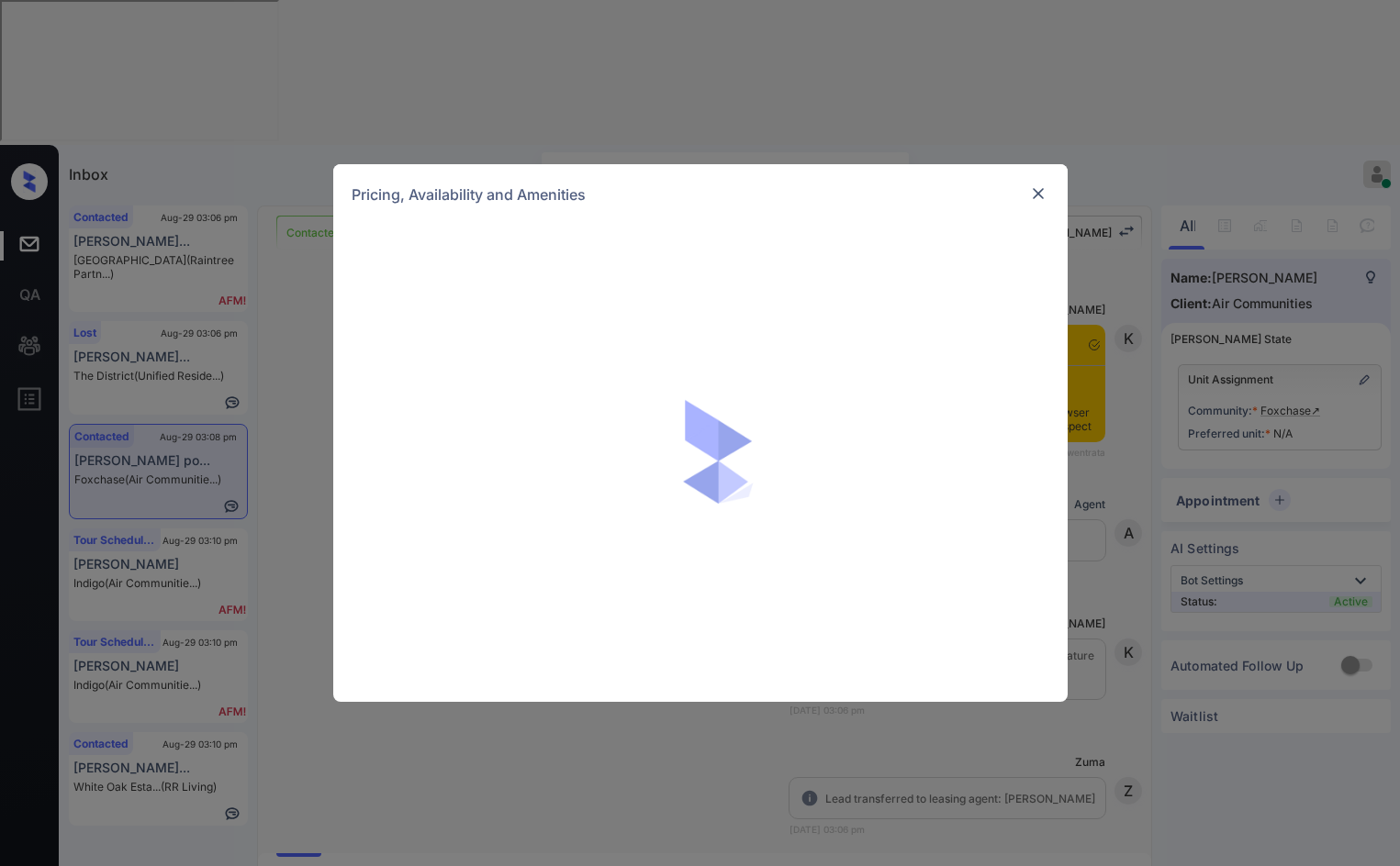
scroll to position [1039, 0]
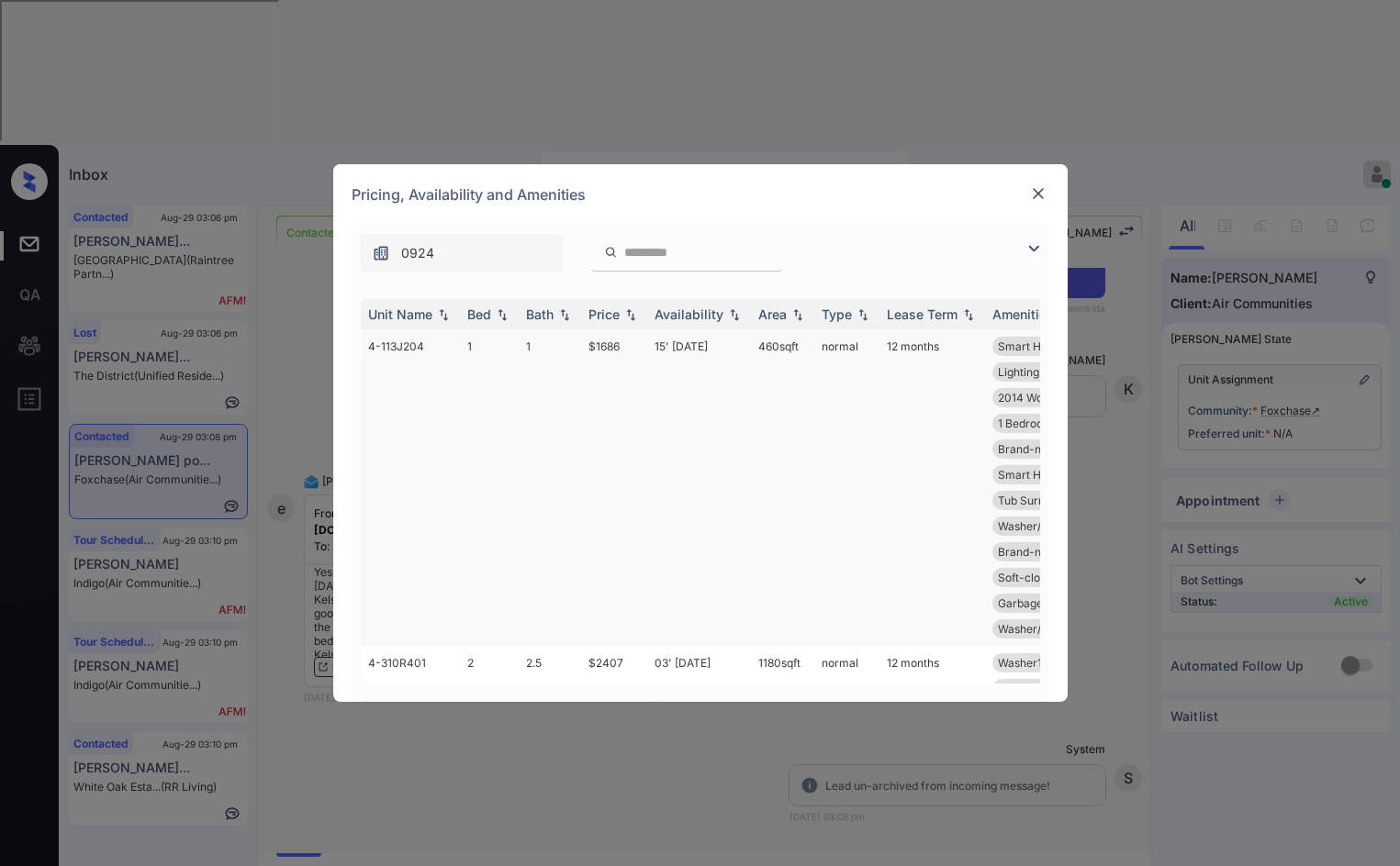
click at [1034, 240] on img at bounding box center [1034, 249] width 22 height 22
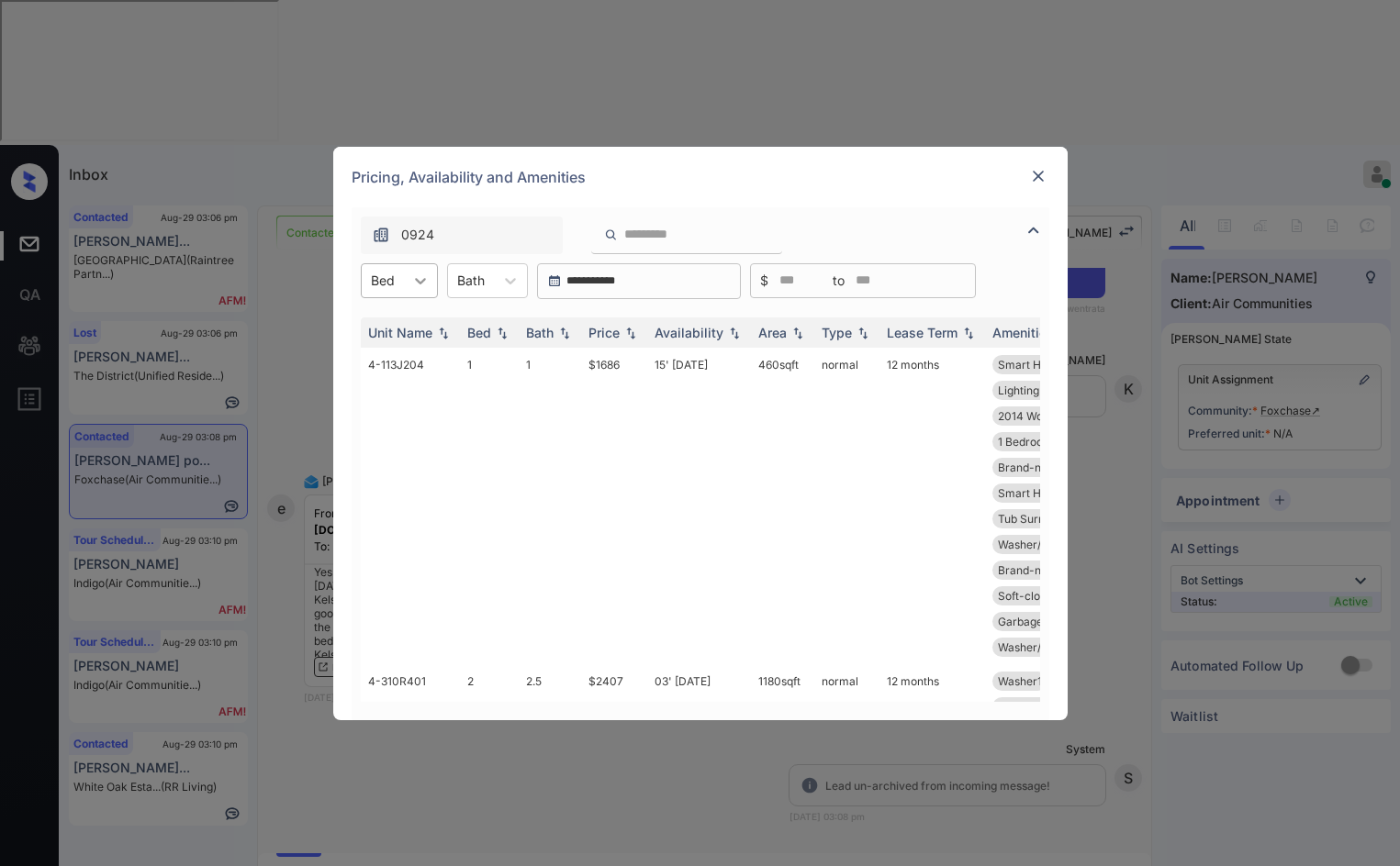
click at [404, 285] on div at bounding box center [420, 280] width 33 height 33
click at [401, 328] on div "1" at bounding box center [399, 325] width 77 height 33
click at [627, 330] on img at bounding box center [631, 332] width 19 height 13
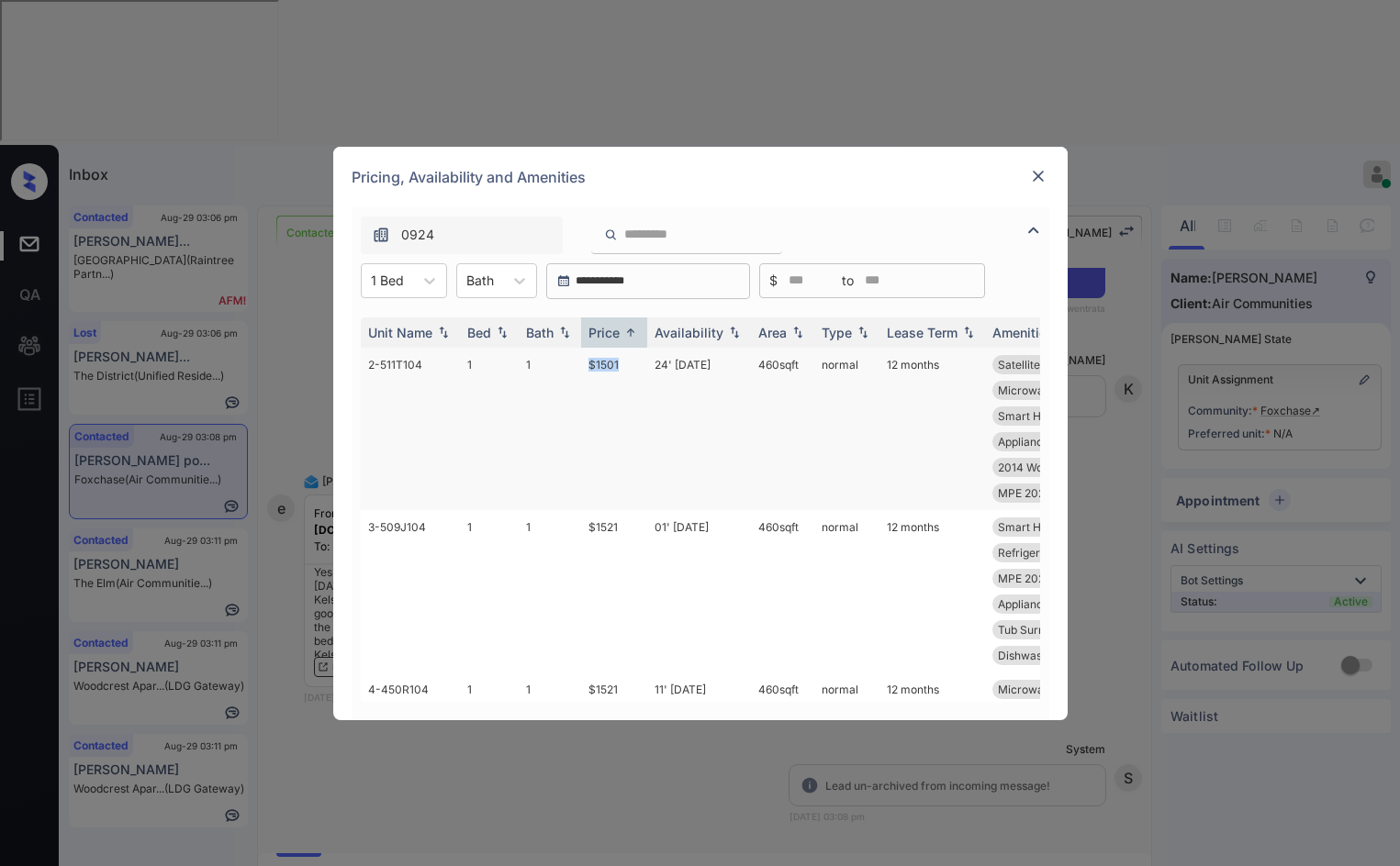
drag, startPoint x: 576, startPoint y: 372, endPoint x: 618, endPoint y: 370, distance: 42.0
click at [618, 370] on tr "2-511T104 1 1 $1501 24' Sep 25 460 sqft normal 12 months Satellite TV Re... Gas…" at bounding box center [840, 429] width 959 height 162
click at [618, 370] on td "$1501" at bounding box center [614, 429] width 66 height 162
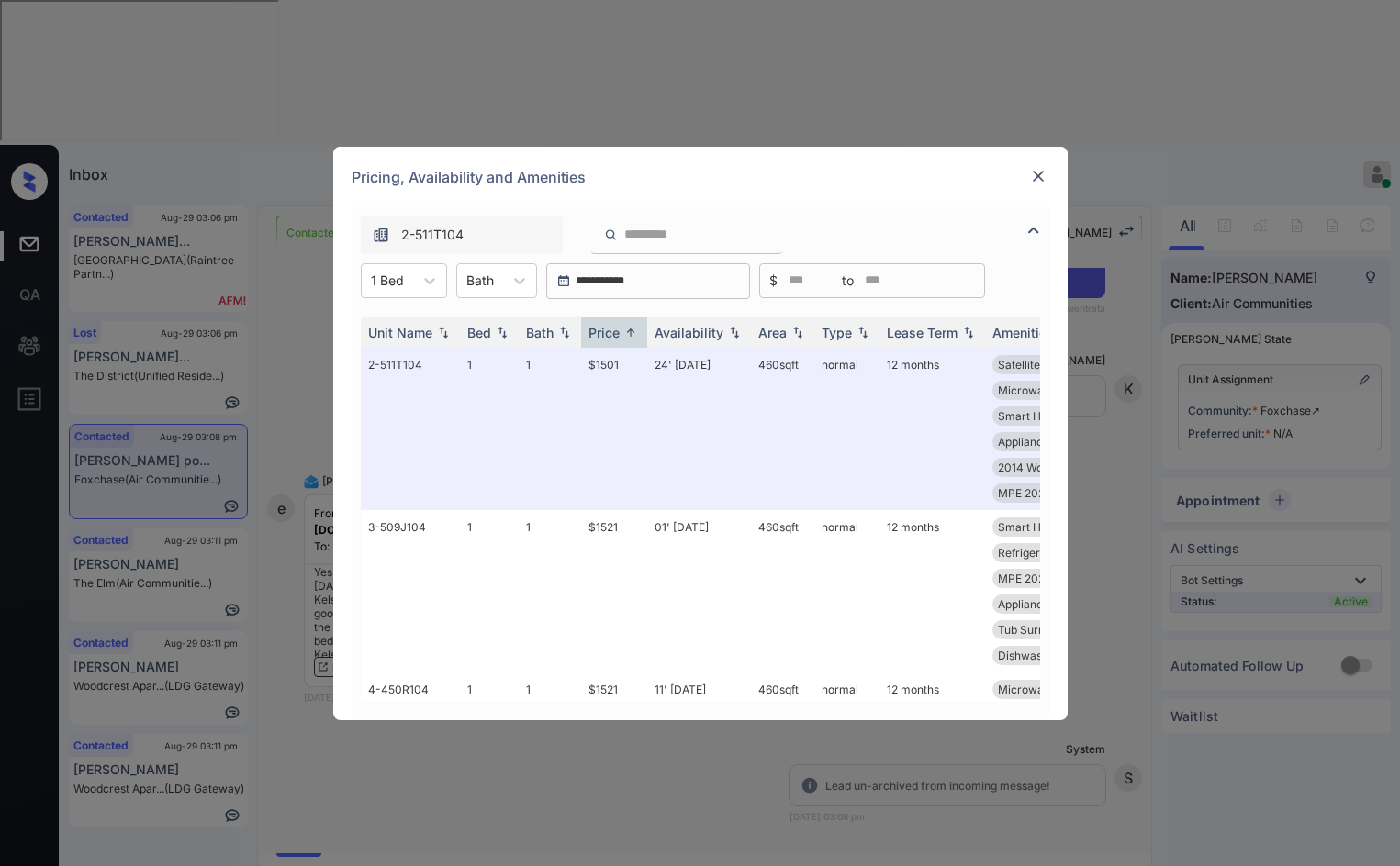
click at [1027, 168] on div at bounding box center [1039, 176] width 22 height 22
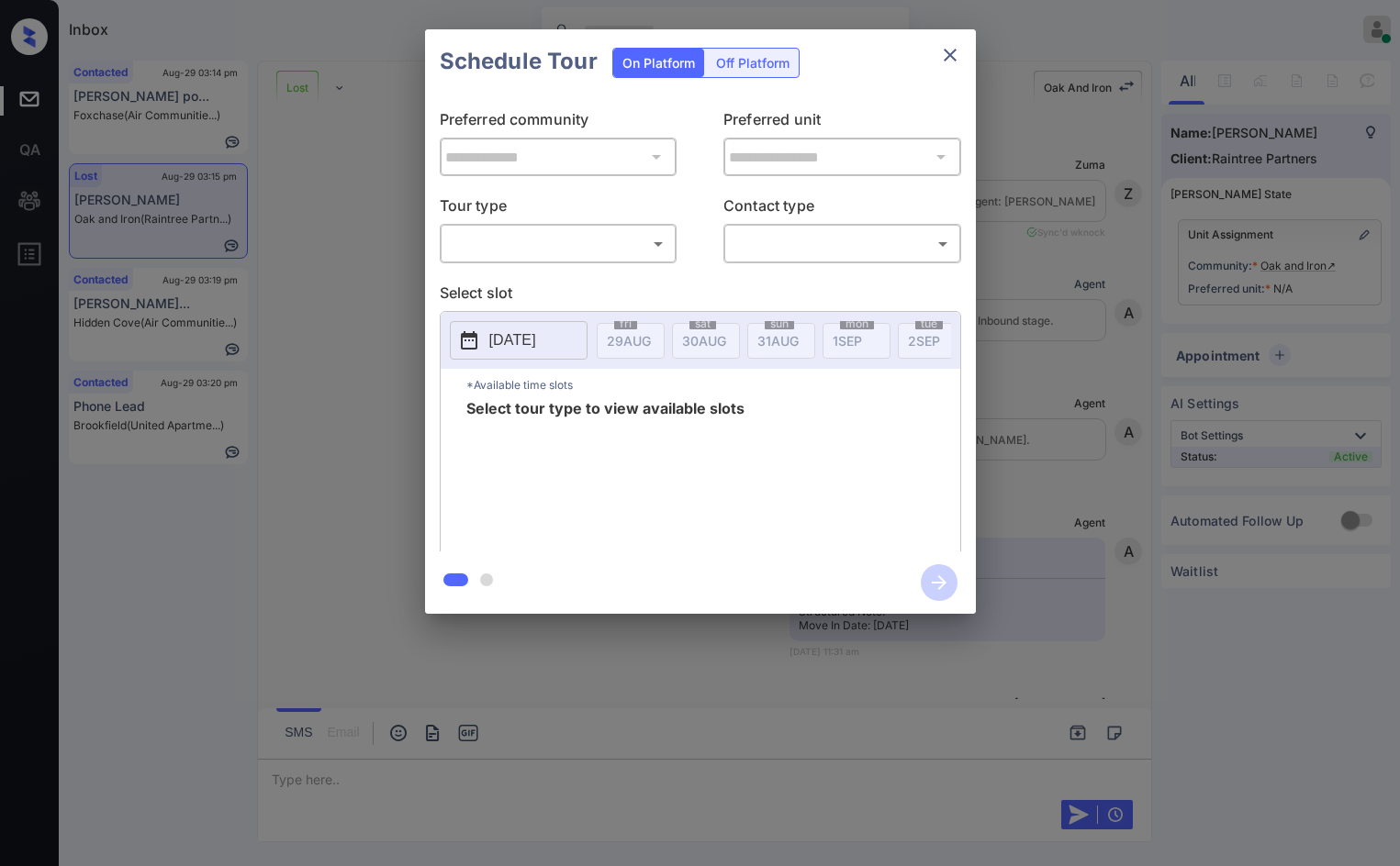
scroll to position [6370, 0]
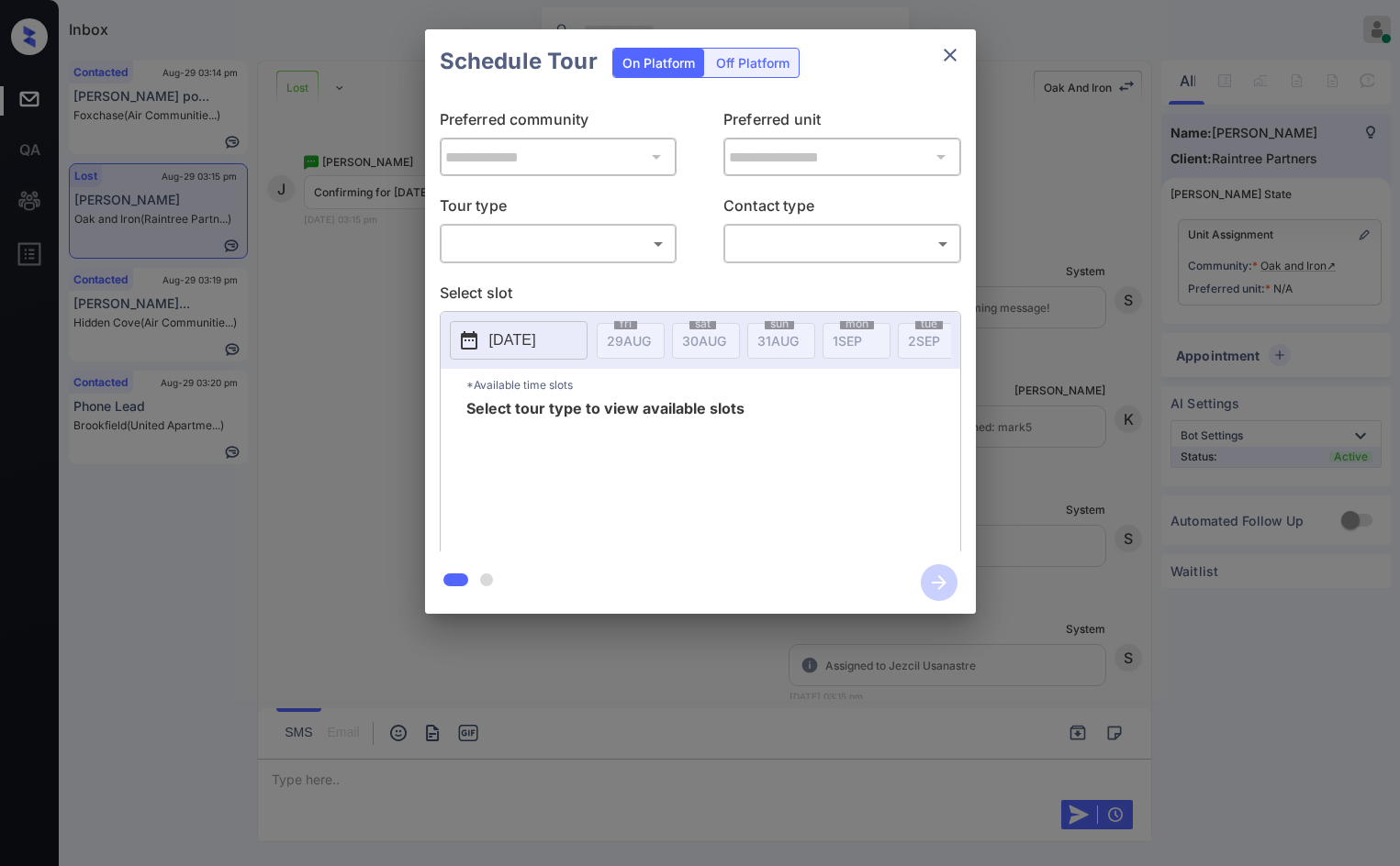
click at [595, 251] on body "Inbox Jezcil Usanastre Online Set yourself offline Set yourself on break Profil…" at bounding box center [700, 433] width 1400 height 866
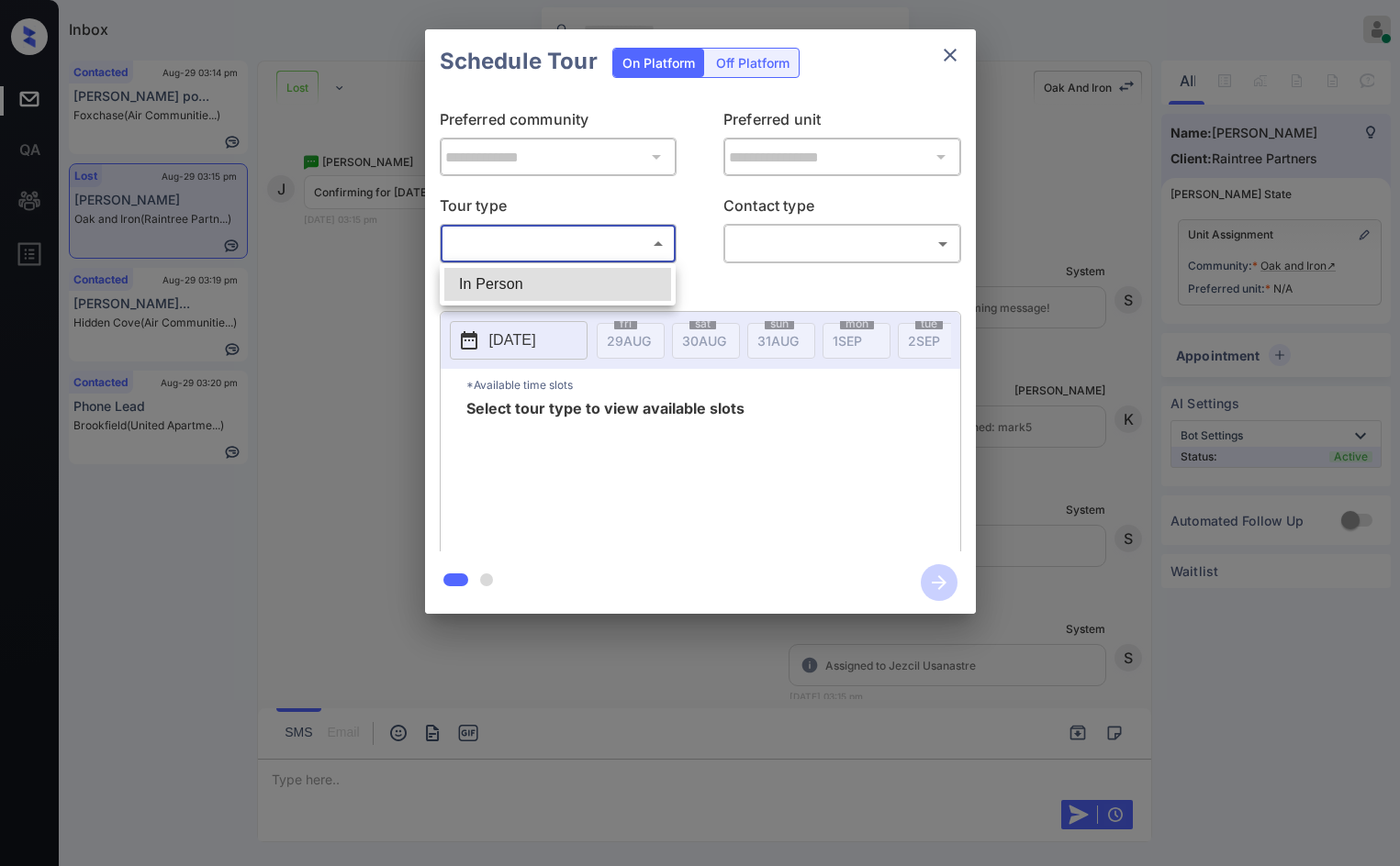
click at [595, 276] on li "In Person" at bounding box center [557, 284] width 226 height 33
type input "********"
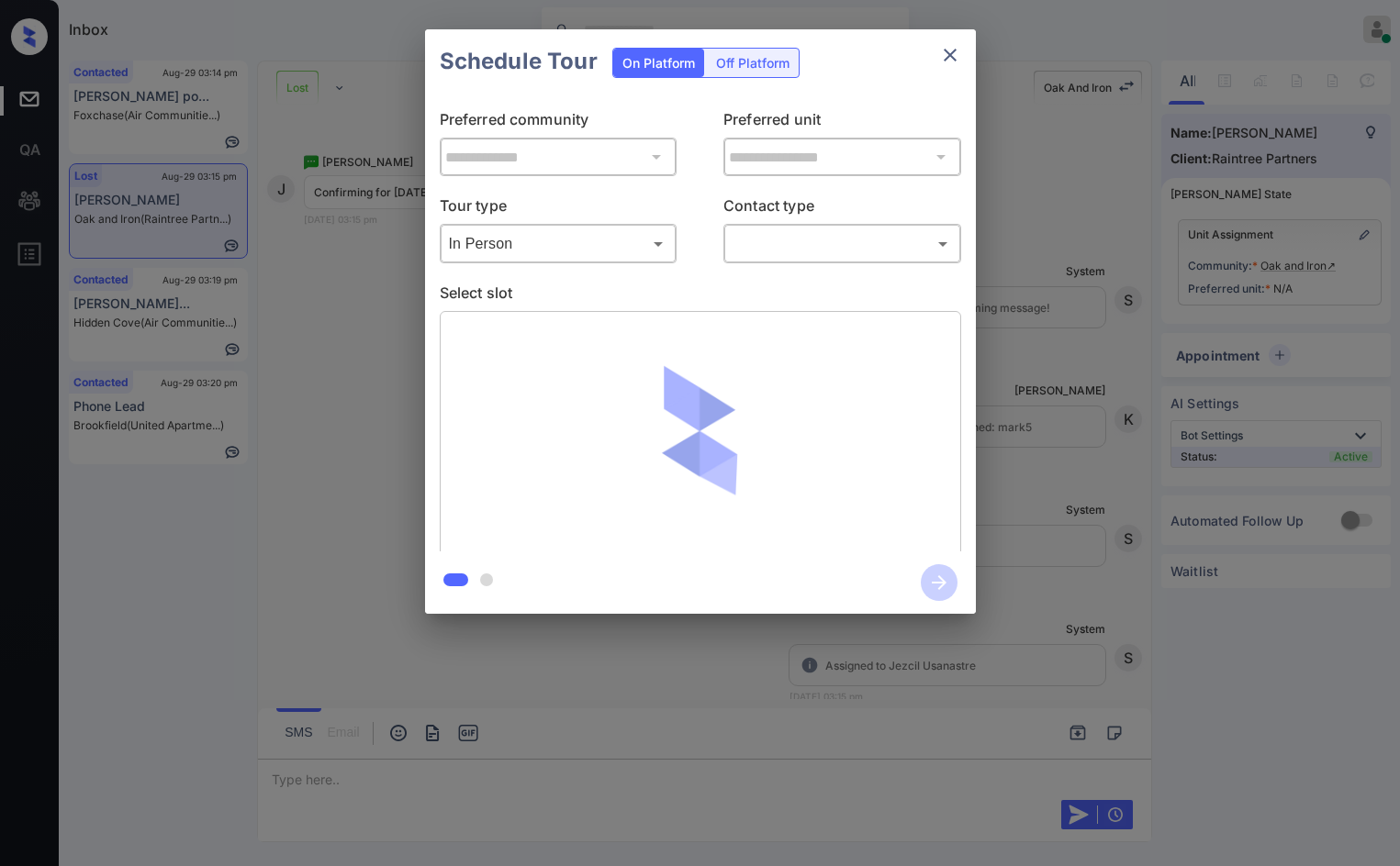
click at [800, 262] on div "​ ​" at bounding box center [842, 243] width 238 height 39
click at [802, 254] on body "Inbox Jezcil Usanastre Online Set yourself offline Set yourself on break Profil…" at bounding box center [700, 433] width 1400 height 866
click at [801, 312] on li "Text" at bounding box center [842, 317] width 226 height 33
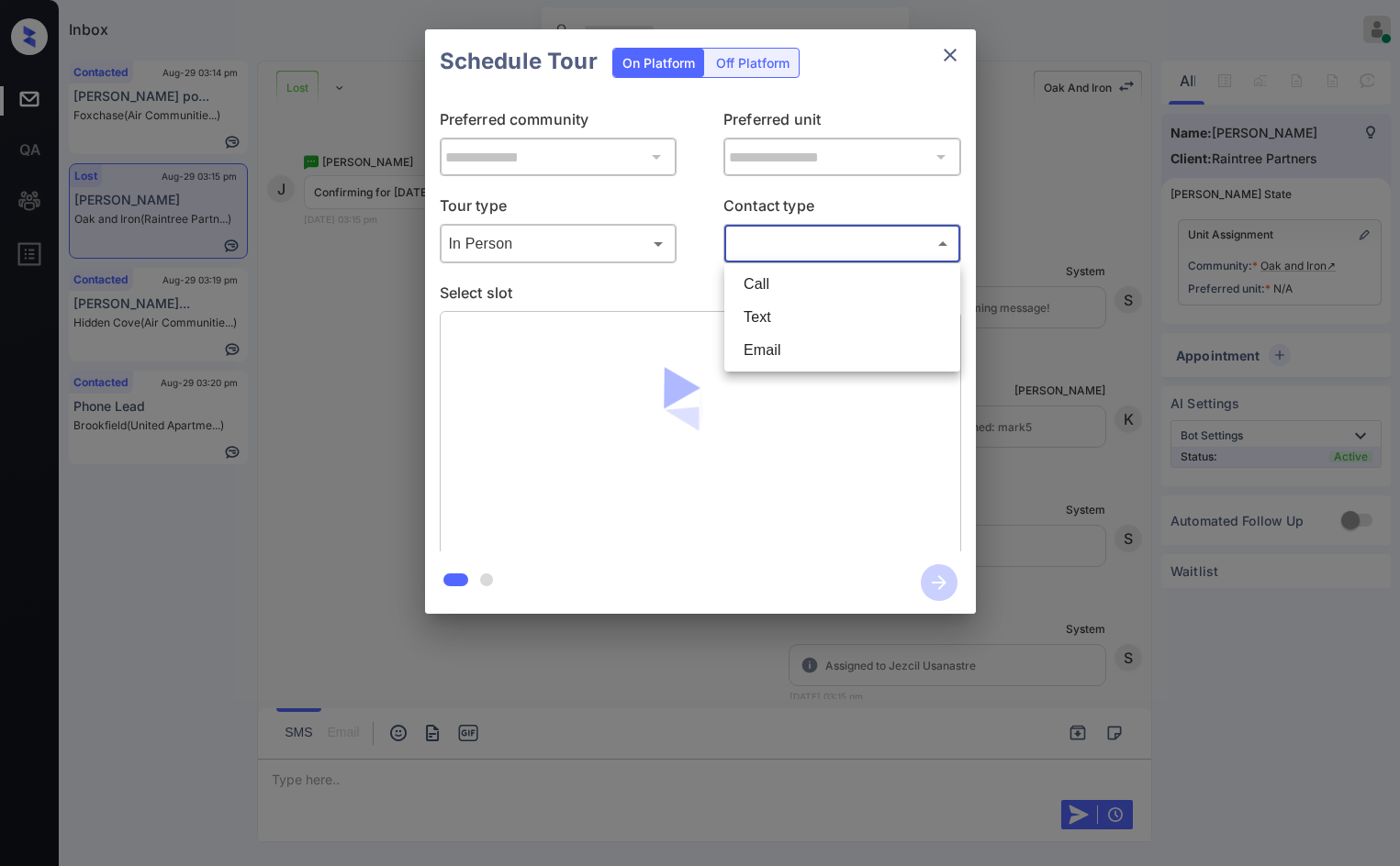
type input "****"
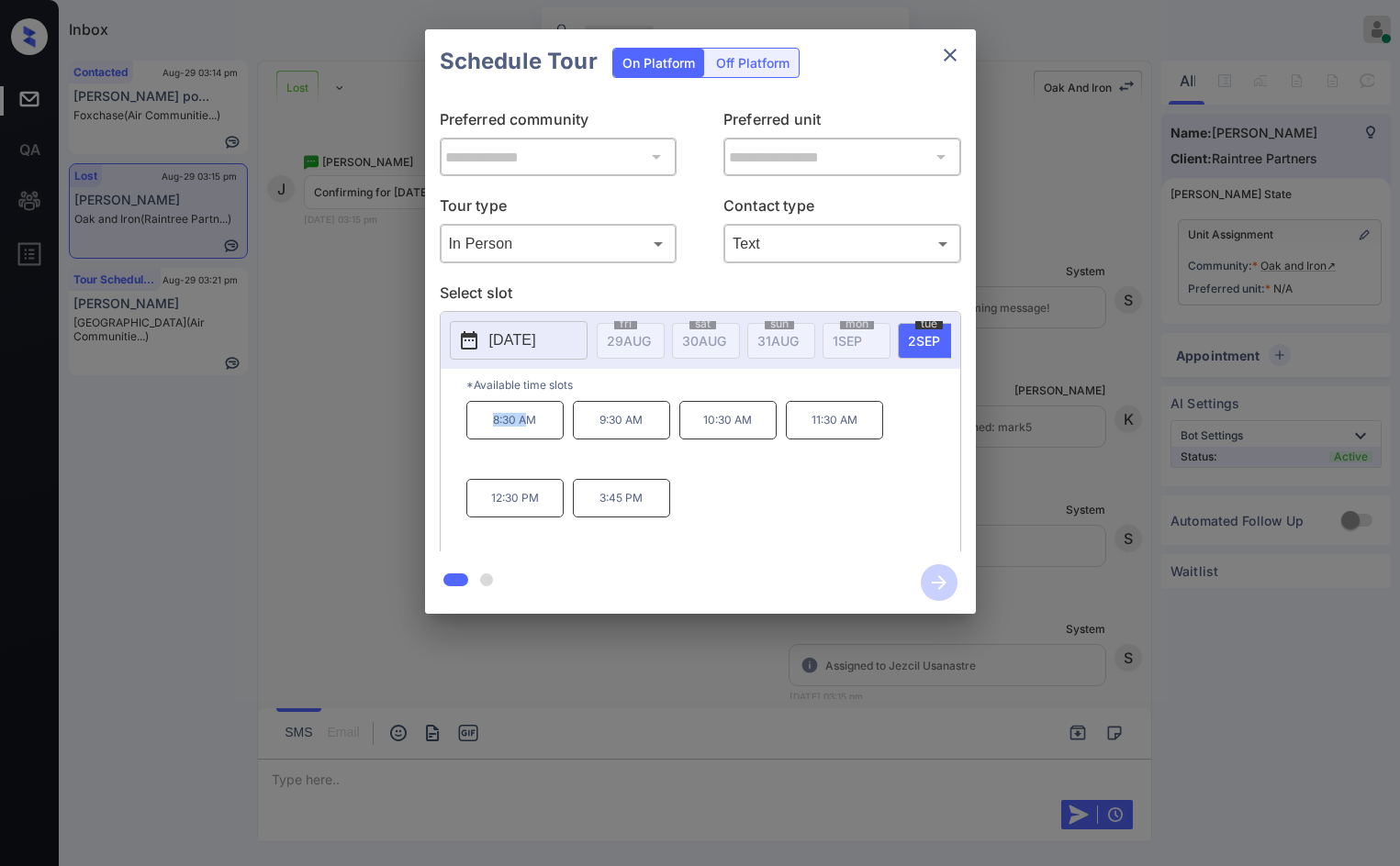
drag, startPoint x: 506, startPoint y: 430, endPoint x: 516, endPoint y: 426, distance: 10.8
click at [531, 431] on p "8:30 AM" at bounding box center [515, 420] width 97 height 38
copy p "8:30 A"
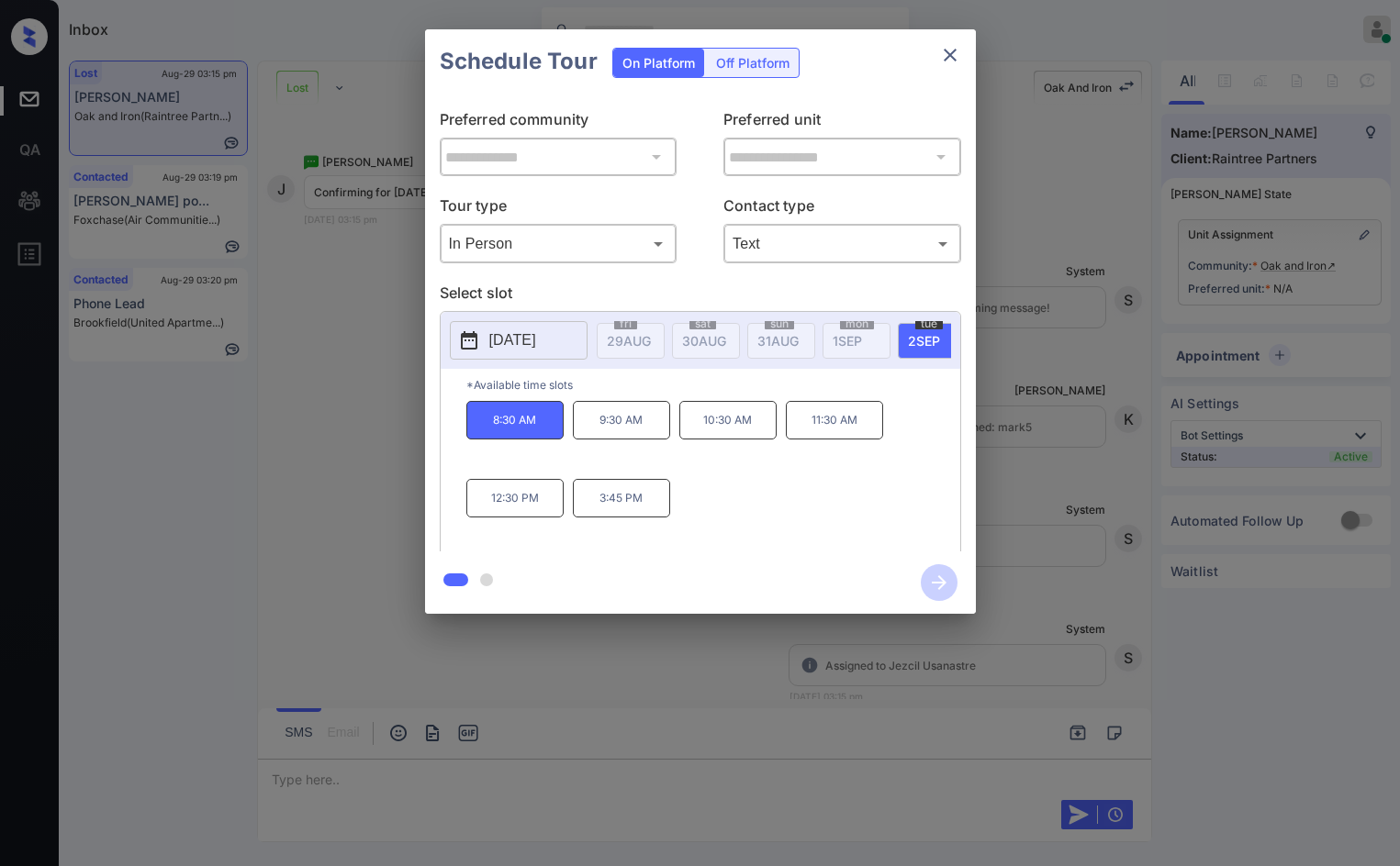
click at [310, 356] on div "**********" at bounding box center [700, 321] width 1400 height 643
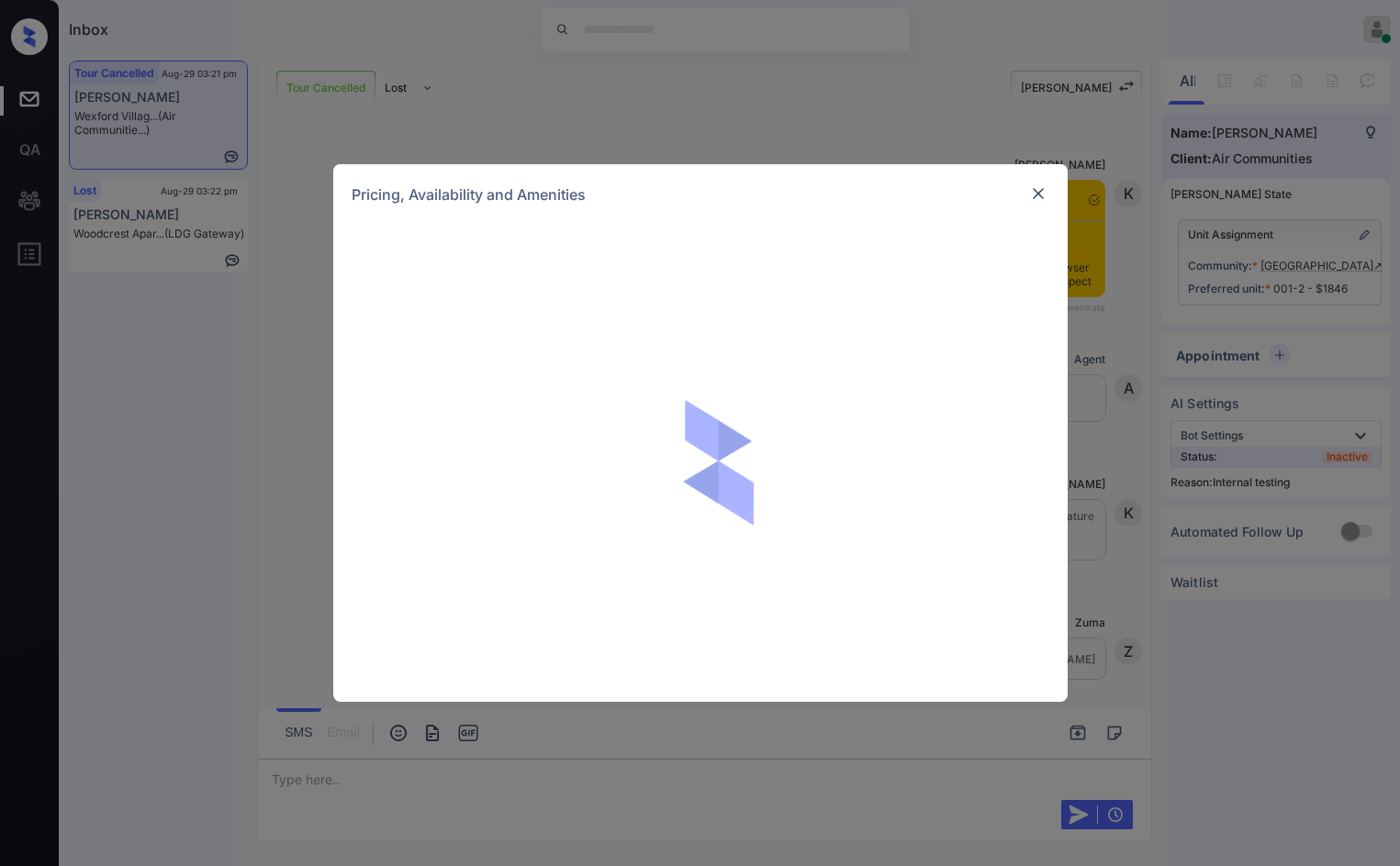
scroll to position [10389, 0]
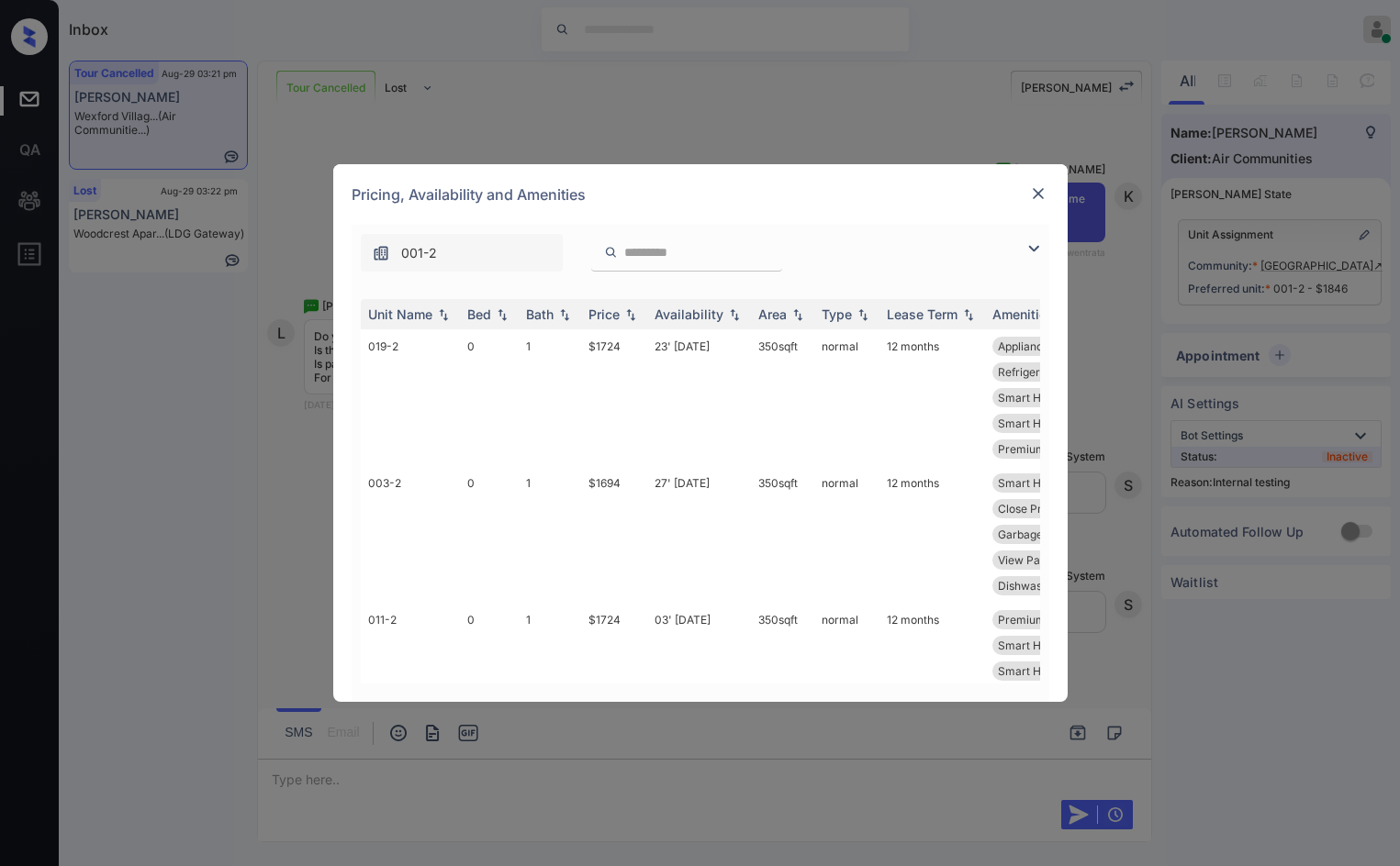
click at [1041, 249] on img at bounding box center [1034, 249] width 22 height 22
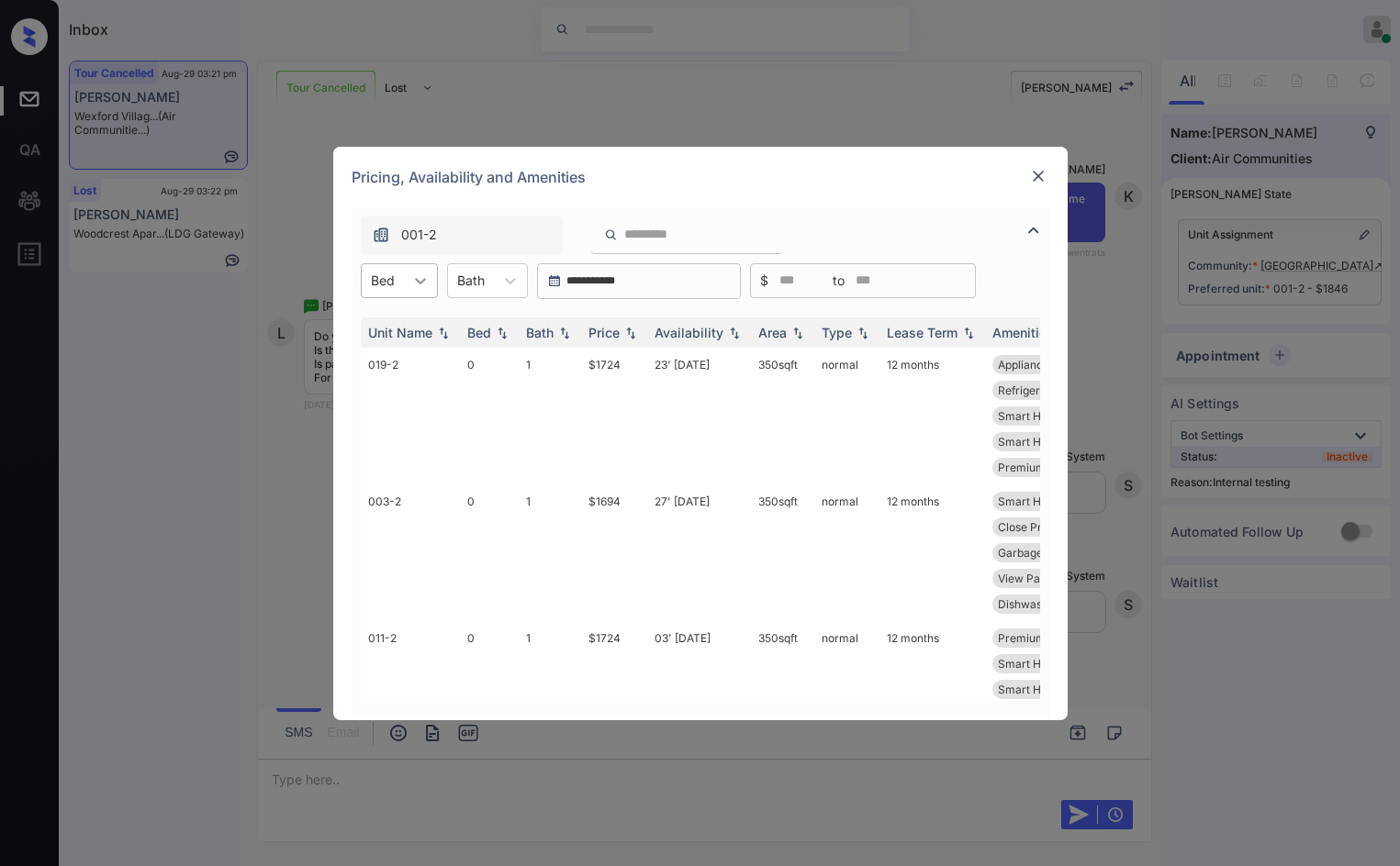
click at [424, 276] on icon at bounding box center [421, 281] width 19 height 19
click at [402, 325] on div "0" at bounding box center [399, 325] width 77 height 33
click at [421, 270] on div at bounding box center [431, 280] width 33 height 33
click at [433, 349] on div "1" at bounding box center [405, 359] width 89 height 33
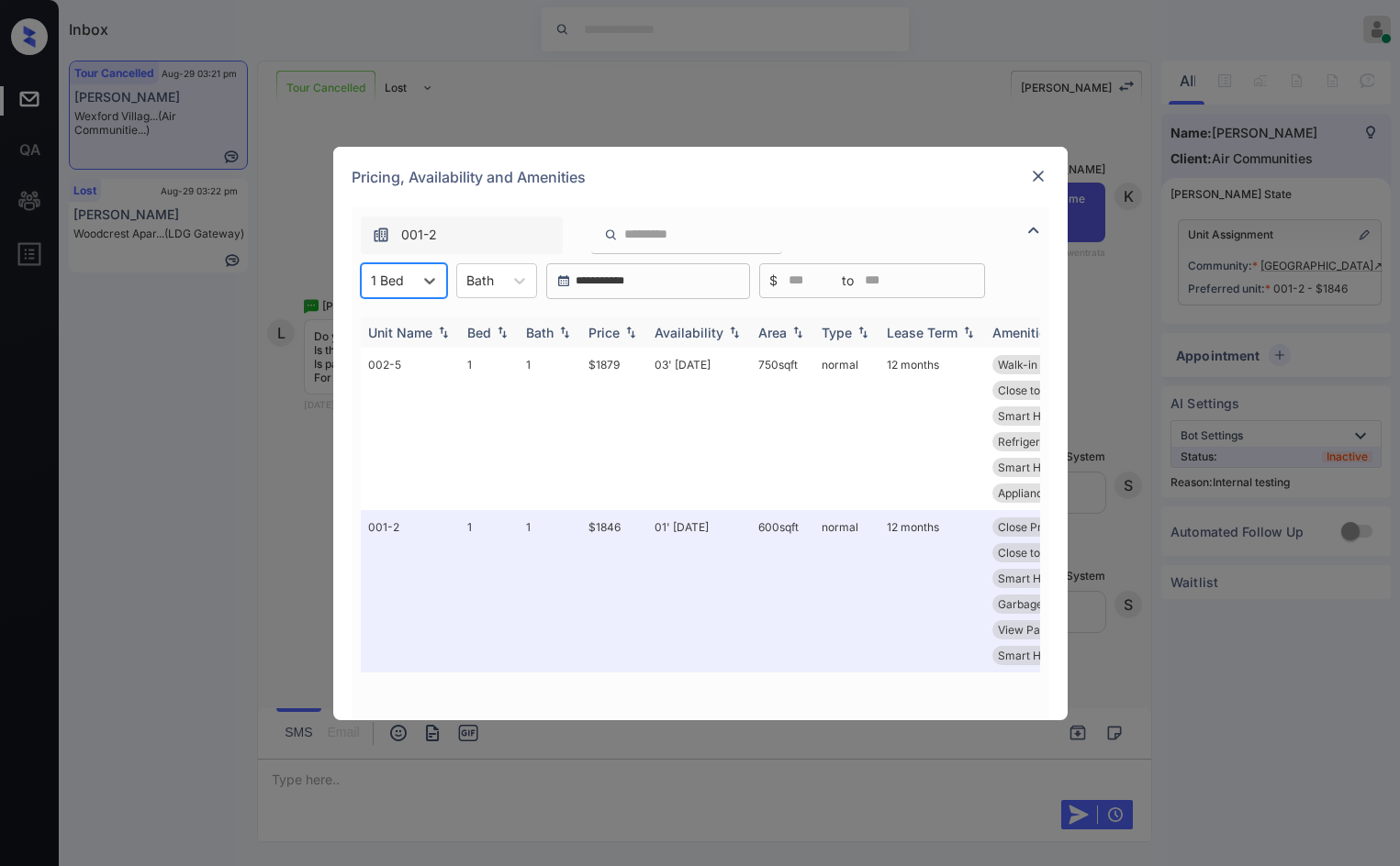
click at [645, 338] on th "Price" at bounding box center [614, 332] width 66 height 31
click at [643, 337] on th "Price" at bounding box center [614, 332] width 66 height 31
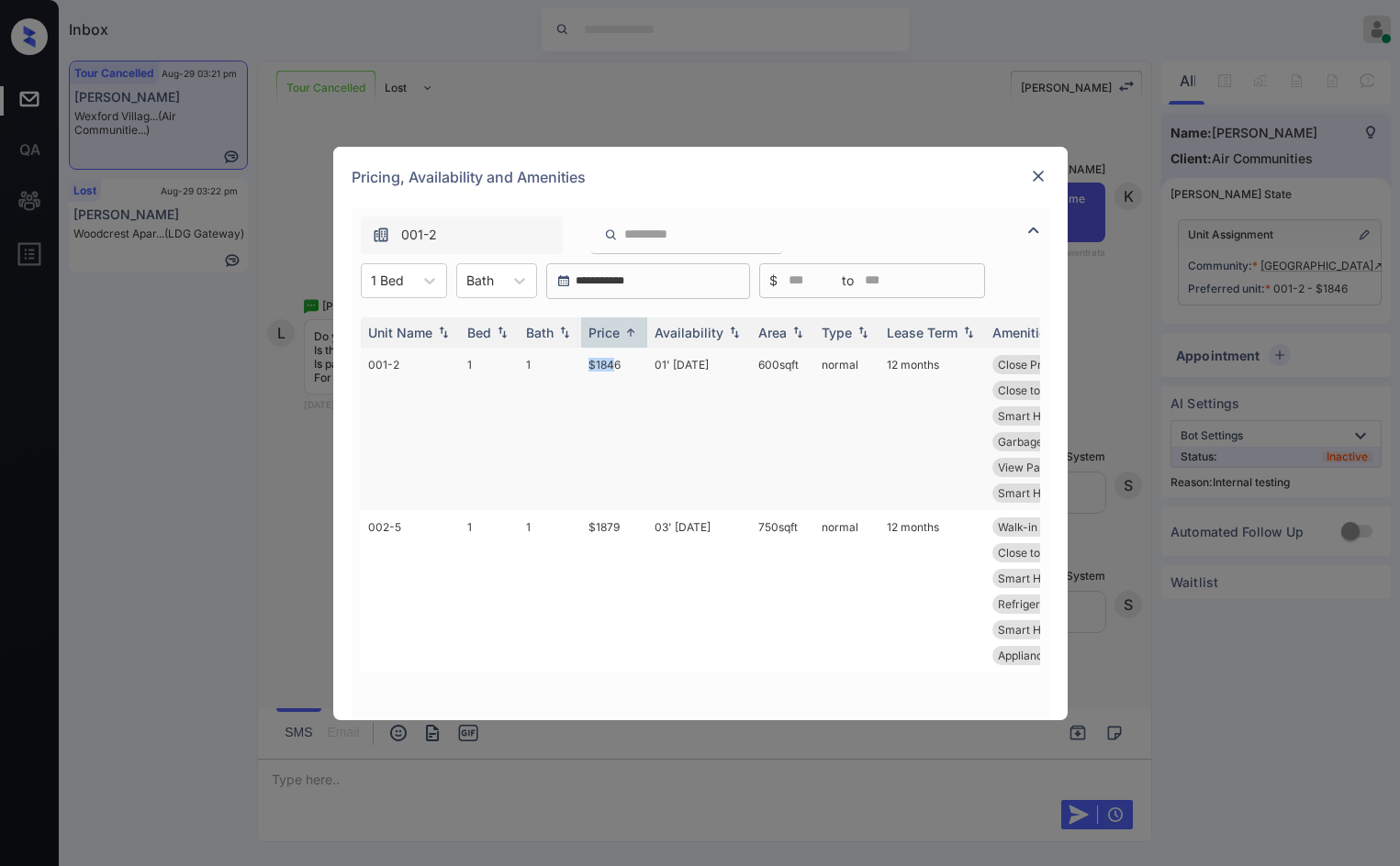
drag, startPoint x: 590, startPoint y: 345, endPoint x: 615, endPoint y: 361, distance: 29.7
click at [615, 361] on tr "001-2 1 1 $1846 01' Apr 25 600 sqft normal 12 months Close Proximity... Dishwas…" at bounding box center [840, 429] width 959 height 162
click at [614, 361] on td "$1846" at bounding box center [614, 429] width 66 height 162
drag, startPoint x: 583, startPoint y: 371, endPoint x: 615, endPoint y: 467, distance: 101.2
click at [626, 369] on td "$1846" at bounding box center [614, 429] width 66 height 162
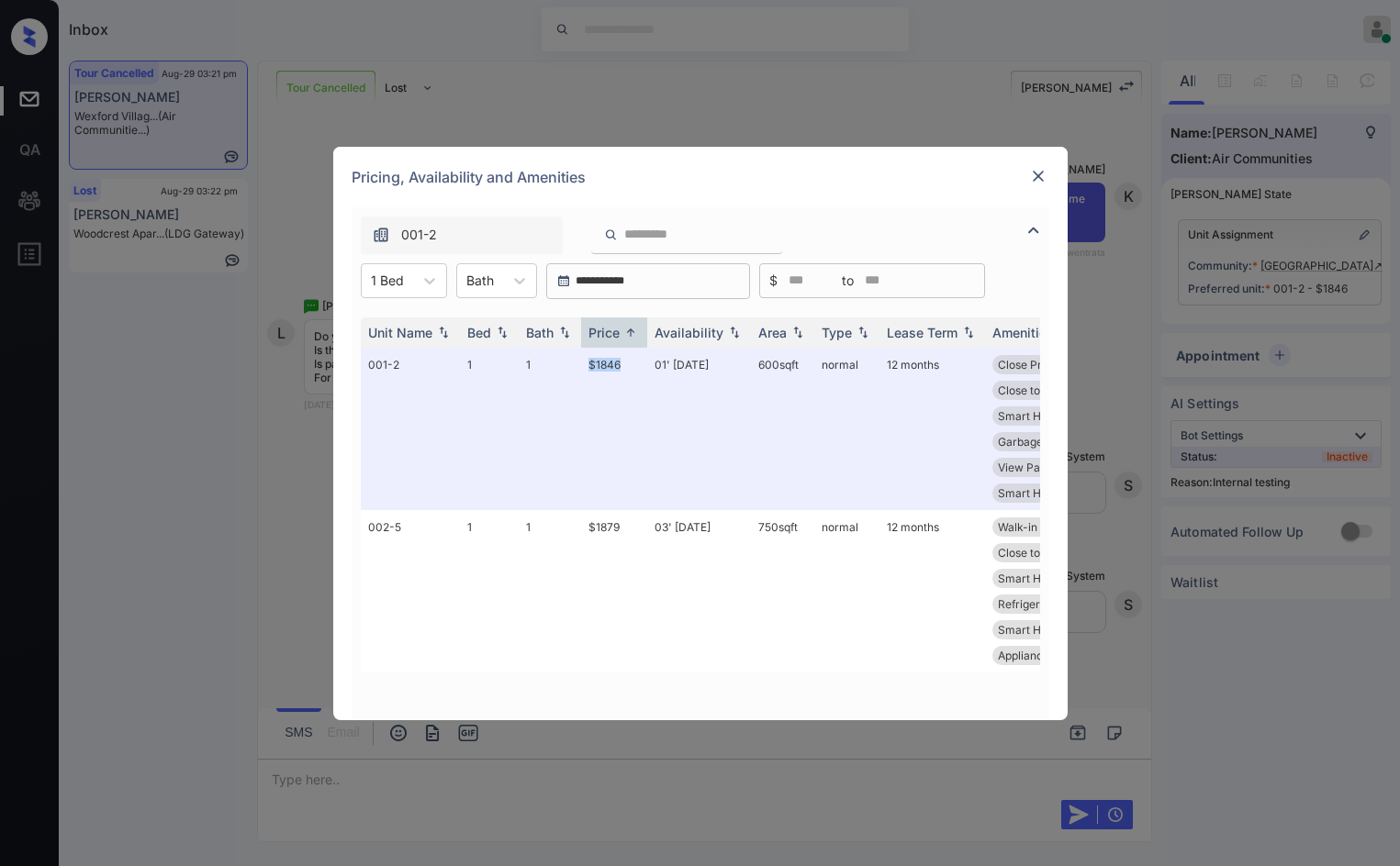
copy td "$1846"
click at [1039, 180] on img at bounding box center [1039, 176] width 19 height 19
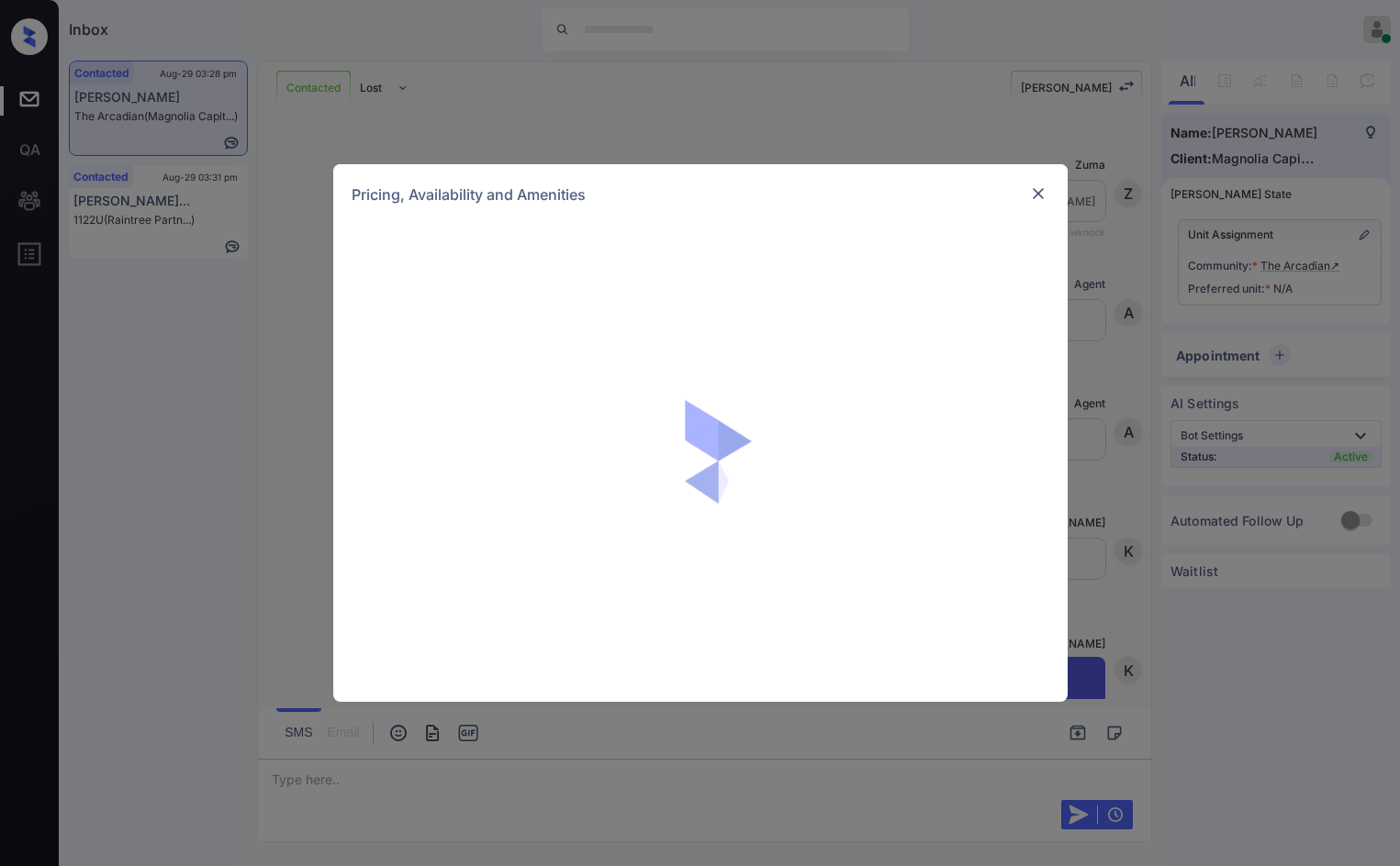
scroll to position [891, 0]
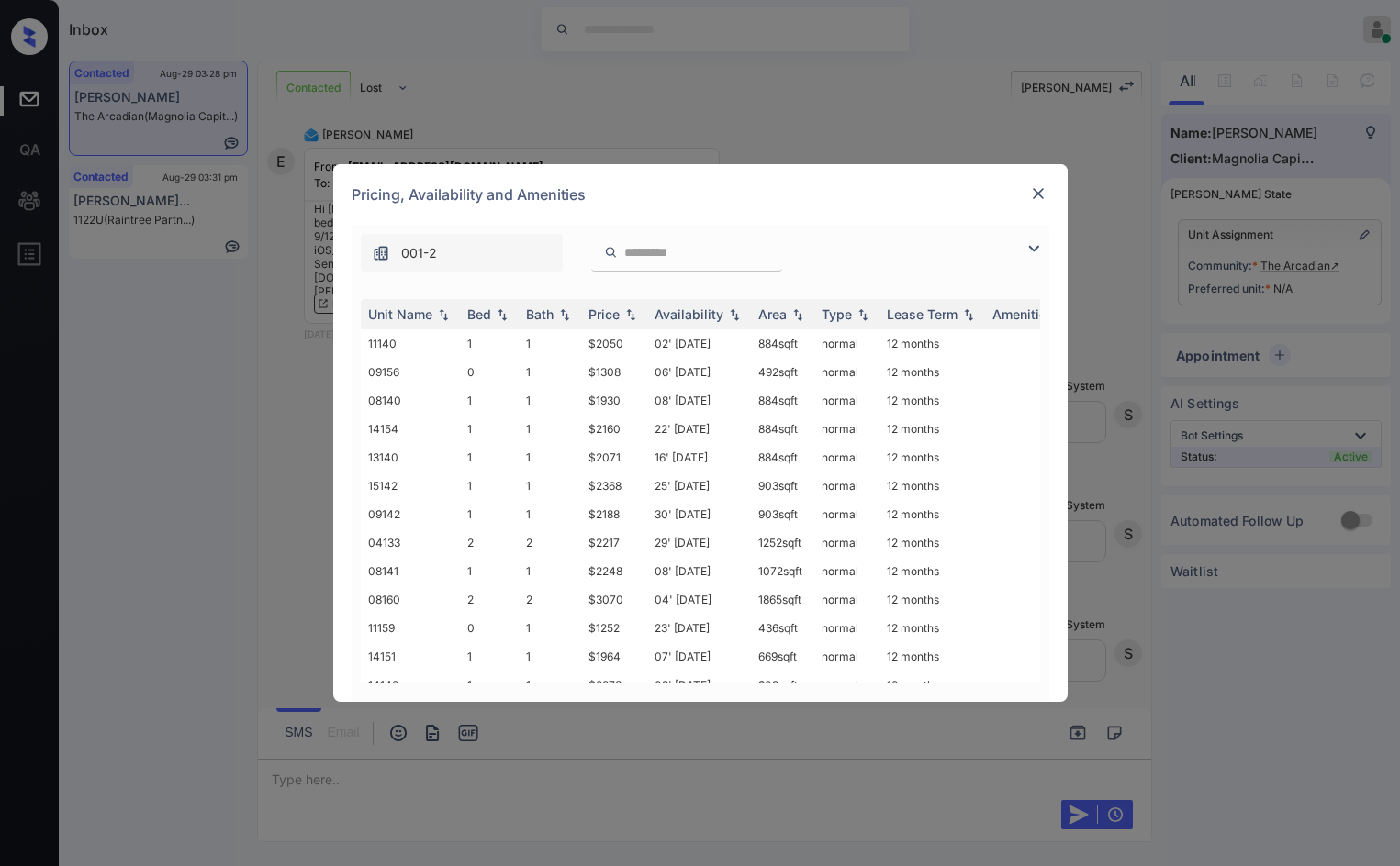
click at [1032, 247] on img at bounding box center [1034, 249] width 22 height 22
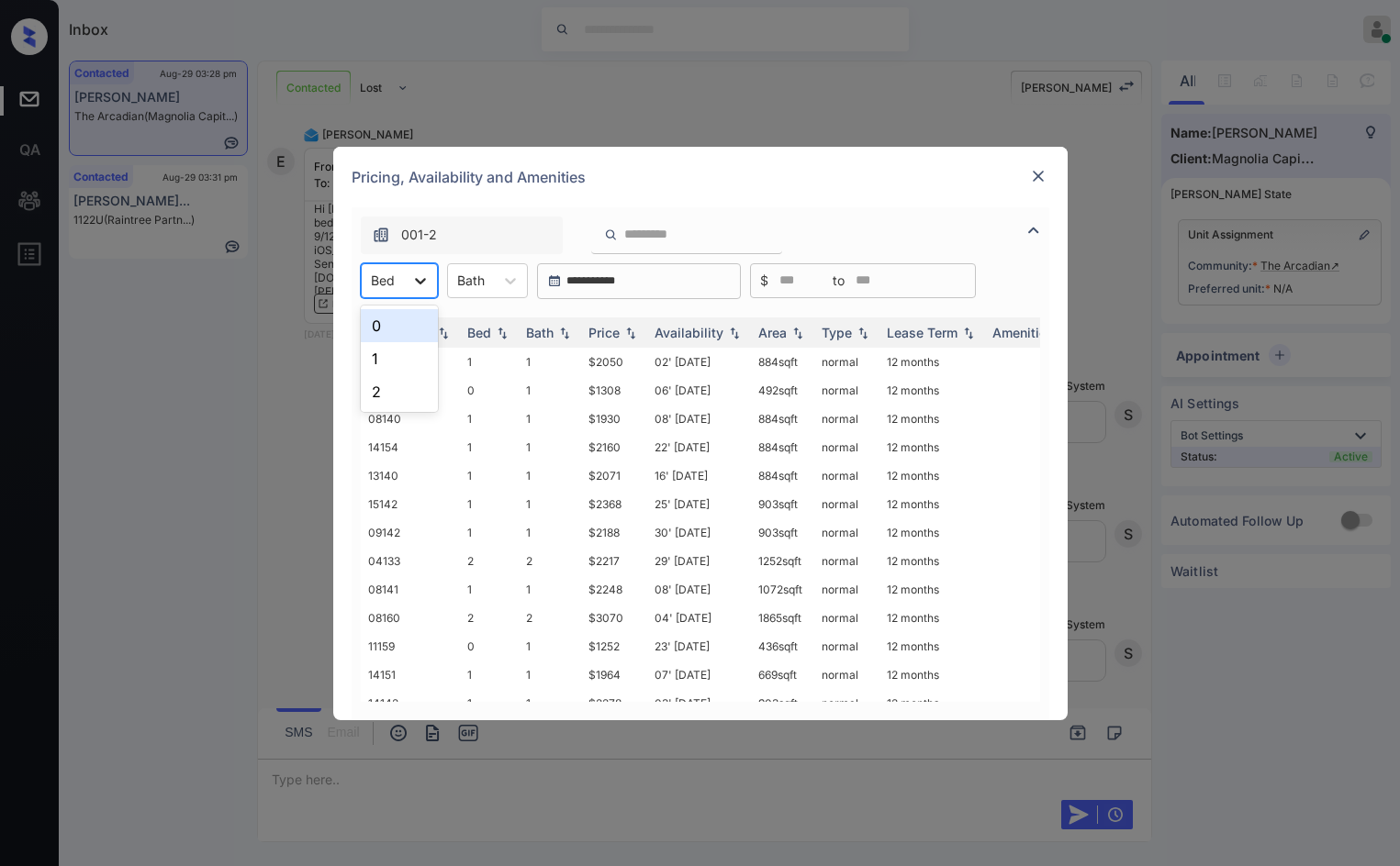
click at [428, 266] on div at bounding box center [420, 280] width 33 height 33
click at [384, 332] on div "0" at bounding box center [399, 325] width 77 height 33
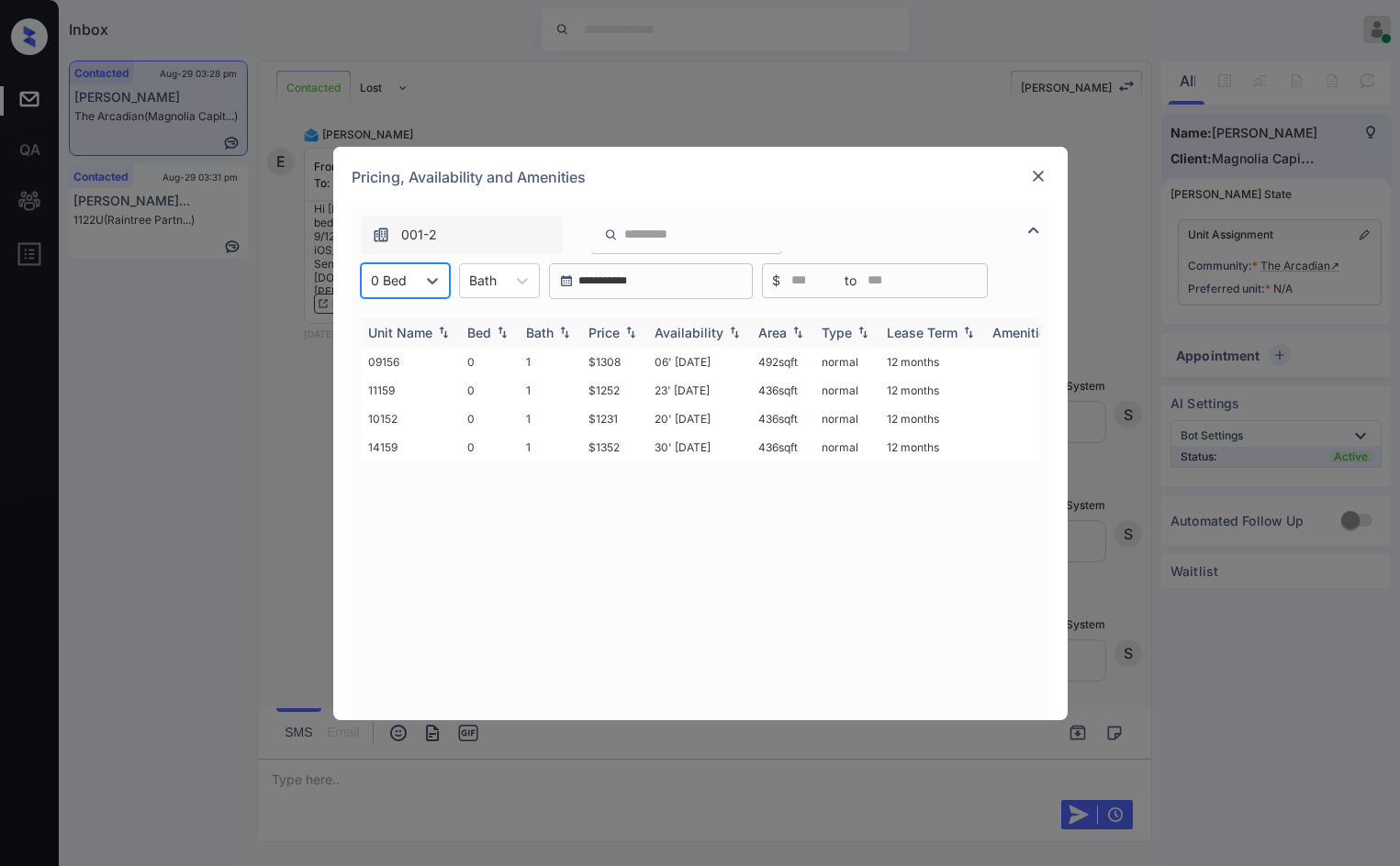
click at [633, 329] on img at bounding box center [631, 332] width 19 height 13
click at [633, 329] on img at bounding box center [631, 332] width 19 height 14
drag, startPoint x: 574, startPoint y: 361, endPoint x: 624, endPoint y: 360, distance: 50.0
click at [625, 360] on tr "10152 0 1 $1231 20' [DATE] 436 sqft normal 12 months" at bounding box center [840, 362] width 959 height 29
click at [624, 360] on td "$1231" at bounding box center [614, 362] width 66 height 29
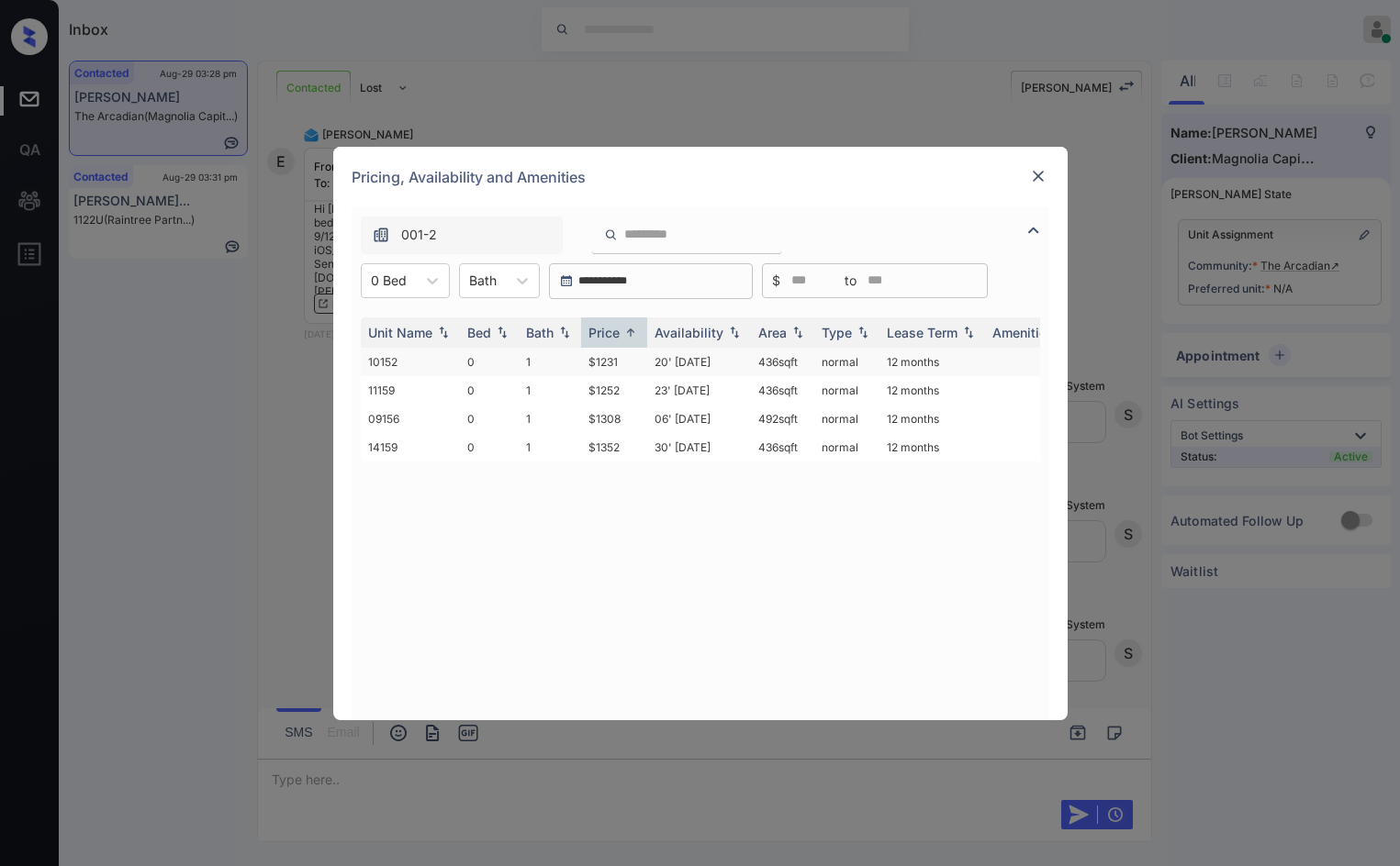
click at [623, 359] on td "$1231" at bounding box center [614, 362] width 66 height 29
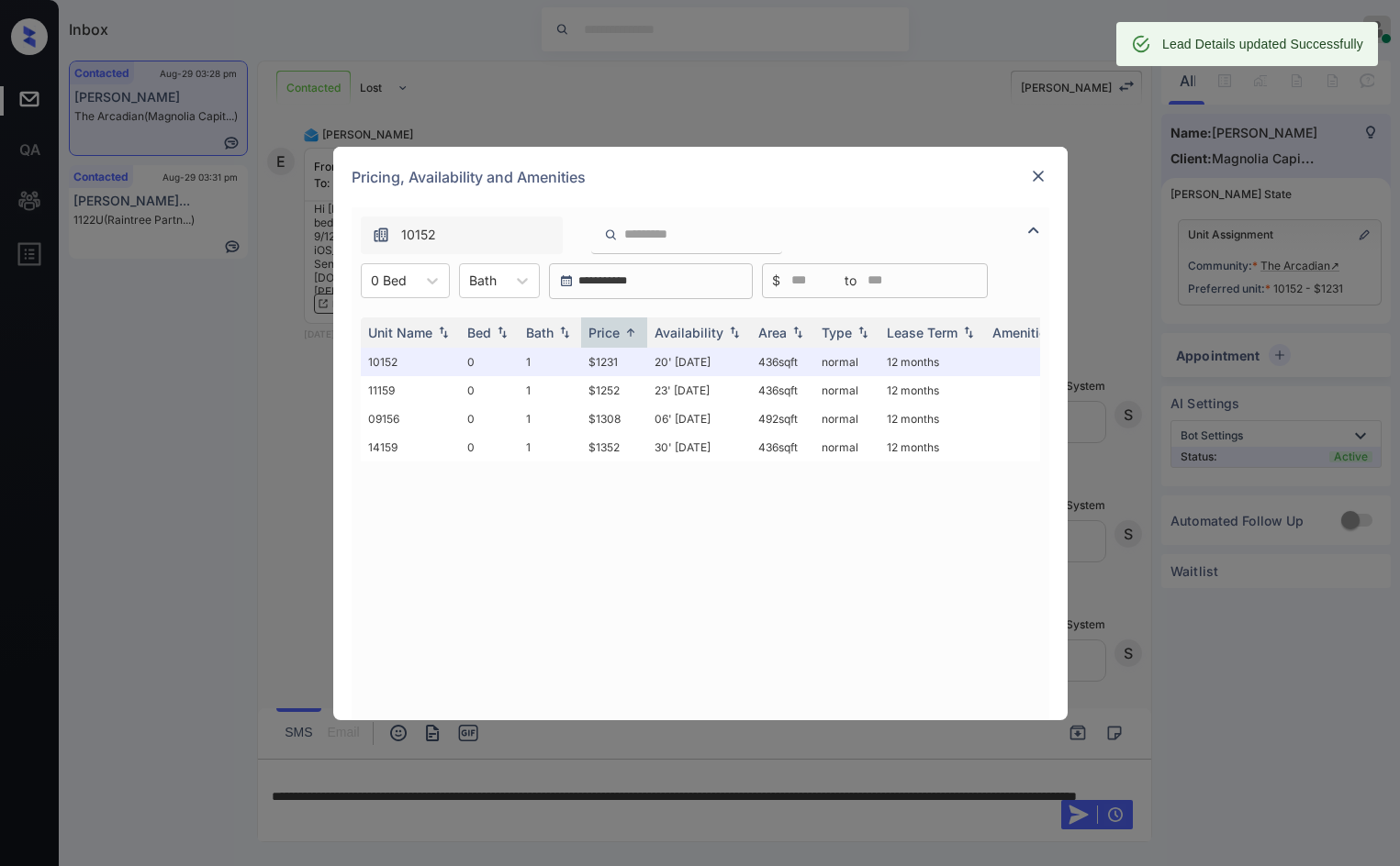
click at [1031, 180] on img at bounding box center [1039, 176] width 19 height 19
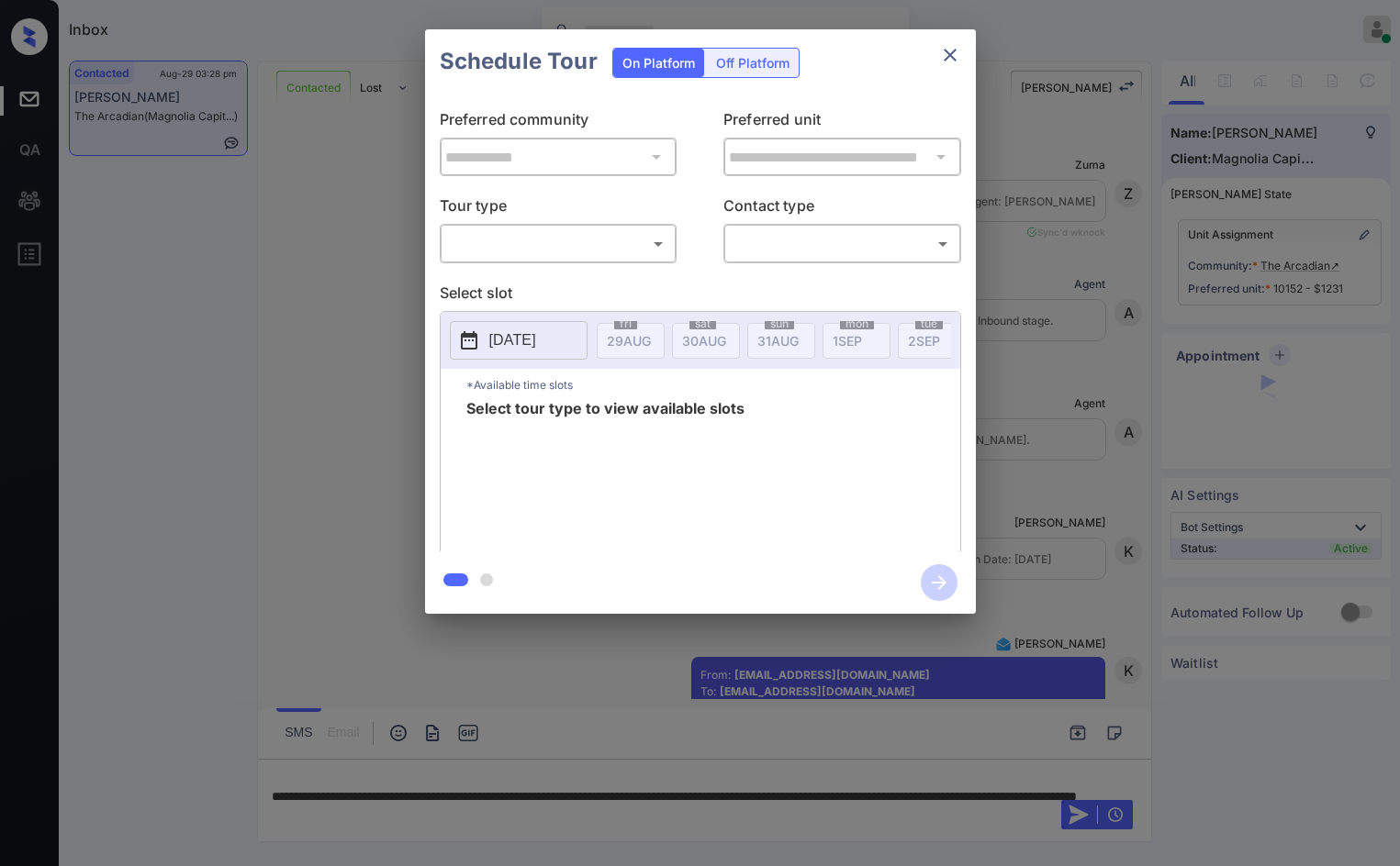
scroll to position [1073, 0]
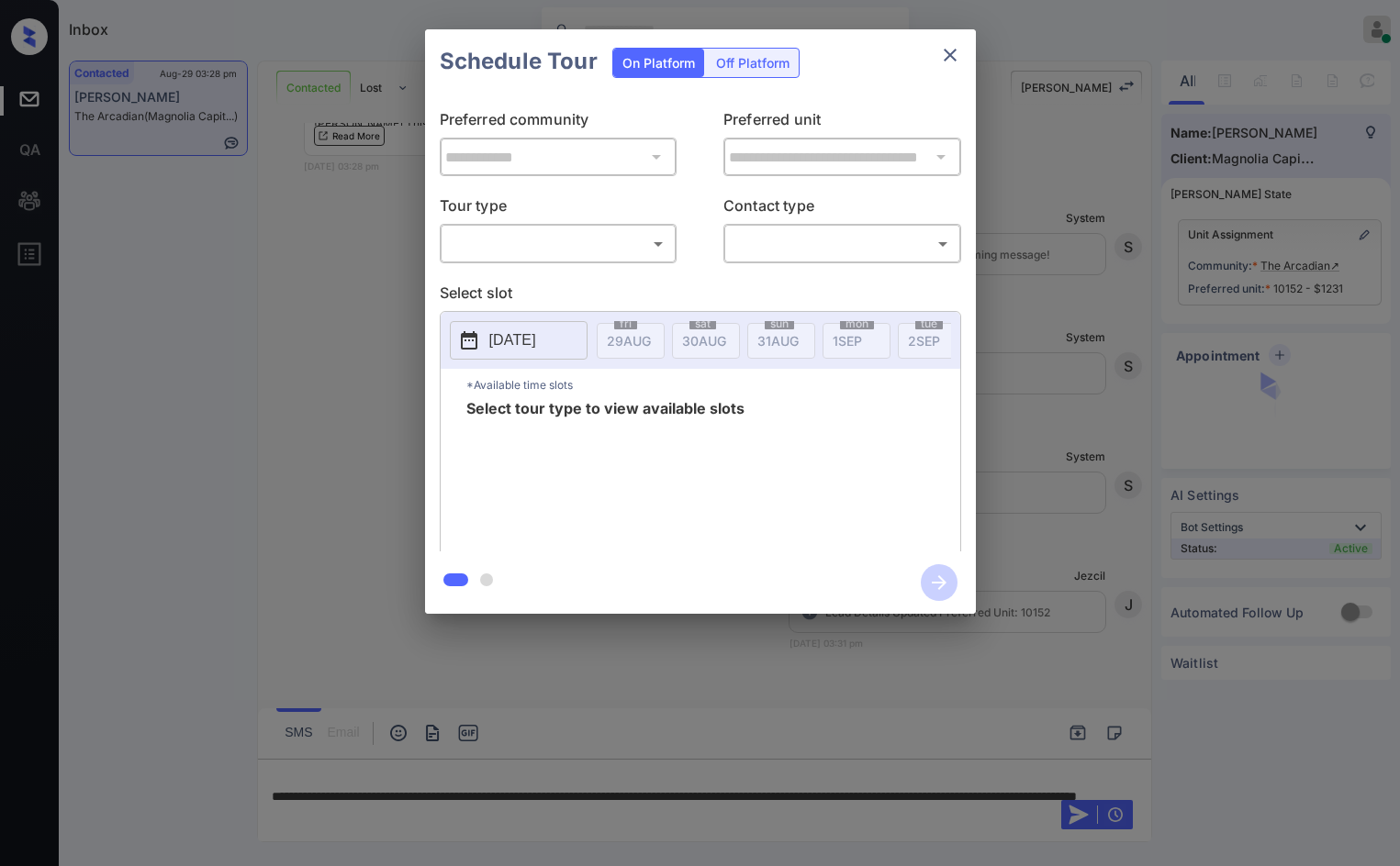
click at [1095, 305] on div "**********" at bounding box center [700, 321] width 1400 height 643
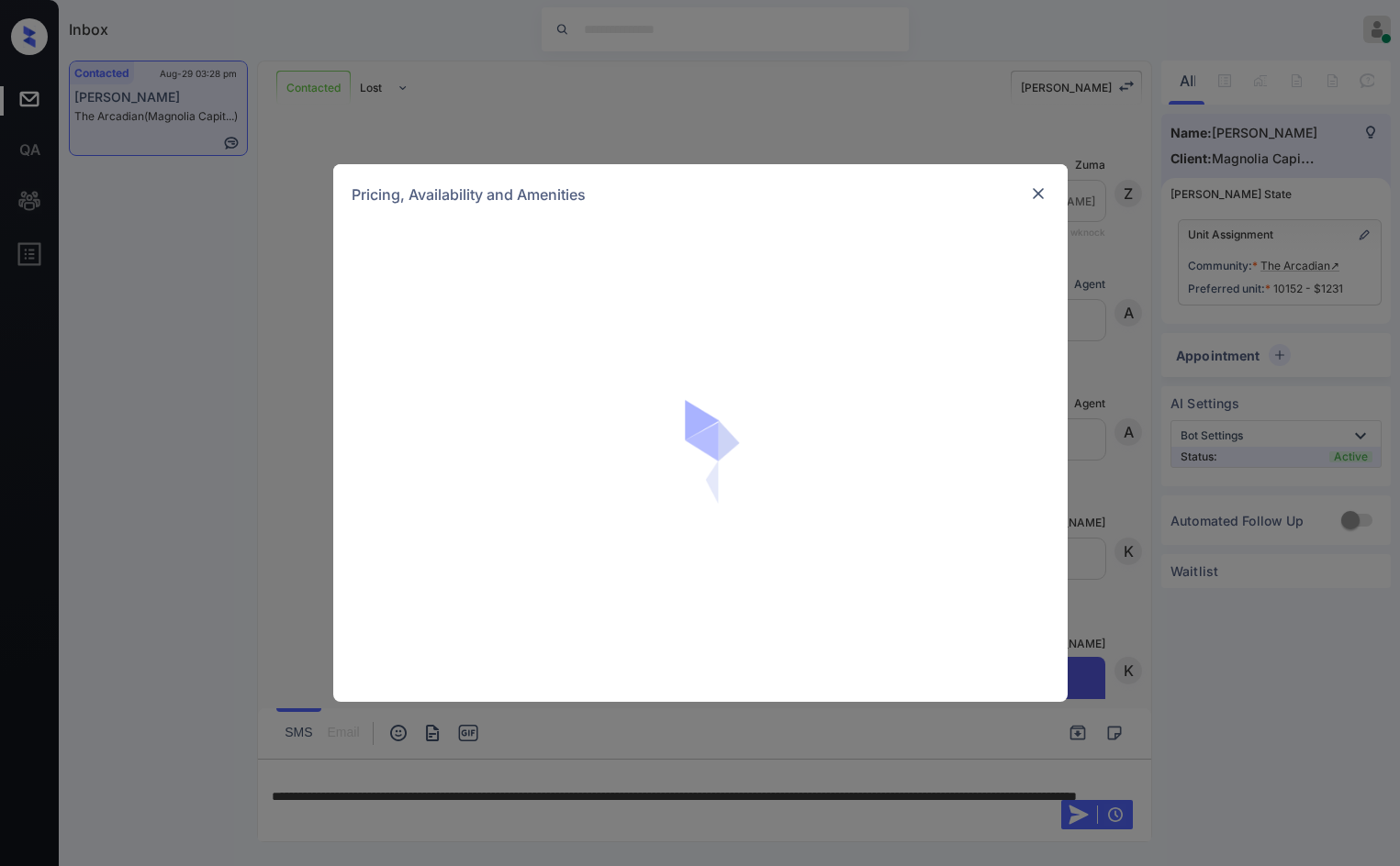
scroll to position [1073, 0]
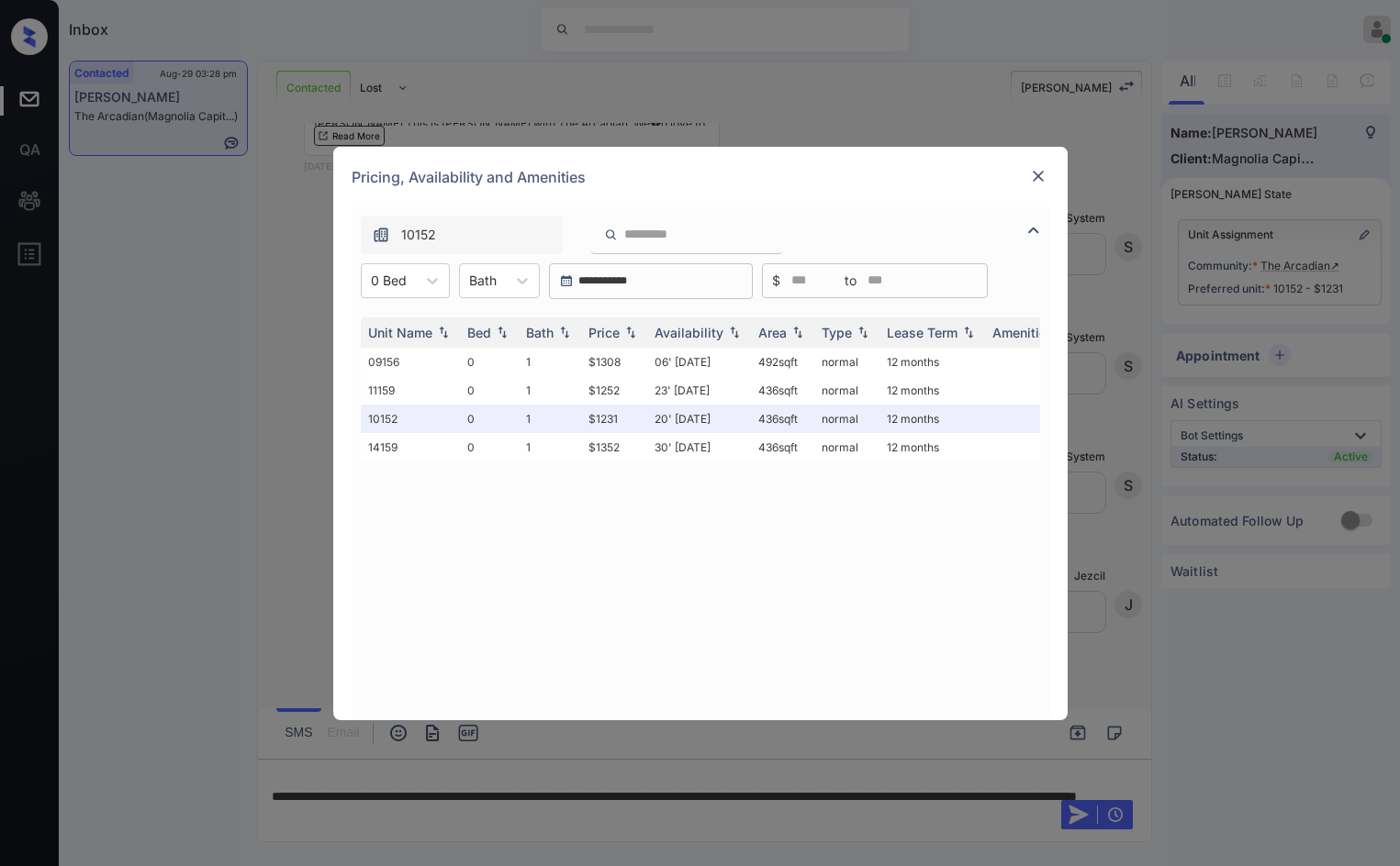
click at [401, 260] on div "**********" at bounding box center [700, 464] width 698 height 513
drag, startPoint x: 406, startPoint y: 266, endPoint x: 415, endPoint y: 264, distance: 9.2
click at [415, 264] on div "0 Bed" at bounding box center [405, 280] width 89 height 34
click at [406, 321] on div "0" at bounding box center [405, 325] width 89 height 33
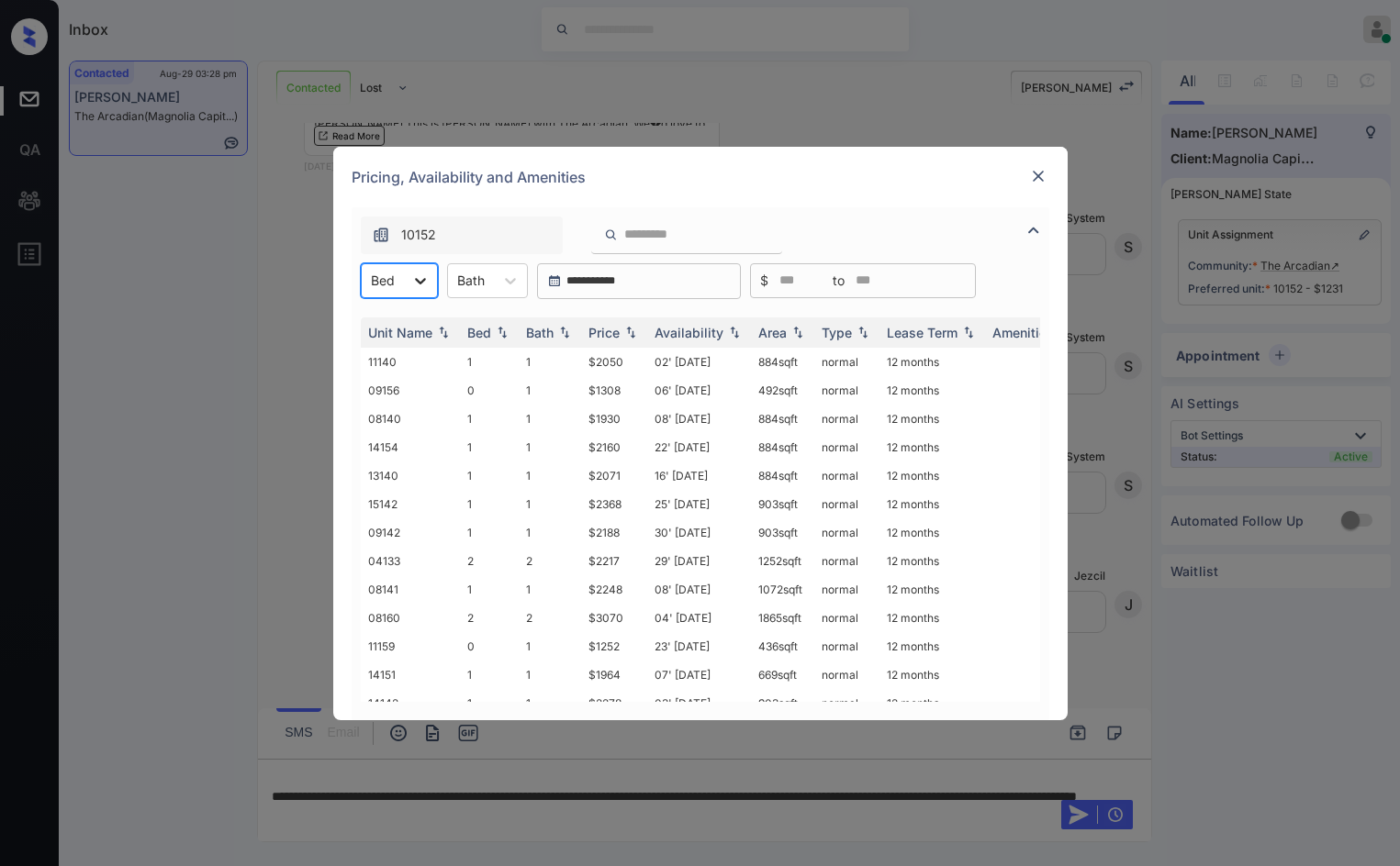
click at [412, 277] on icon at bounding box center [421, 281] width 19 height 19
click at [403, 355] on div "1" at bounding box center [399, 359] width 77 height 33
click at [631, 332] on img at bounding box center [631, 332] width 19 height 13
click at [632, 332] on img at bounding box center [631, 332] width 19 height 13
drag, startPoint x: 565, startPoint y: 371, endPoint x: 620, endPoint y: 374, distance: 55.1
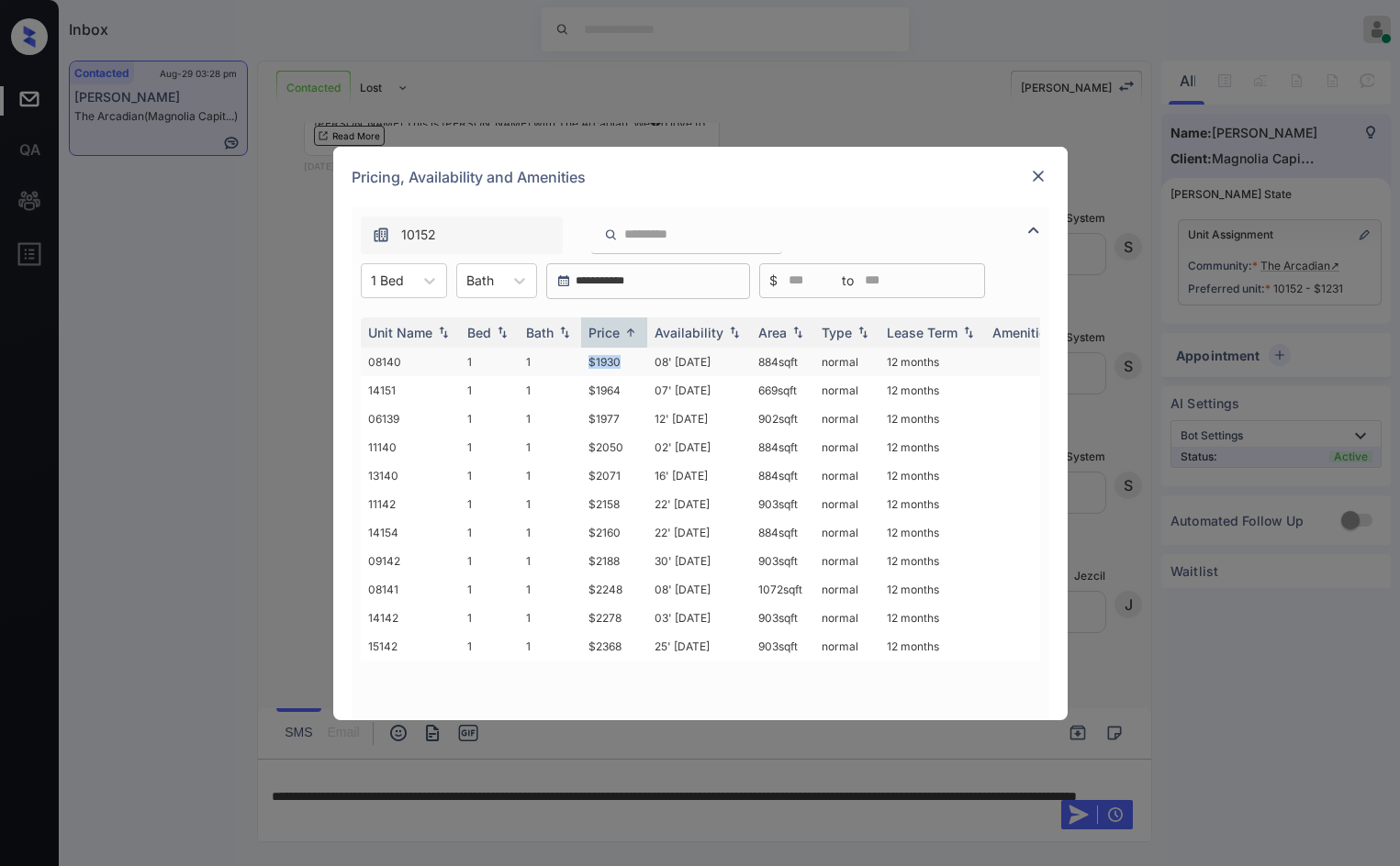
click at [620, 374] on tr "08140 1 1 $1930 08' Oct 25 884 sqft normal 12 months" at bounding box center [840, 362] width 959 height 29
click at [624, 367] on td "$1930" at bounding box center [614, 362] width 66 height 29
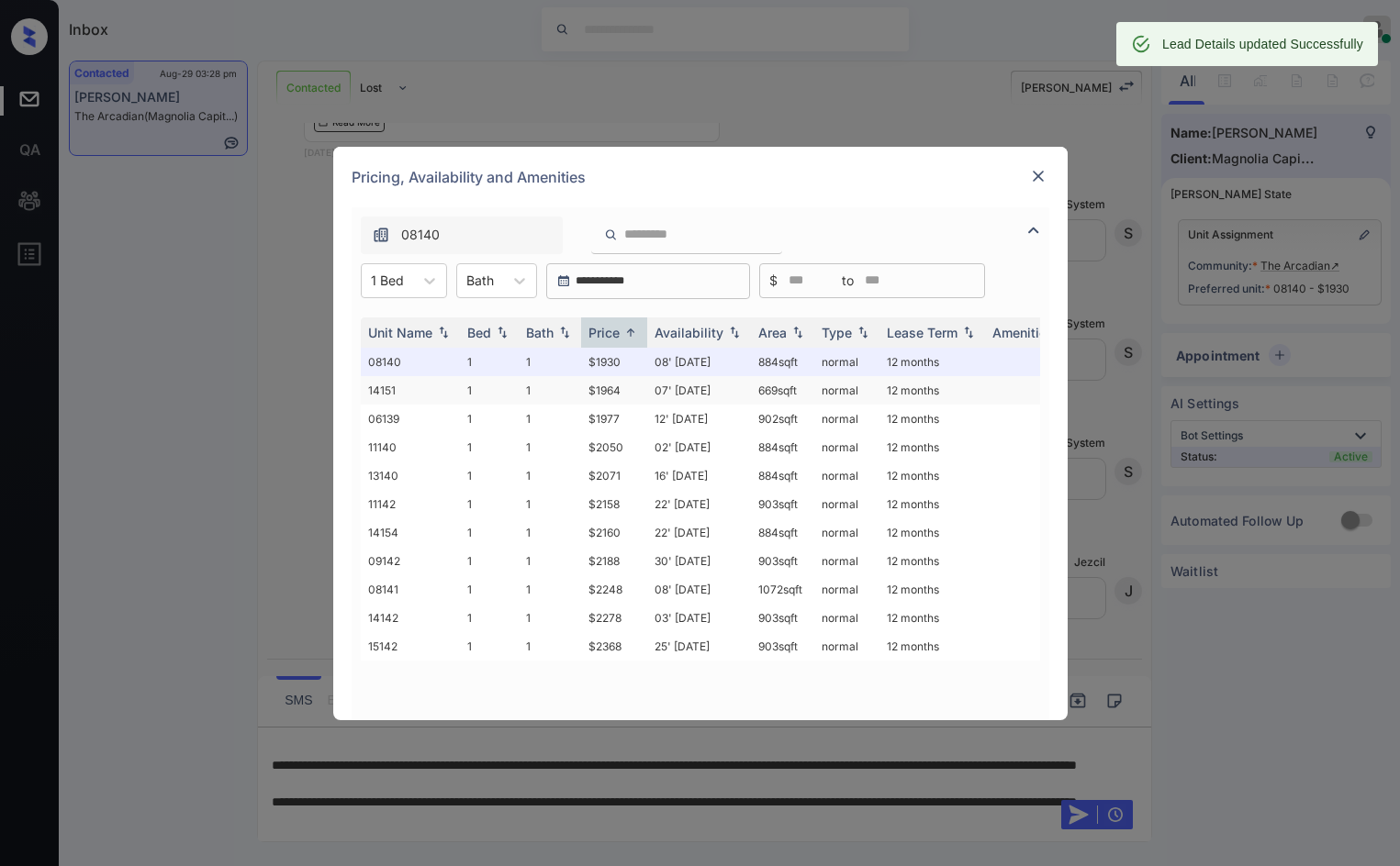
scroll to position [1192, 0]
click at [618, 399] on td "$1964" at bounding box center [614, 390] width 66 height 29
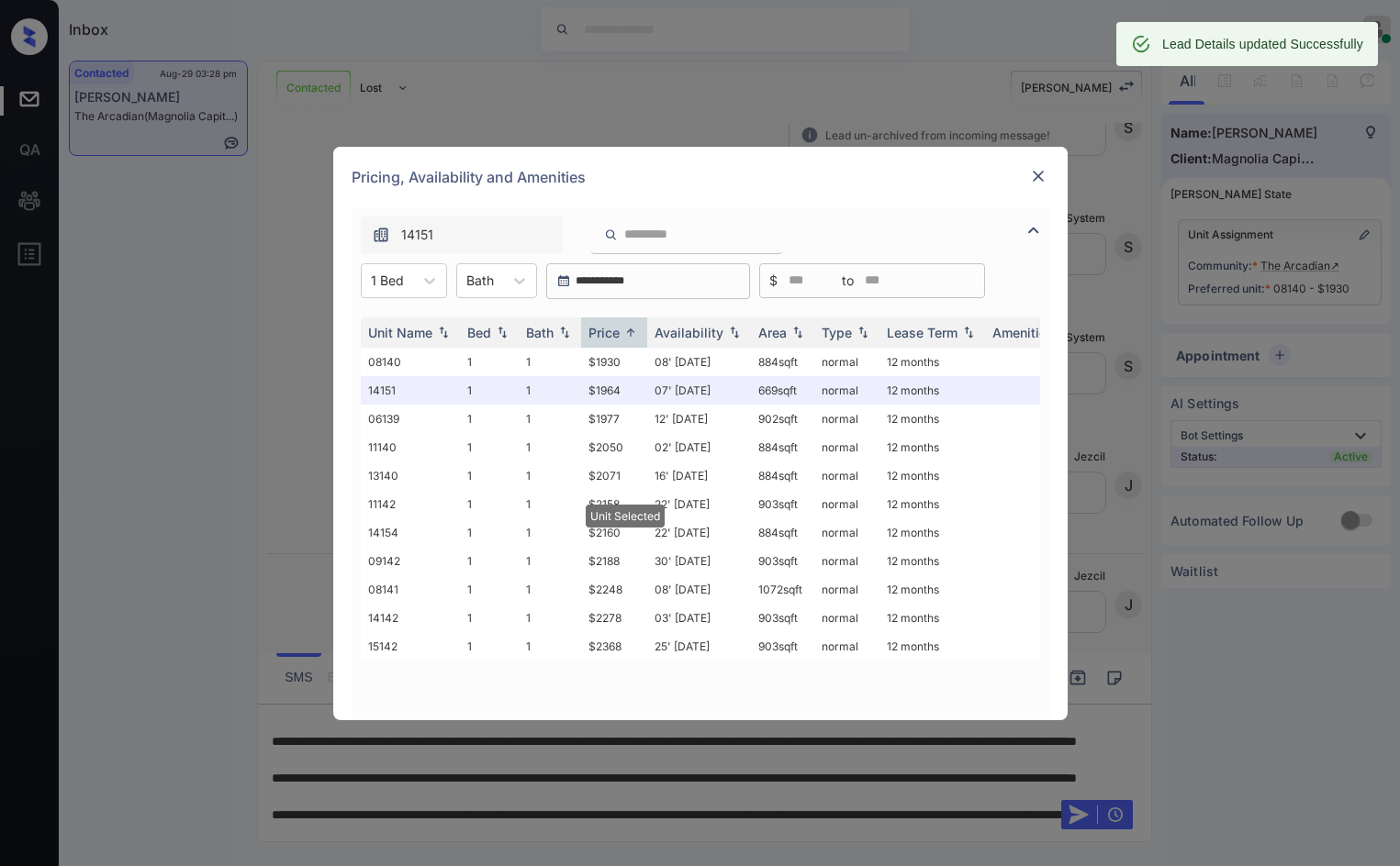
click at [1043, 168] on img at bounding box center [1039, 176] width 19 height 19
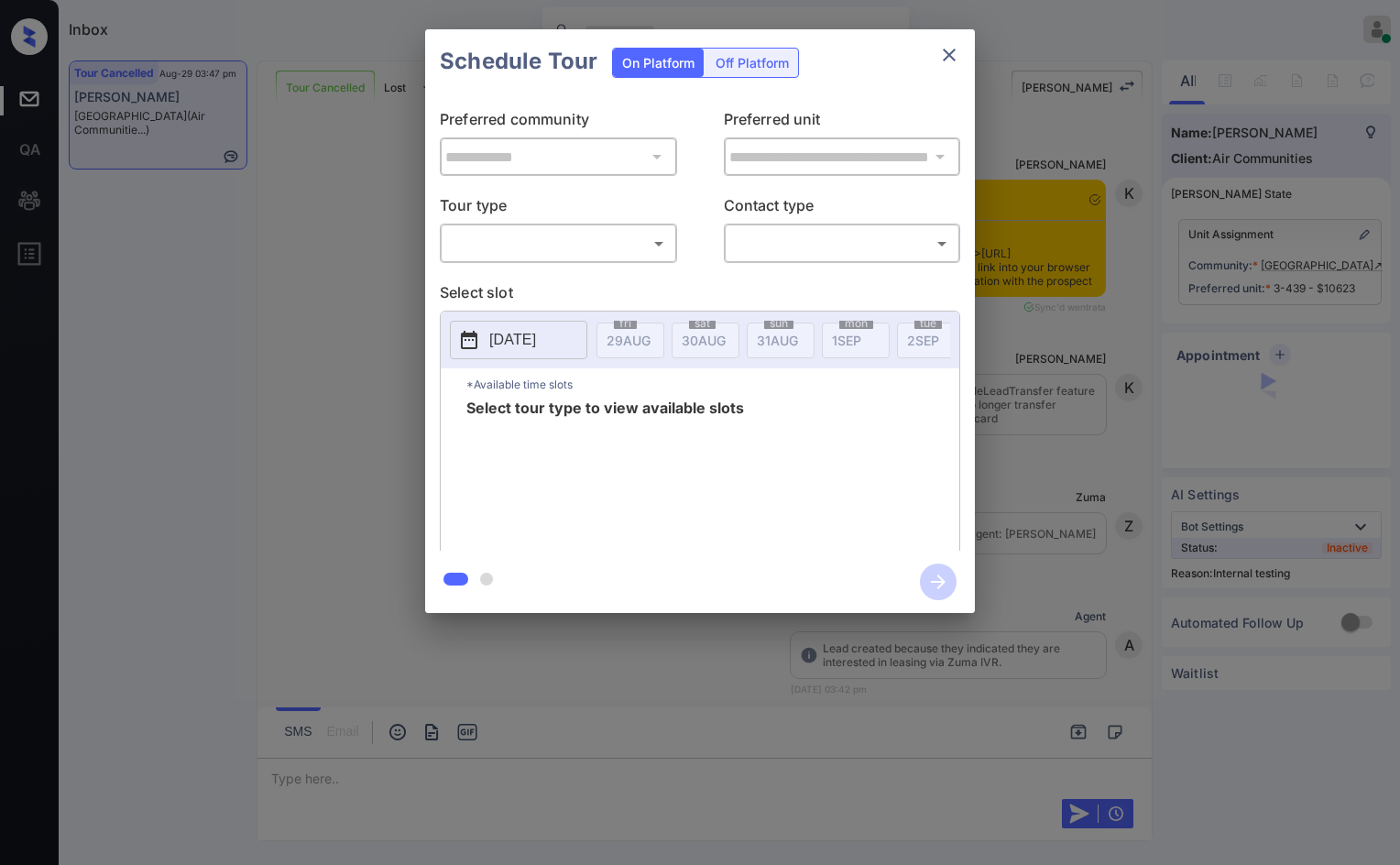
scroll to position [12646, 0]
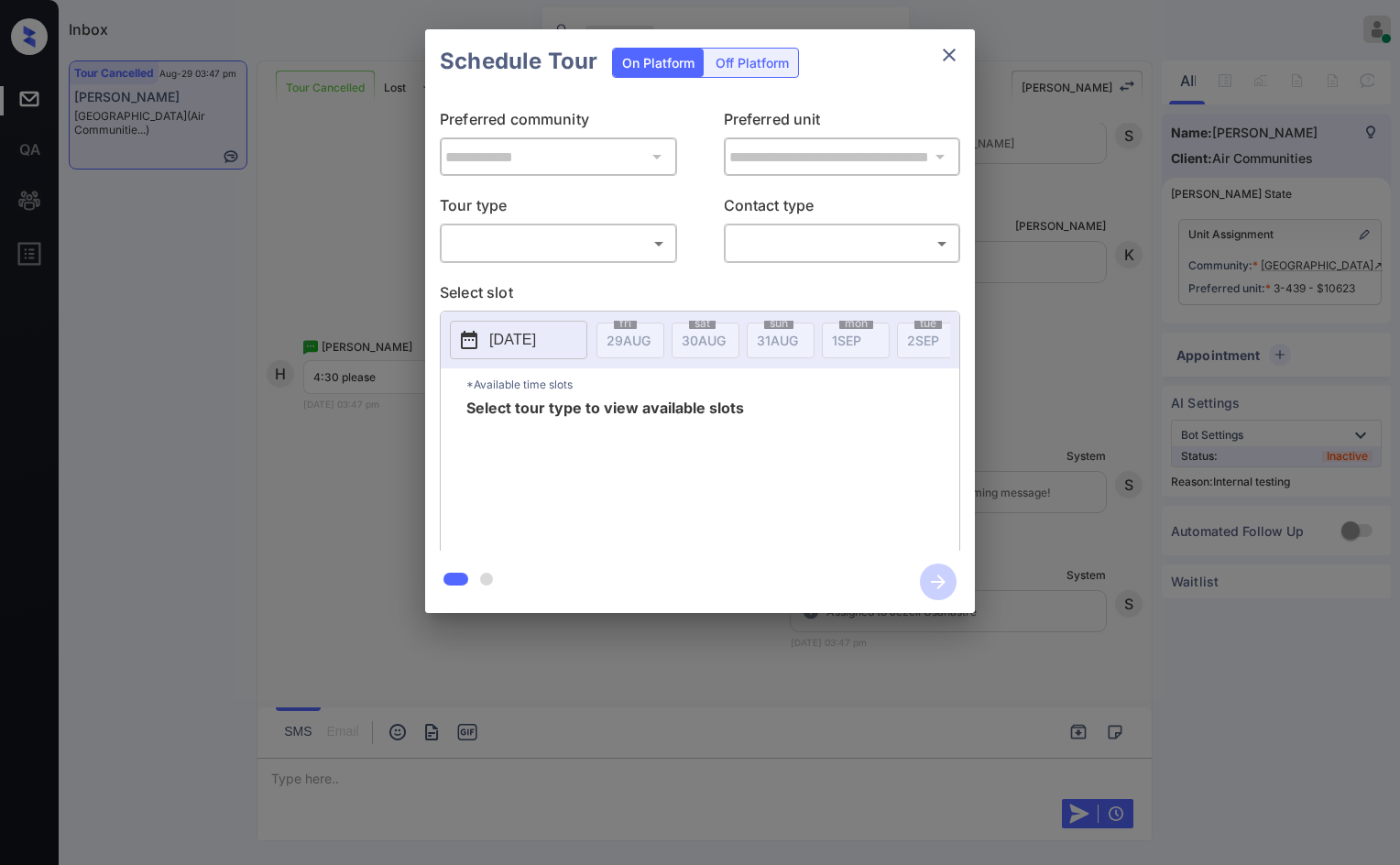
click at [613, 235] on body "Inbox Jezcil Usanastre Online Set yourself offline Set yourself on break Profil…" at bounding box center [700, 432] width 1400 height 865
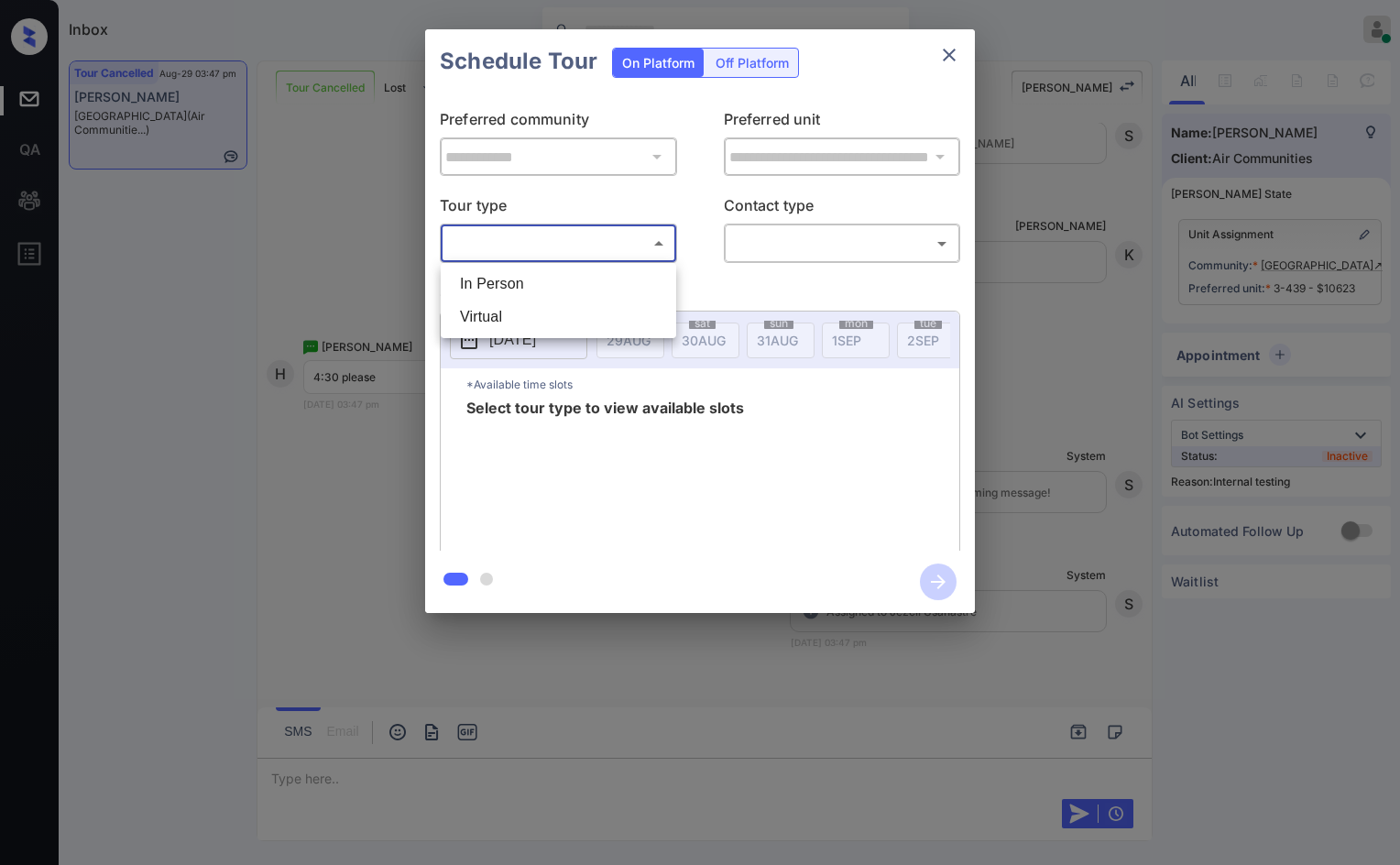
click at [609, 266] on ul "In Person Virtual" at bounding box center [558, 300] width 235 height 75
click at [618, 280] on li "In Person" at bounding box center [558, 284] width 226 height 33
type input "********"
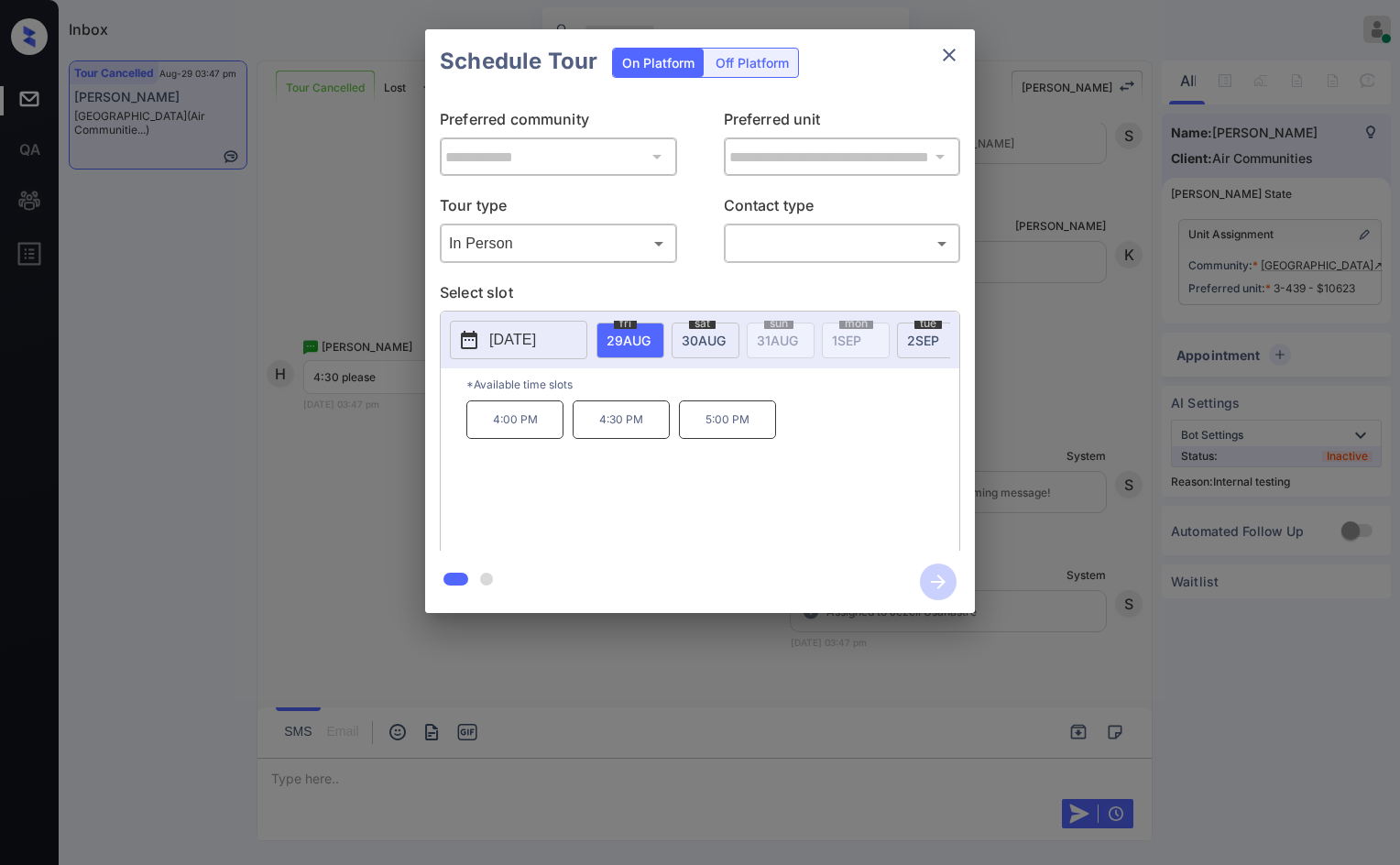
click at [384, 462] on div "**********" at bounding box center [700, 321] width 1400 height 643
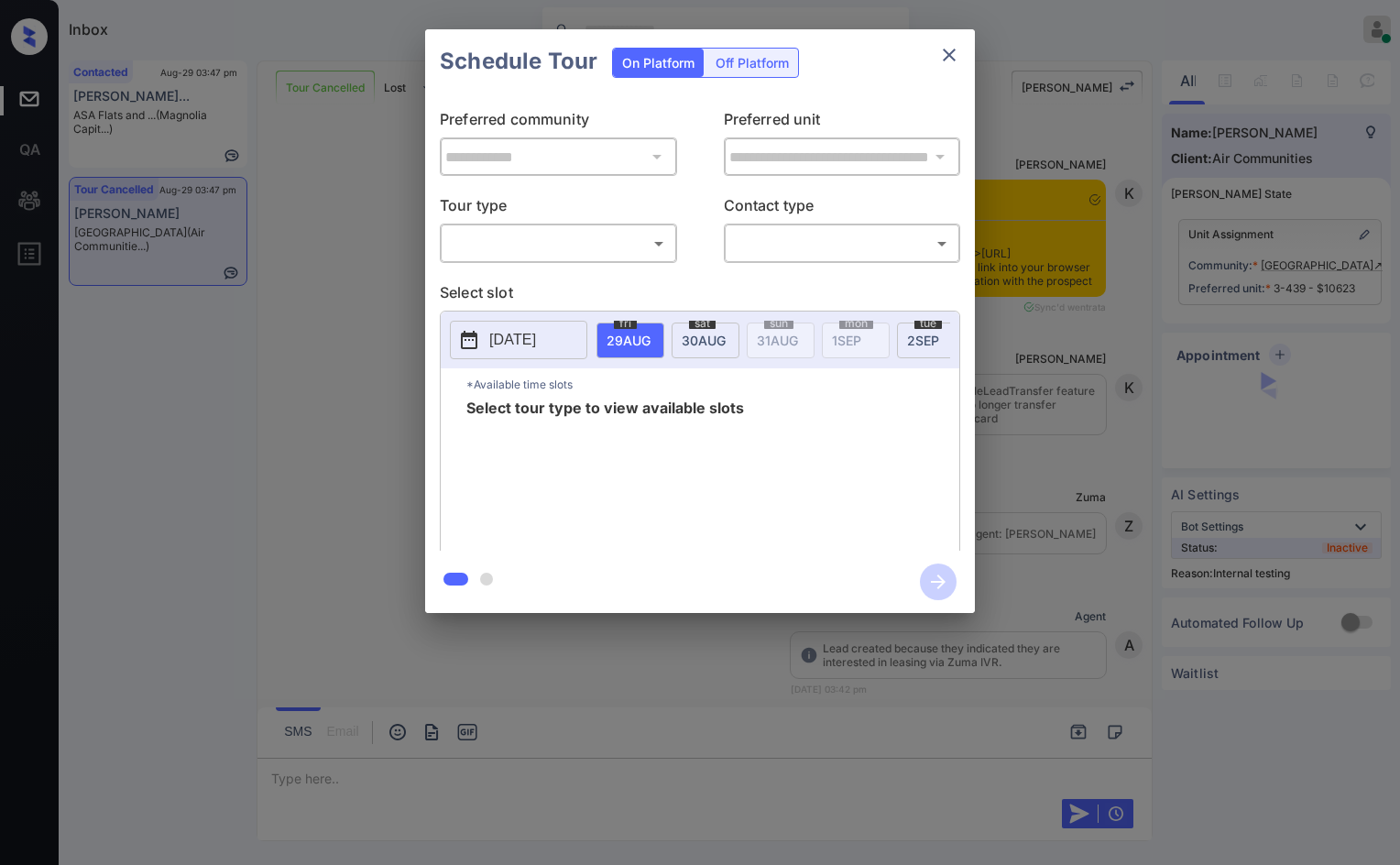
scroll to position [12755, 0]
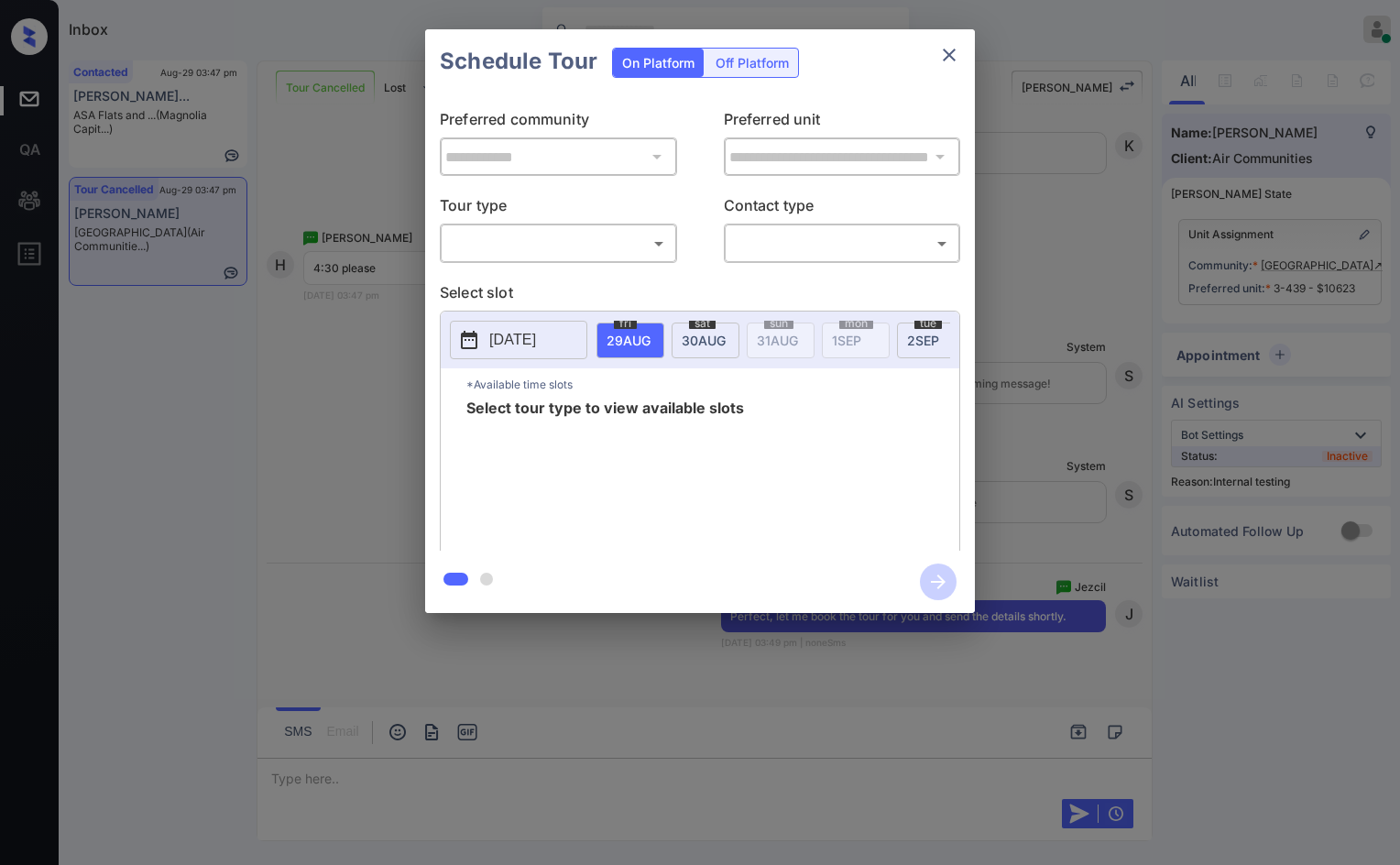
click at [507, 261] on div "​ ​" at bounding box center [558, 243] width 237 height 39
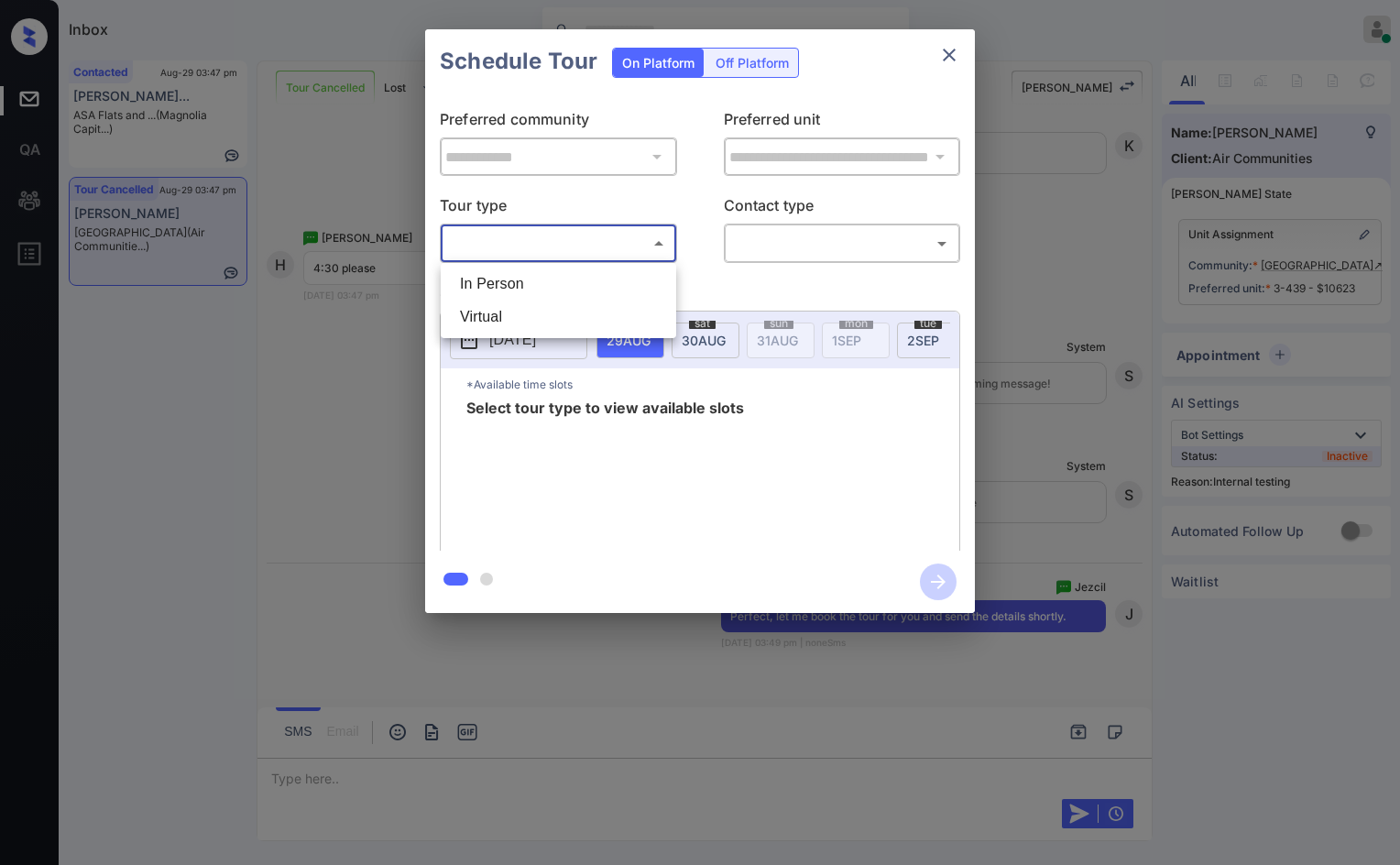
drag, startPoint x: 510, startPoint y: 254, endPoint x: 510, endPoint y: 286, distance: 32.0
click at [520, 261] on body "Inbox Jezcil Usanastre Online Set yourself offline Set yourself on break Profil…" at bounding box center [700, 432] width 1400 height 865
click at [510, 286] on li "In Person" at bounding box center [558, 284] width 226 height 33
type input "********"
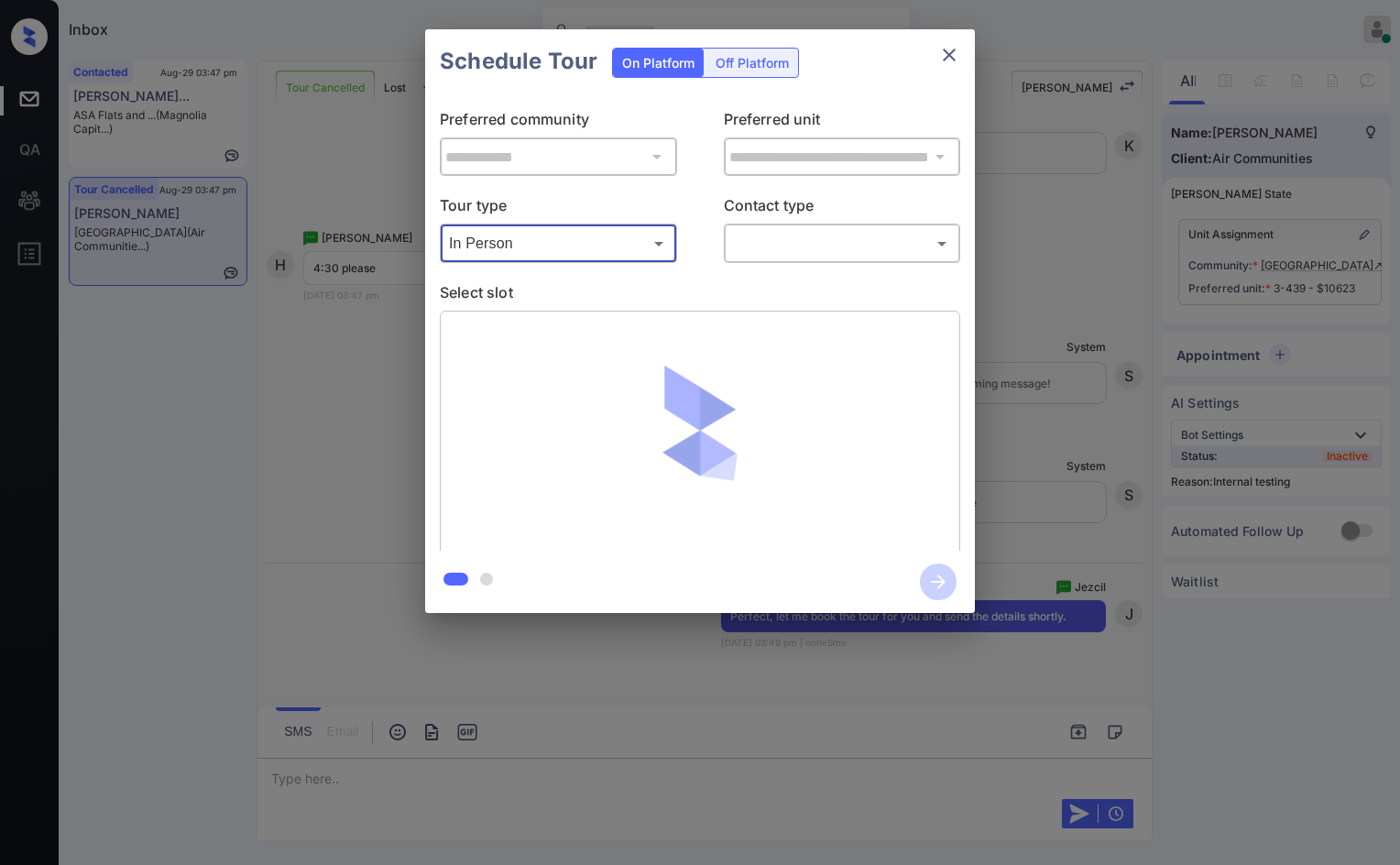
click at [740, 258] on body "Inbox Jezcil Usanastre Online Set yourself offline Set yourself on break Profil…" at bounding box center [700, 432] width 1400 height 865
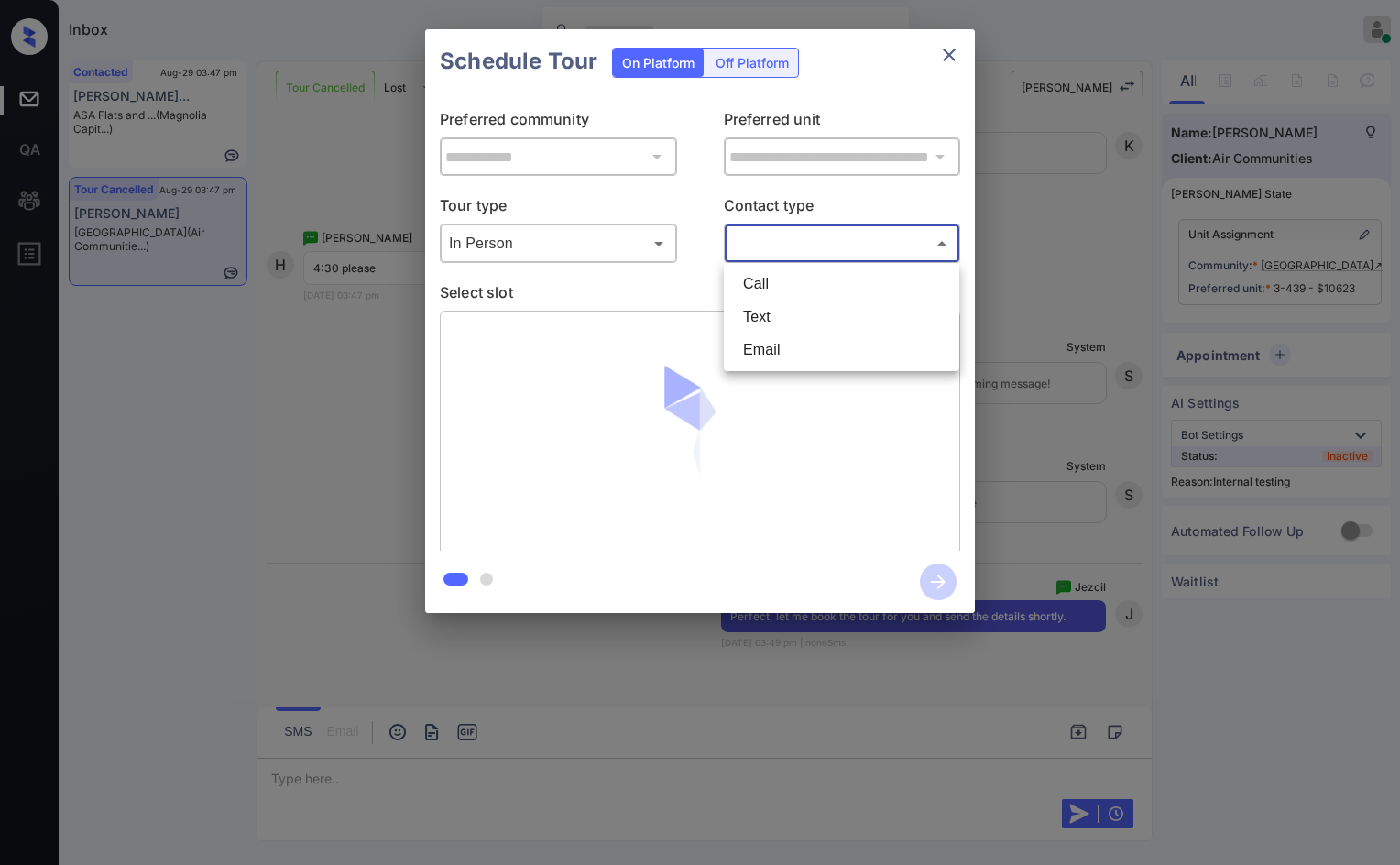
click at [746, 330] on li "Text" at bounding box center [841, 316] width 226 height 33
type input "****"
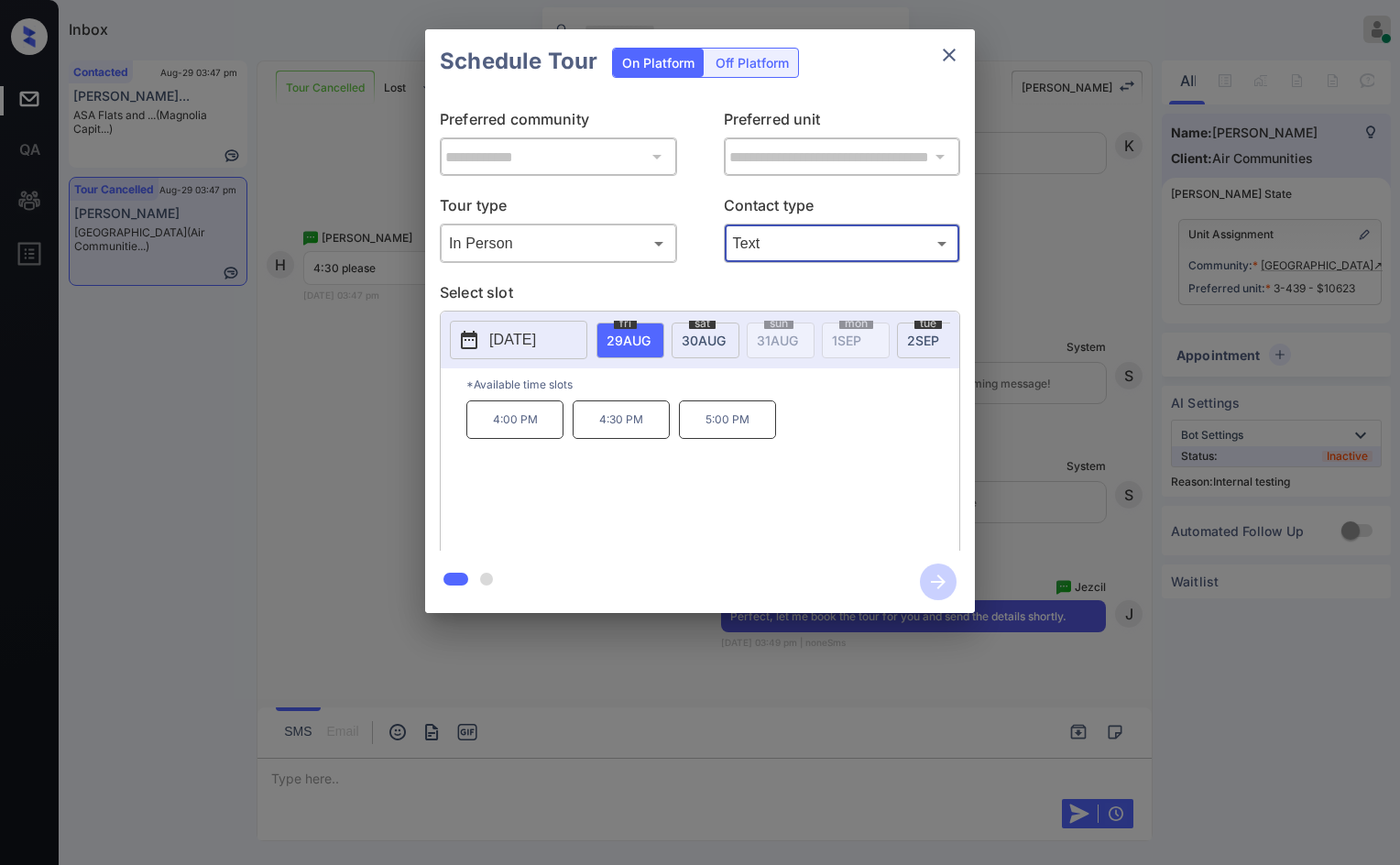
click at [608, 434] on p "4:30 PM" at bounding box center [621, 419] width 97 height 38
click at [944, 568] on icon "button" at bounding box center [937, 581] width 36 height 36
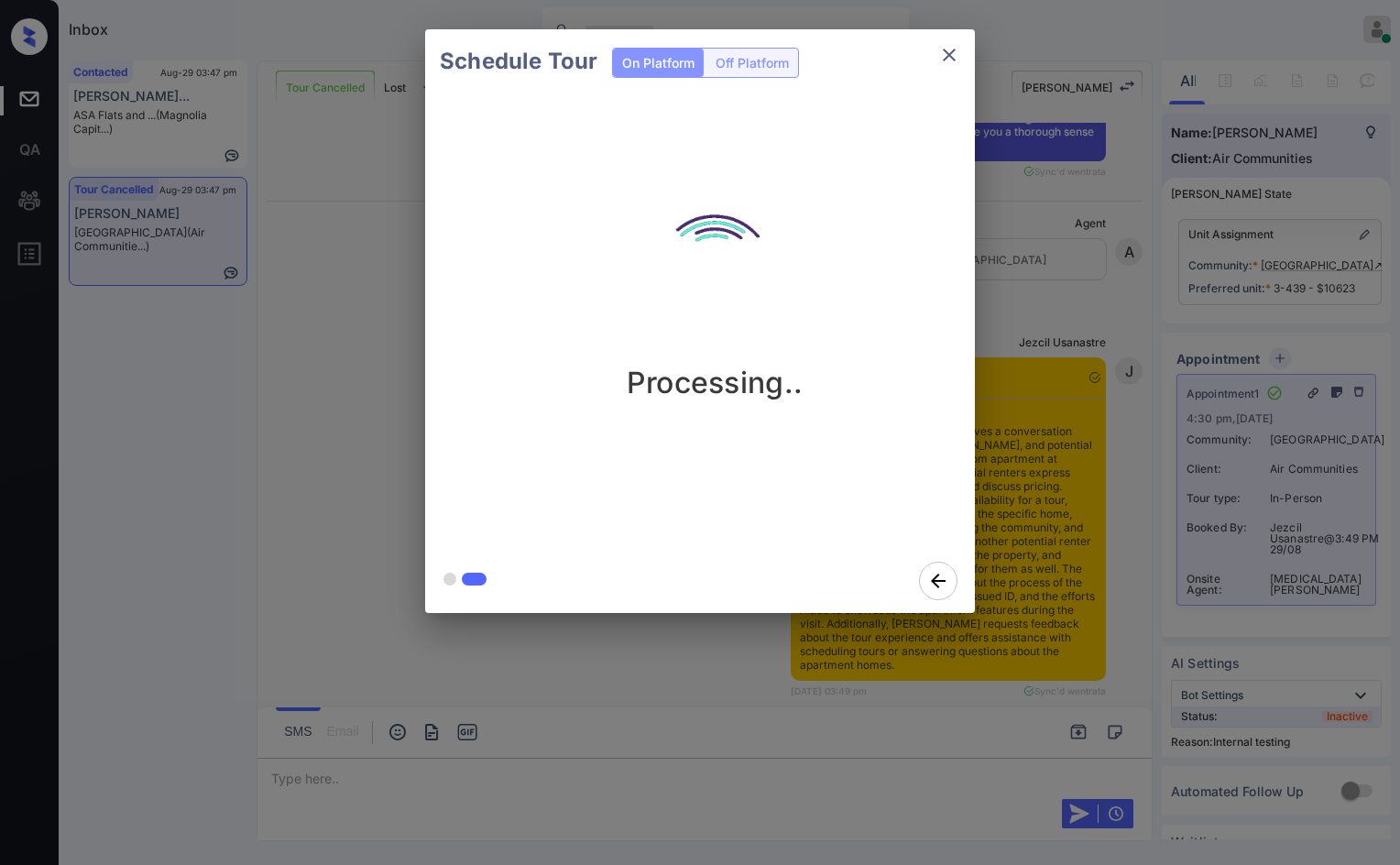
scroll to position [13874, 0]
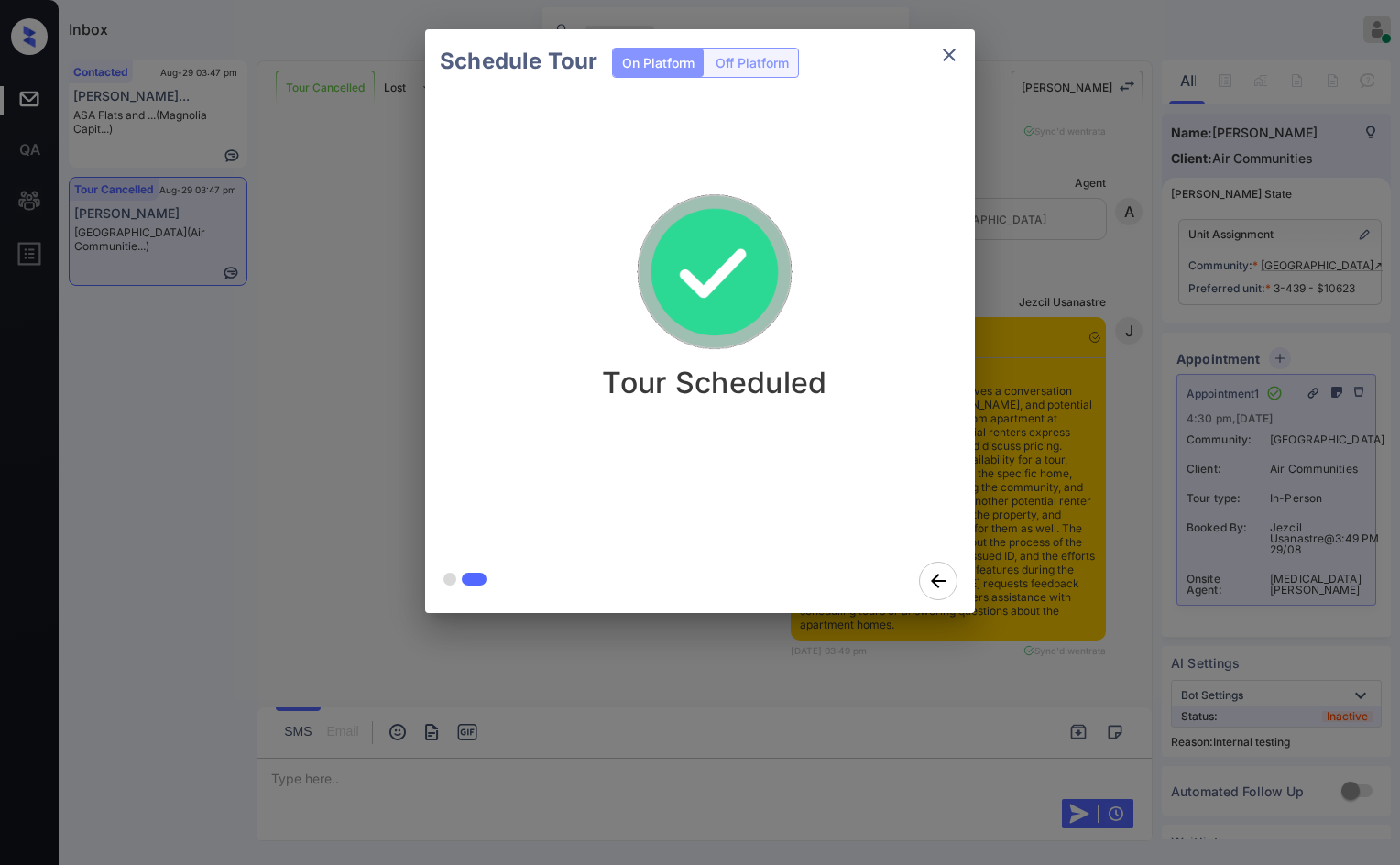
click at [387, 402] on div "Schedule Tour On Platform Off Platform Tour Scheduled" at bounding box center [700, 321] width 1400 height 643
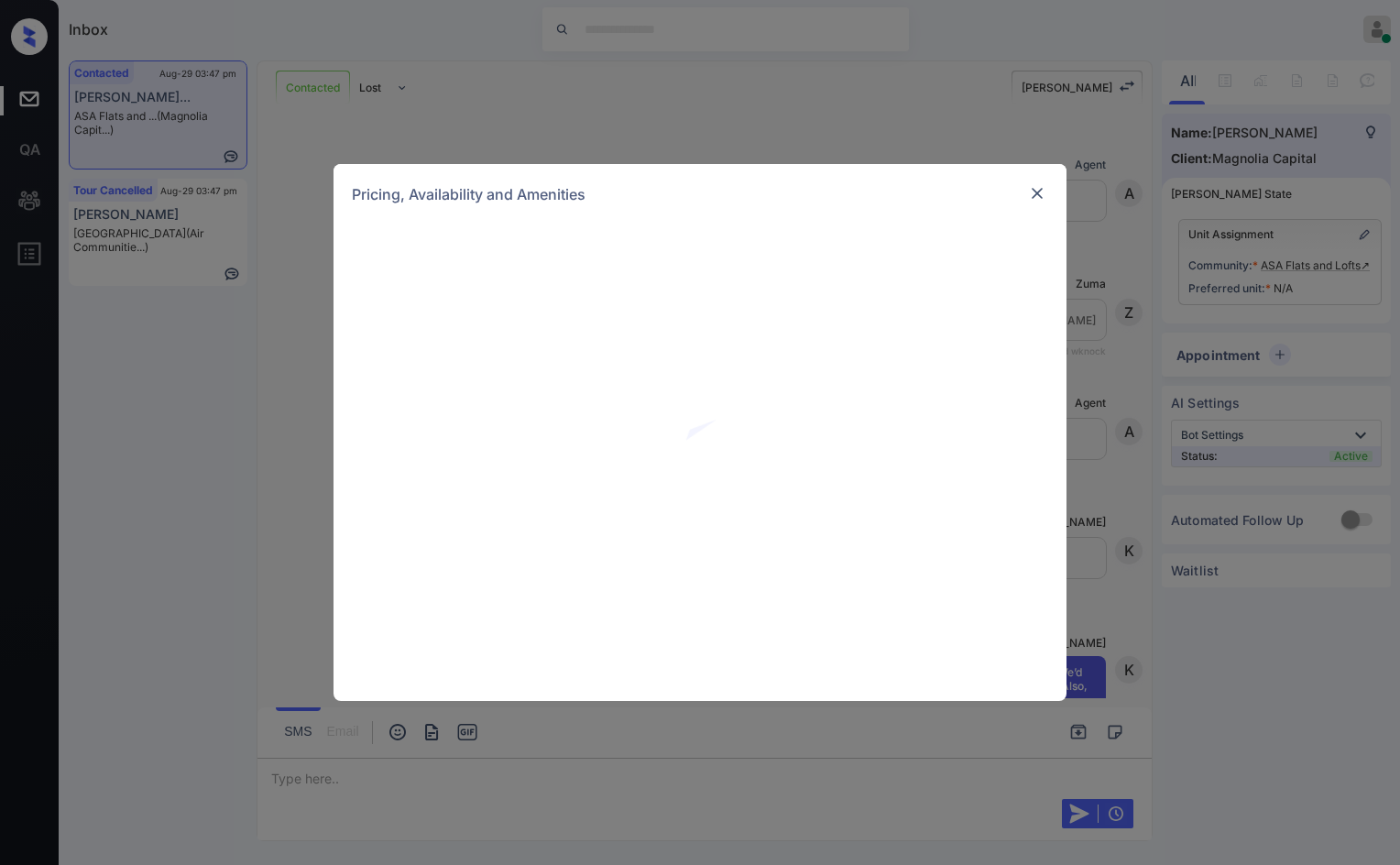
scroll to position [1469, 0]
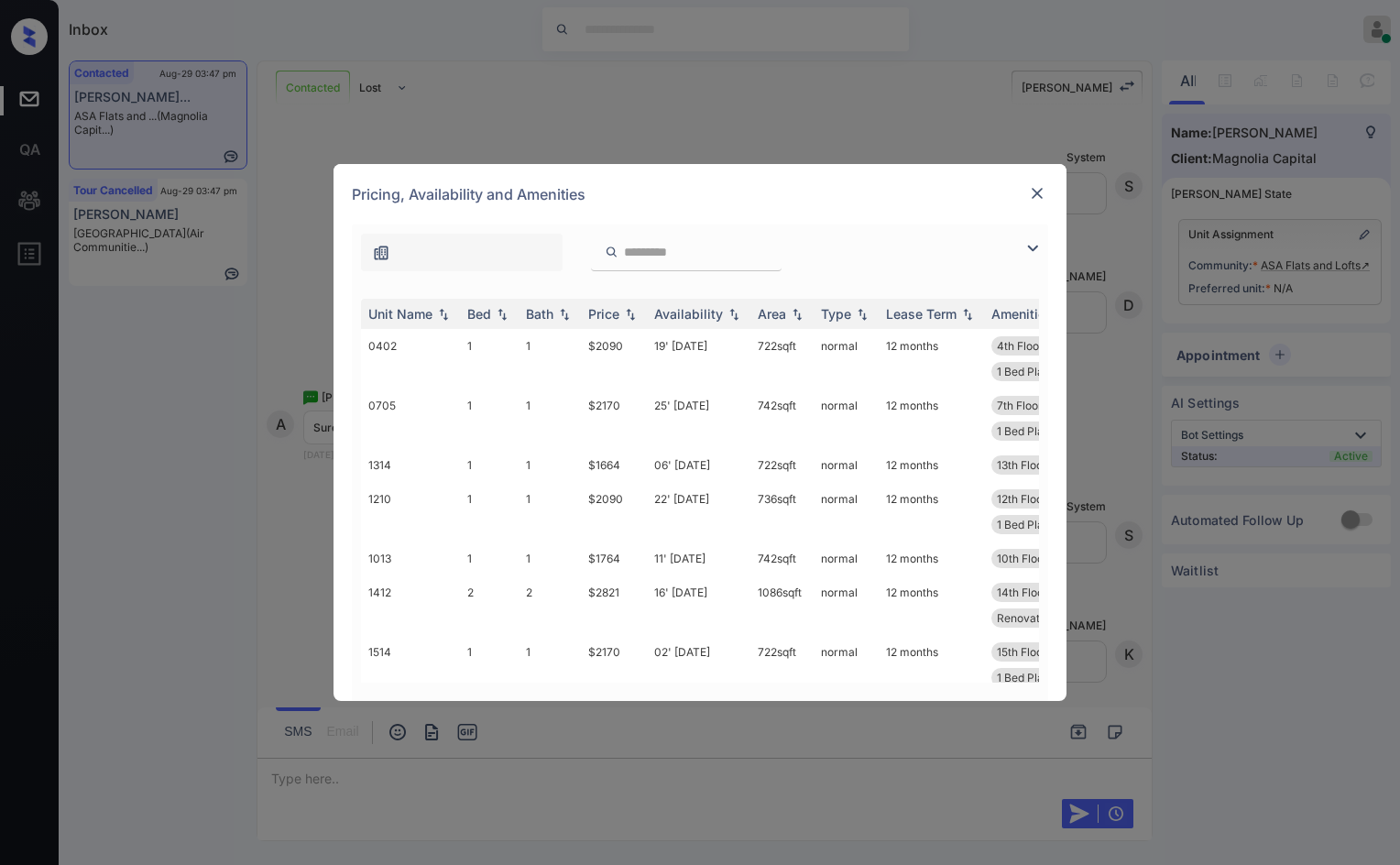
click at [1033, 246] on img at bounding box center [1033, 248] width 22 height 22
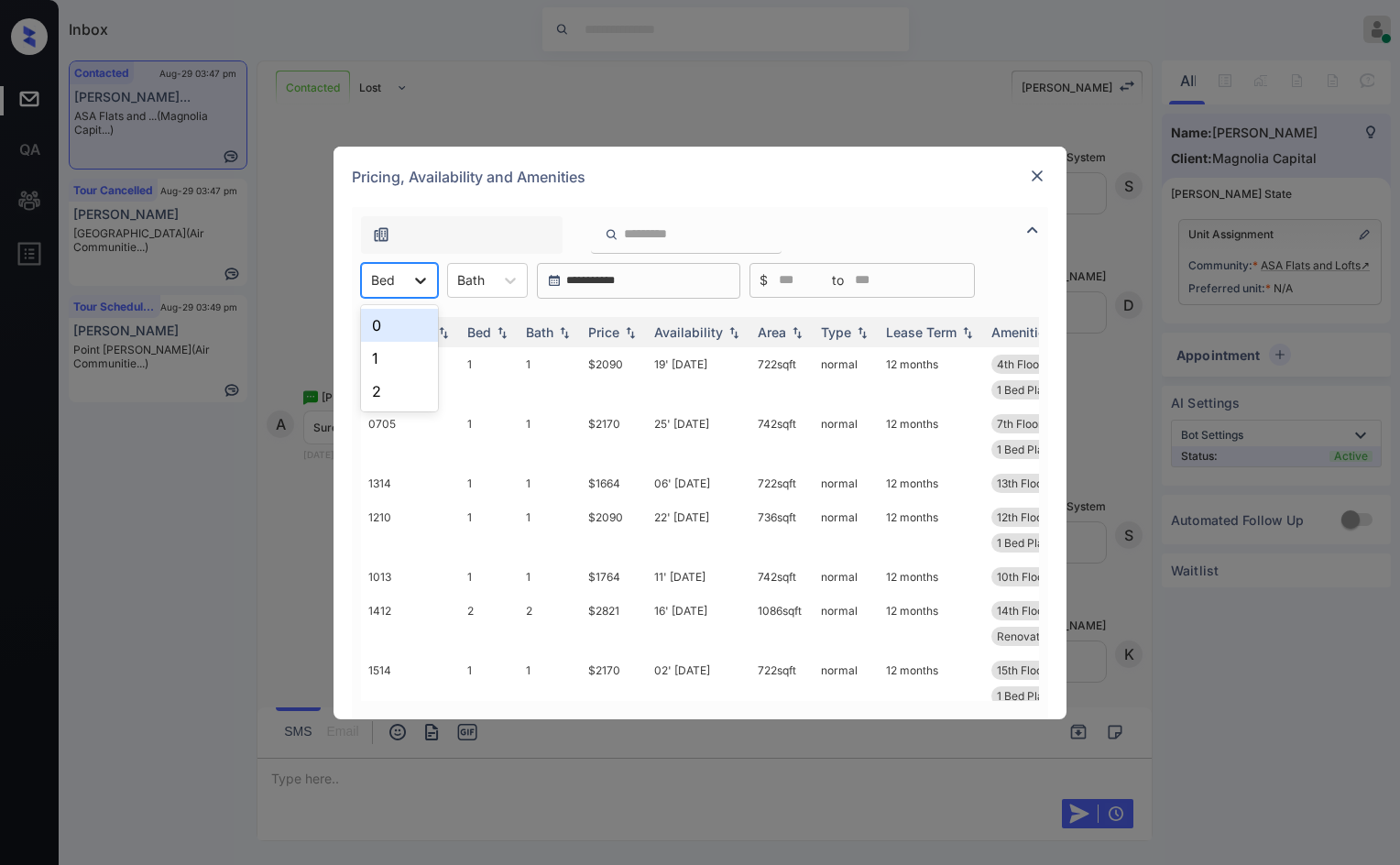
click at [421, 288] on icon at bounding box center [421, 281] width 19 height 19
click at [624, 226] on input "search" at bounding box center [697, 233] width 151 height 16
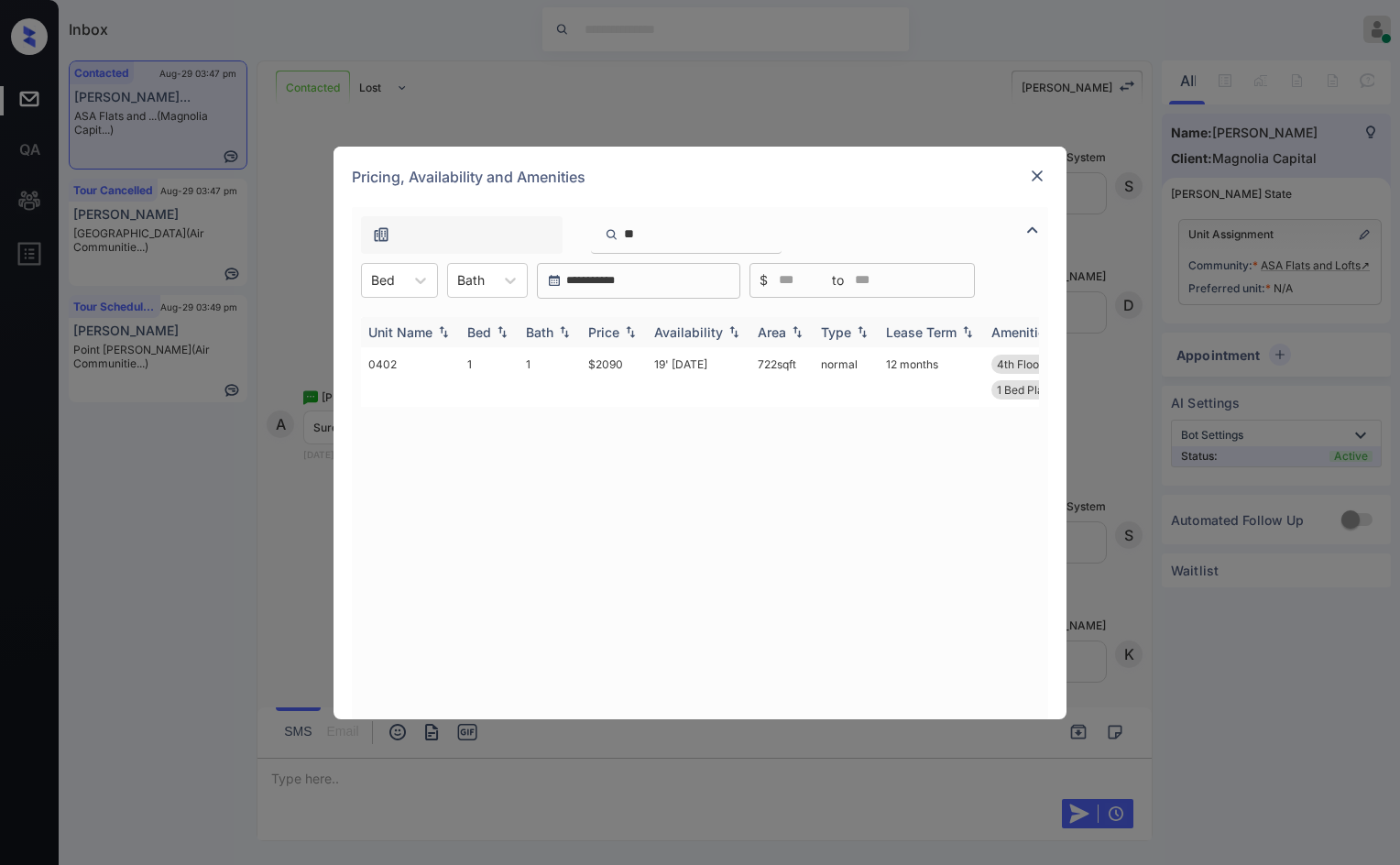
type input "*"
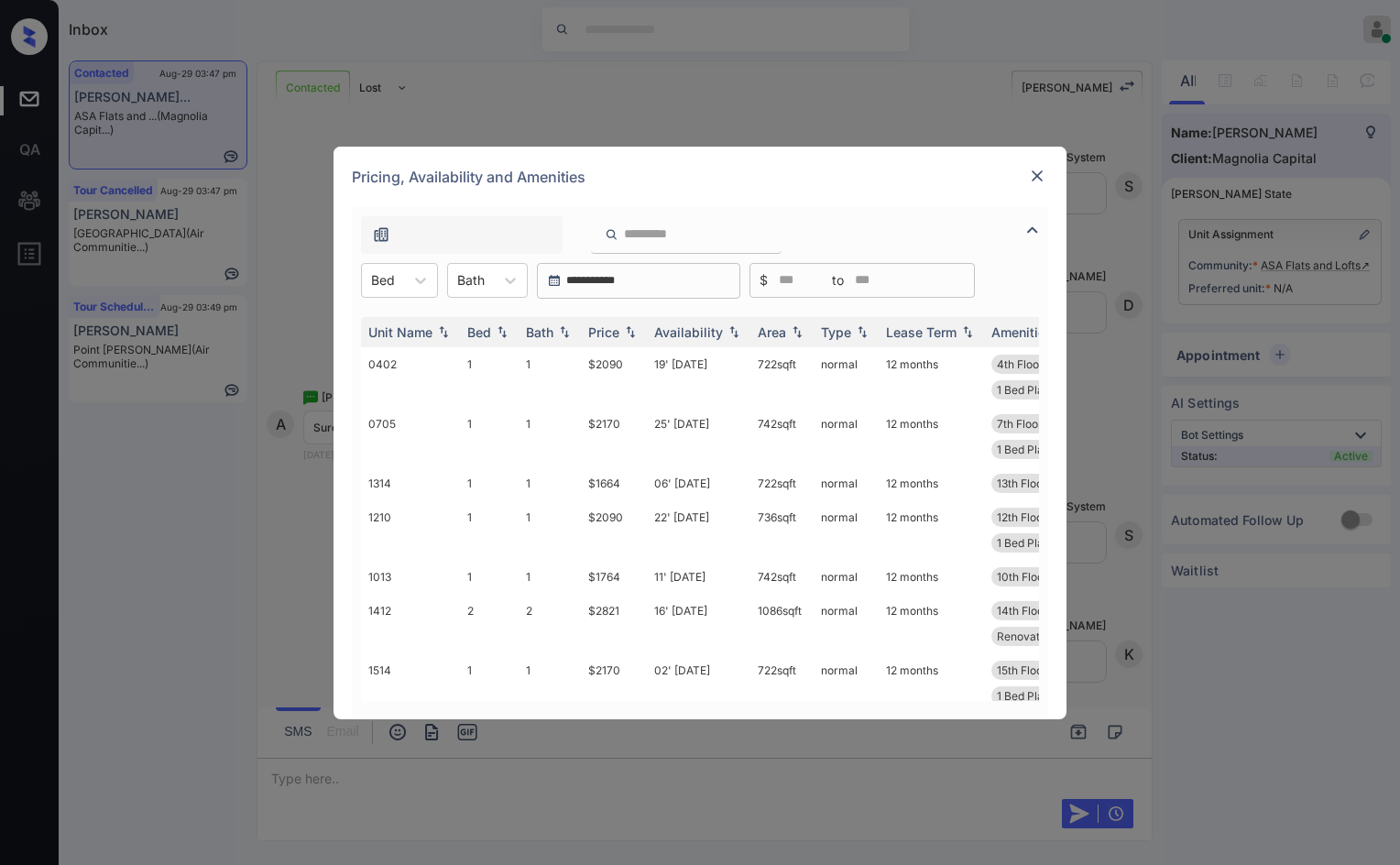
click at [280, 451] on div "**********" at bounding box center [700, 432] width 1400 height 865
click at [1035, 188] on div at bounding box center [1037, 177] width 22 height 24
click at [1035, 180] on img at bounding box center [1037, 176] width 19 height 19
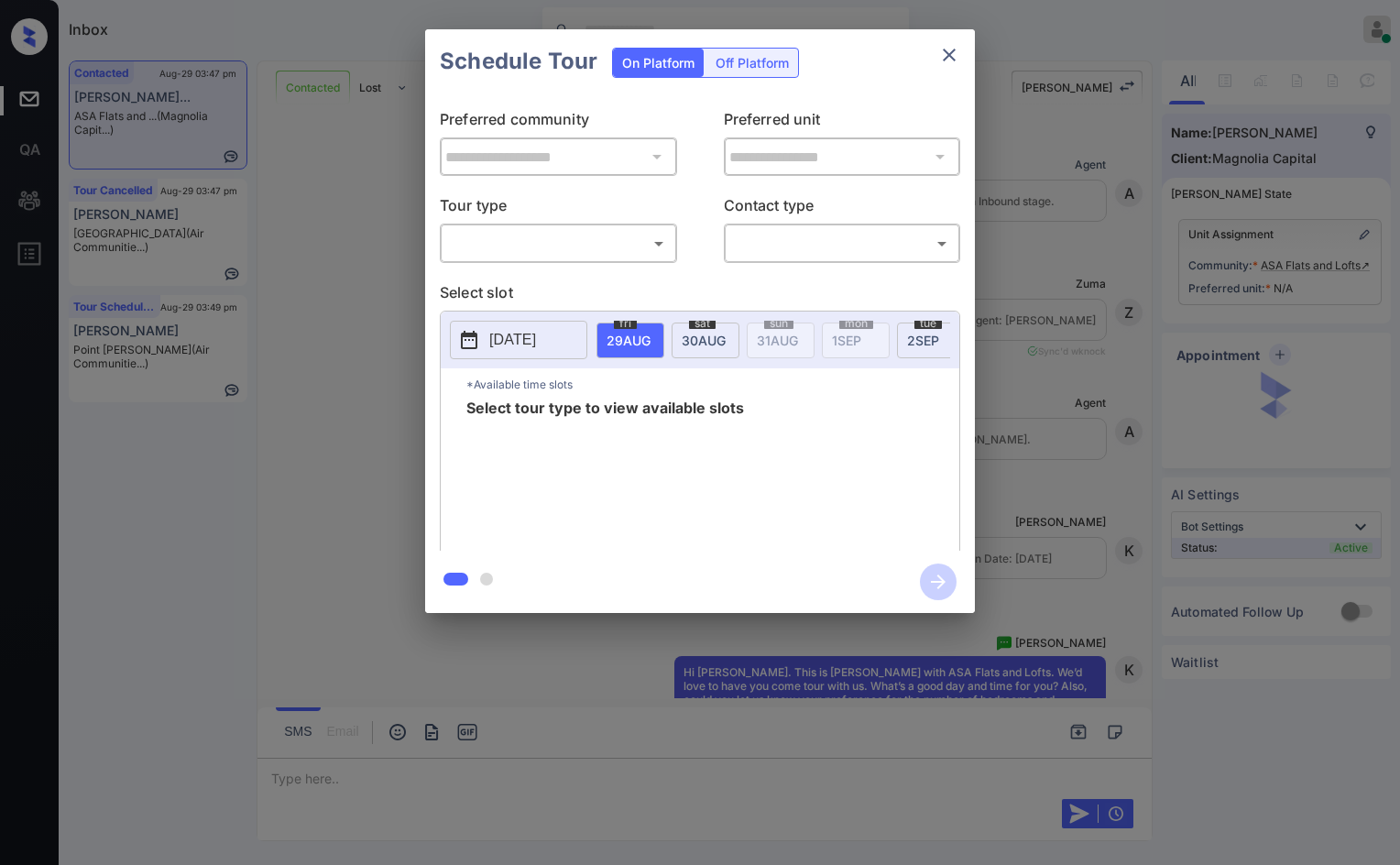
scroll to position [1469, 0]
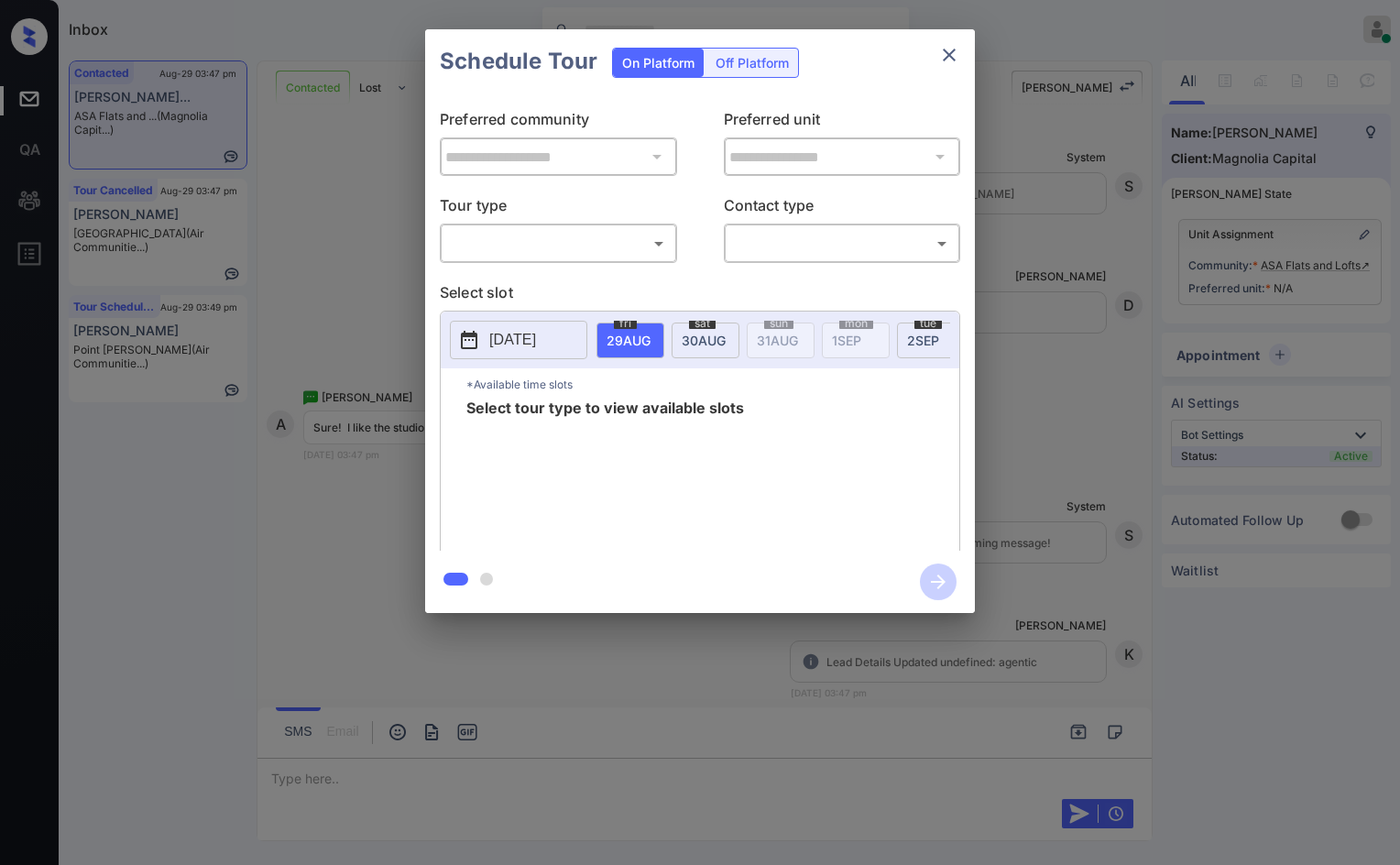
click at [1258, 247] on div "**********" at bounding box center [700, 321] width 1400 height 643
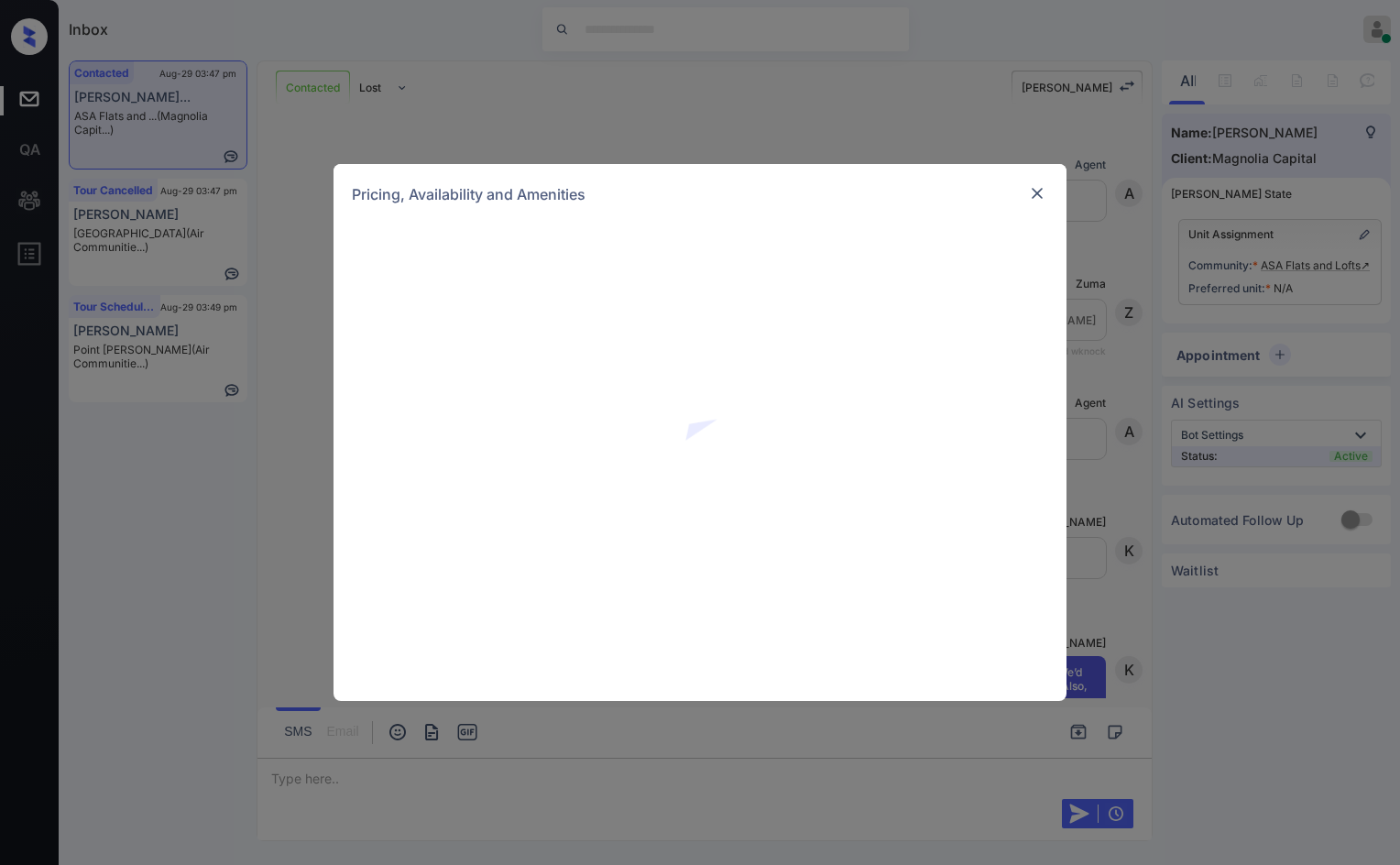
scroll to position [1469, 0]
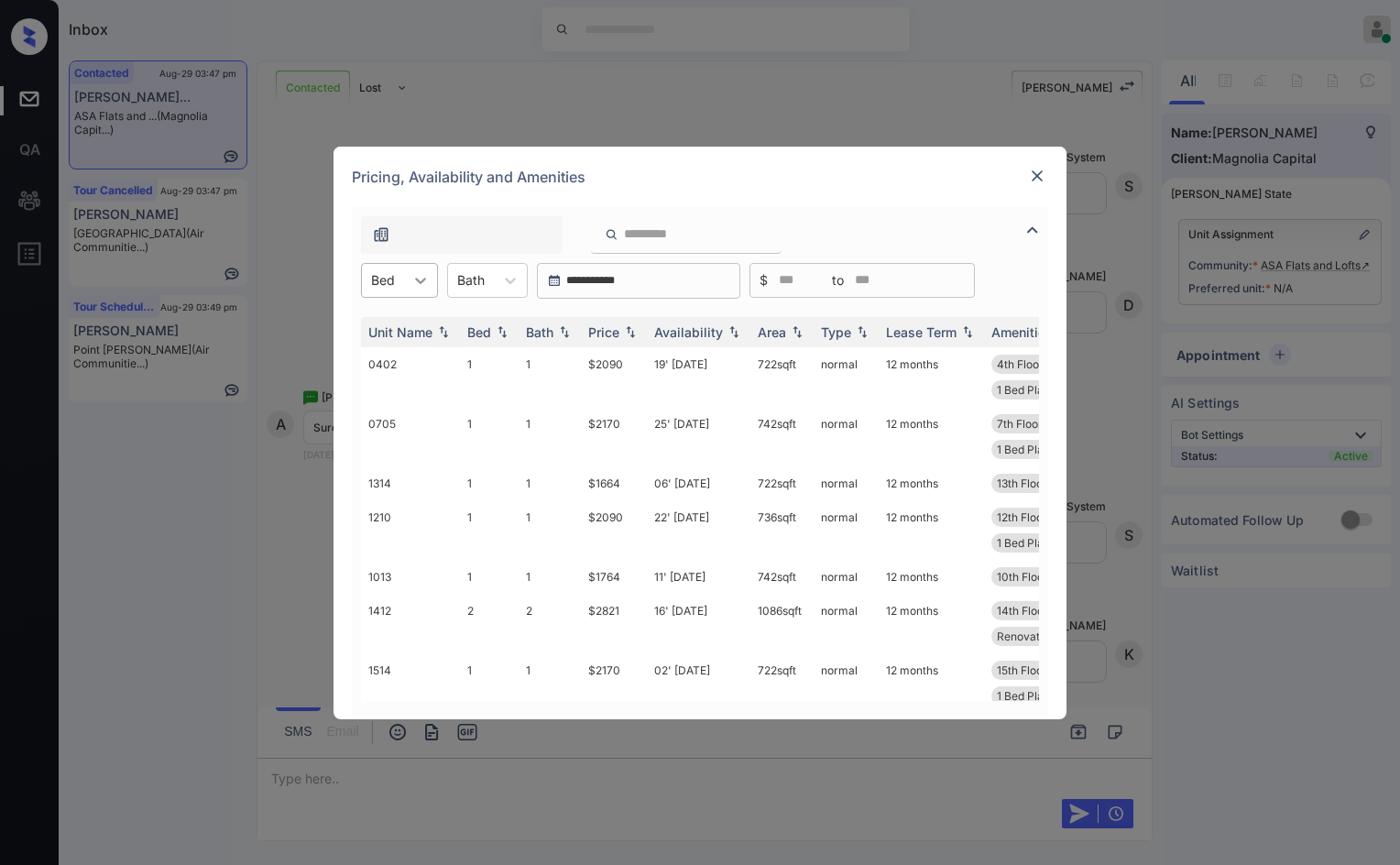
click at [423, 277] on icon at bounding box center [421, 281] width 19 height 19
click at [412, 323] on div "0" at bounding box center [399, 325] width 77 height 33
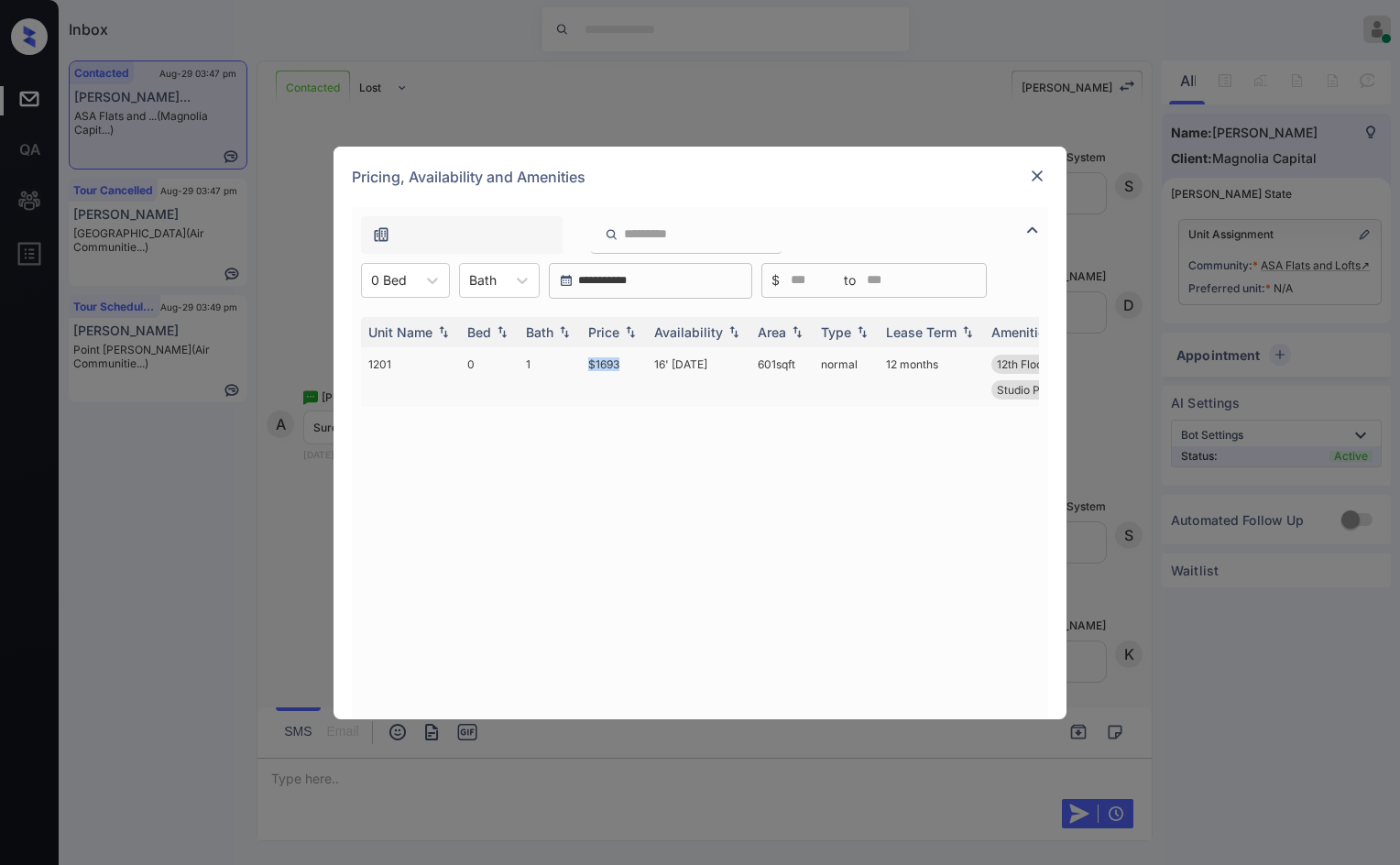
drag, startPoint x: 596, startPoint y: 370, endPoint x: 627, endPoint y: 365, distance: 31.4
click at [627, 365] on tr "1201 0 1 $1693 16' Sep 25 601 sqft normal 12 months 12th Floor East View Renova…" at bounding box center [839, 378] width 958 height 60
copy tr "$1693"
click at [271, 451] on div "**********" at bounding box center [700, 432] width 1400 height 865
click at [1037, 170] on img at bounding box center [1037, 176] width 19 height 19
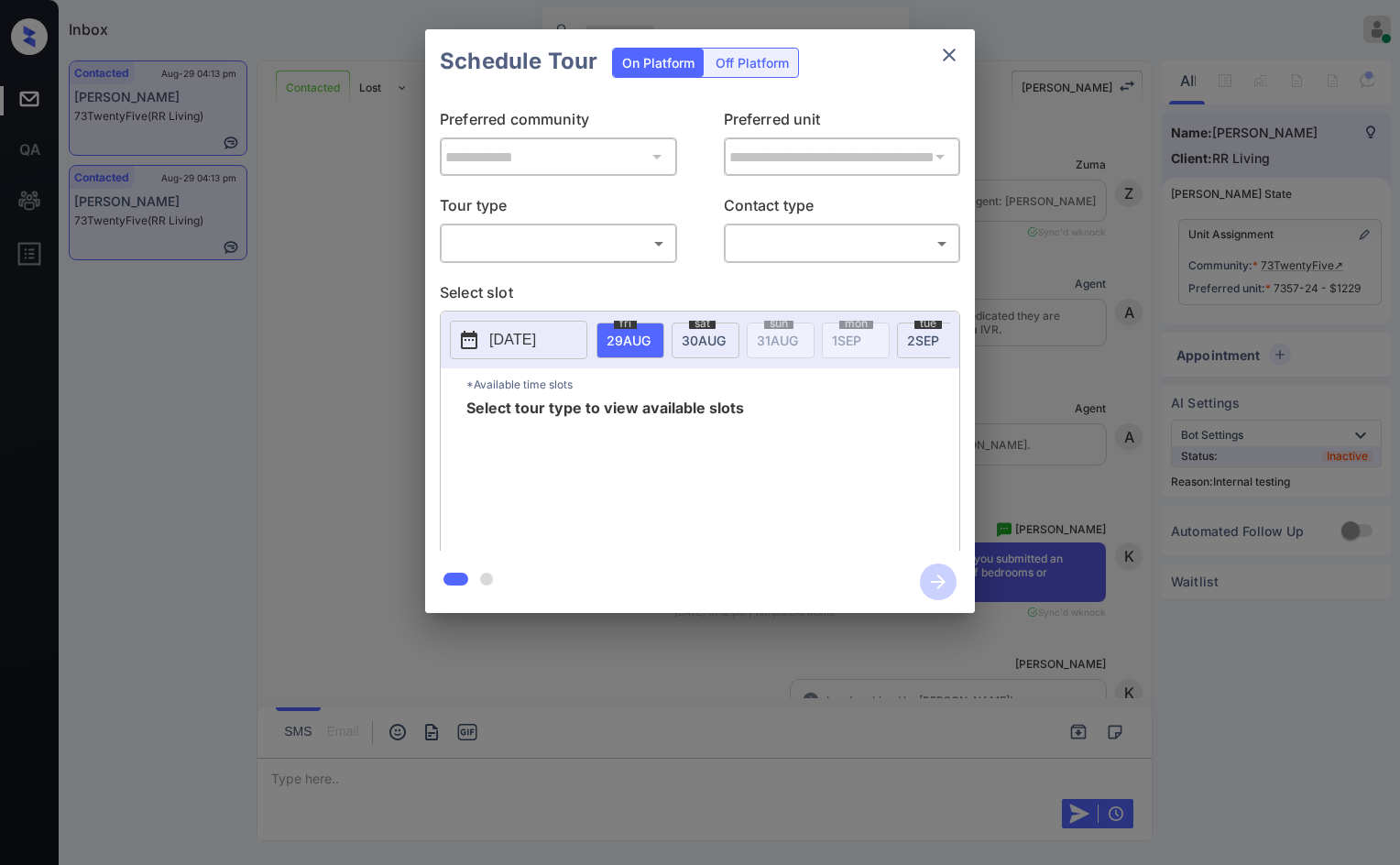
scroll to position [11627, 0]
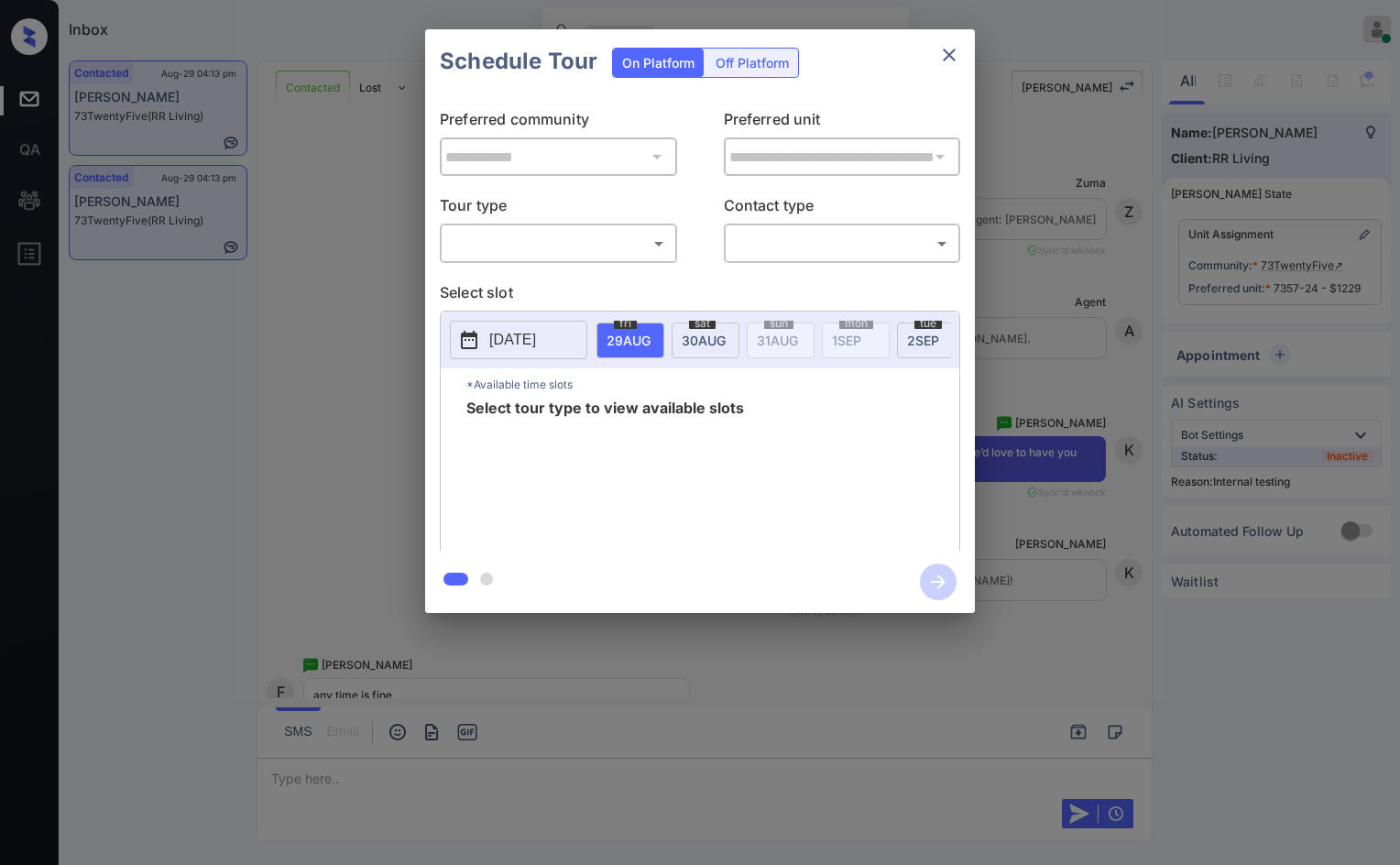
click at [564, 243] on body "Inbox Jezcil Usanastre Online Set yourself offline Set yourself on break Profil…" at bounding box center [700, 432] width 1400 height 865
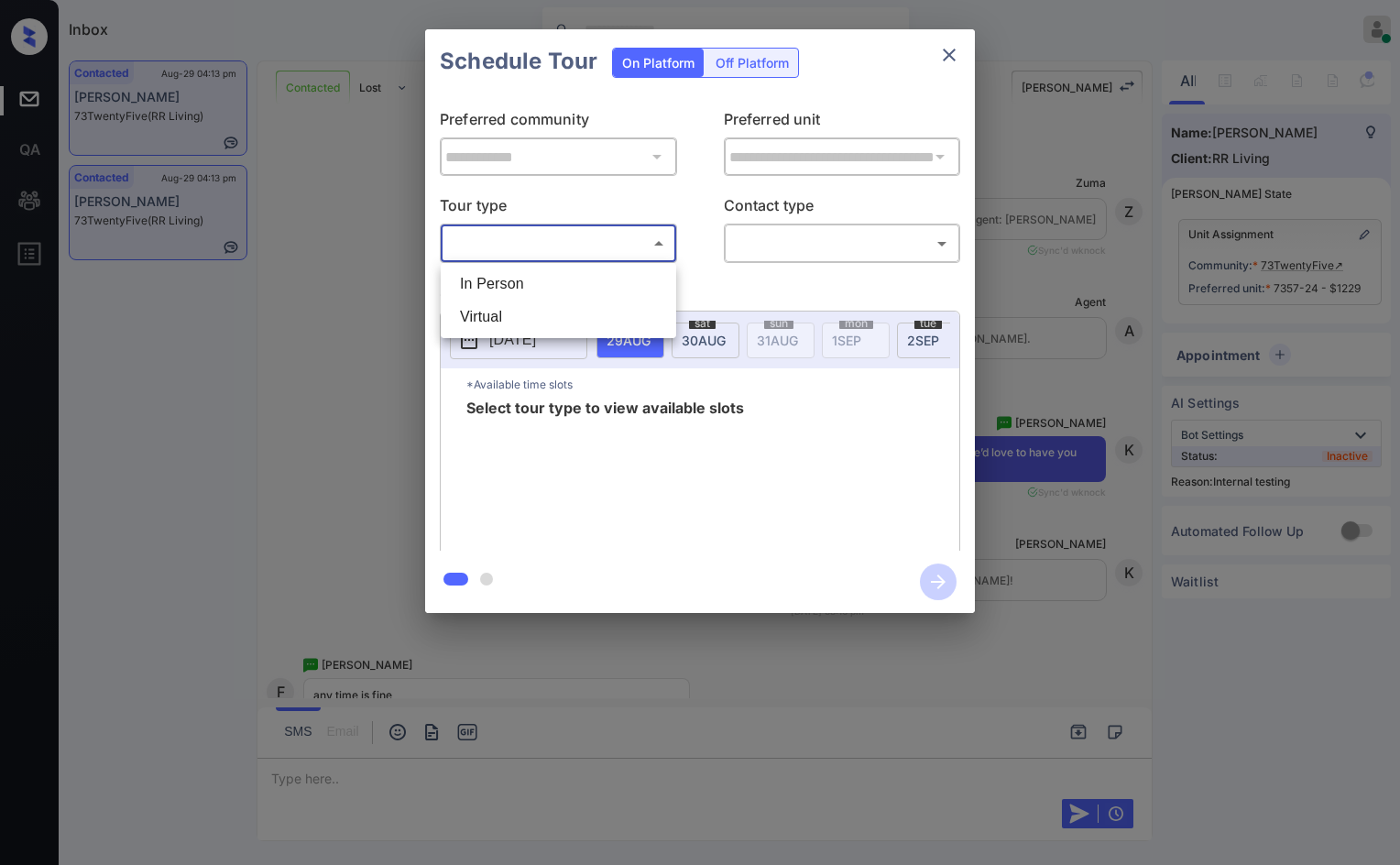
click at [546, 273] on li "In Person" at bounding box center [558, 284] width 226 height 33
type input "********"
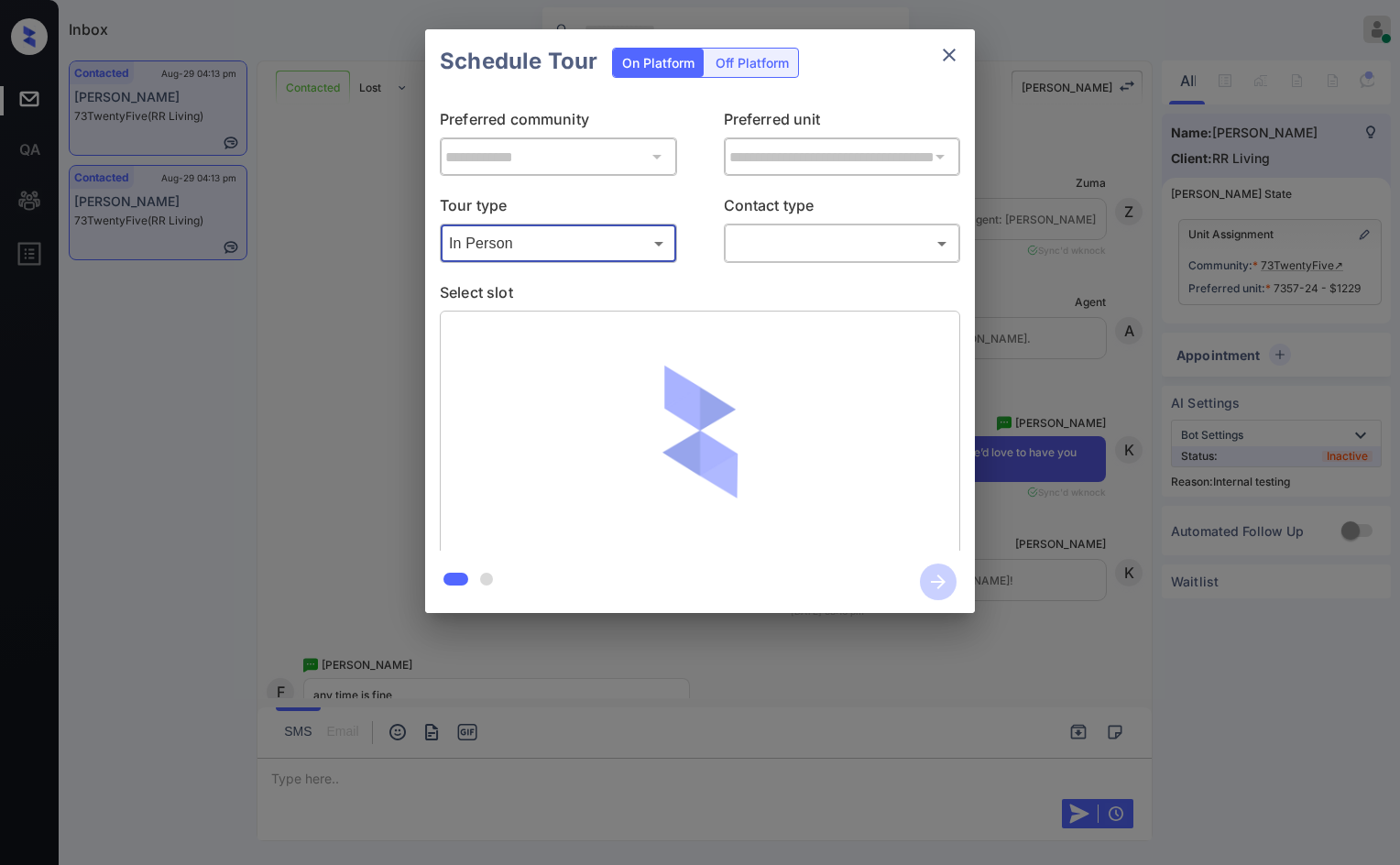
click at [717, 249] on div "Tour type In Person ******** ​ Contact type ​ ​" at bounding box center [700, 229] width 521 height 69
click at [740, 246] on body "Inbox Jezcil Usanastre Online Set yourself offline Set yourself on break Profil…" at bounding box center [700, 432] width 1400 height 865
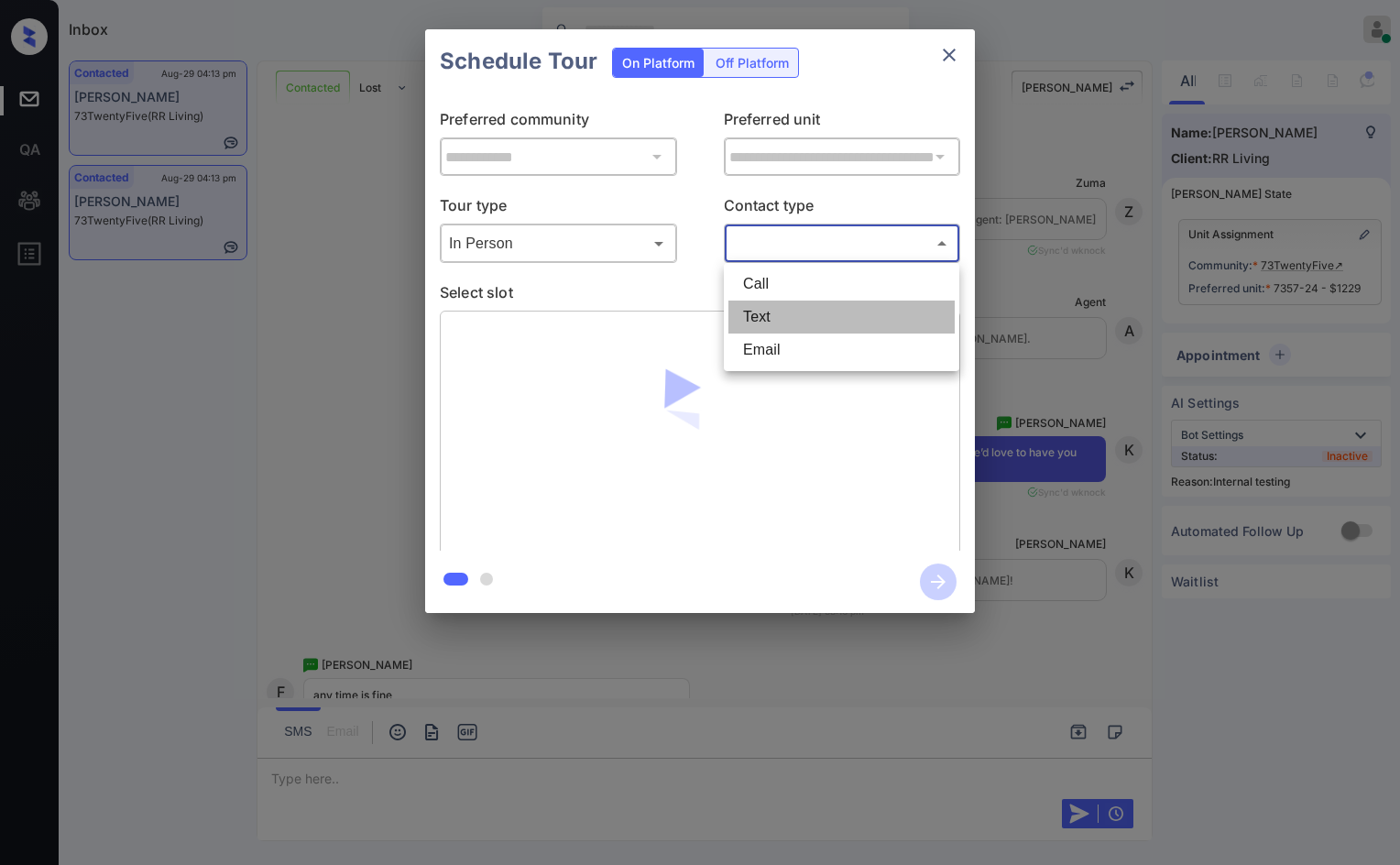
click at [785, 330] on li "Text" at bounding box center [841, 316] width 226 height 33
type input "****"
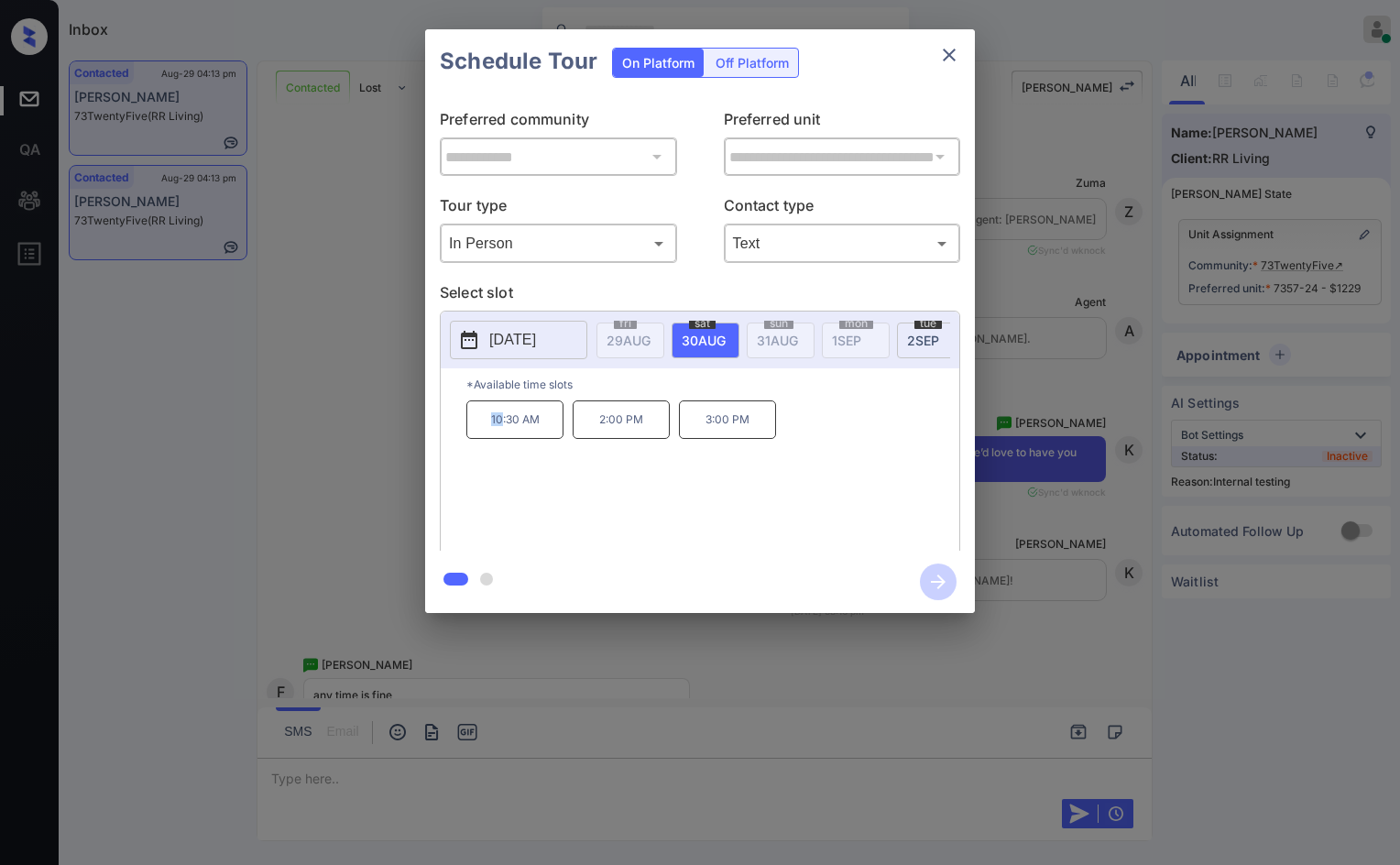
drag, startPoint x: 483, startPoint y: 447, endPoint x: 503, endPoint y: 445, distance: 20.1
click at [503, 439] on p "10:30 AM" at bounding box center [515, 419] width 97 height 38
click at [487, 411] on div "*Available time slots 10:30 AM 2:00 PM 3:00 PM" at bounding box center [700, 462] width 519 height 188
click at [489, 439] on p "10:30 AM" at bounding box center [515, 419] width 97 height 38
drag, startPoint x: 495, startPoint y: 433, endPoint x: 543, endPoint y: 433, distance: 48.0
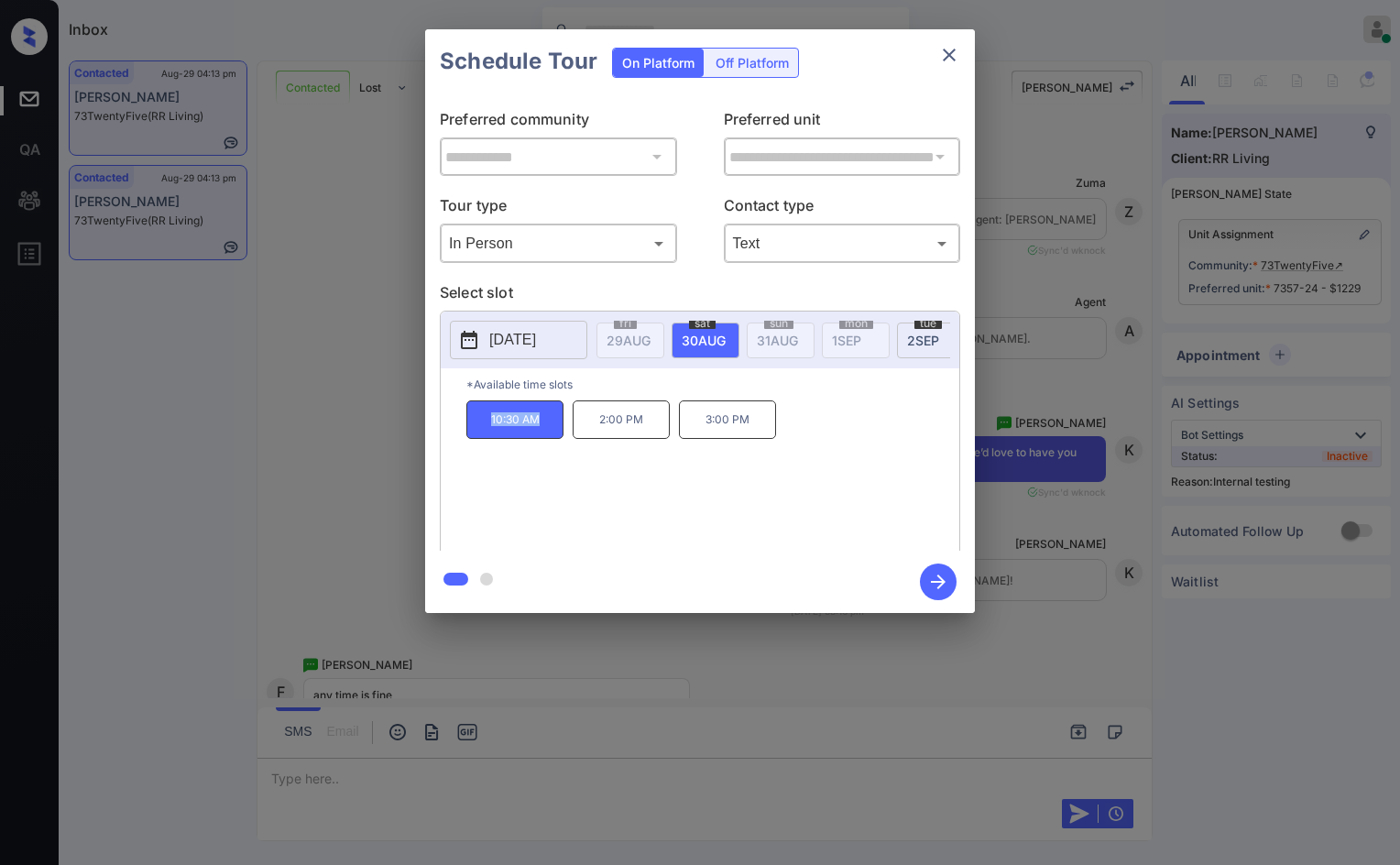
click at [543, 433] on p "10:30 AM" at bounding box center [515, 419] width 97 height 38
copy p "10:30 AM"
click at [357, 420] on div "**********" at bounding box center [700, 321] width 1400 height 643
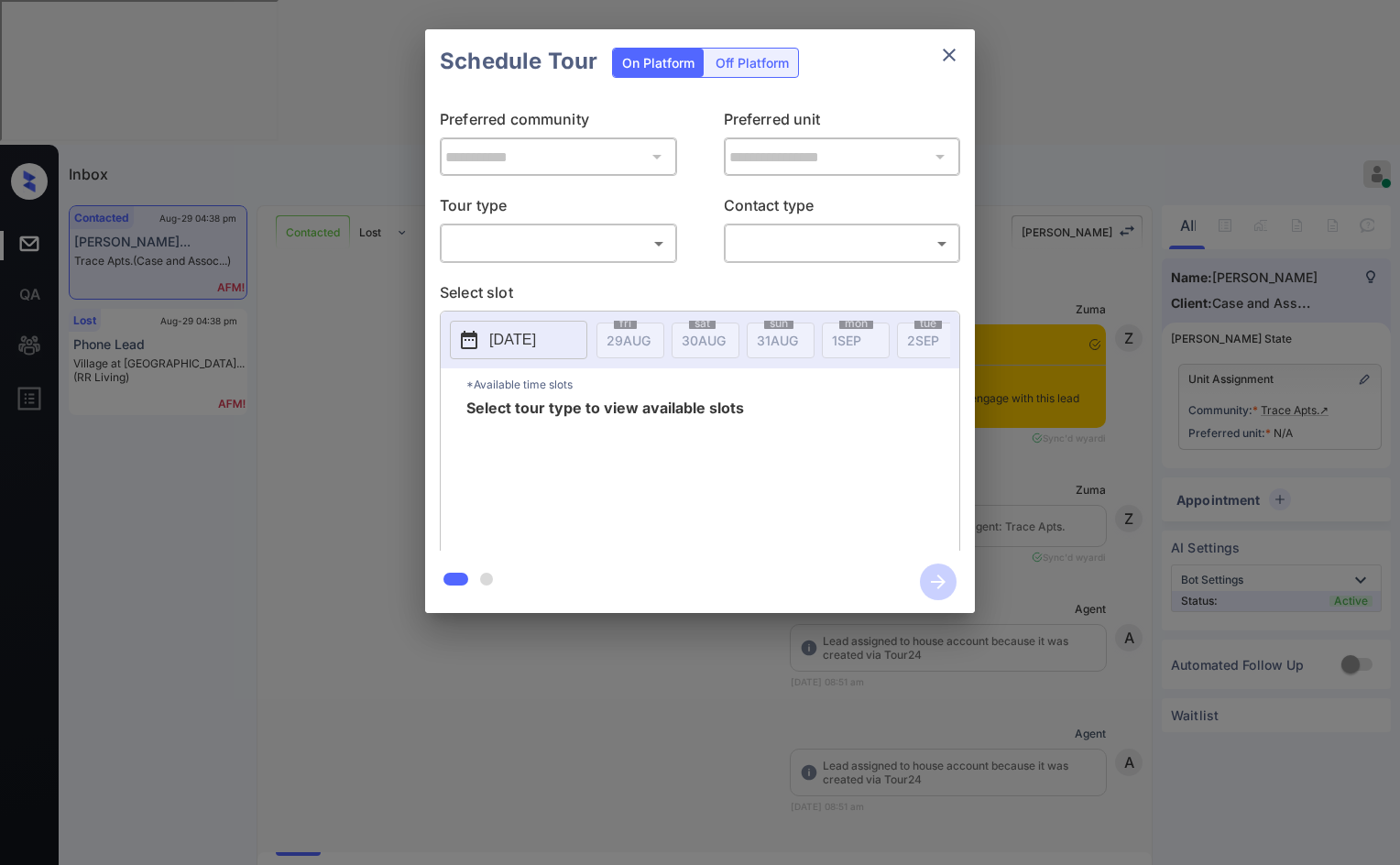
scroll to position [3923, 0]
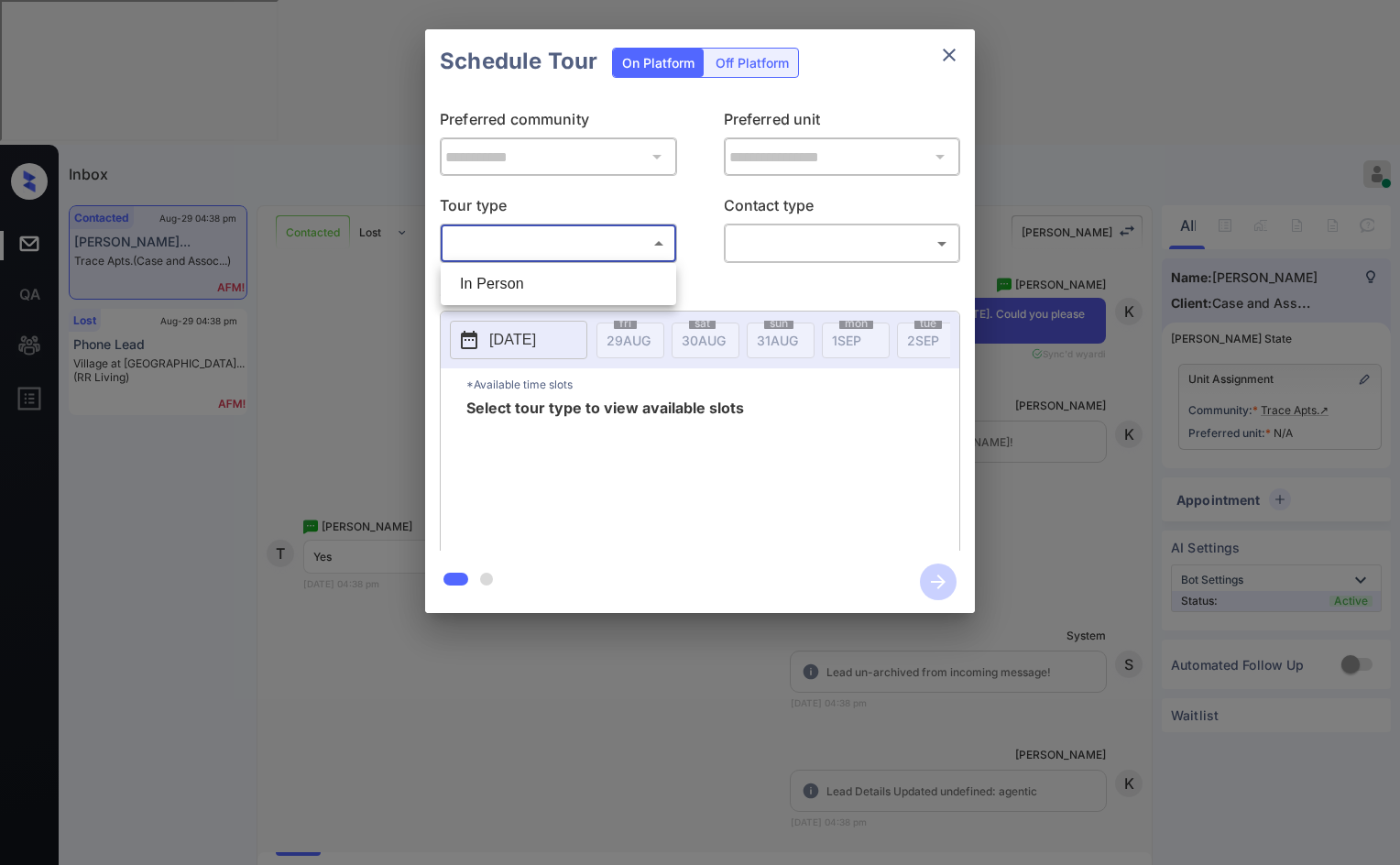
click at [618, 254] on body "Inbox Jezcil Usanastre Online Set yourself offline Set yourself on break Profil…" at bounding box center [700, 432] width 1400 height 865
click at [555, 294] on li "In Person" at bounding box center [558, 284] width 226 height 33
type input "********"
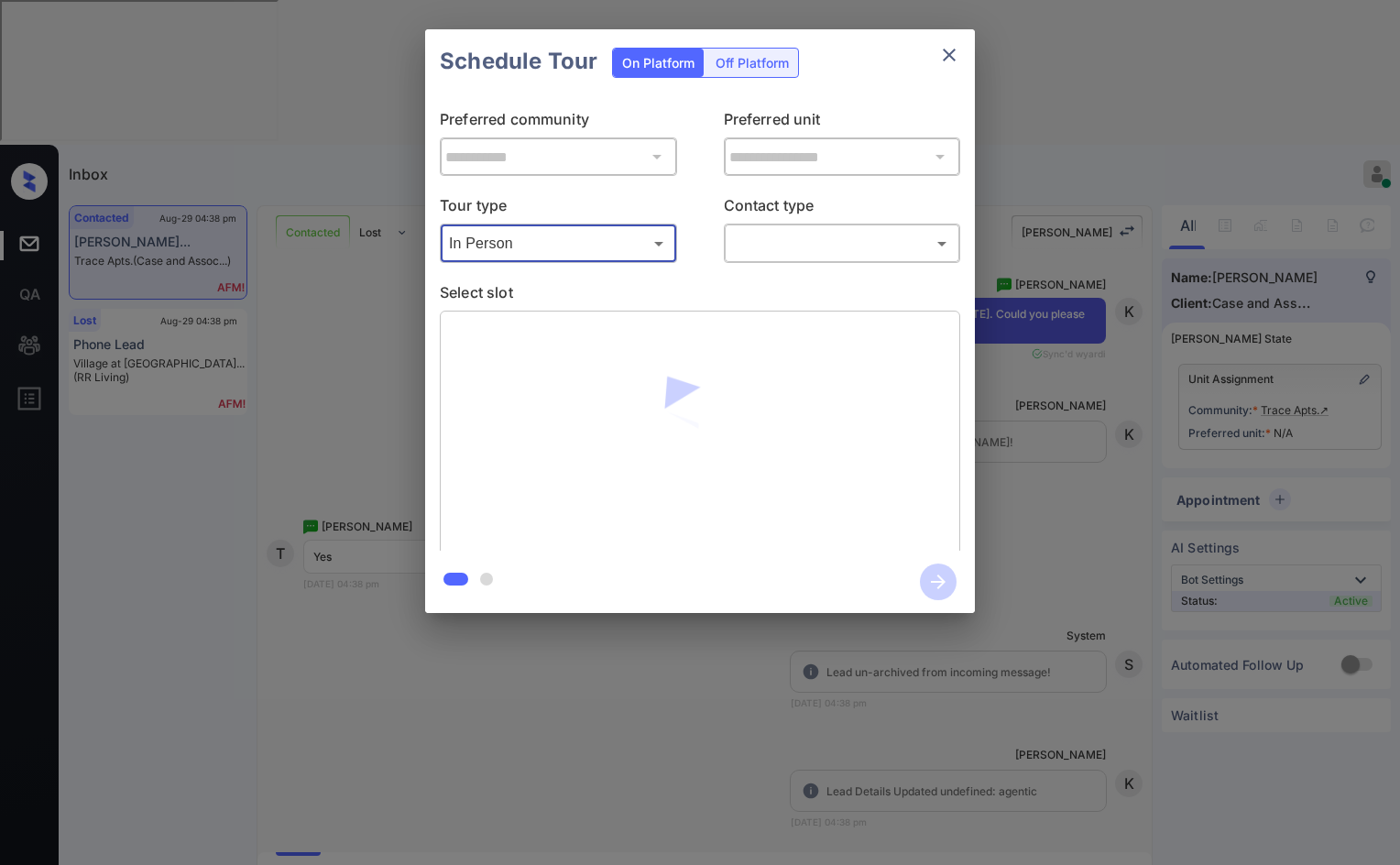
click at [842, 241] on body "Inbox Jezcil Usanastre Online Set yourself offline Set yourself on break Profil…" at bounding box center [700, 432] width 1400 height 865
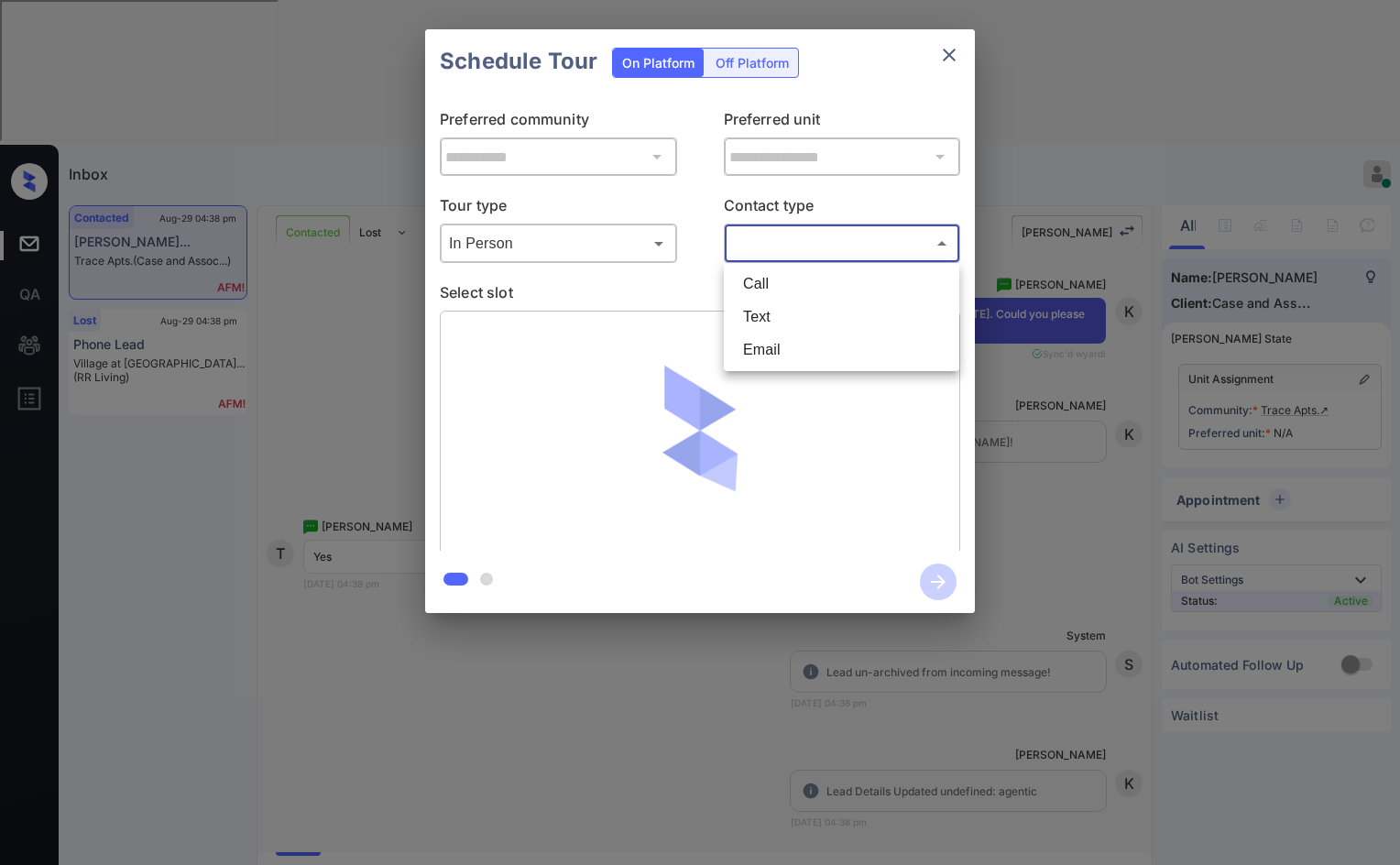
click at [731, 310] on li "Text" at bounding box center [841, 316] width 226 height 33
type input "****"
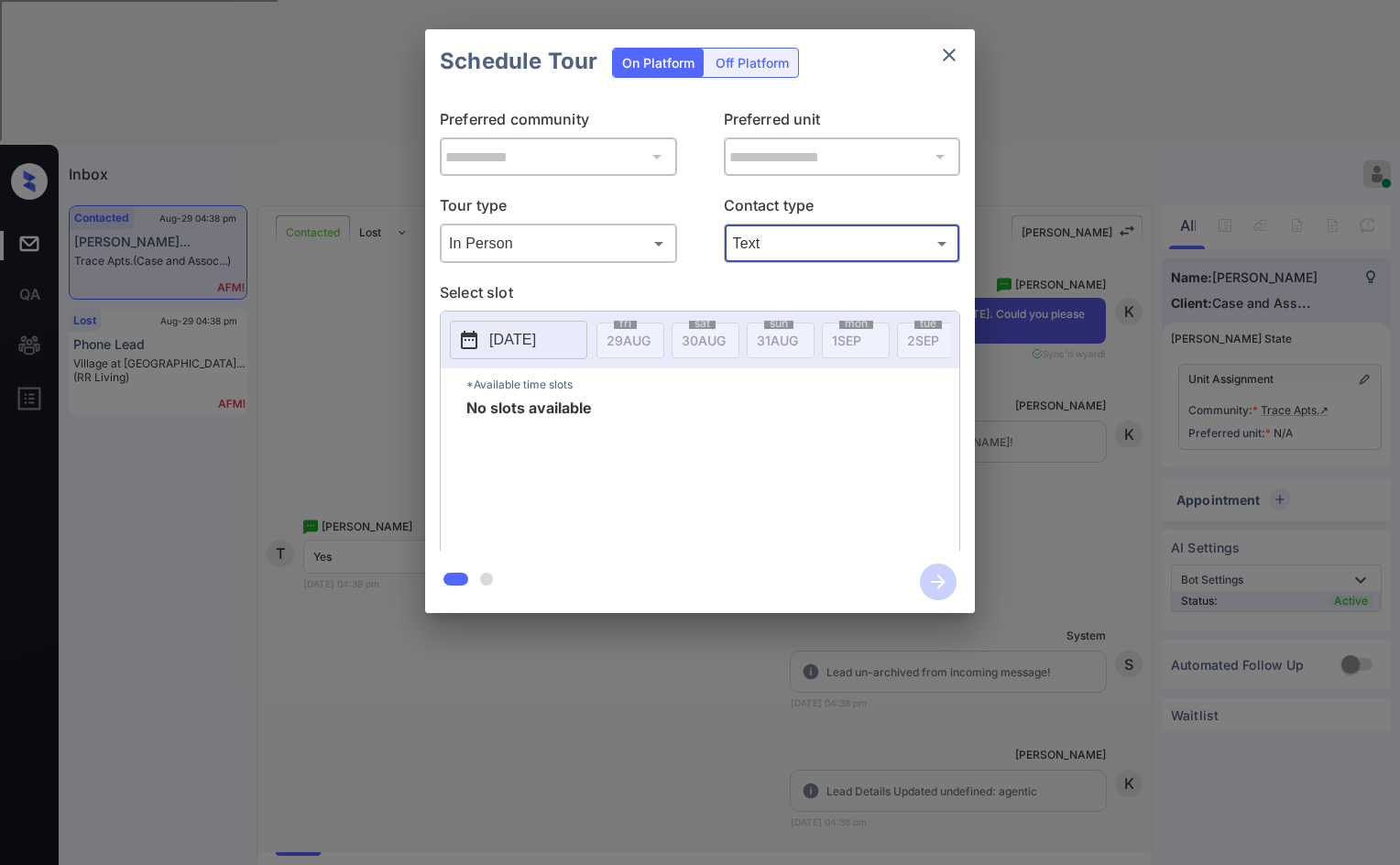
click at [283, 228] on div "**********" at bounding box center [700, 321] width 1400 height 643
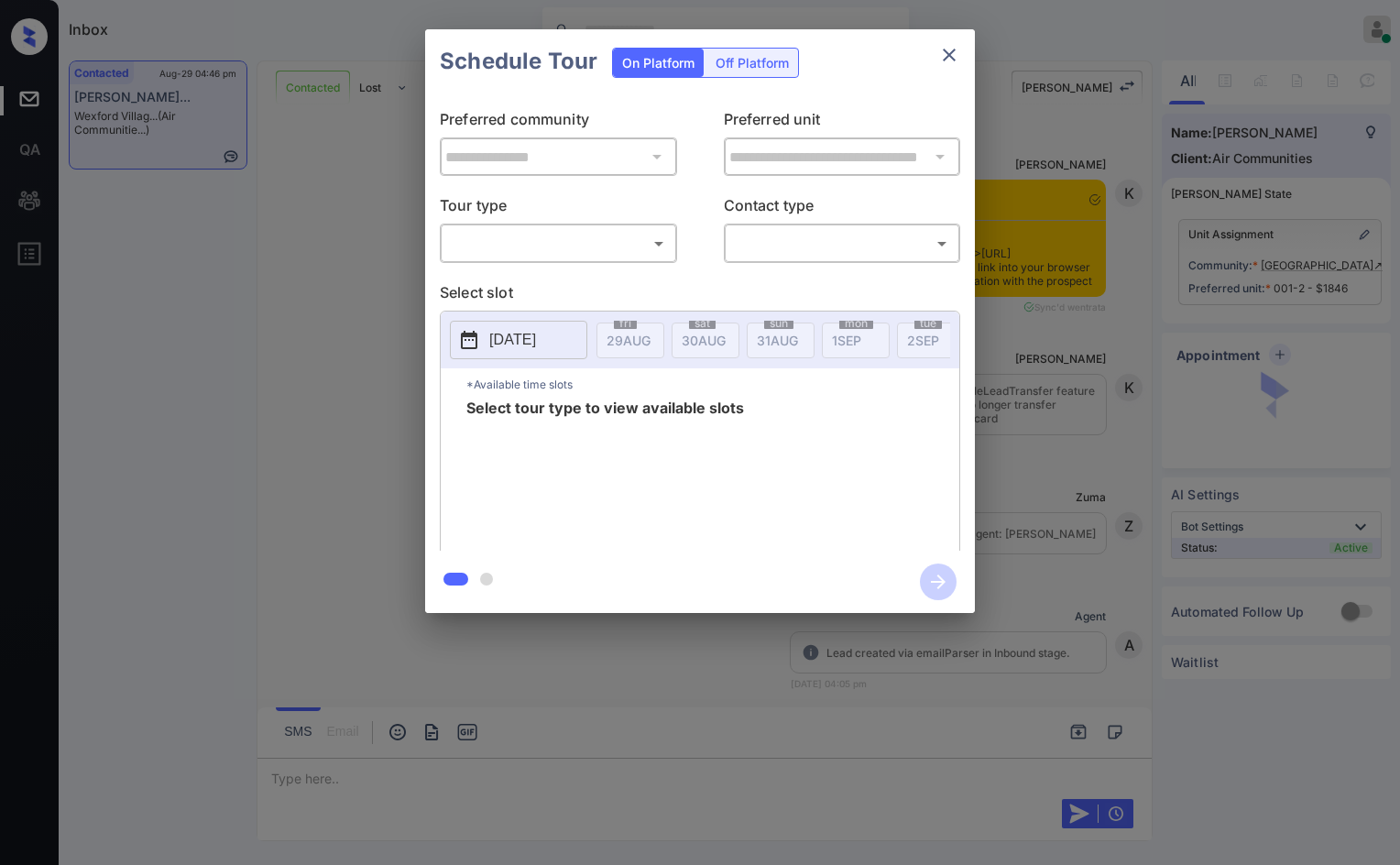
scroll to position [2539, 0]
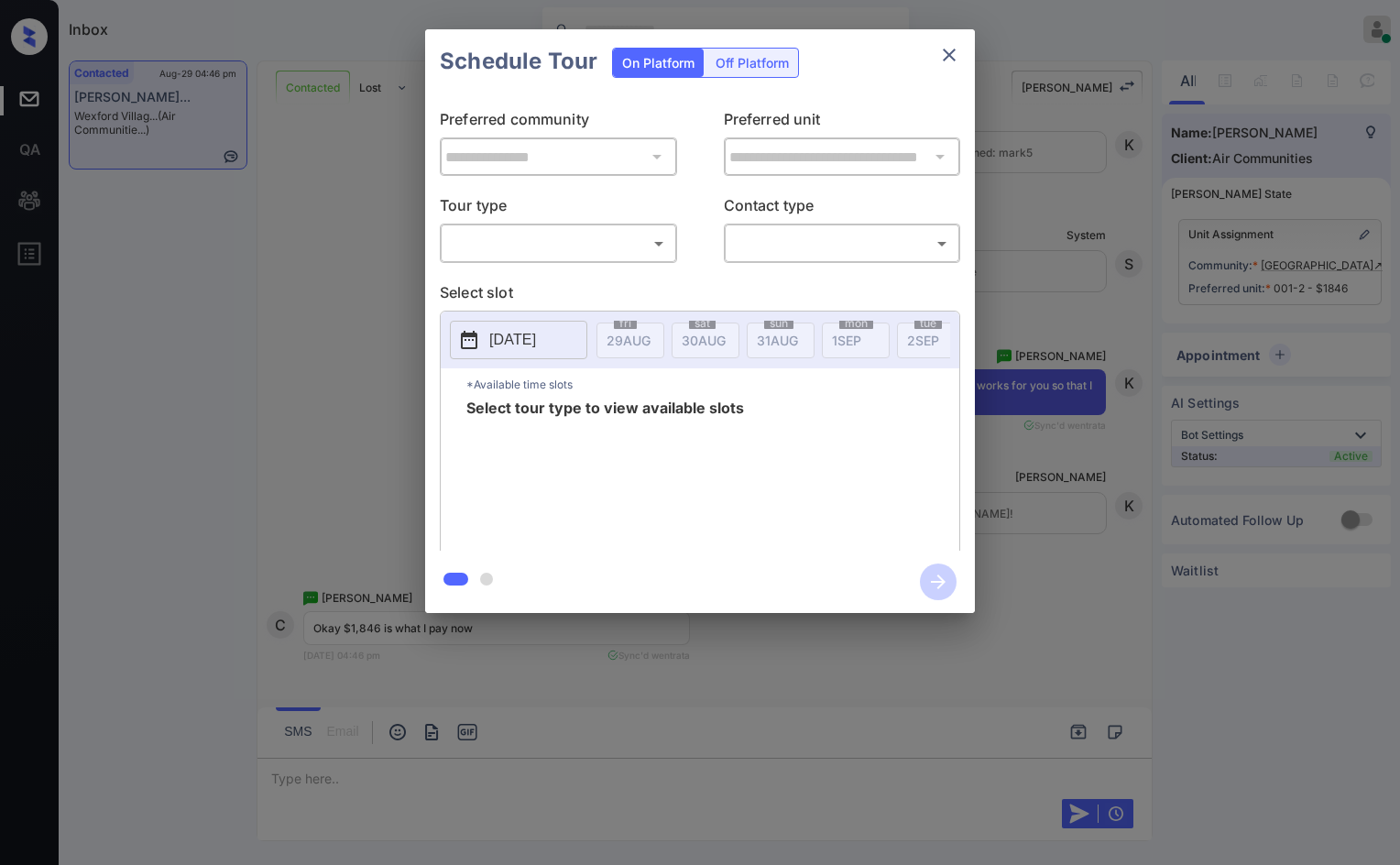
click at [656, 221] on p "Tour type" at bounding box center [558, 209] width 237 height 30
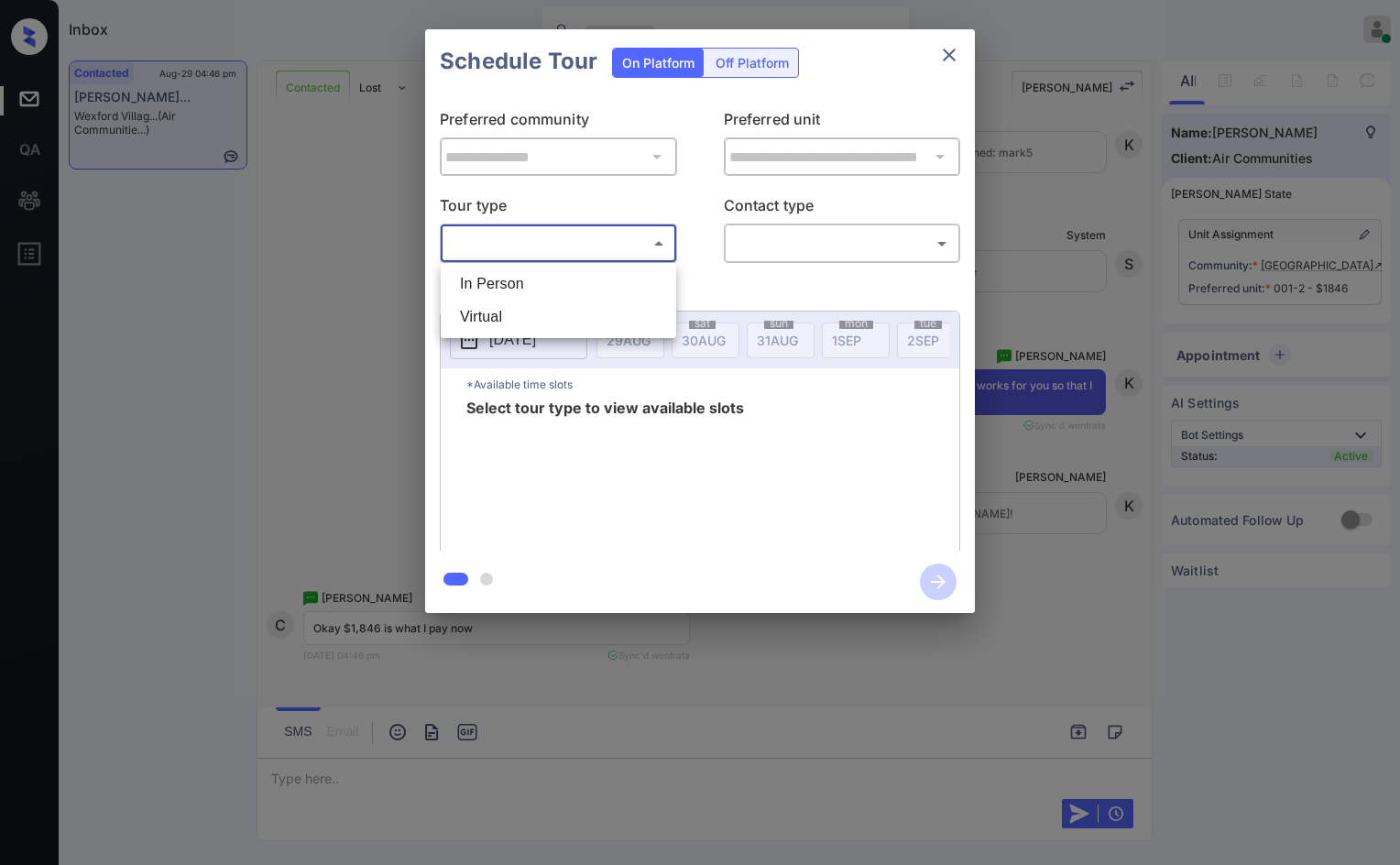
click at [652, 240] on body "Inbox Jezcil Usanastre Online Set yourself offline Set yourself on break Profil…" at bounding box center [700, 432] width 1400 height 865
click at [646, 283] on li "In Person" at bounding box center [558, 284] width 226 height 33
type input "********"
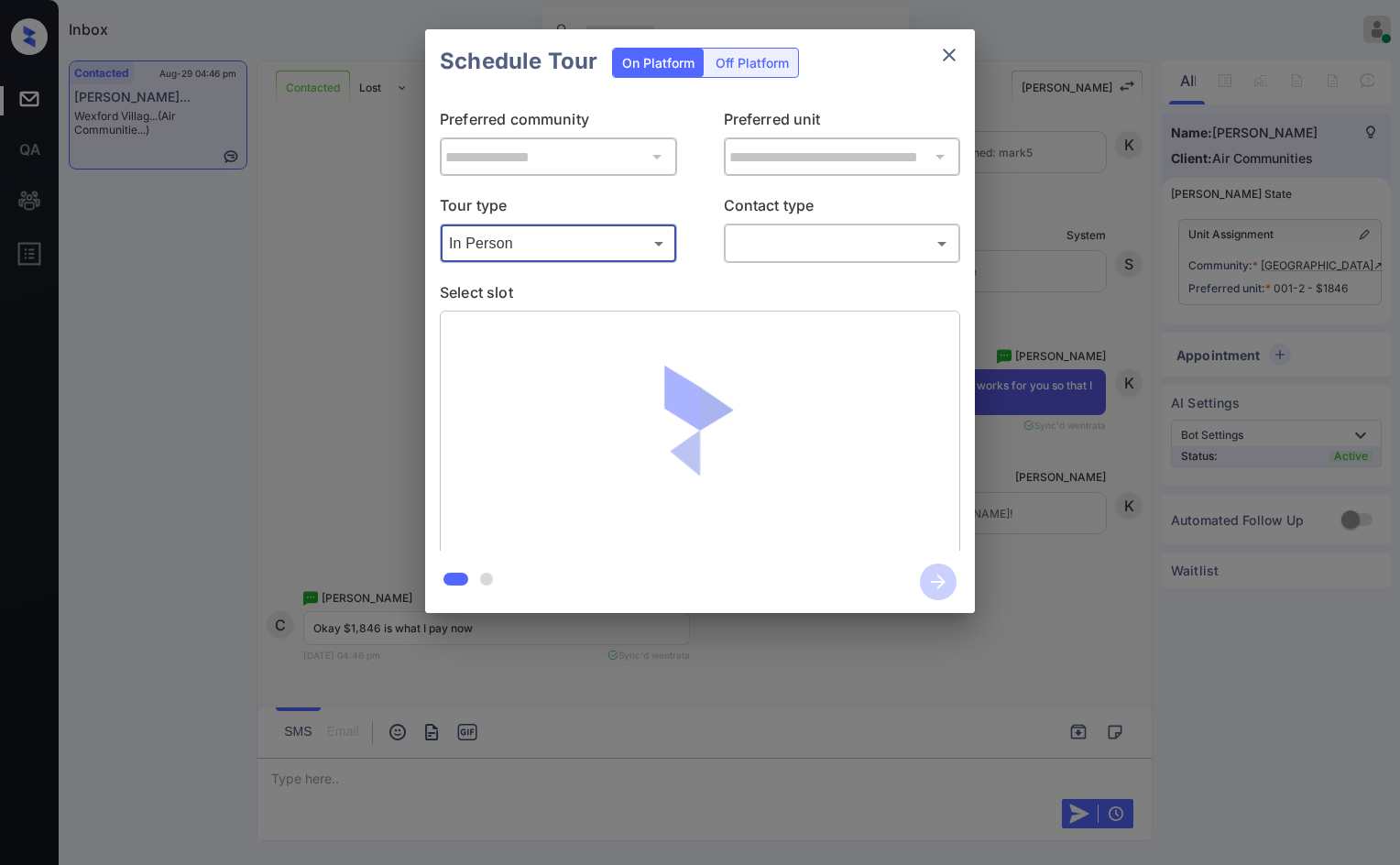
click at [799, 243] on body "Inbox Jezcil Usanastre Online Set yourself offline Set yourself on break Profil…" at bounding box center [700, 432] width 1400 height 865
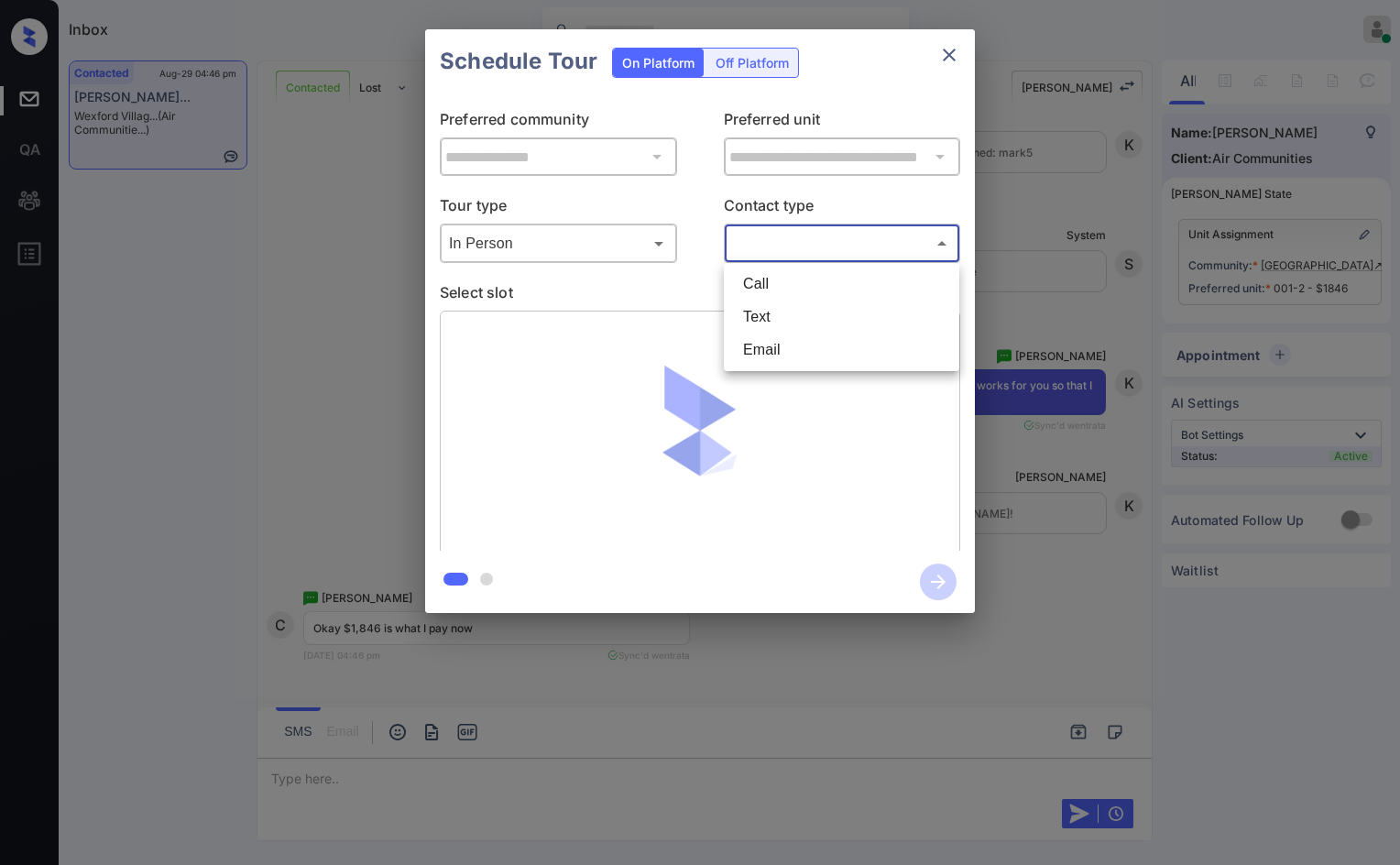
click at [804, 307] on li "Text" at bounding box center [841, 316] width 226 height 33
type input "****"
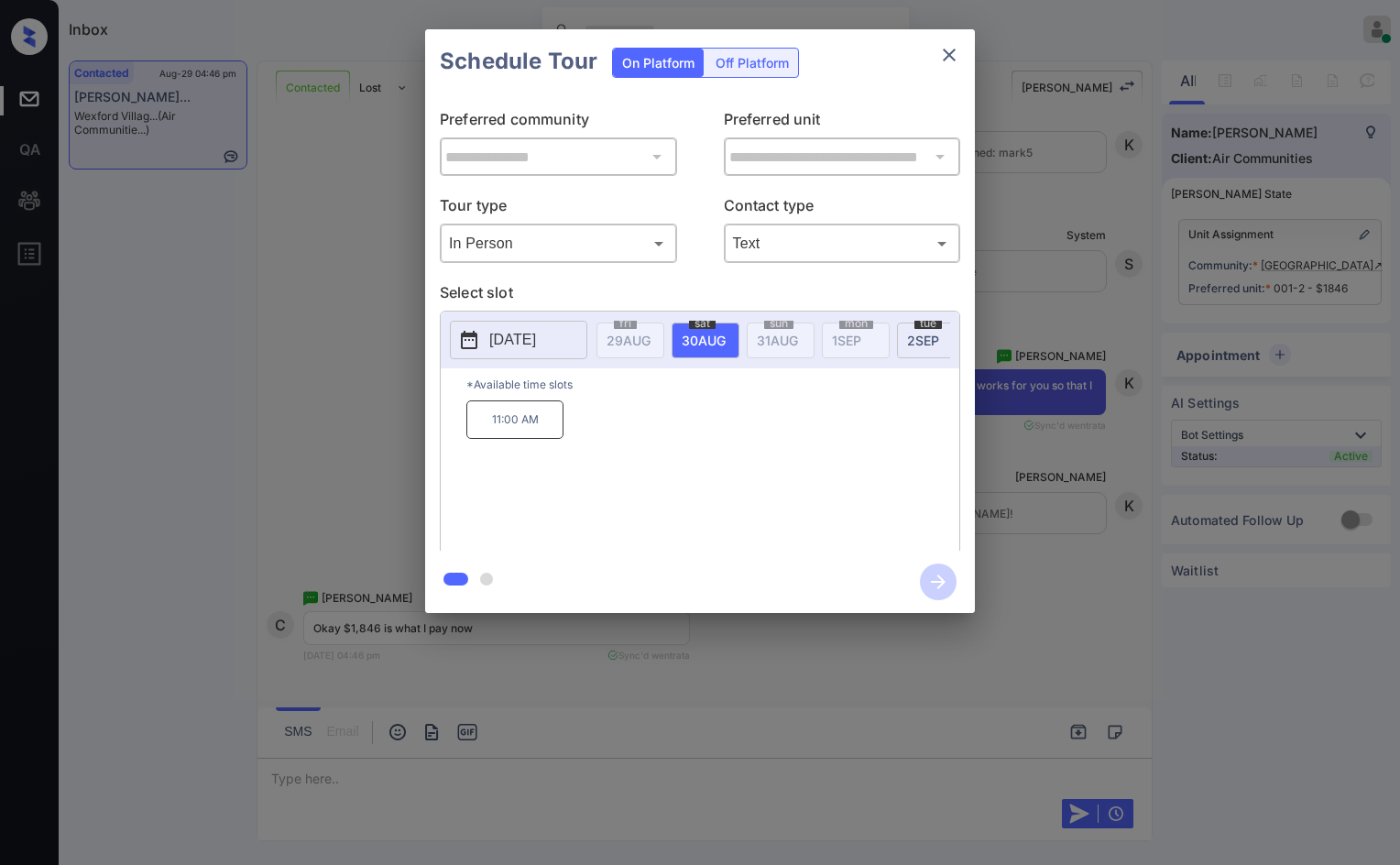
click at [902, 329] on div "tue 2 SEP" at bounding box center [931, 340] width 68 height 35
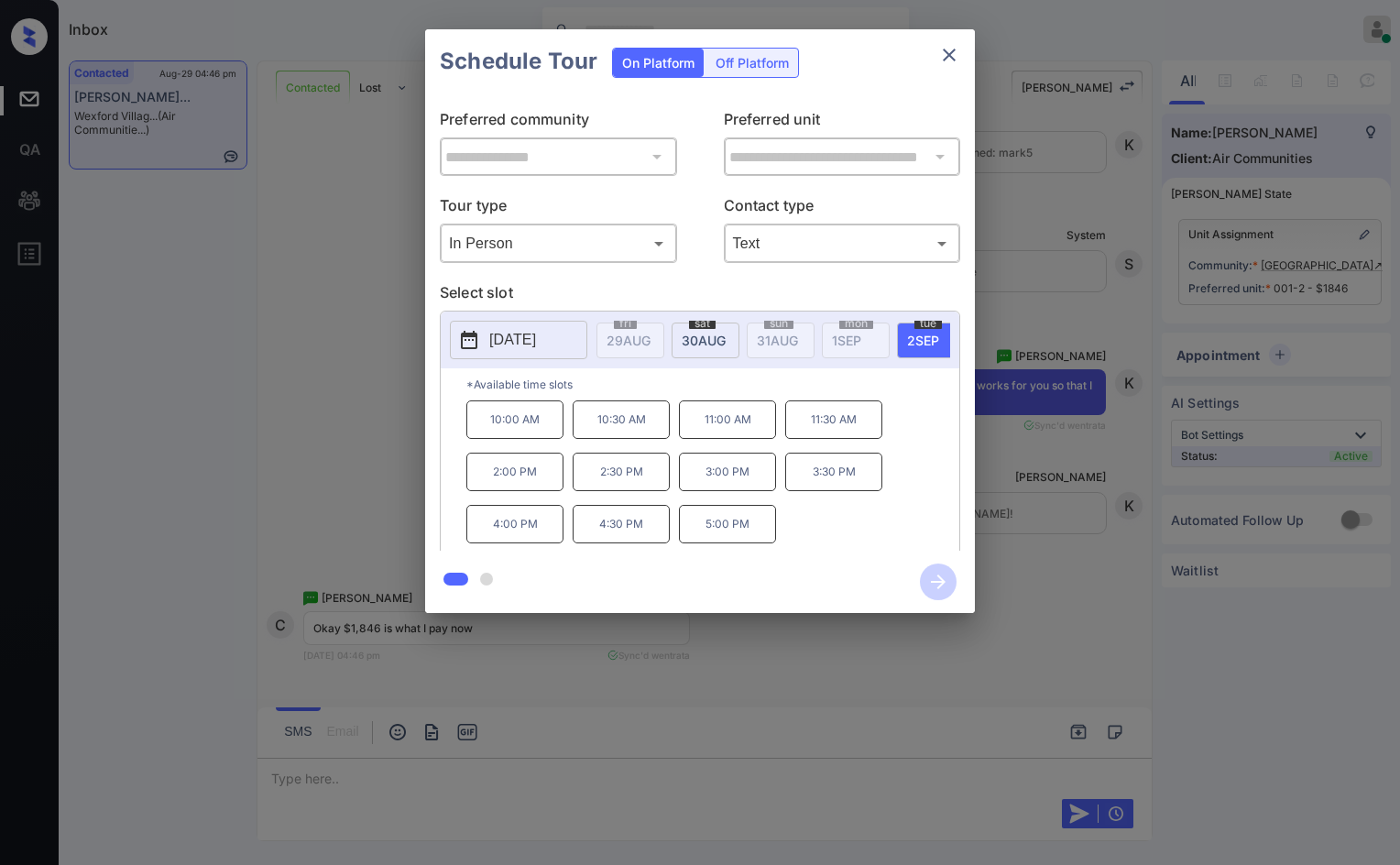
click at [1117, 422] on div "**********" at bounding box center [700, 321] width 1400 height 643
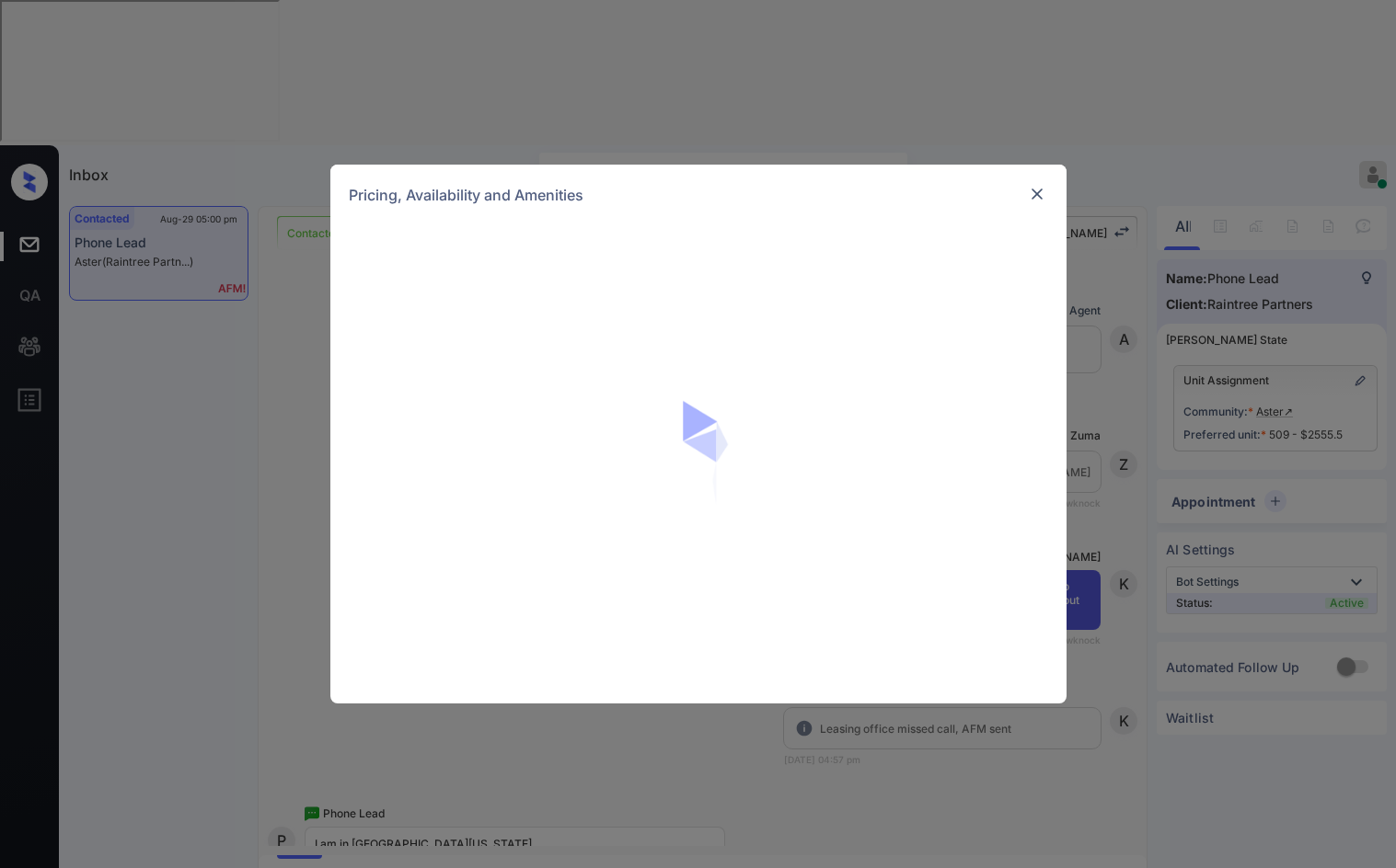
scroll to position [1323, 0]
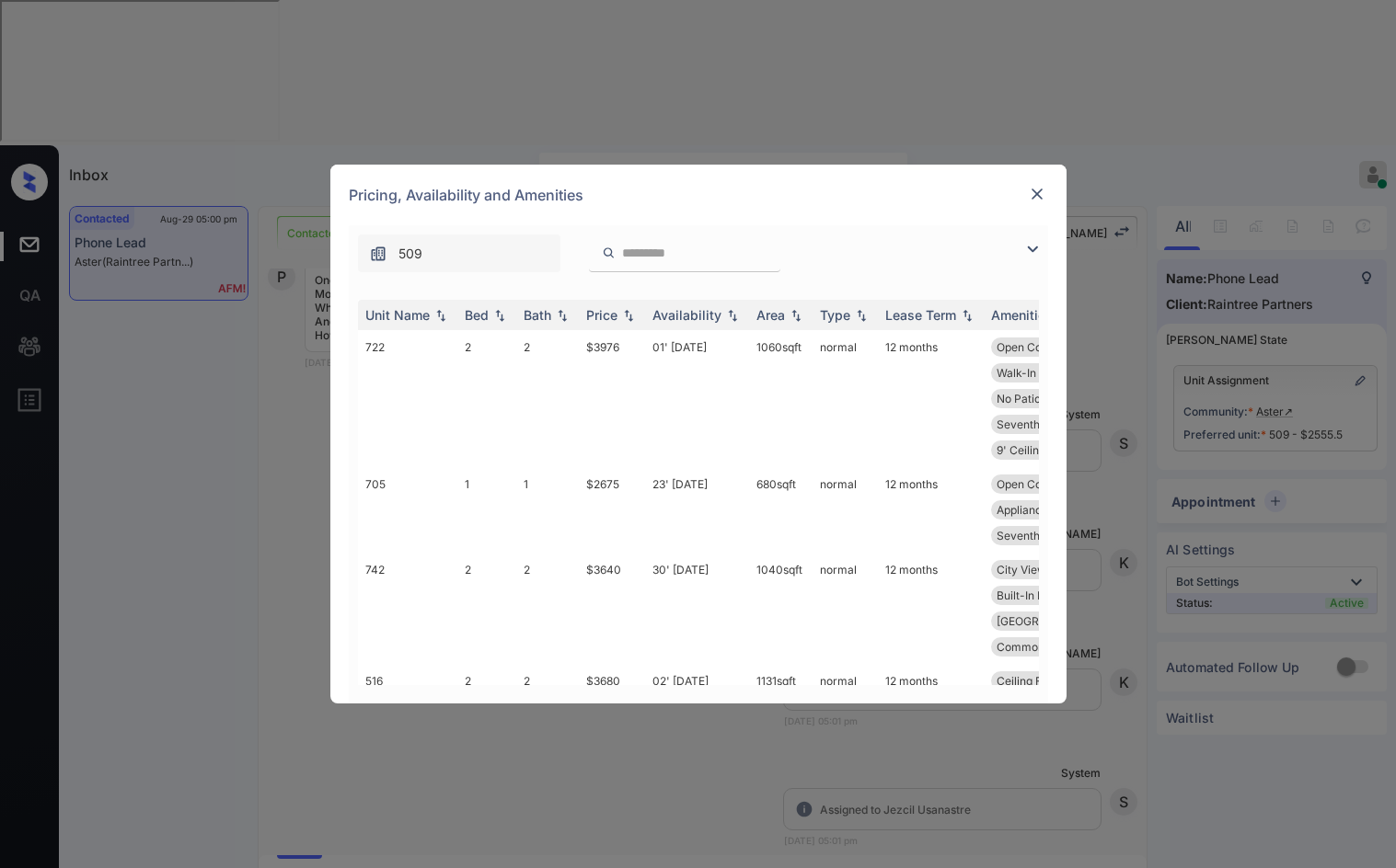
click at [1039, 238] on div at bounding box center [1037, 249] width 22 height 22
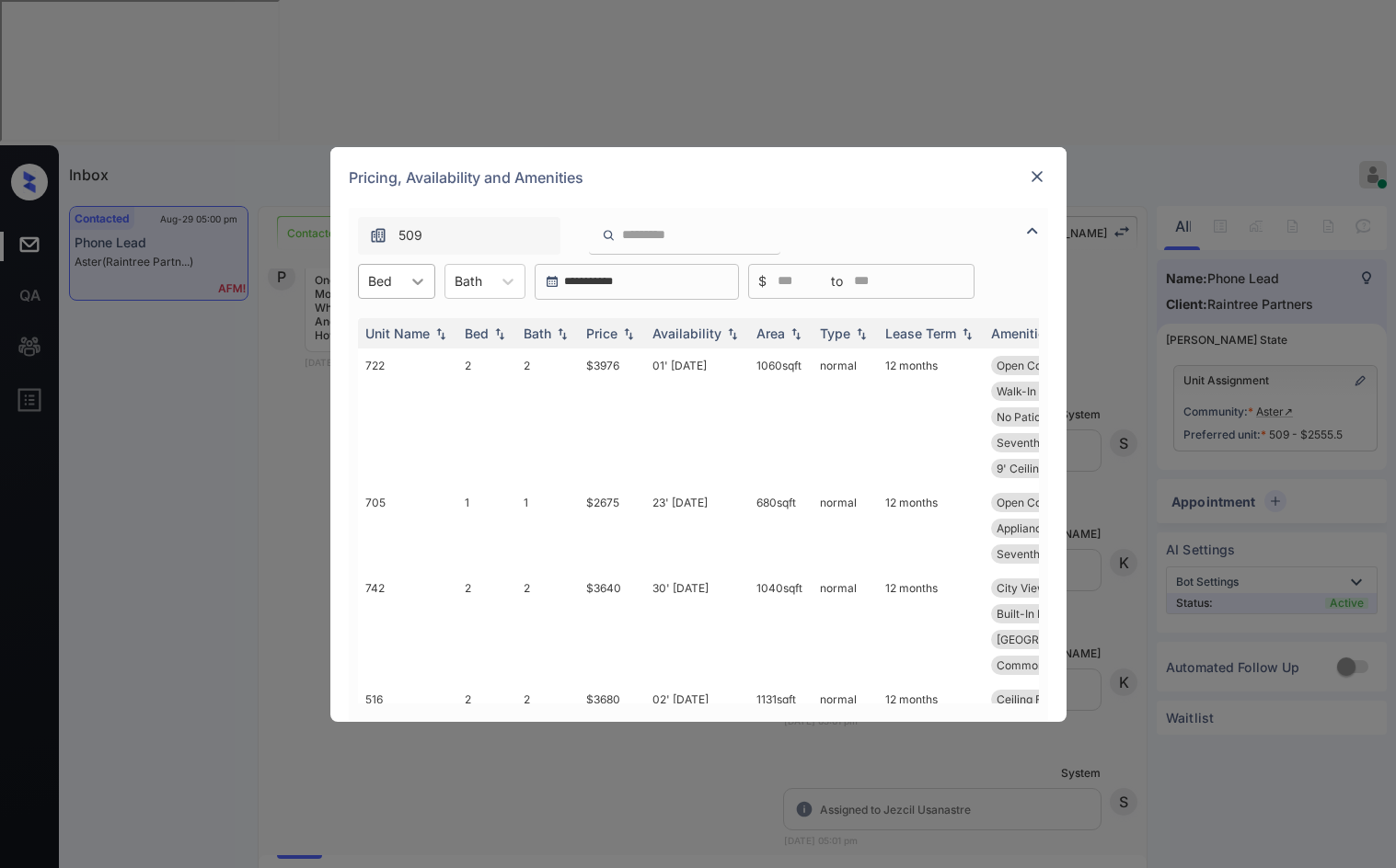
click at [421, 270] on div at bounding box center [417, 281] width 33 height 33
click at [384, 365] on div "1" at bounding box center [396, 359] width 78 height 33
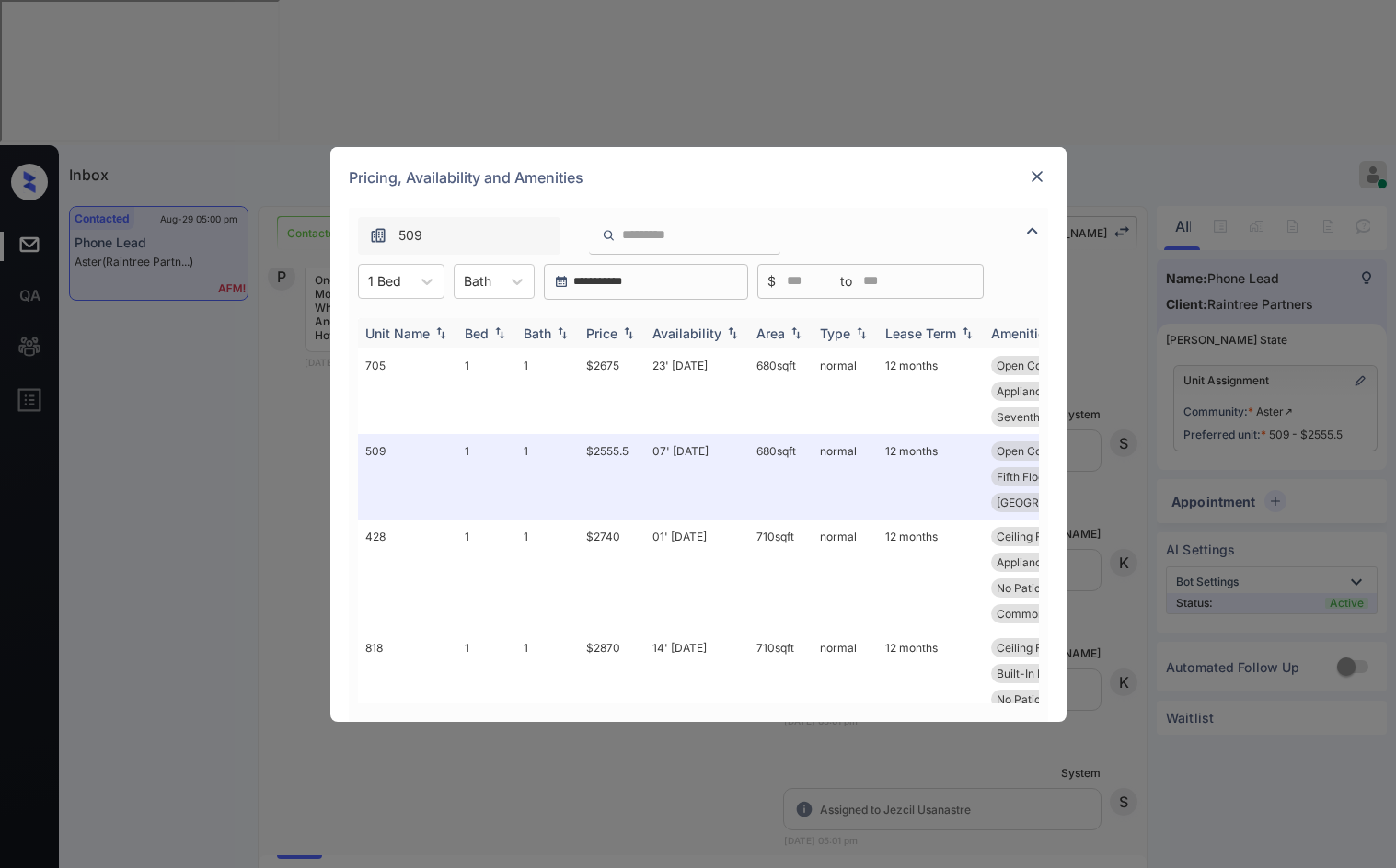
click at [635, 326] on div "Price" at bounding box center [612, 333] width 51 height 16
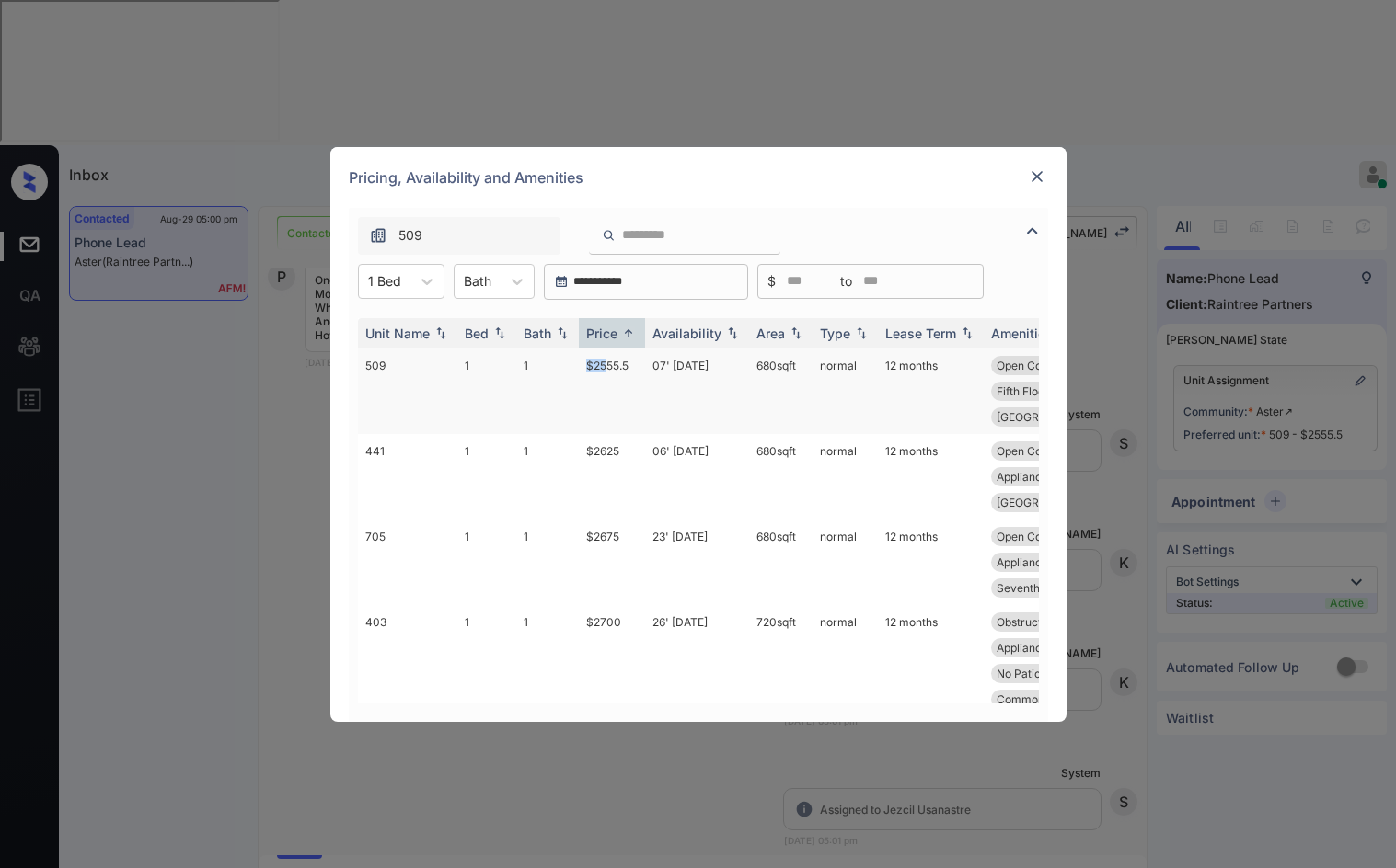
drag, startPoint x: 573, startPoint y: 376, endPoint x: 609, endPoint y: 376, distance: 36.0
click at [609, 376] on tr "509 1 1 $2555.5 07' Oct 25 680 sqft normal 12 months Open Concept Walk-In Close…" at bounding box center [839, 392] width 962 height 86
click at [626, 383] on td "$2555.5" at bounding box center [612, 392] width 66 height 86
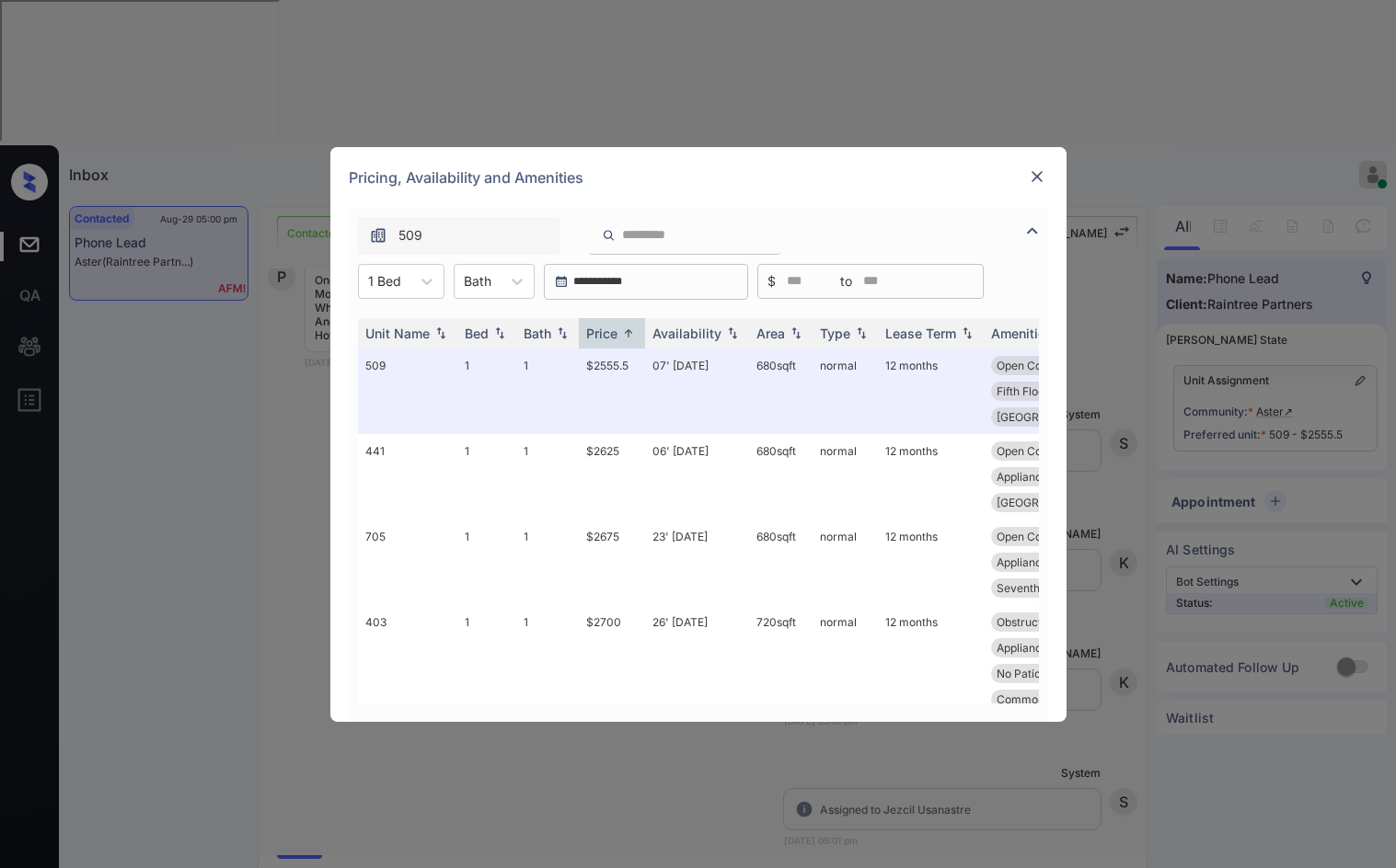
click at [1035, 171] on img at bounding box center [1037, 176] width 19 height 19
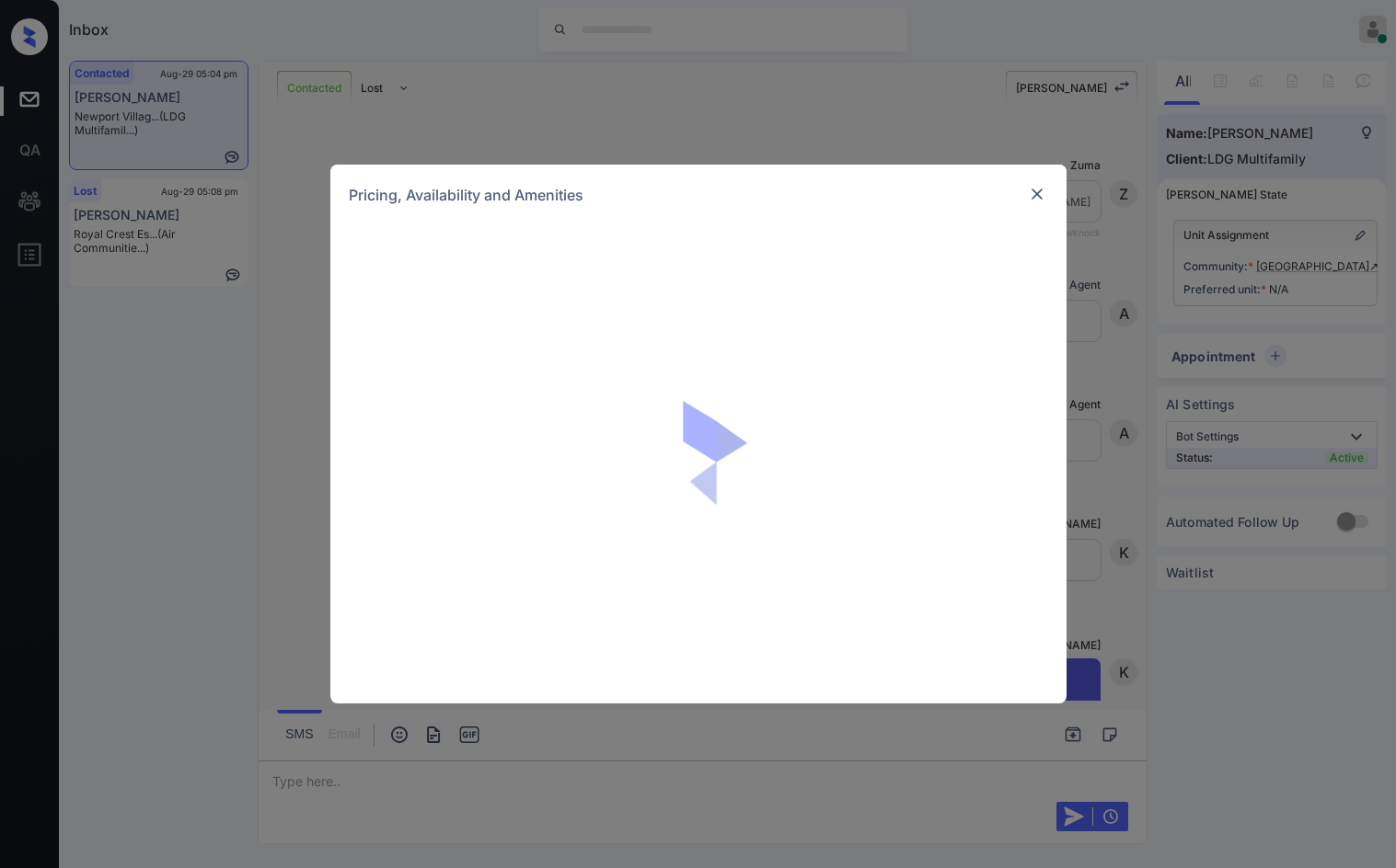
scroll to position [956, 0]
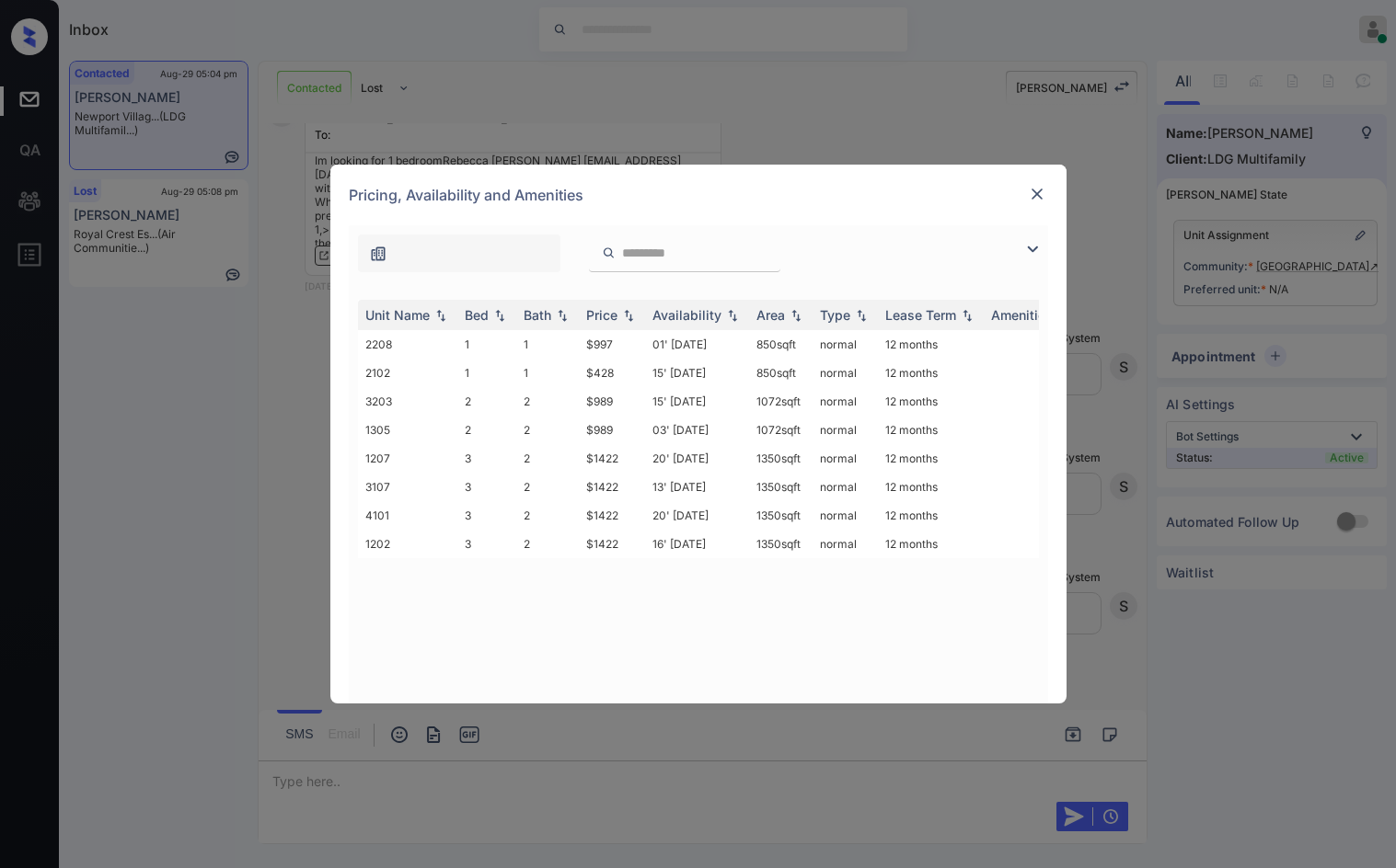
click at [1036, 245] on img at bounding box center [1033, 249] width 22 height 22
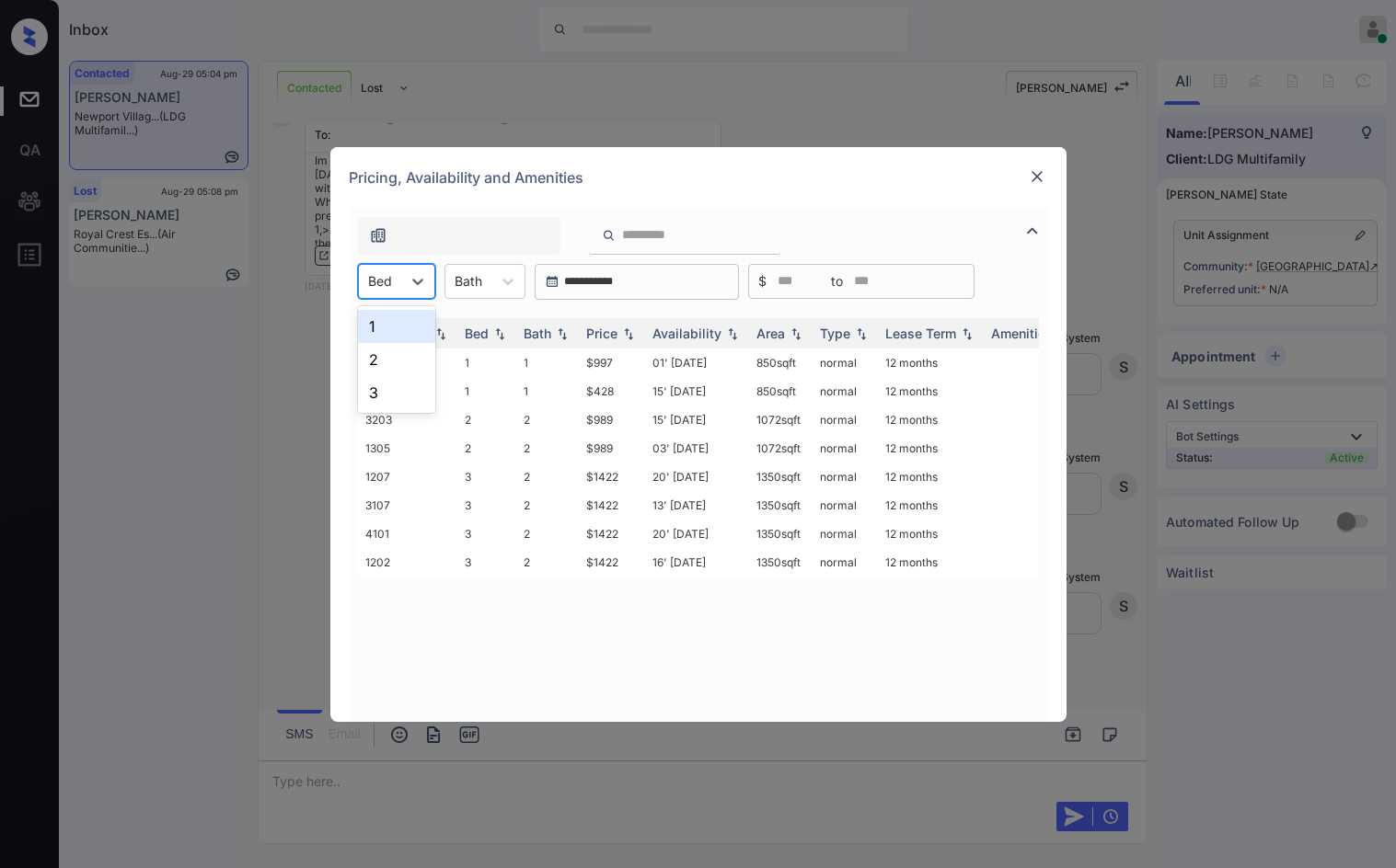
click at [389, 274] on div at bounding box center [380, 281] width 24 height 20
click at [385, 318] on div "1" at bounding box center [396, 326] width 78 height 33
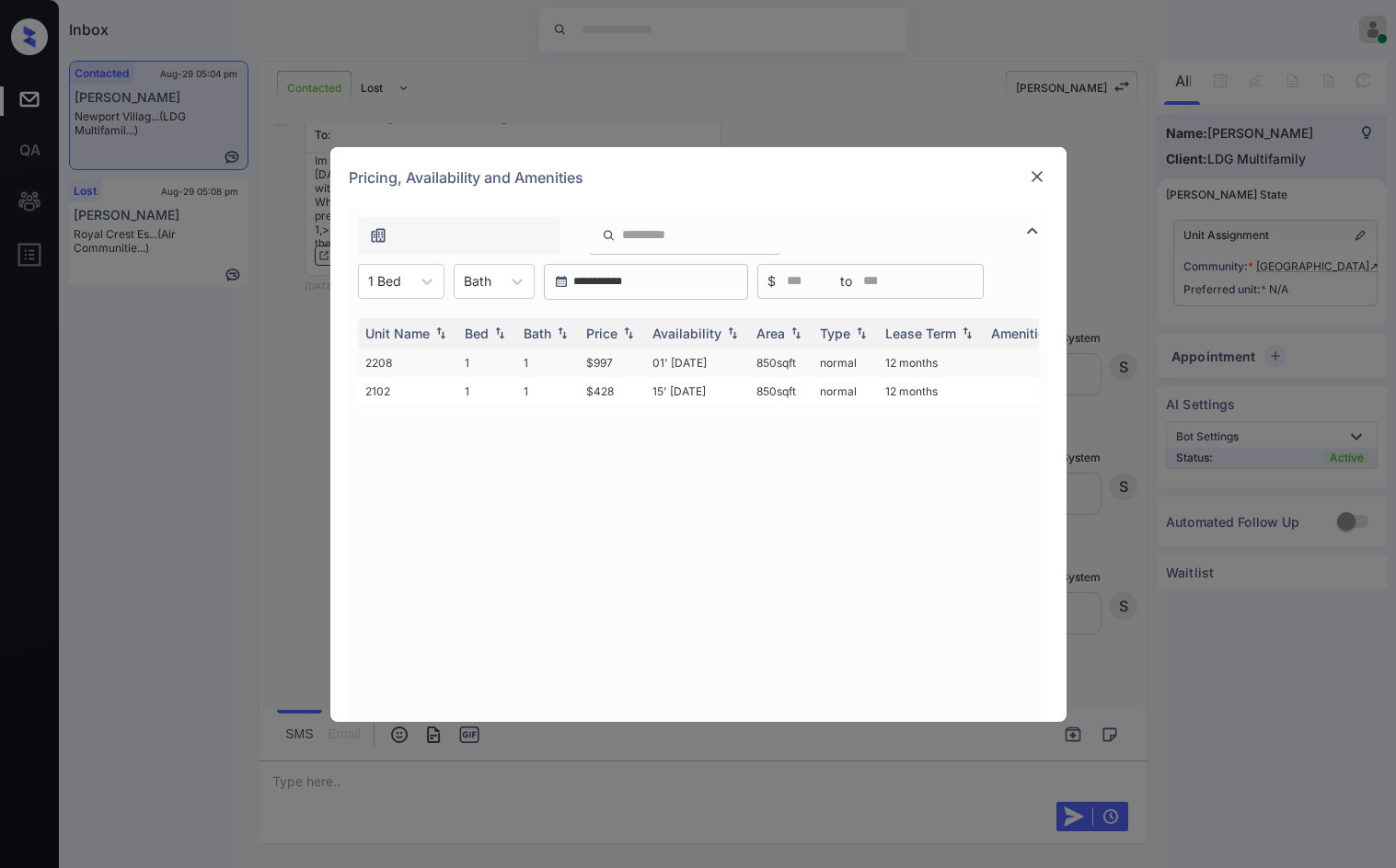
click at [616, 366] on td "$997" at bounding box center [612, 363] width 66 height 29
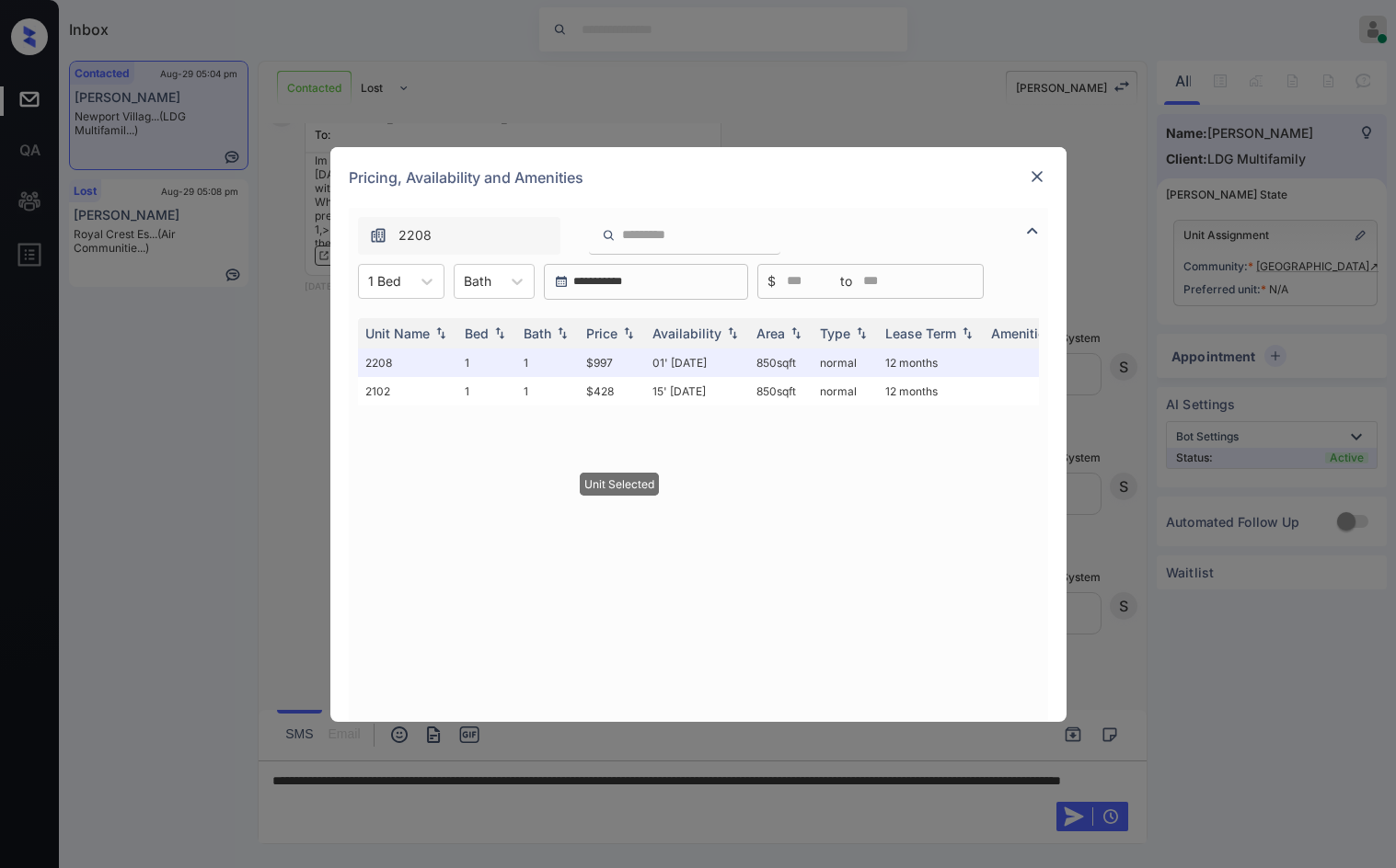
click at [1031, 188] on div at bounding box center [1037, 177] width 22 height 24
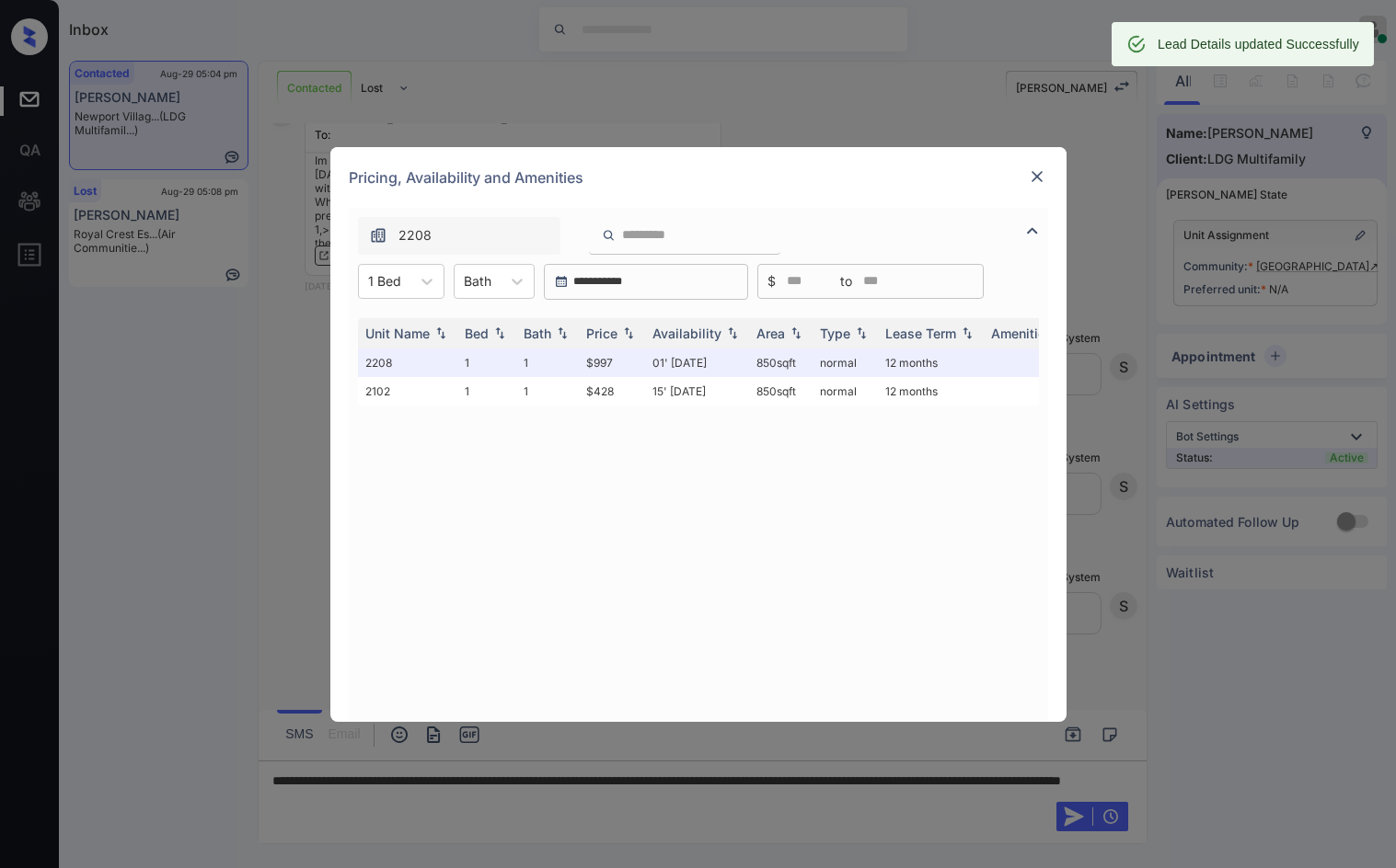
click at [1031, 183] on img at bounding box center [1037, 176] width 19 height 19
